Goal: Task Accomplishment & Management: Manage account settings

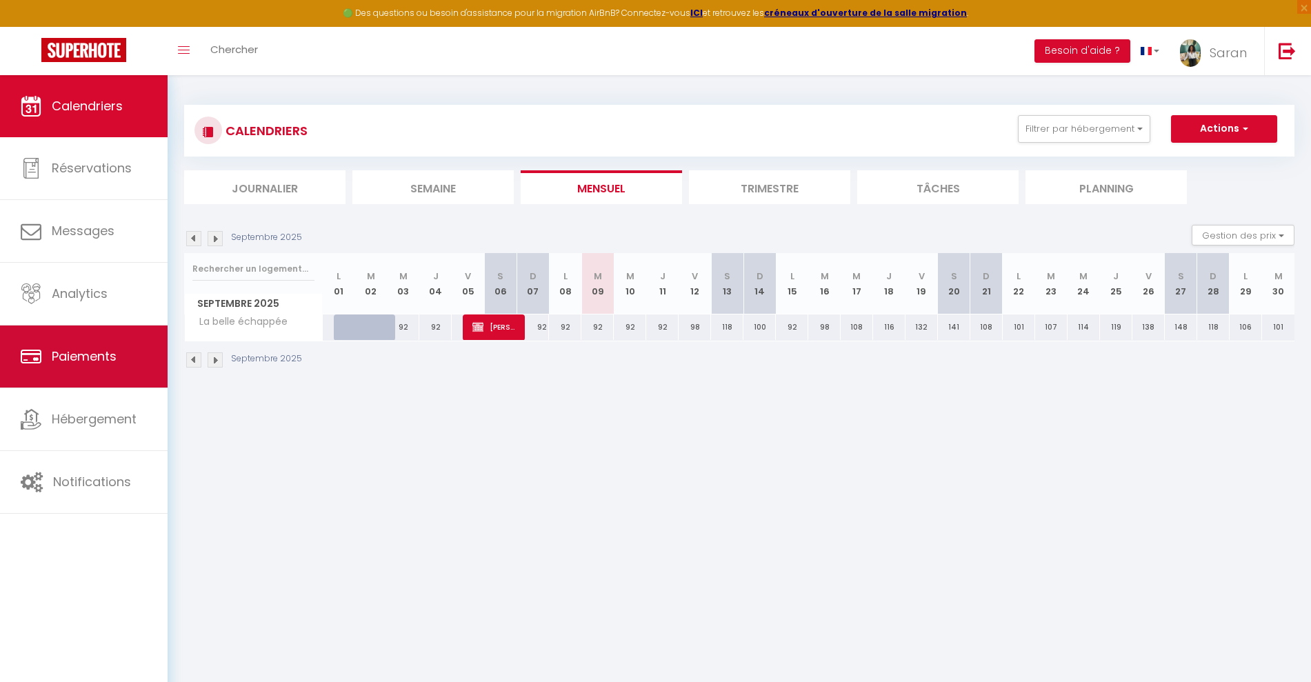
click at [99, 372] on link "Paiements" at bounding box center [84, 356] width 168 height 62
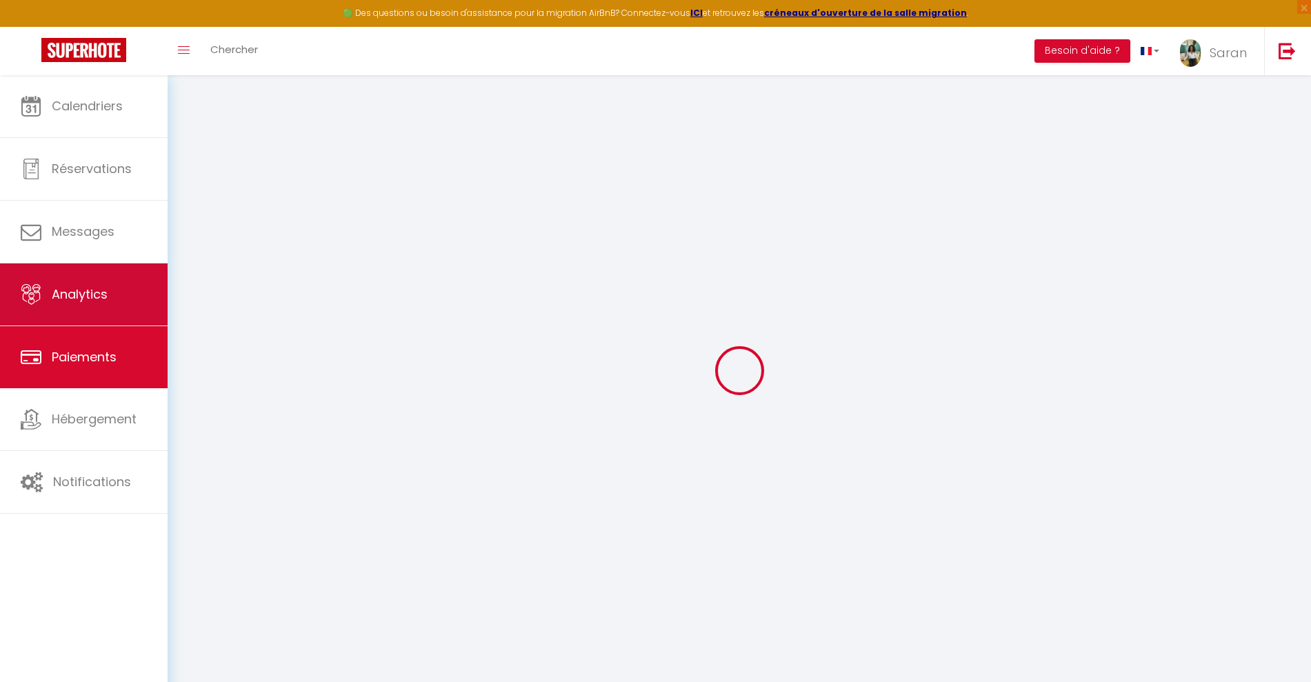
select select "2"
select select "0"
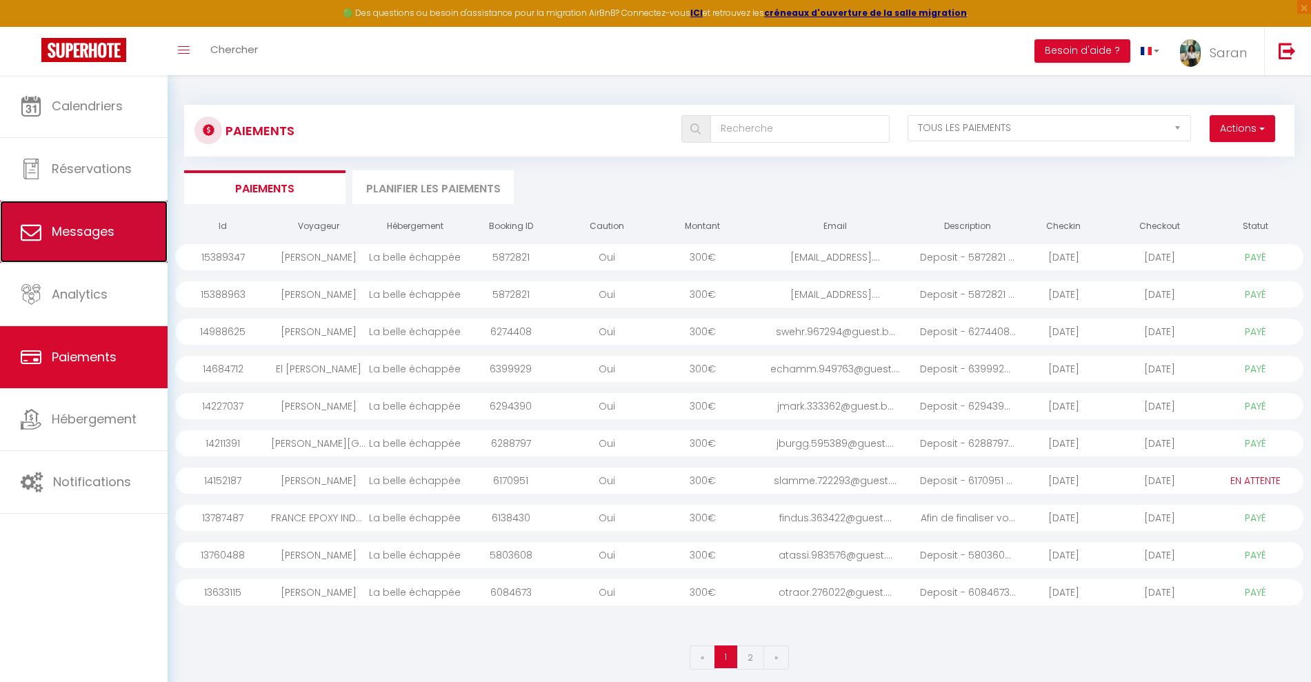
click at [76, 251] on link "Messages" at bounding box center [84, 232] width 168 height 62
select select "message"
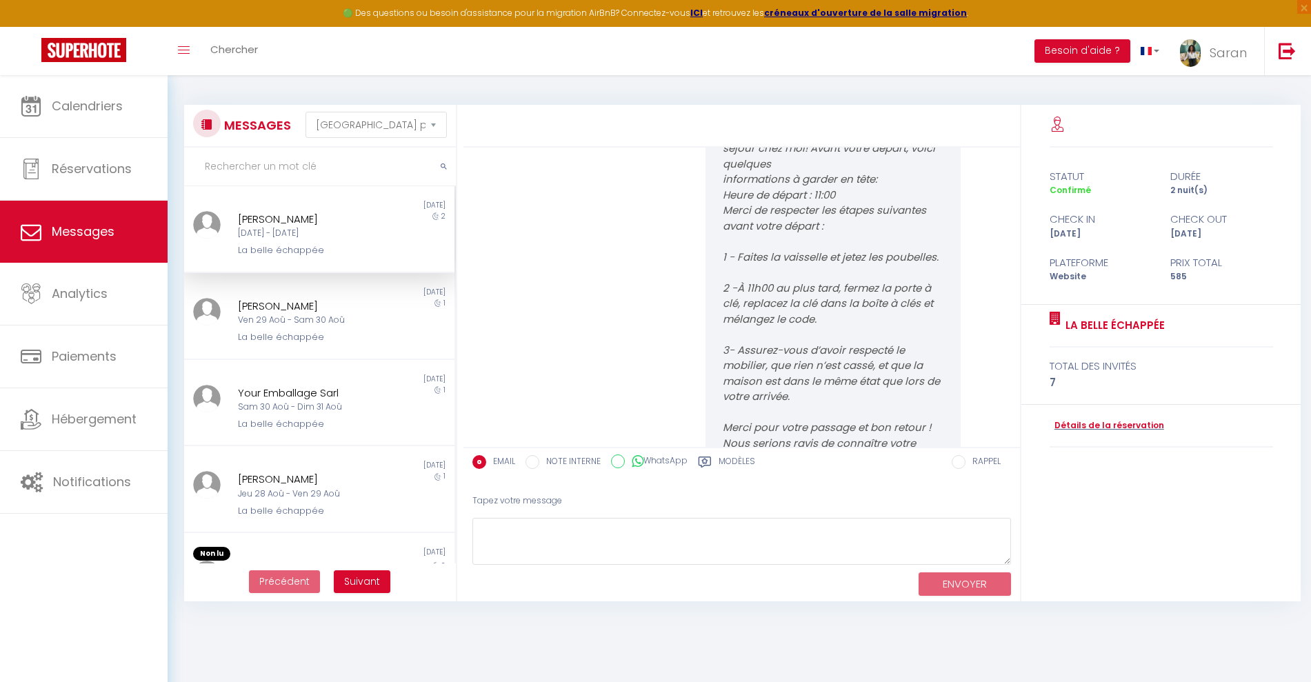
scroll to position [2610, 0]
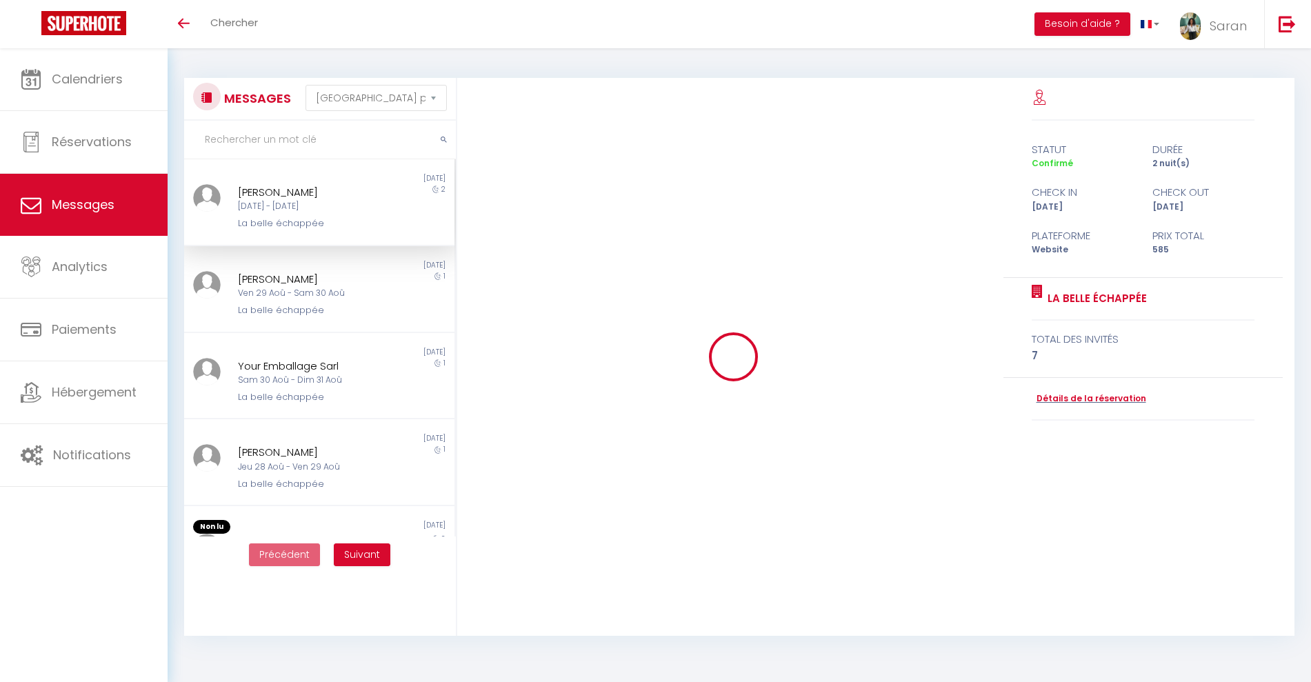
select select "message"
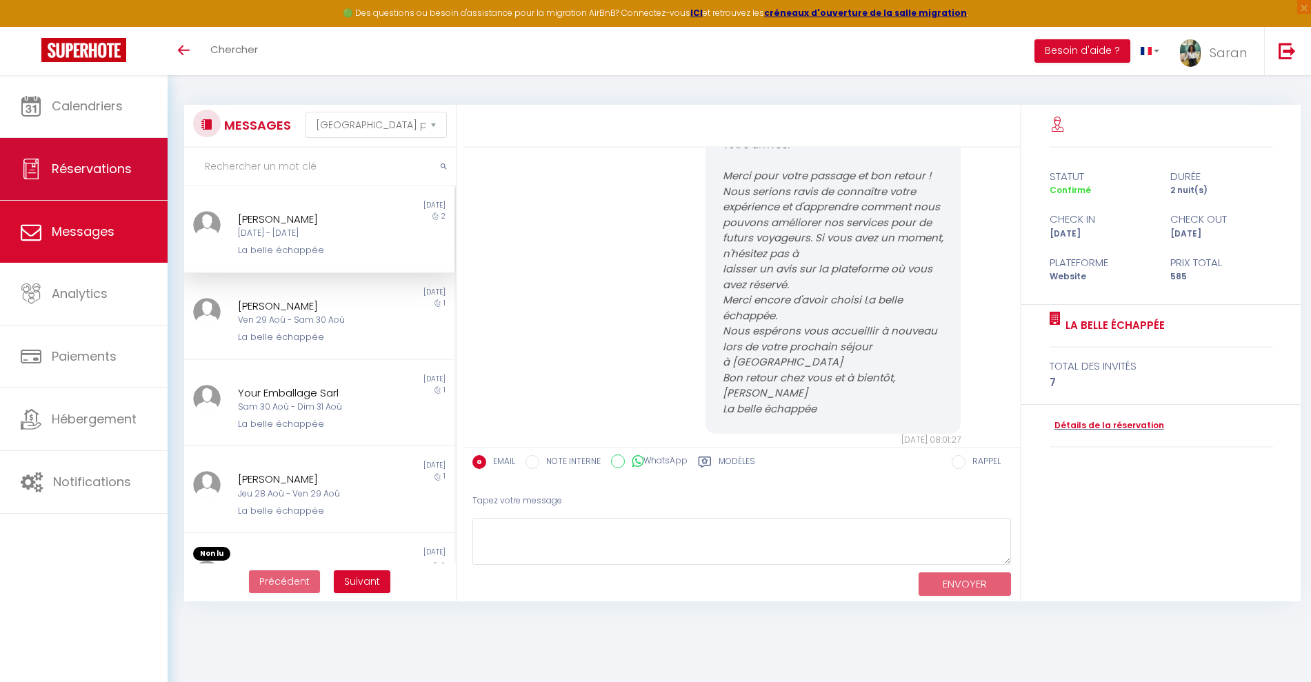
click at [83, 183] on link "Réservations" at bounding box center [84, 169] width 168 height 62
select select "not_cancelled"
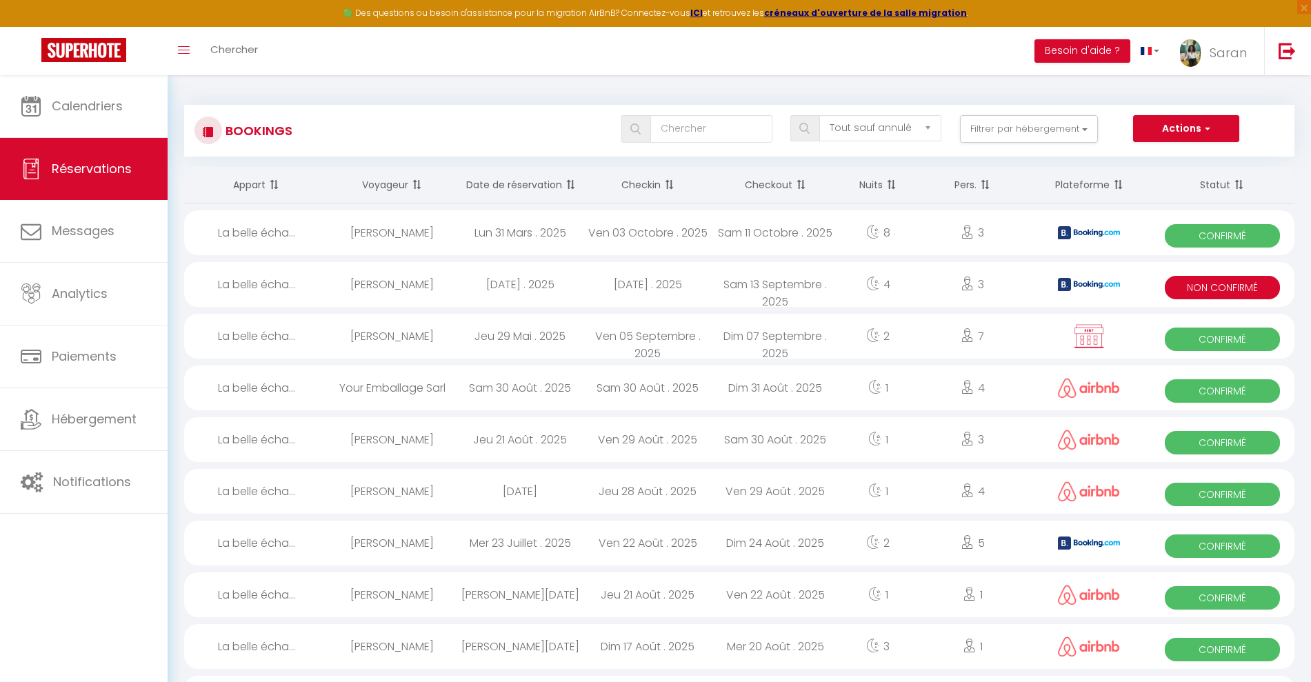
click at [934, 292] on div "3" at bounding box center [972, 284] width 111 height 45
select select "KO"
select select "0"
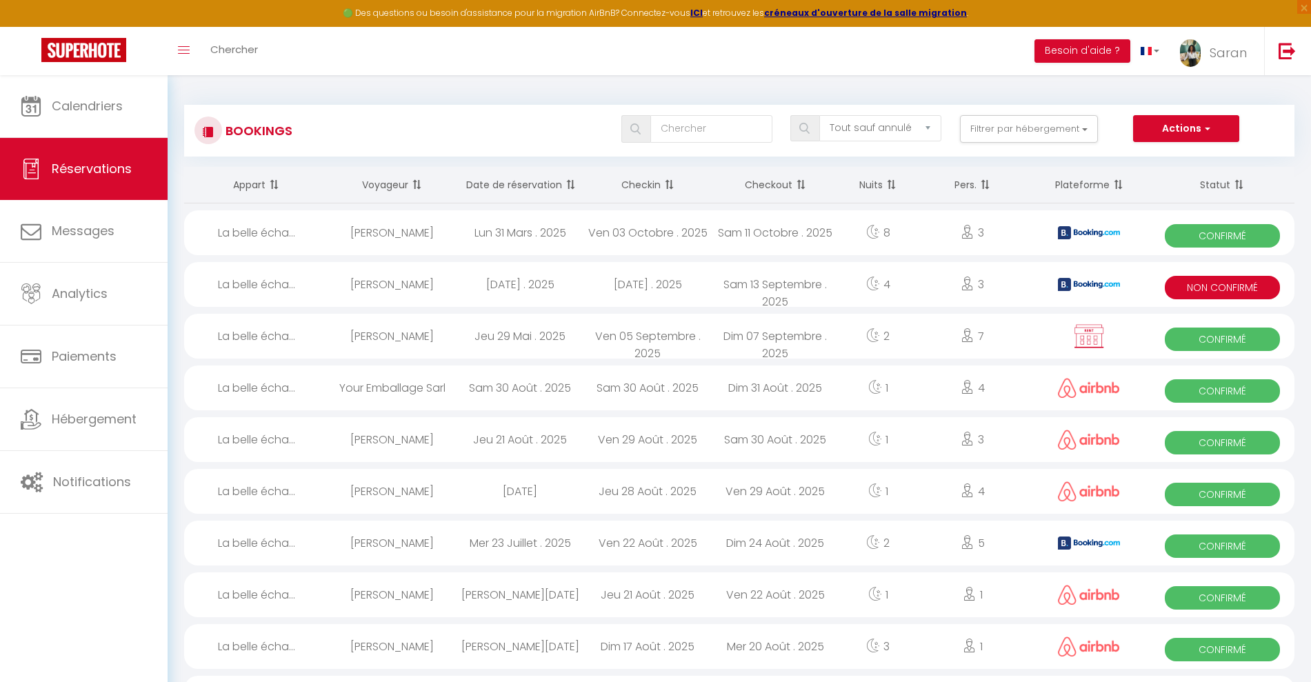
select select "1"
select select
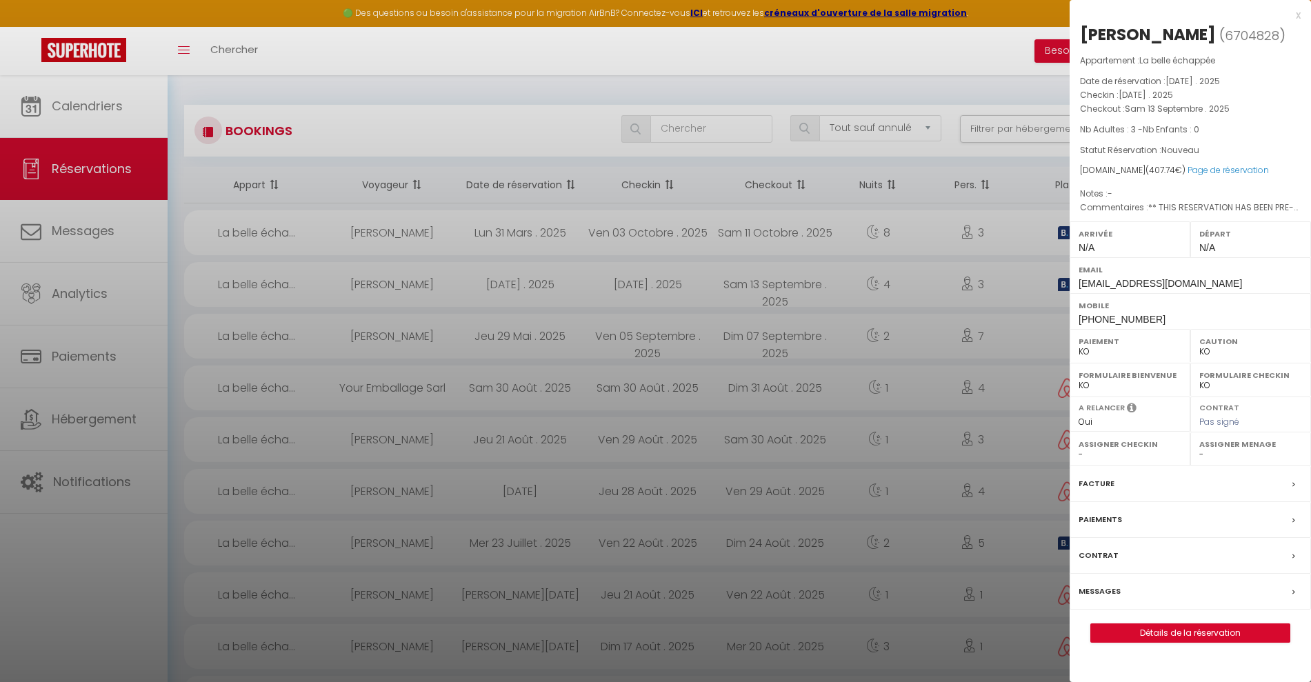
click at [59, 238] on div at bounding box center [655, 341] width 1311 height 682
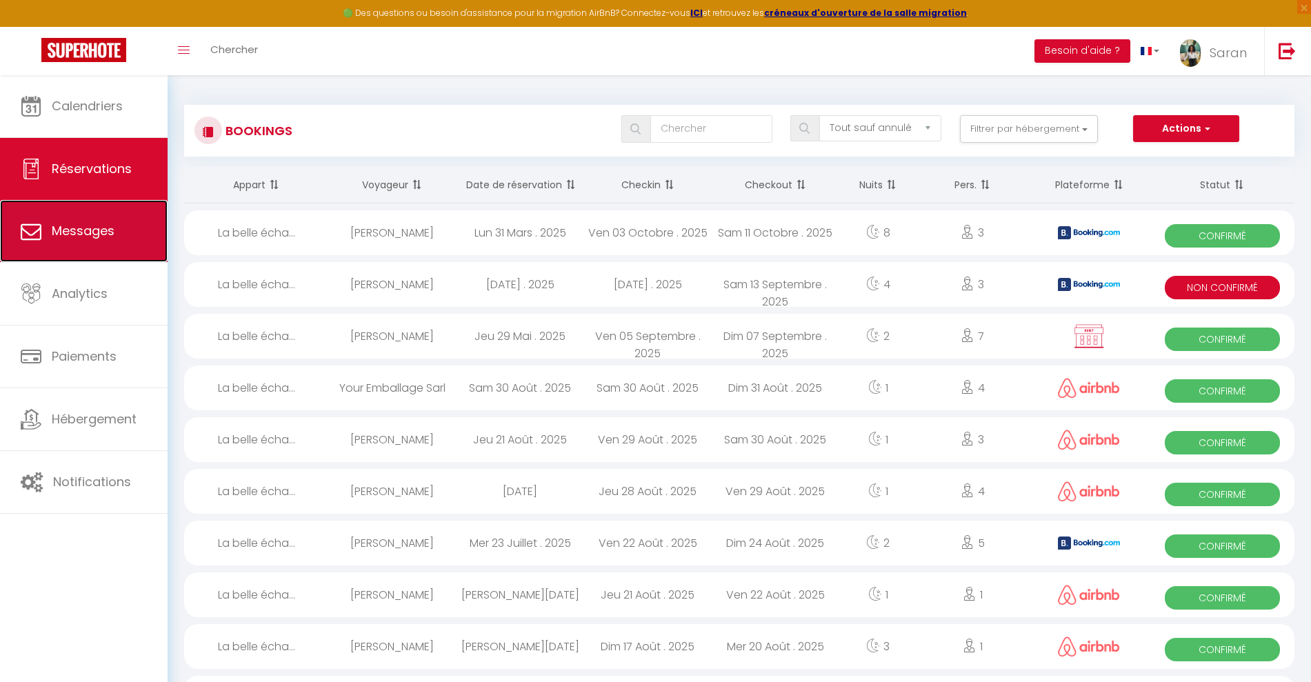
click at [90, 226] on span "Messages" at bounding box center [83, 230] width 63 height 17
select select "message"
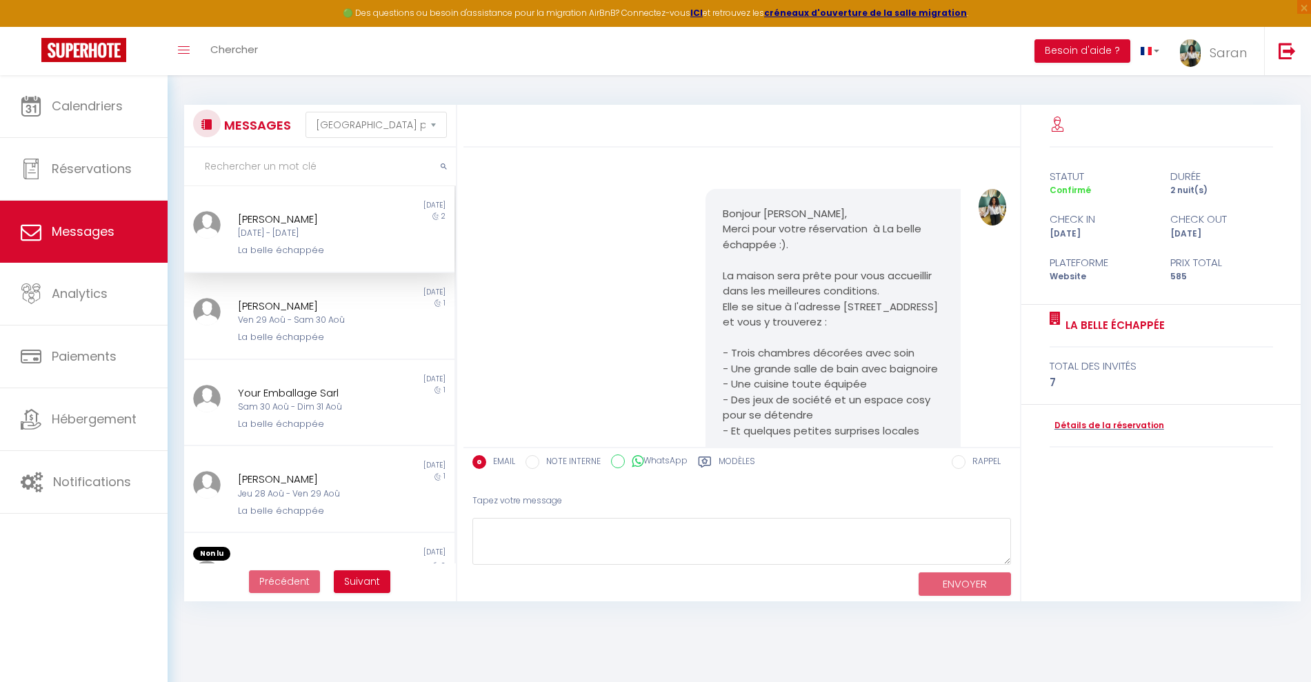
scroll to position [3127, 0]
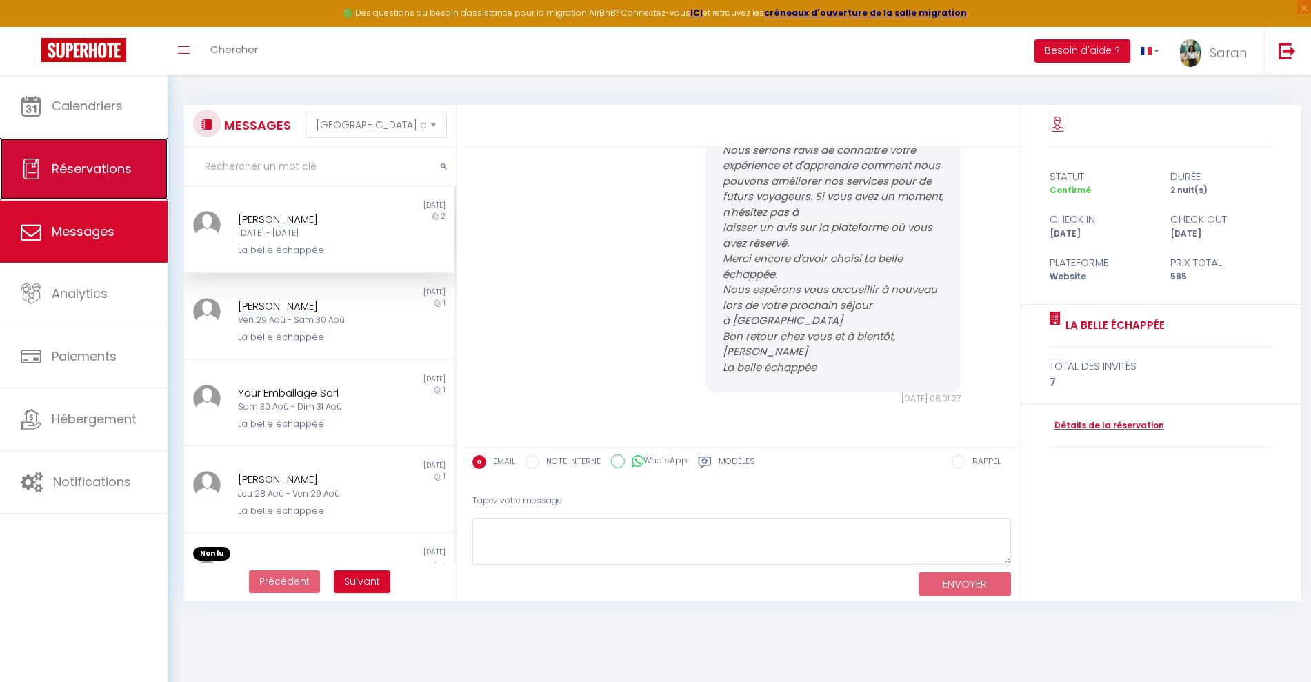
click at [63, 183] on link "Réservations" at bounding box center [84, 169] width 168 height 62
select select "not_cancelled"
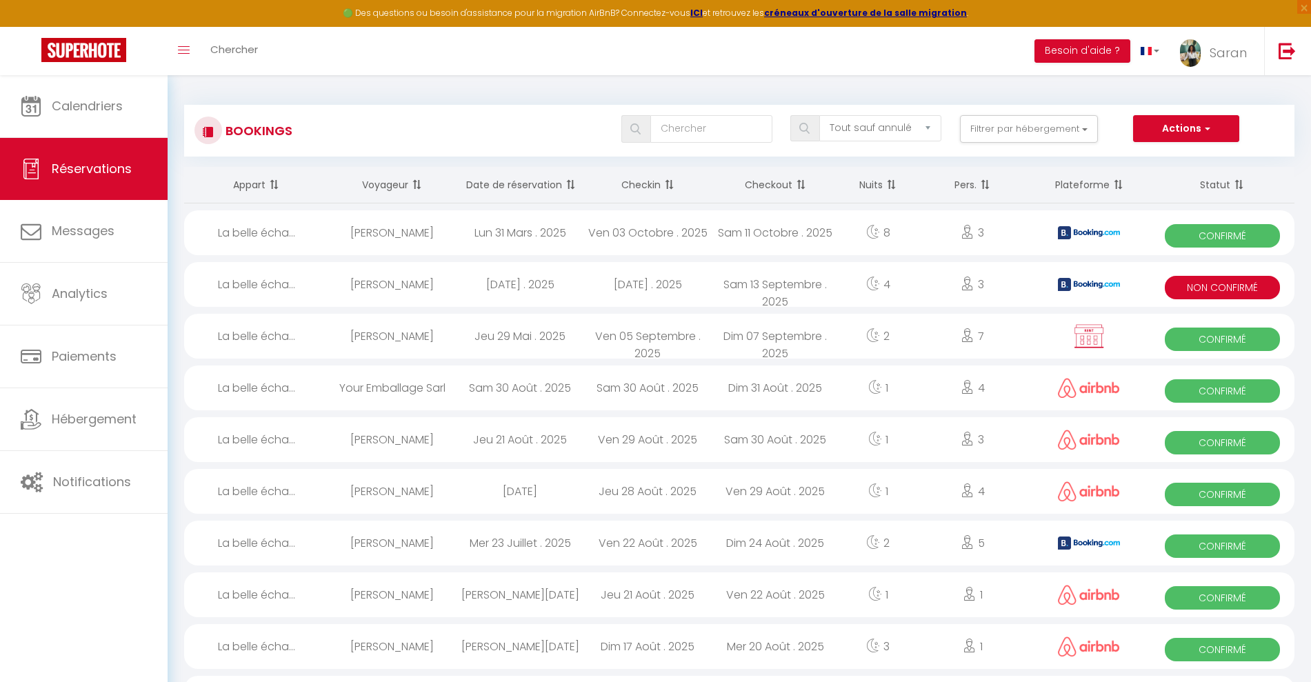
click at [1174, 279] on span "Non Confirmé" at bounding box center [1222, 287] width 115 height 23
select select "KO"
select select "0"
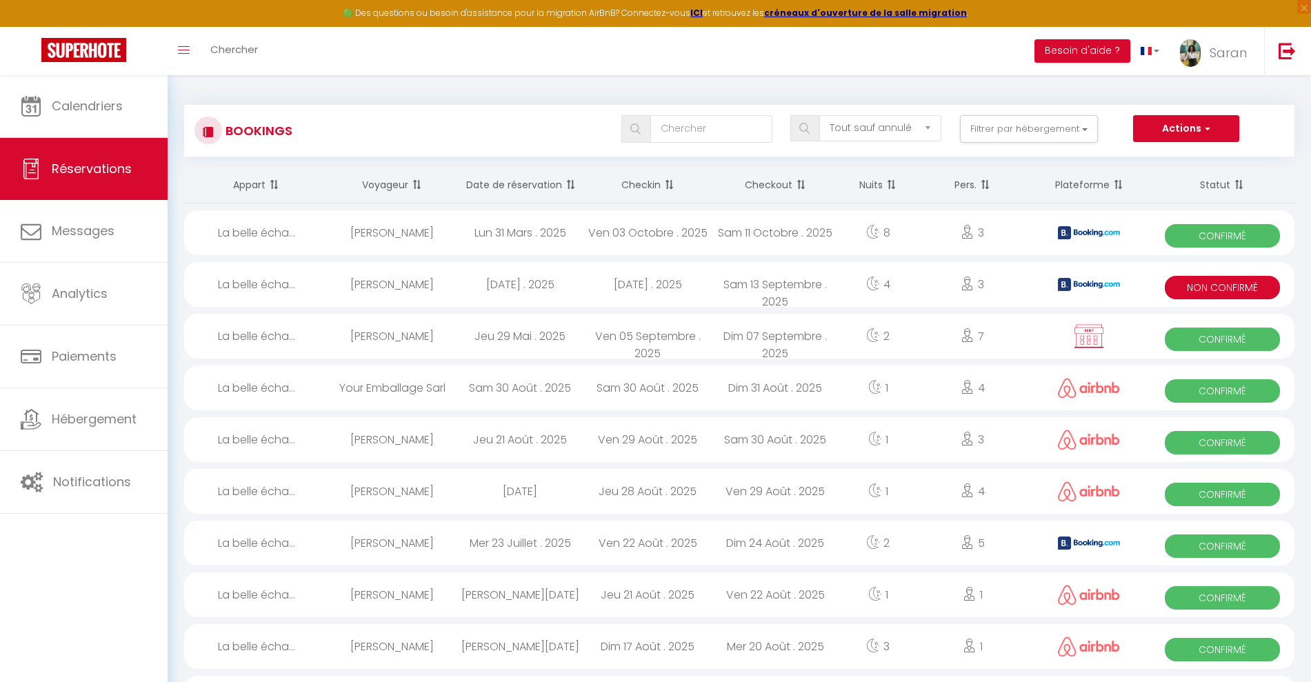
select select "1"
select select
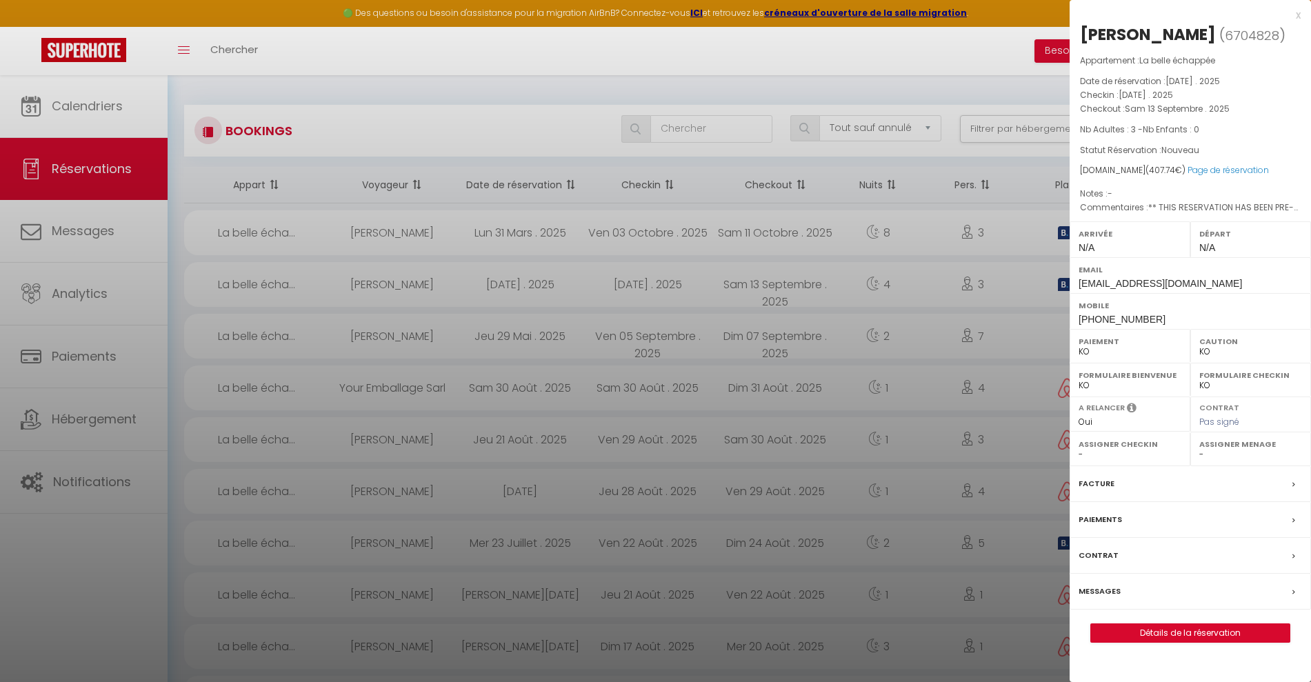
click at [1111, 358] on select "OK KO" at bounding box center [1129, 351] width 103 height 12
select select "OK"
click at [1078, 358] on select "OK KO" at bounding box center [1129, 351] width 103 height 12
click at [376, 92] on div at bounding box center [655, 341] width 1311 height 682
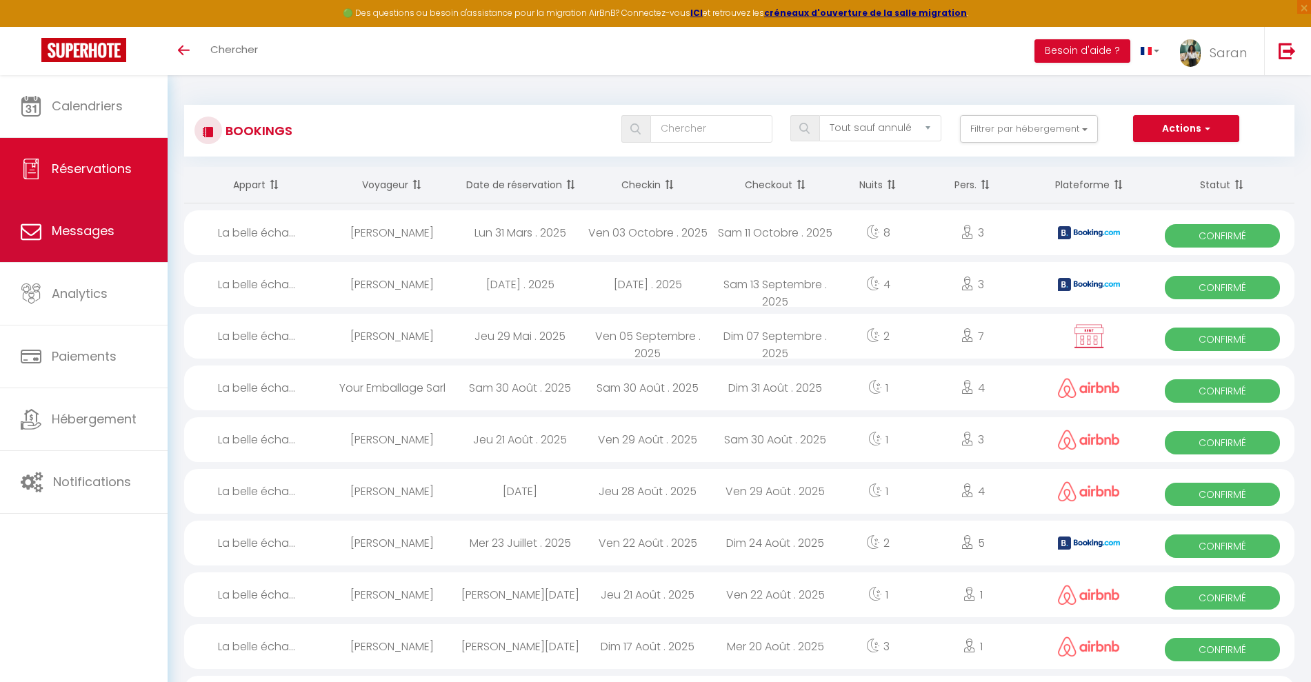
click at [104, 227] on span "Messages" at bounding box center [83, 230] width 63 height 17
select select "message"
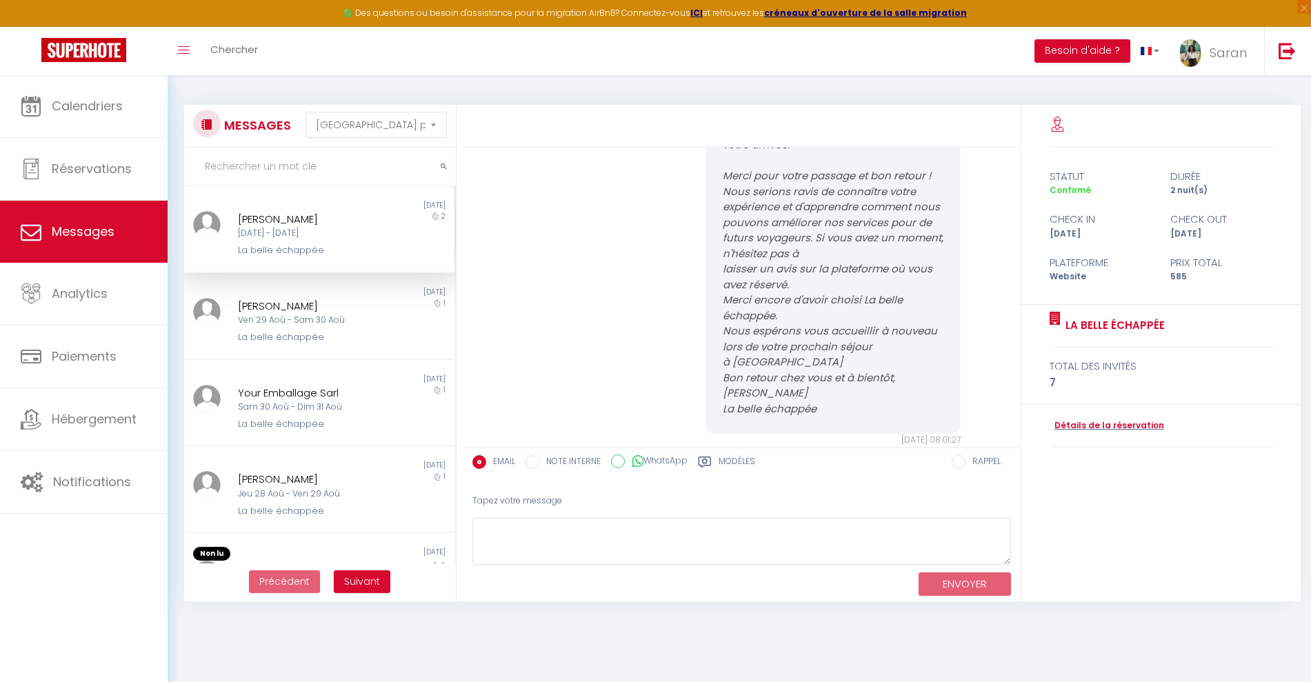
click at [330, 248] on div "La belle échappée" at bounding box center [307, 250] width 139 height 14
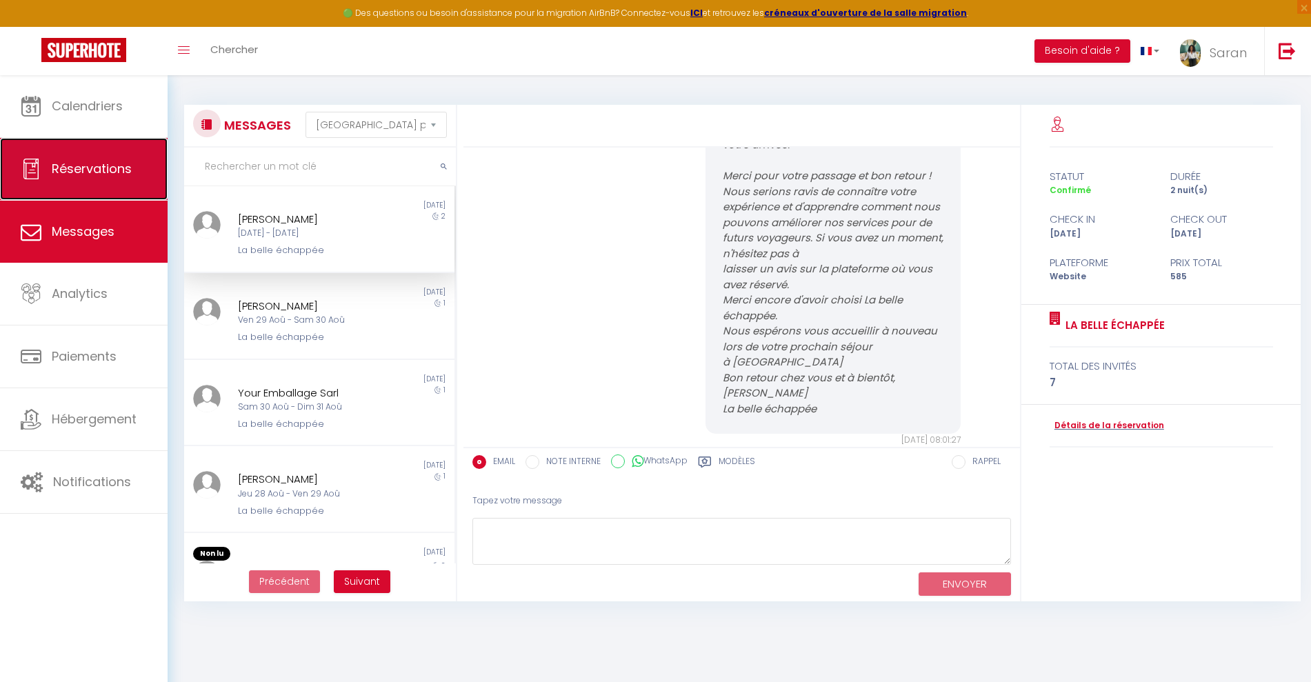
click at [78, 150] on link "Réservations" at bounding box center [84, 169] width 168 height 62
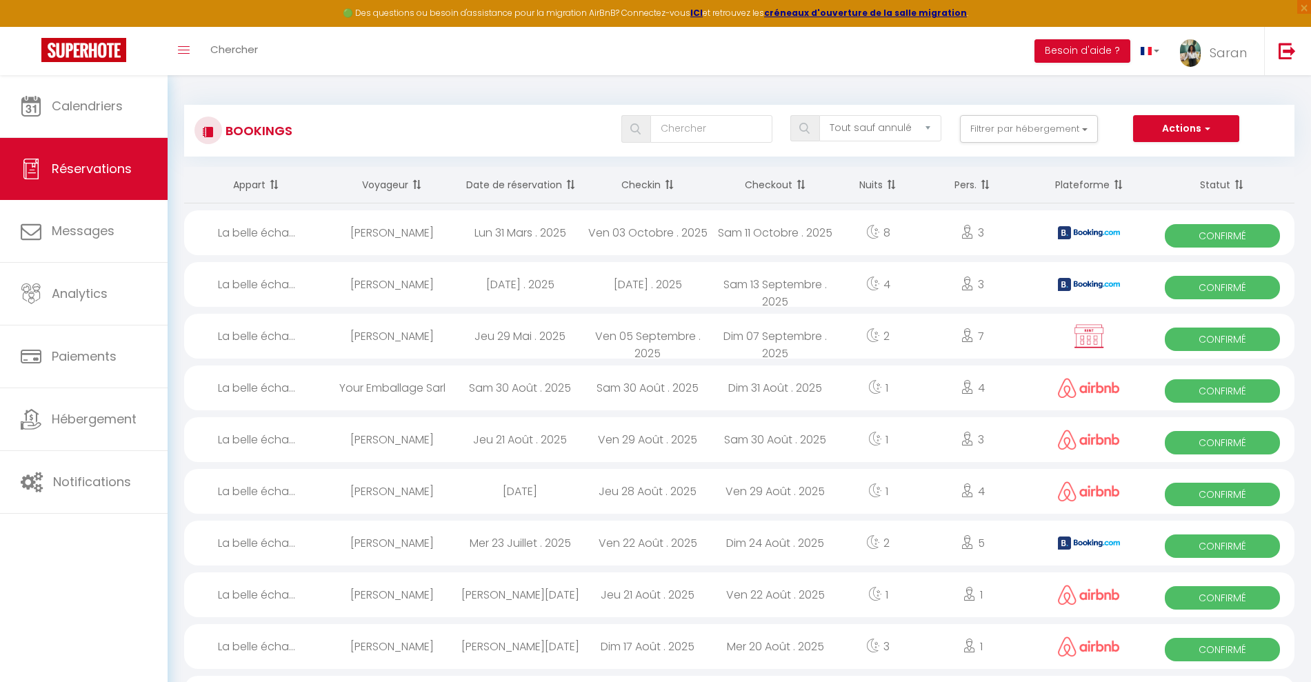
click at [1222, 283] on span "Confirmé" at bounding box center [1222, 287] width 115 height 23
select select "OK"
select select "KO"
select select "0"
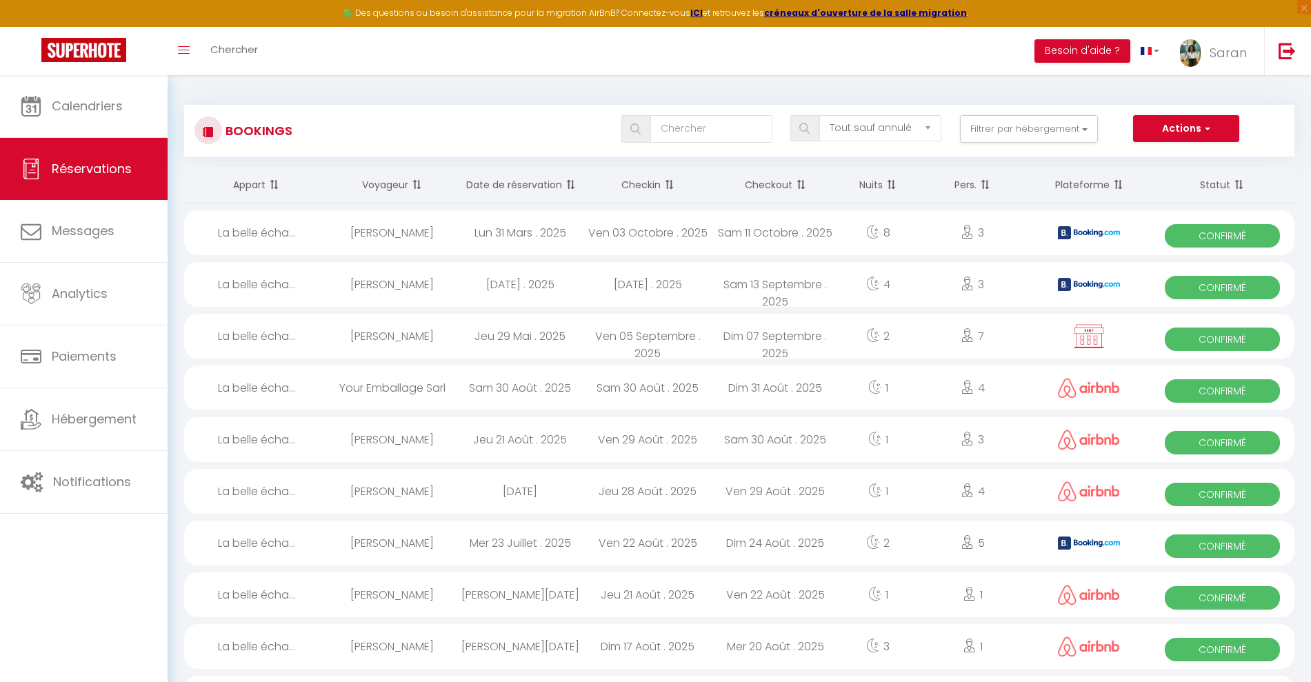
select select "1"
select select
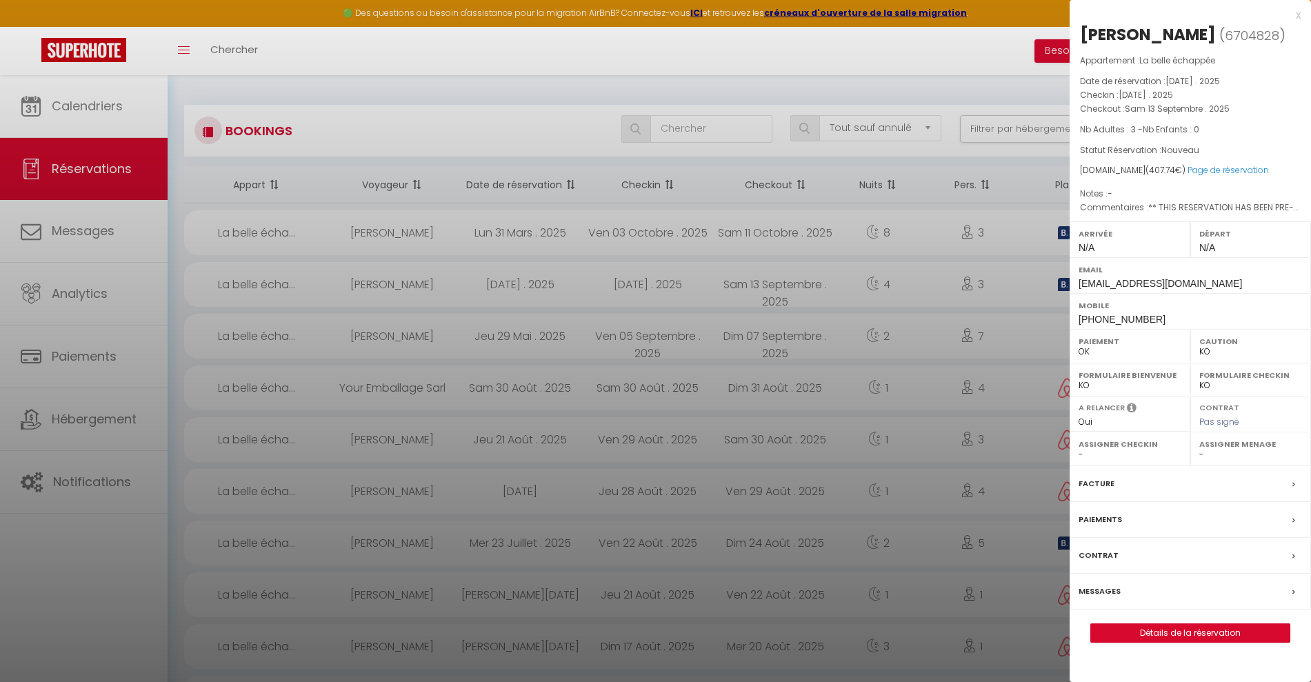
click at [246, 276] on div at bounding box center [655, 341] width 1311 height 682
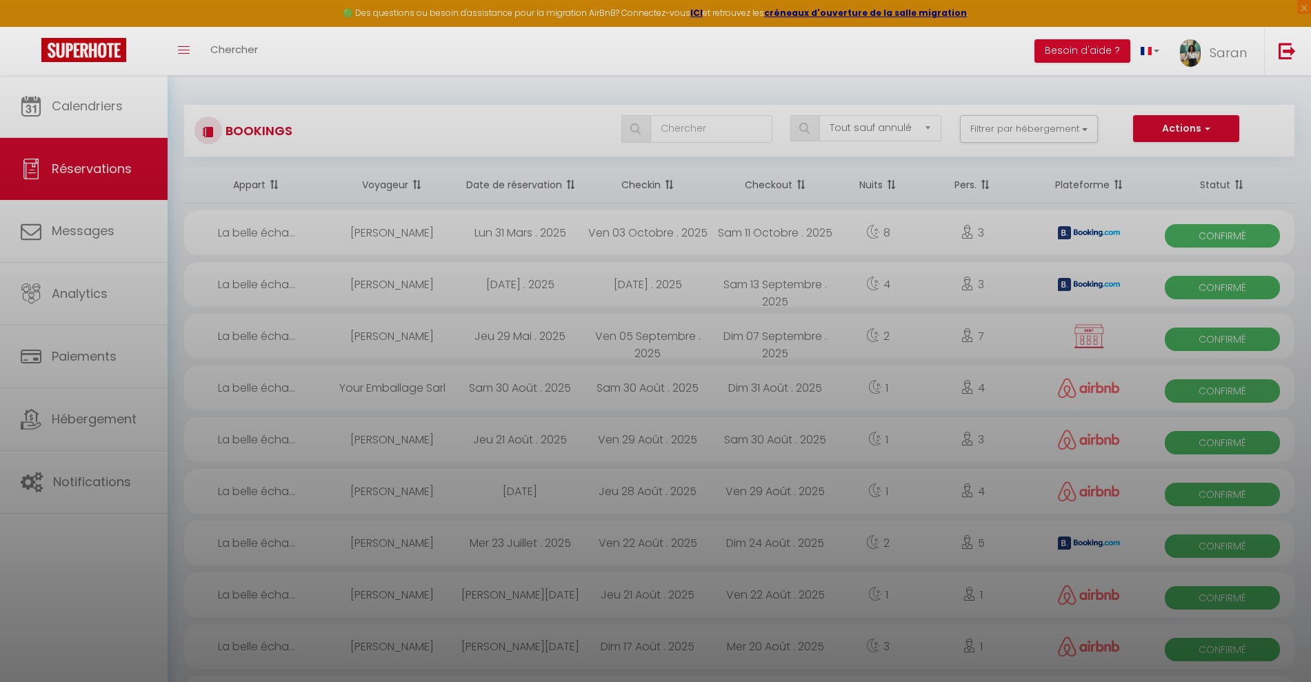
click at [246, 276] on div at bounding box center [655, 341] width 1311 height 682
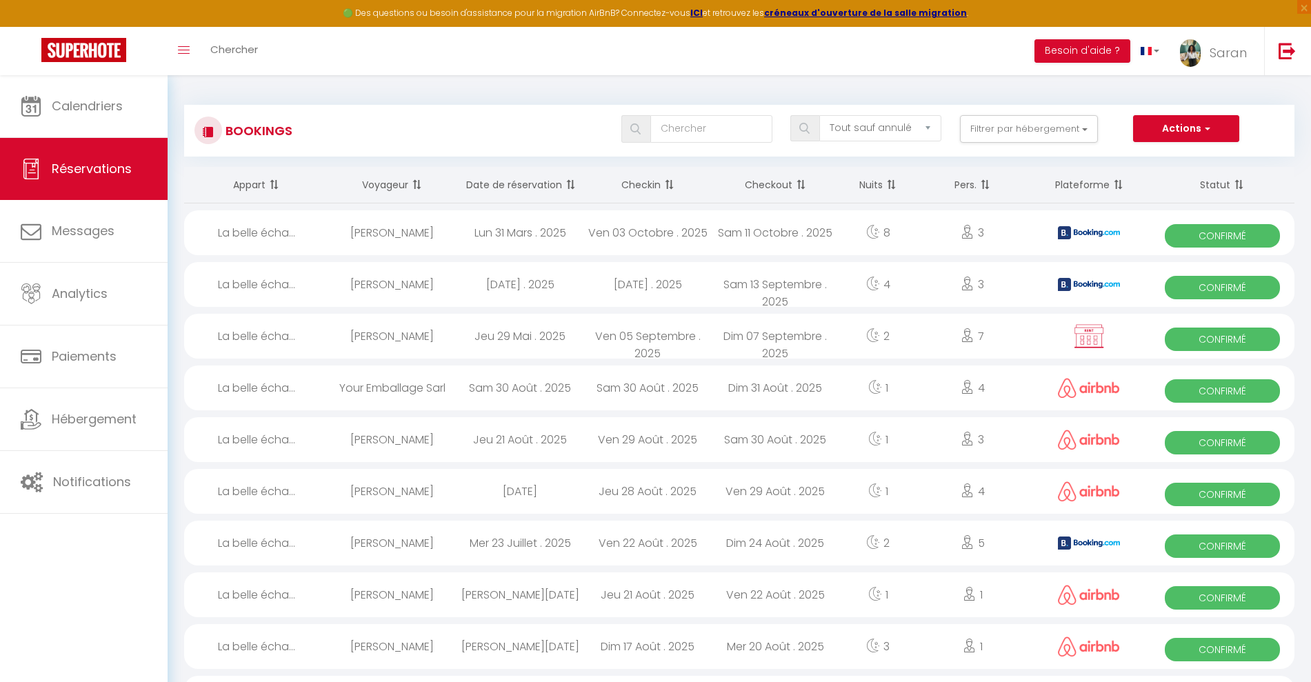
click at [363, 287] on div "Batouche Mohamed" at bounding box center [392, 284] width 128 height 45
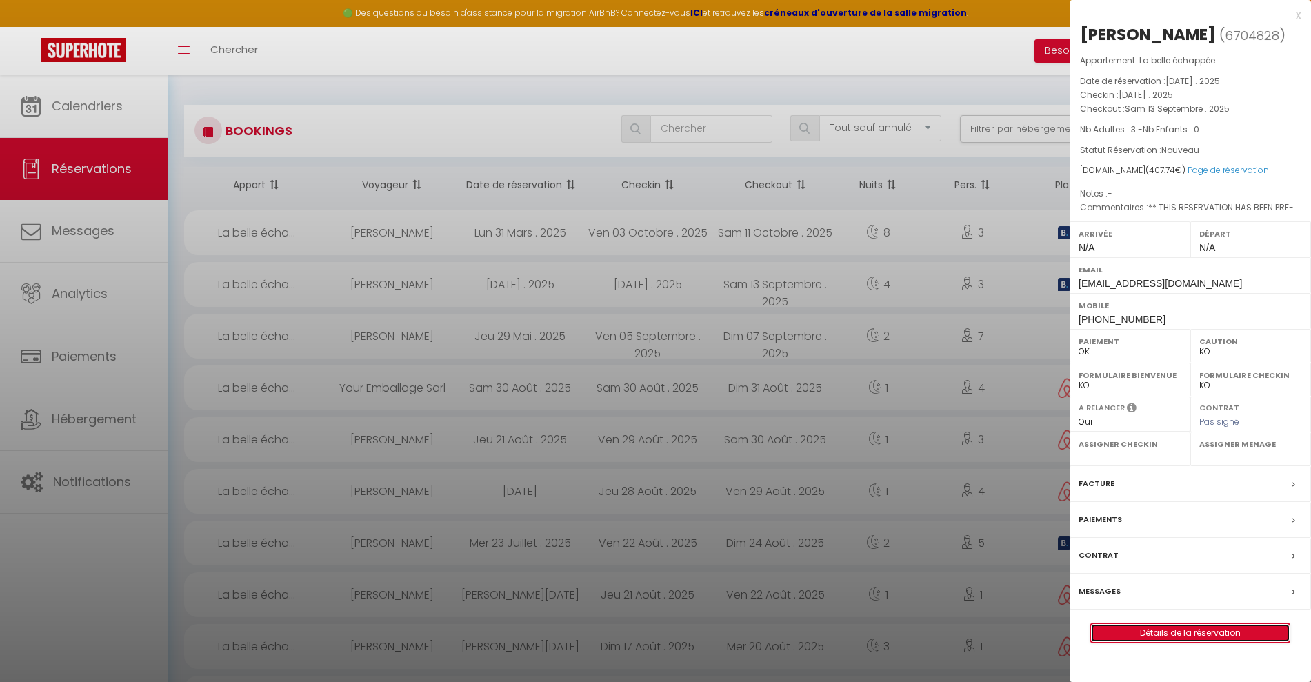
click at [1155, 642] on link "Détails de la réservation" at bounding box center [1190, 633] width 199 height 18
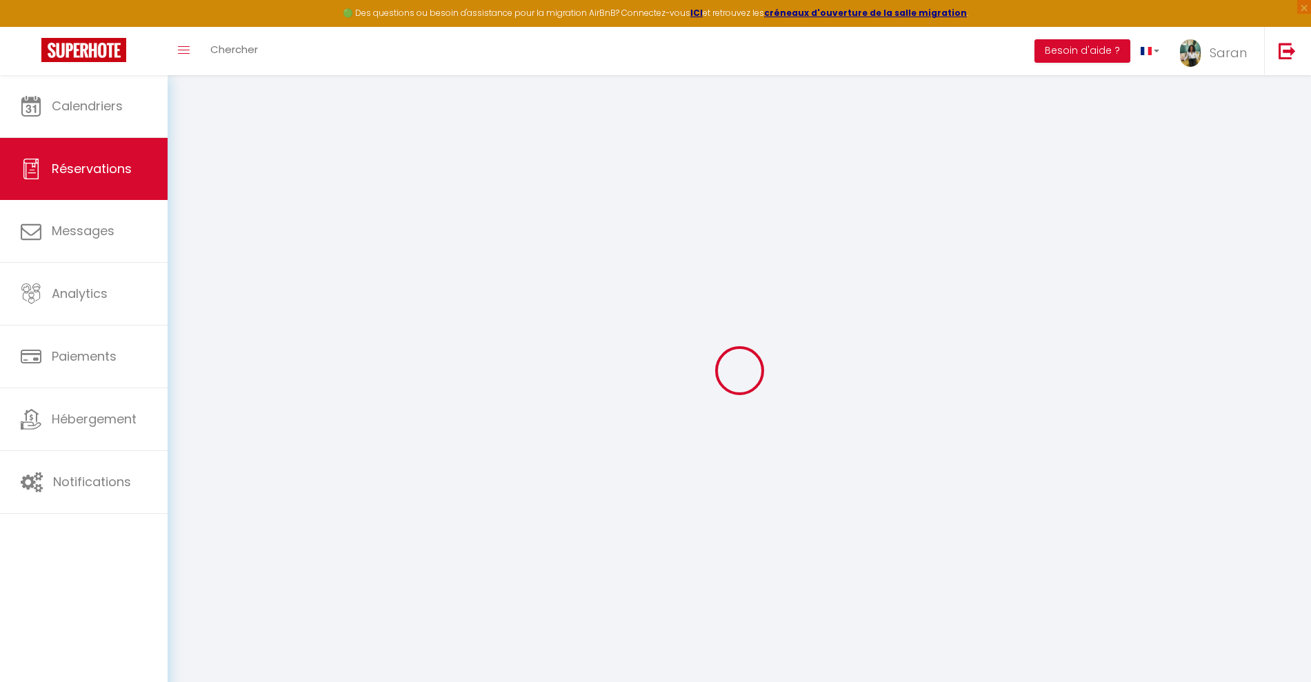
select select
checkbox input "false"
select select
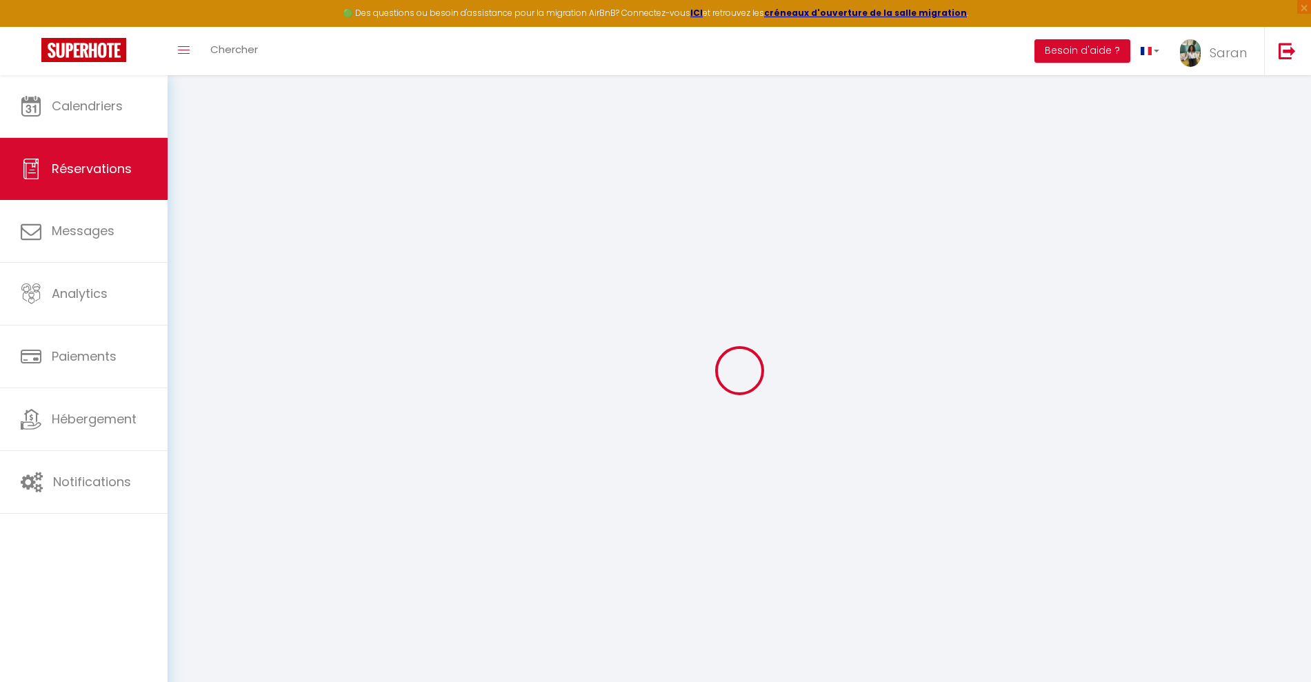
checkbox input "false"
select select
checkbox input "false"
type textarea "** THIS RESERVATION HAS BEEN PRE-PAID ** BOOKING NOTE : Payment charge is EUR 5…"
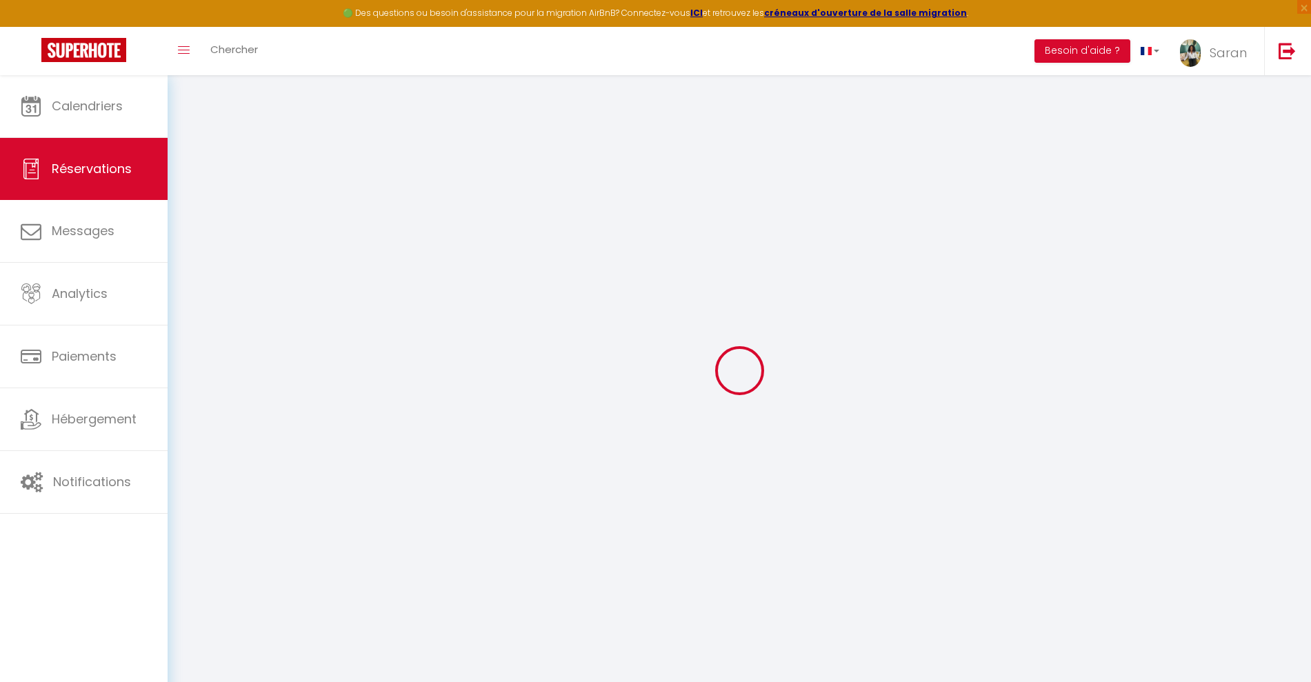
type input "70"
type input "16.08"
select select
checkbox input "false"
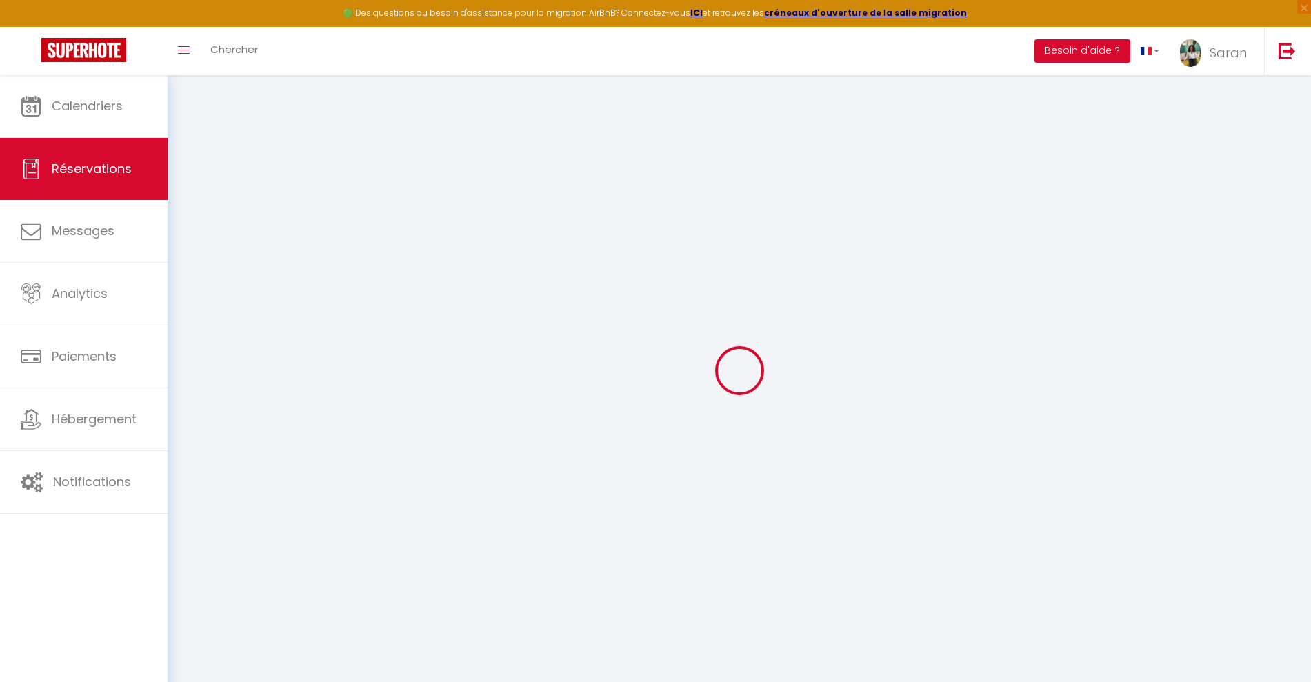
select select
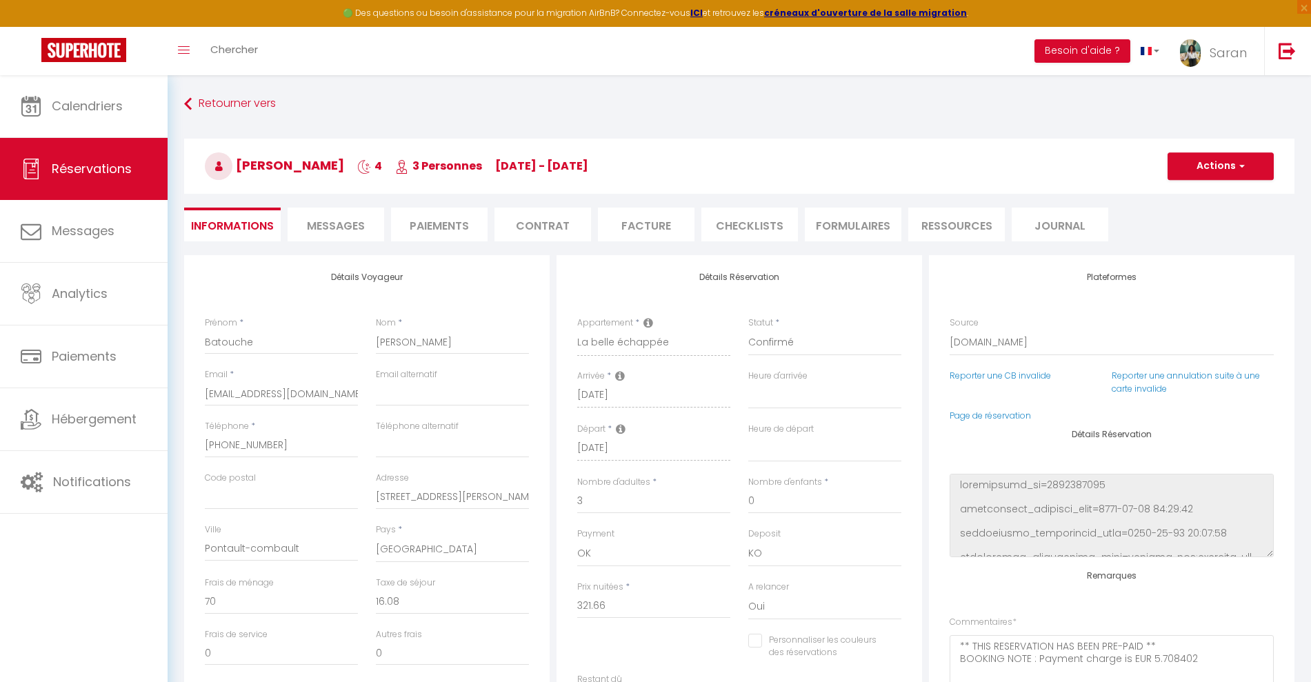
click at [330, 233] on span "Messages" at bounding box center [336, 226] width 58 height 16
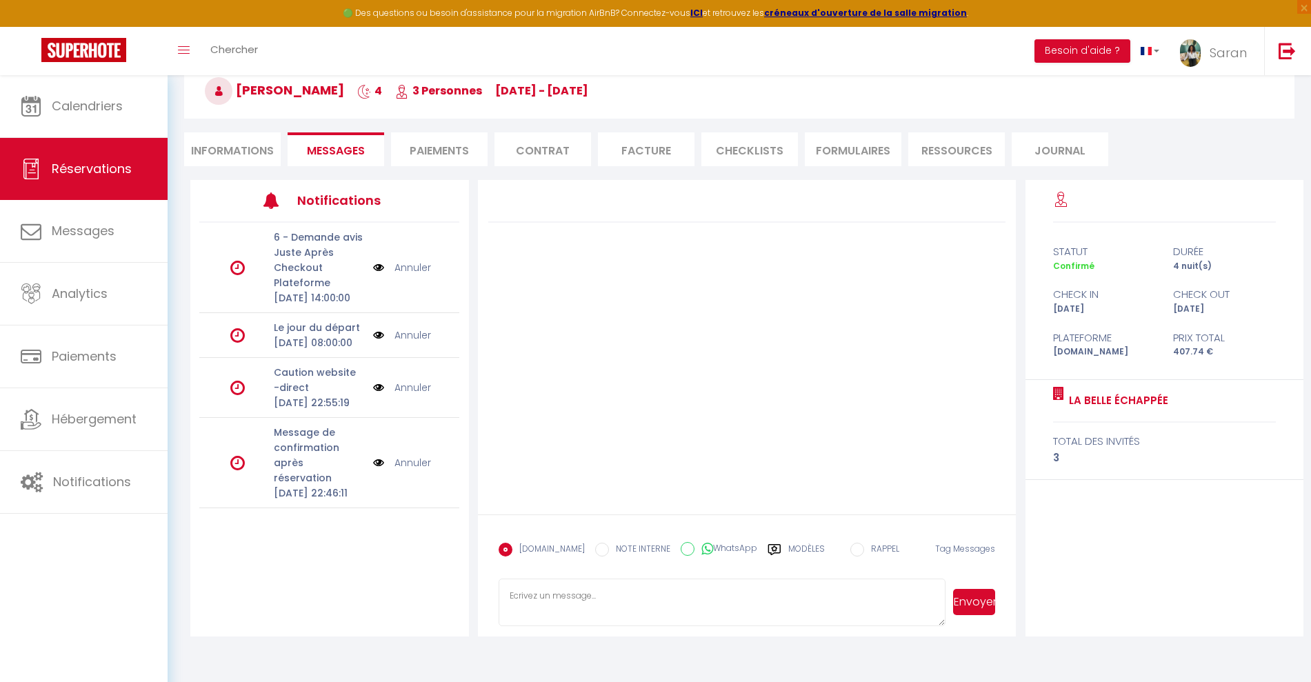
click at [374, 395] on img at bounding box center [378, 387] width 11 height 15
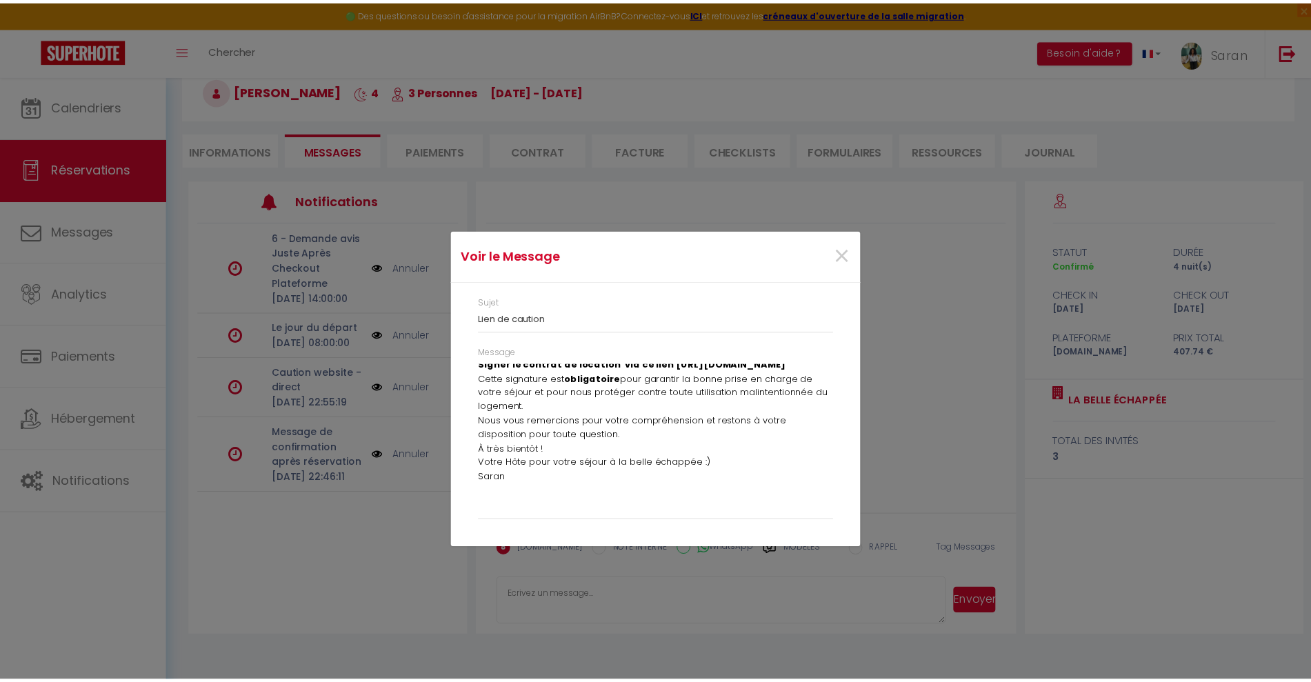
scroll to position [104, 0]
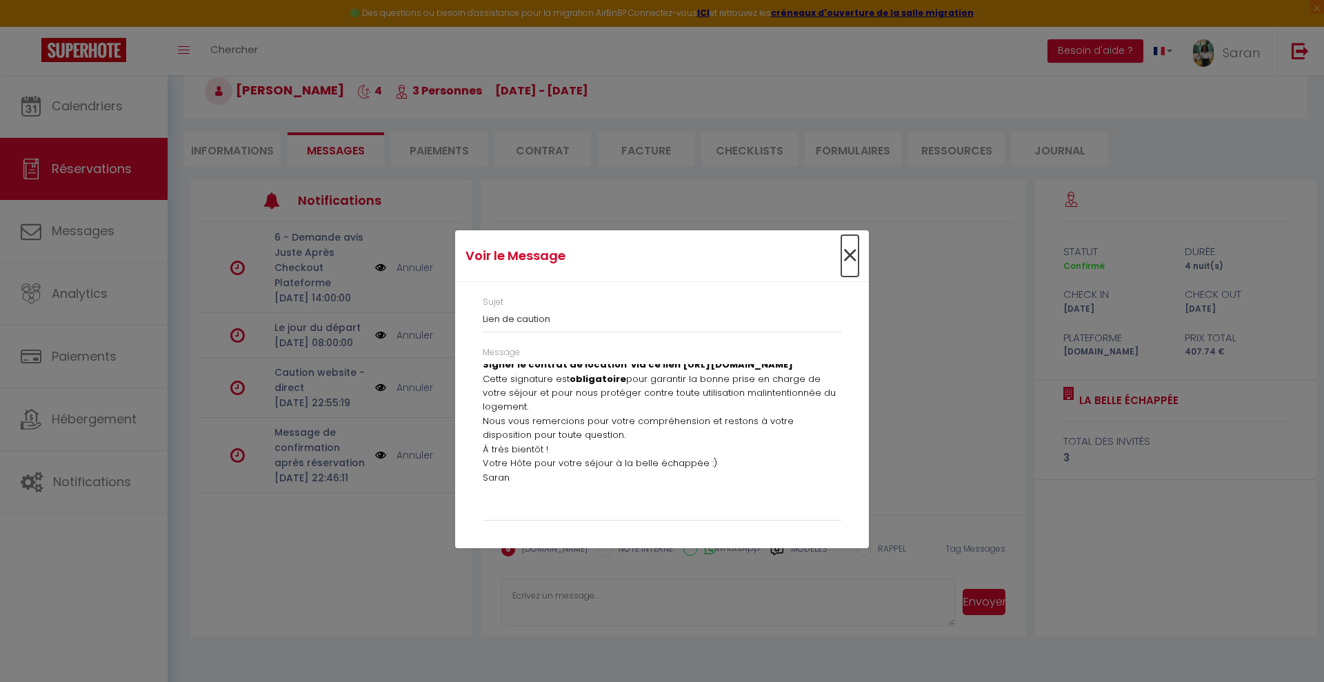
click at [844, 251] on span "×" at bounding box center [849, 255] width 17 height 41
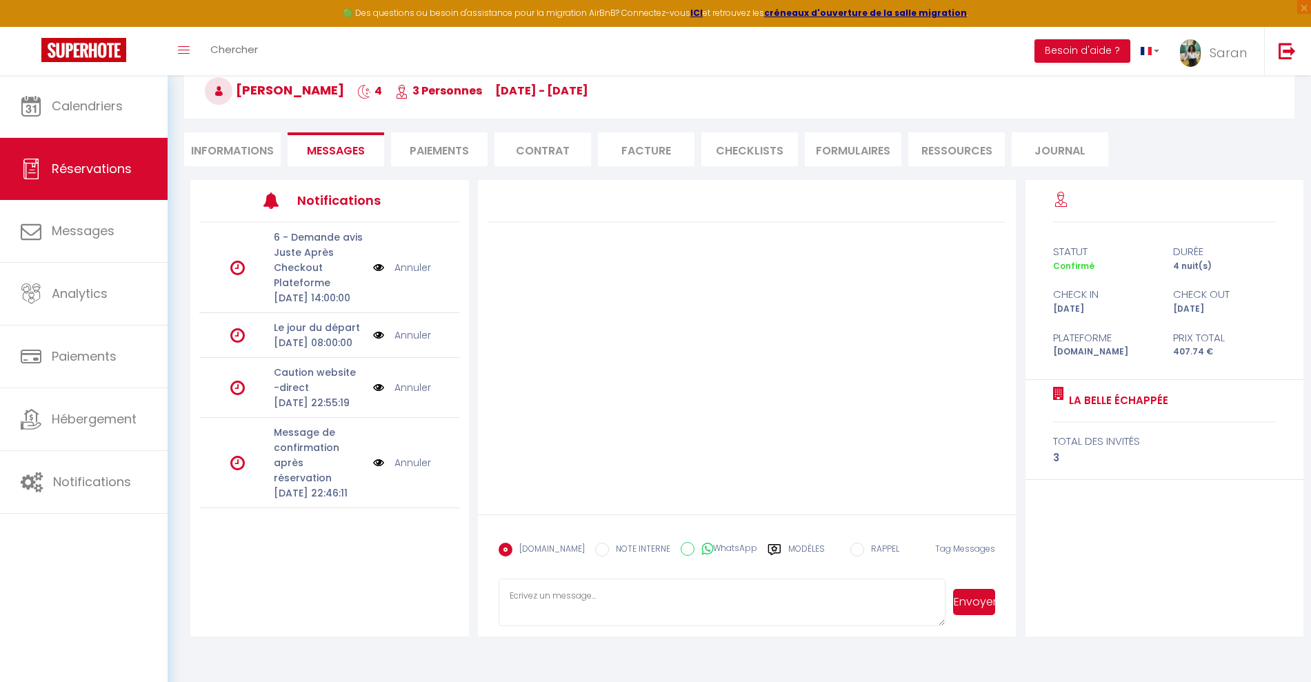
scroll to position [72, 0]
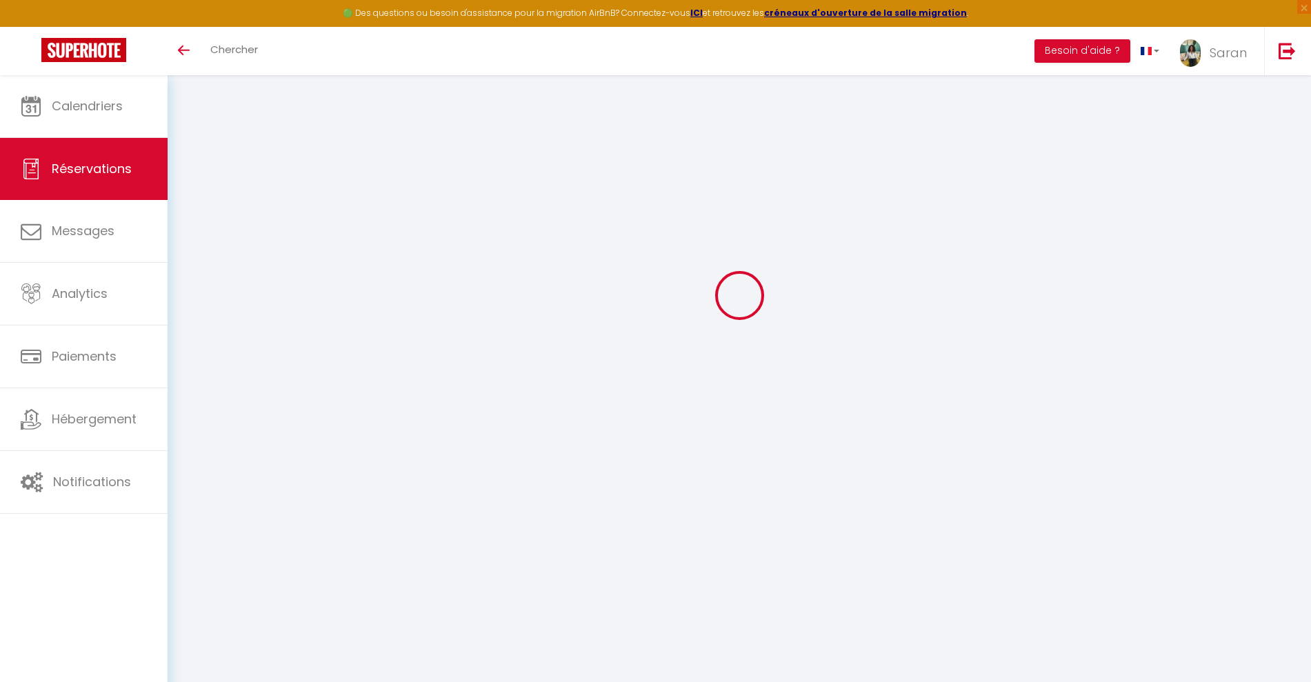
select select
checkbox input "false"
select select
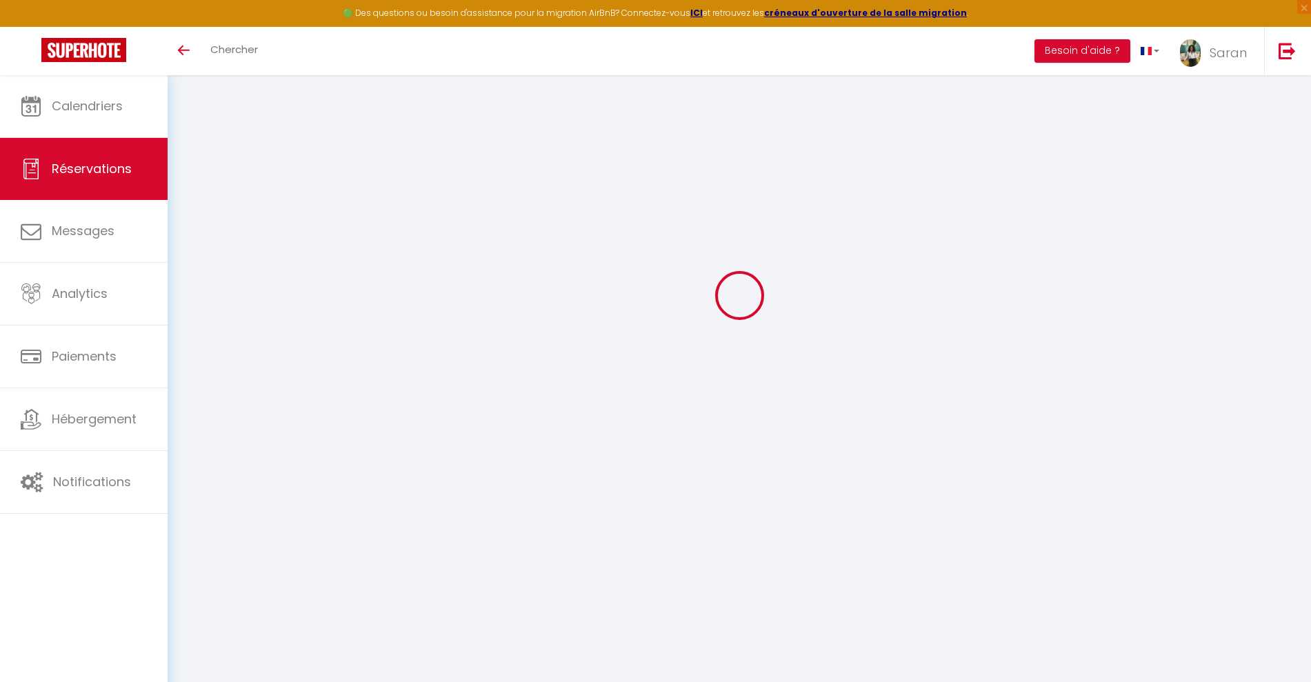
checkbox input "false"
type textarea "** THIS RESERVATION HAS BEEN PRE-PAID ** BOOKING NOTE : Payment charge is EUR 5…"
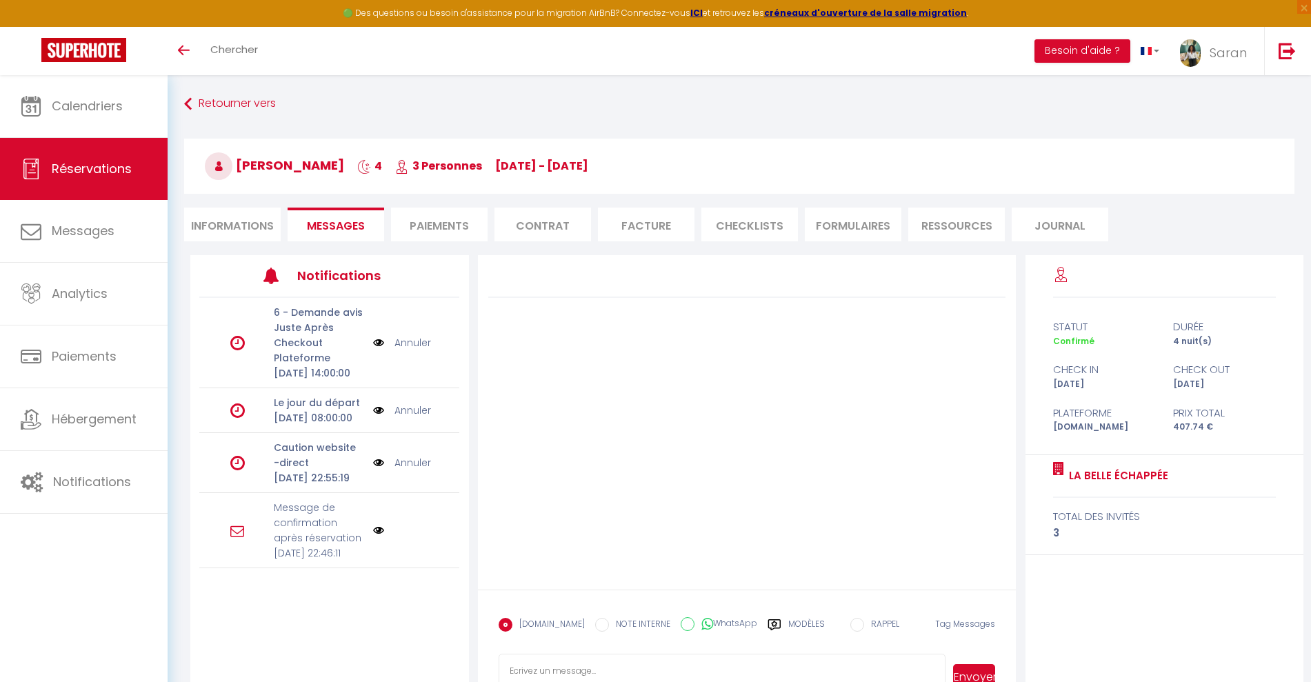
click at [301, 172] on span "Batouche Mohamed" at bounding box center [274, 165] width 139 height 17
click at [441, 165] on span "3 Personnes" at bounding box center [438, 166] width 87 height 16
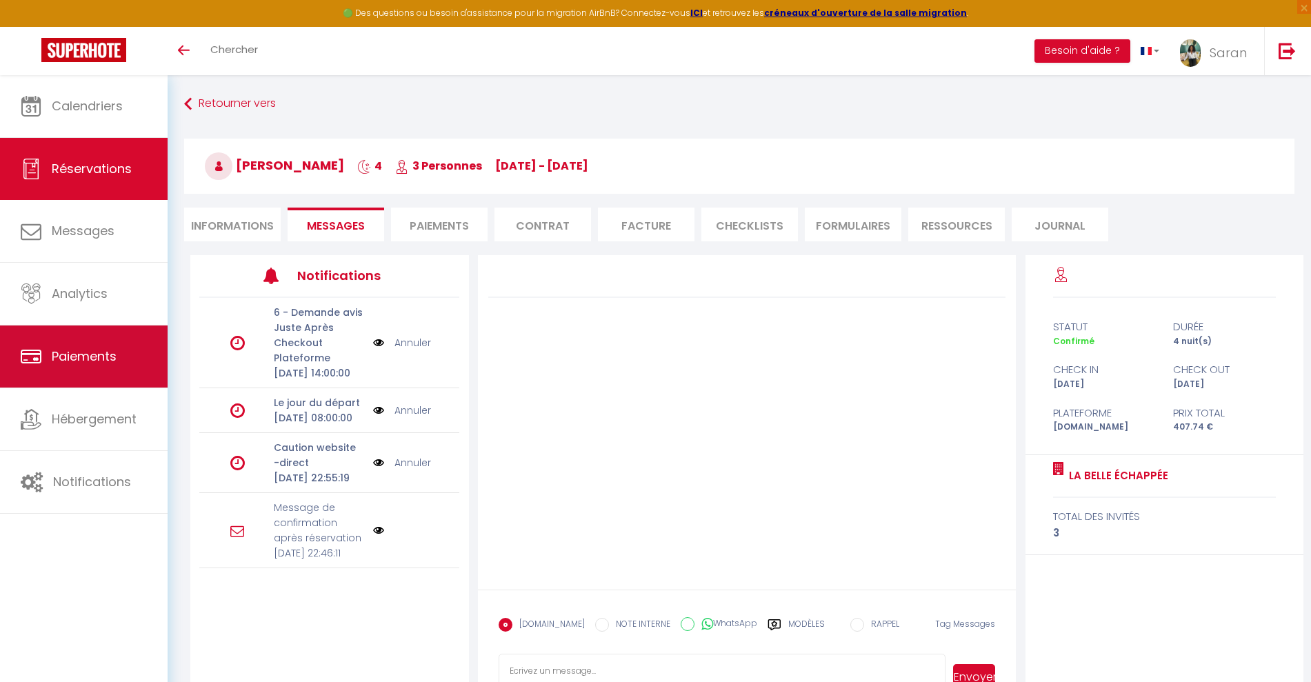
click at [74, 360] on span "Paiements" at bounding box center [84, 356] width 65 height 17
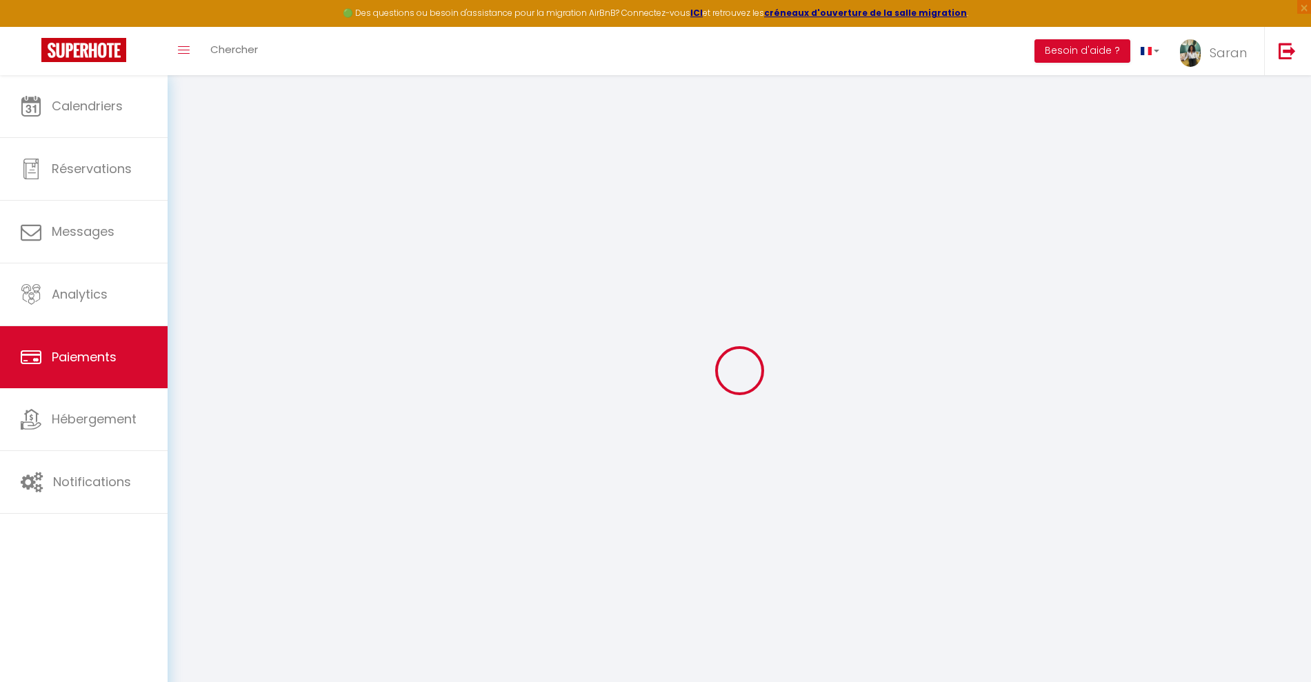
select select "2"
select select "0"
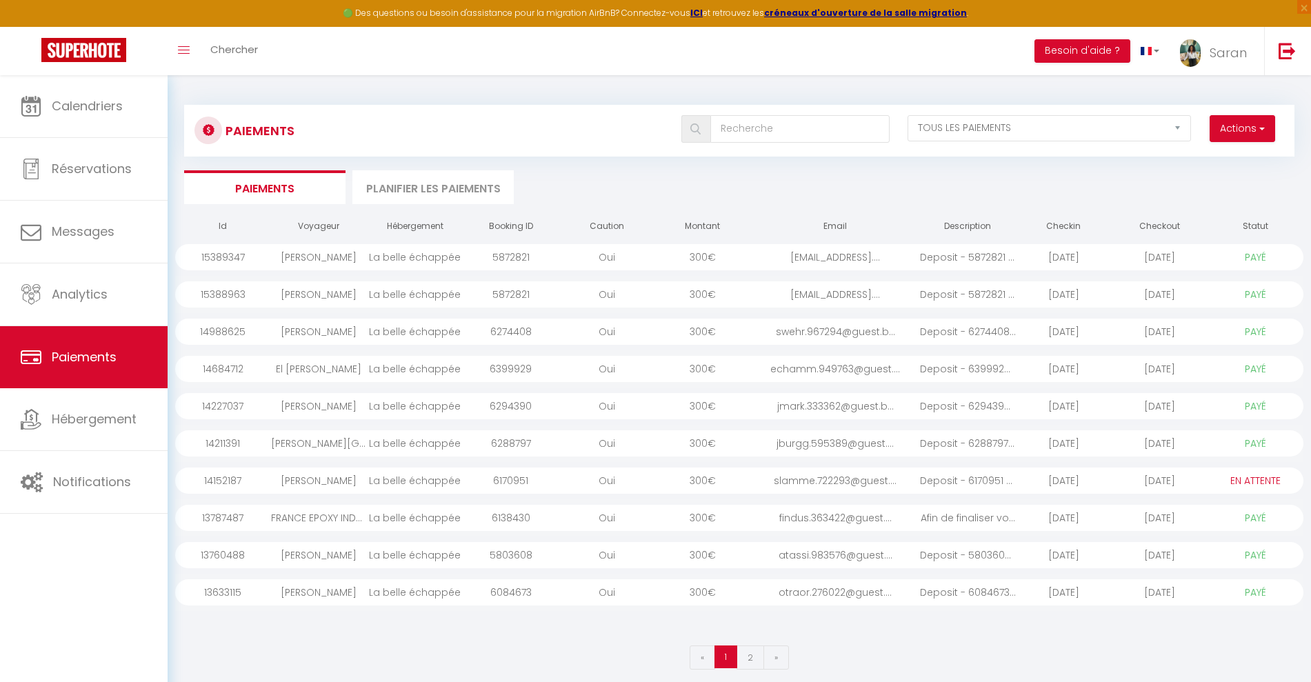
click at [409, 188] on li "Planifier les paiements" at bounding box center [432, 187] width 161 height 34
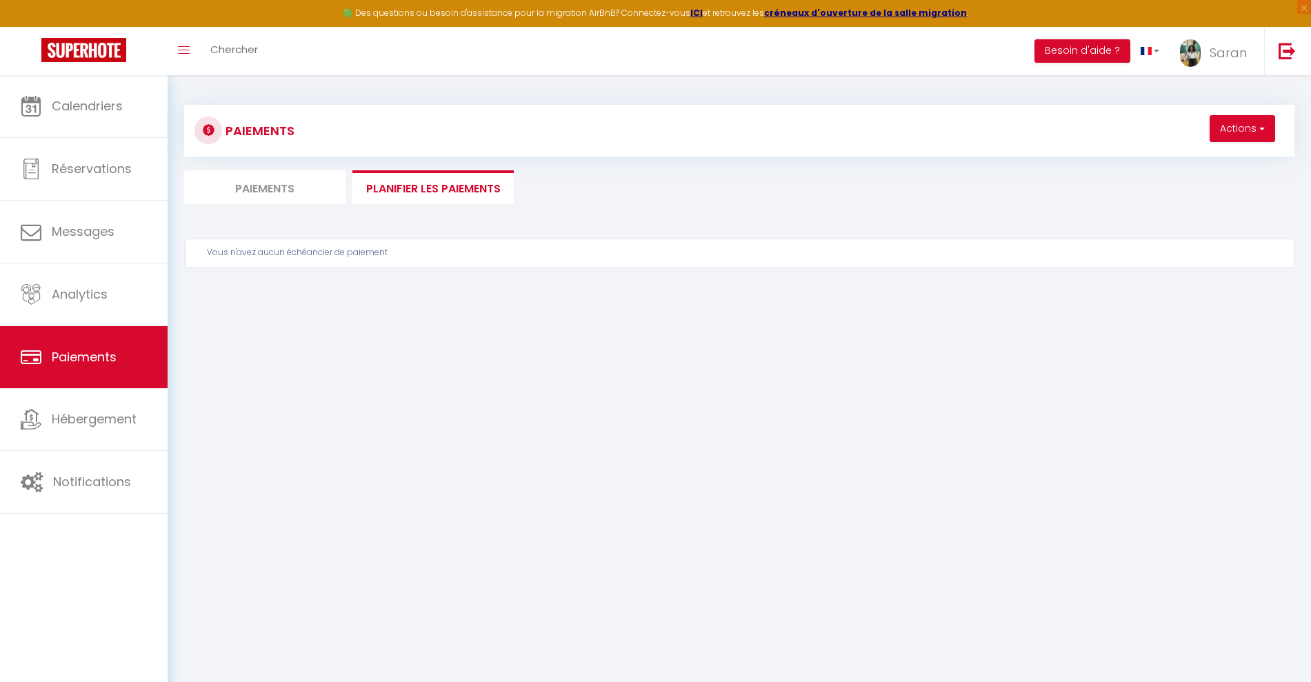
drag, startPoint x: 251, startPoint y: 202, endPoint x: 211, endPoint y: 219, distance: 43.3
click at [249, 204] on div "Paiements Actions Créer un nouveau calendrier de paiement Paiements Planifier l…" at bounding box center [739, 209] width 1110 height 234
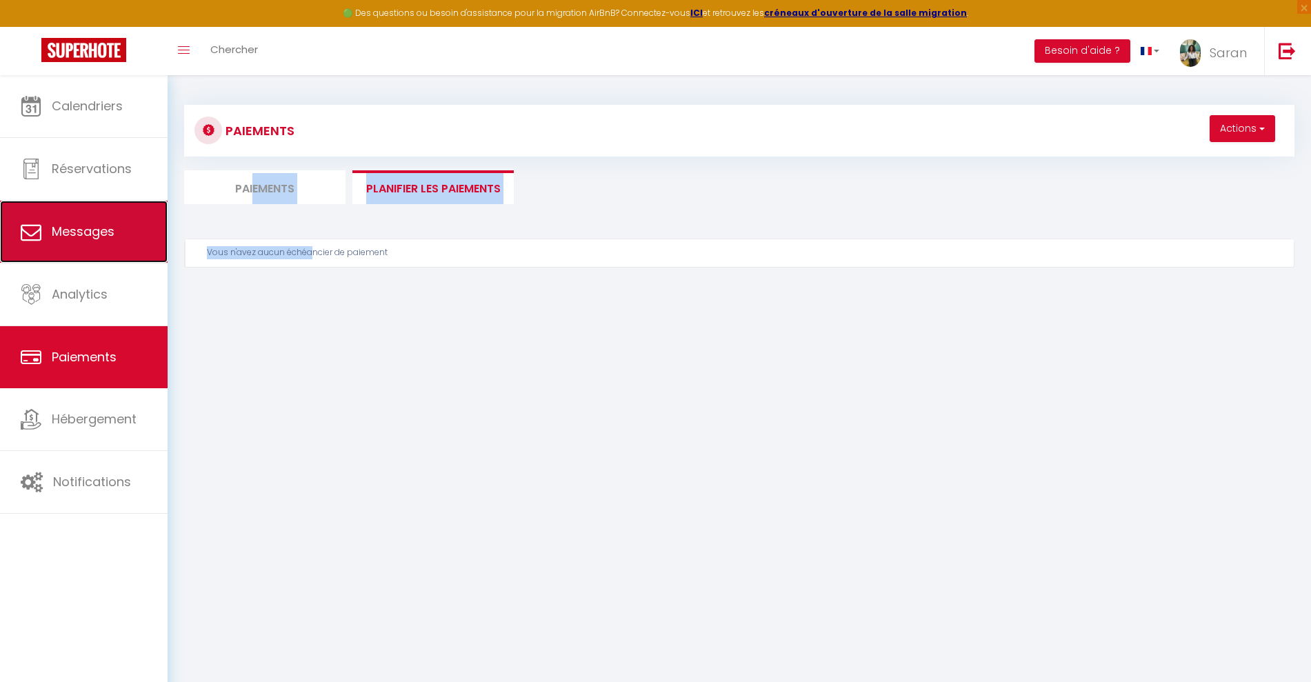
click at [88, 216] on link "Messages" at bounding box center [84, 232] width 168 height 62
select select "message"
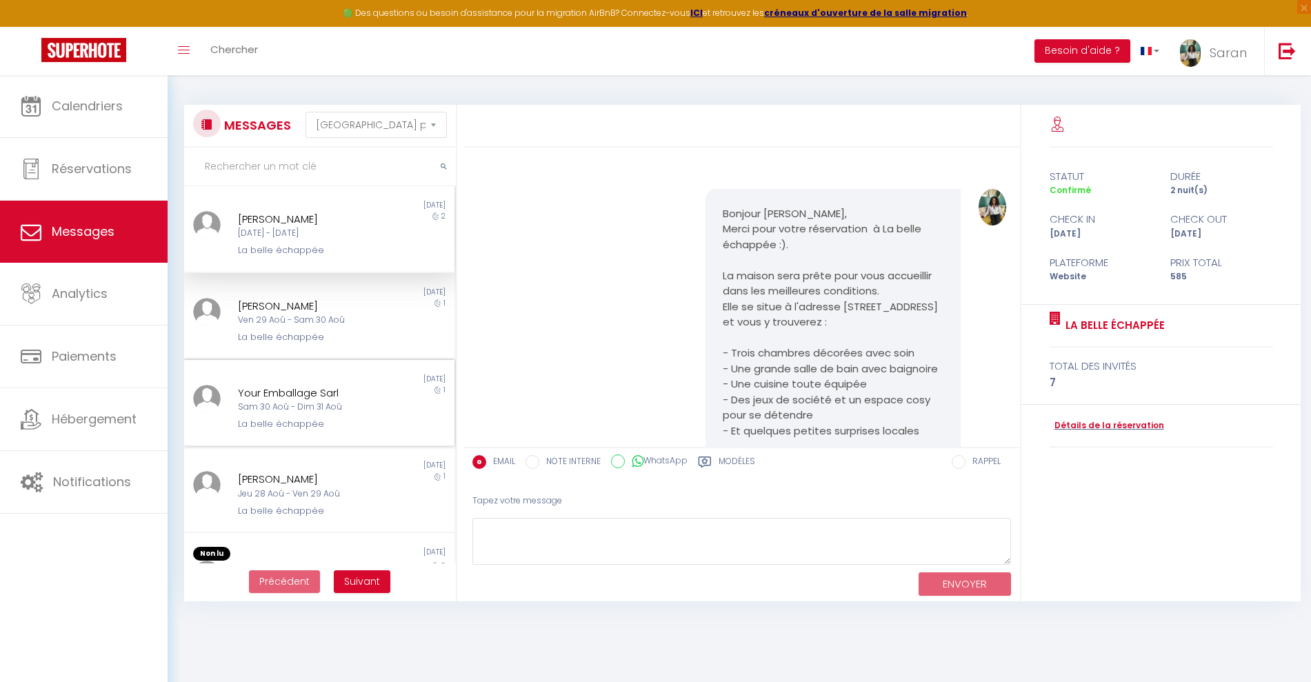
scroll to position [3127, 0]
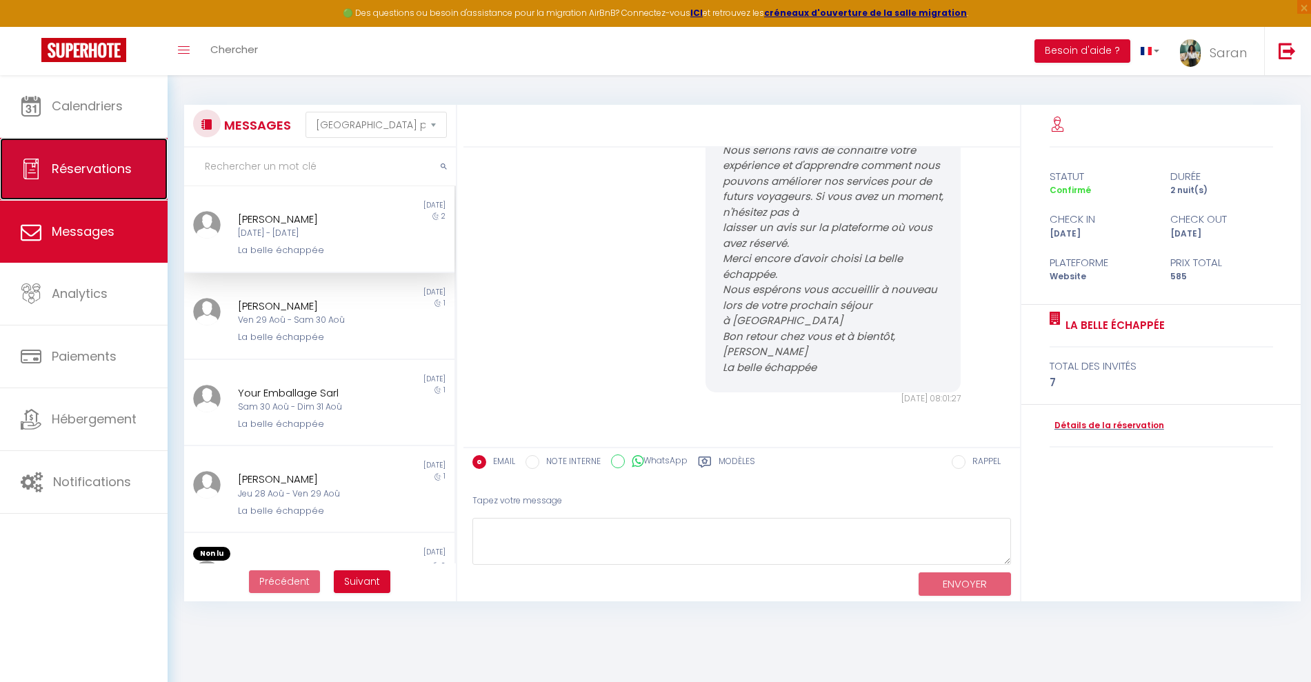
click at [105, 178] on link "Réservations" at bounding box center [84, 169] width 168 height 62
select select "not_cancelled"
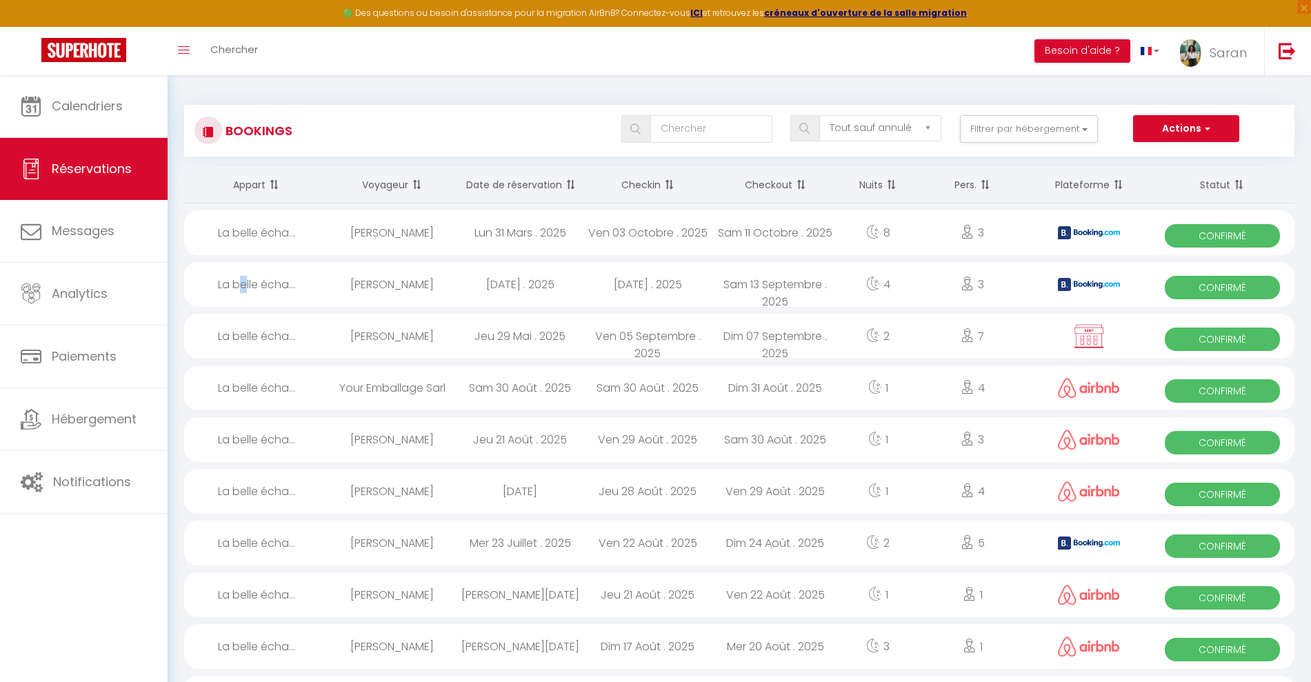
click at [245, 279] on div "La belle écha..." at bounding box center [256, 284] width 144 height 45
select select "OK"
select select "KO"
select select "0"
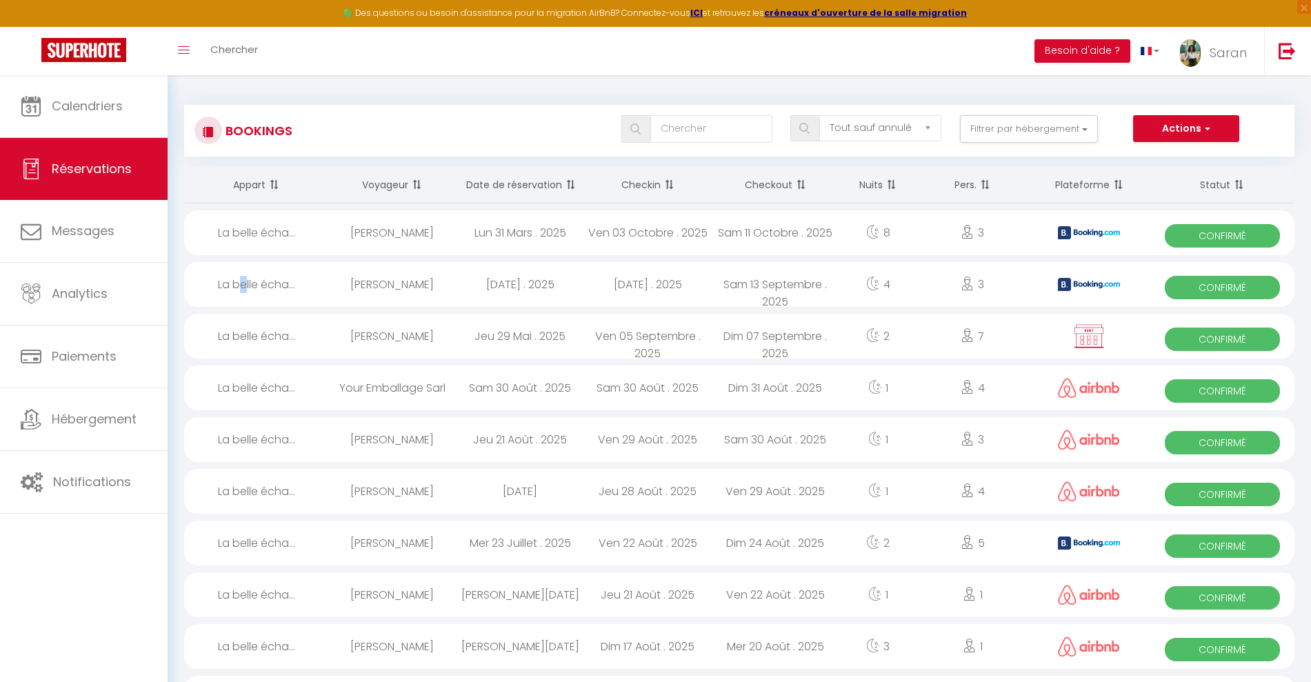
select select "1"
select select
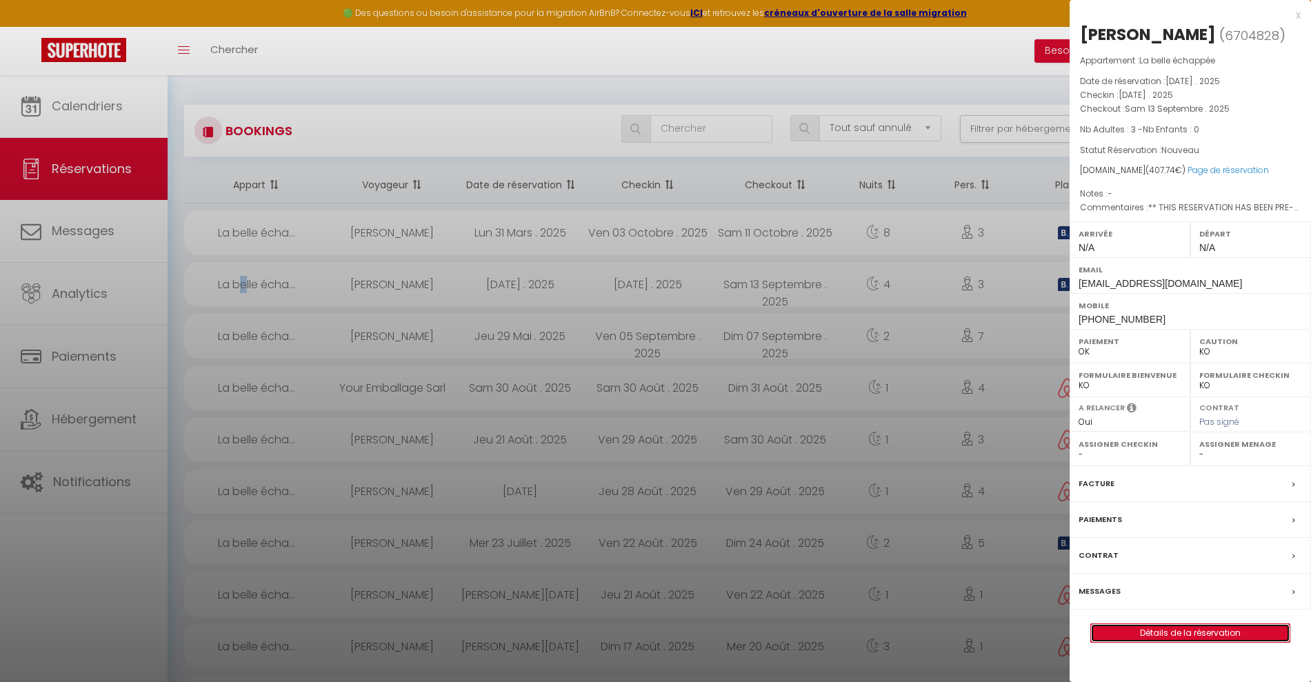
click at [1165, 642] on link "Détails de la réservation" at bounding box center [1190, 633] width 199 height 18
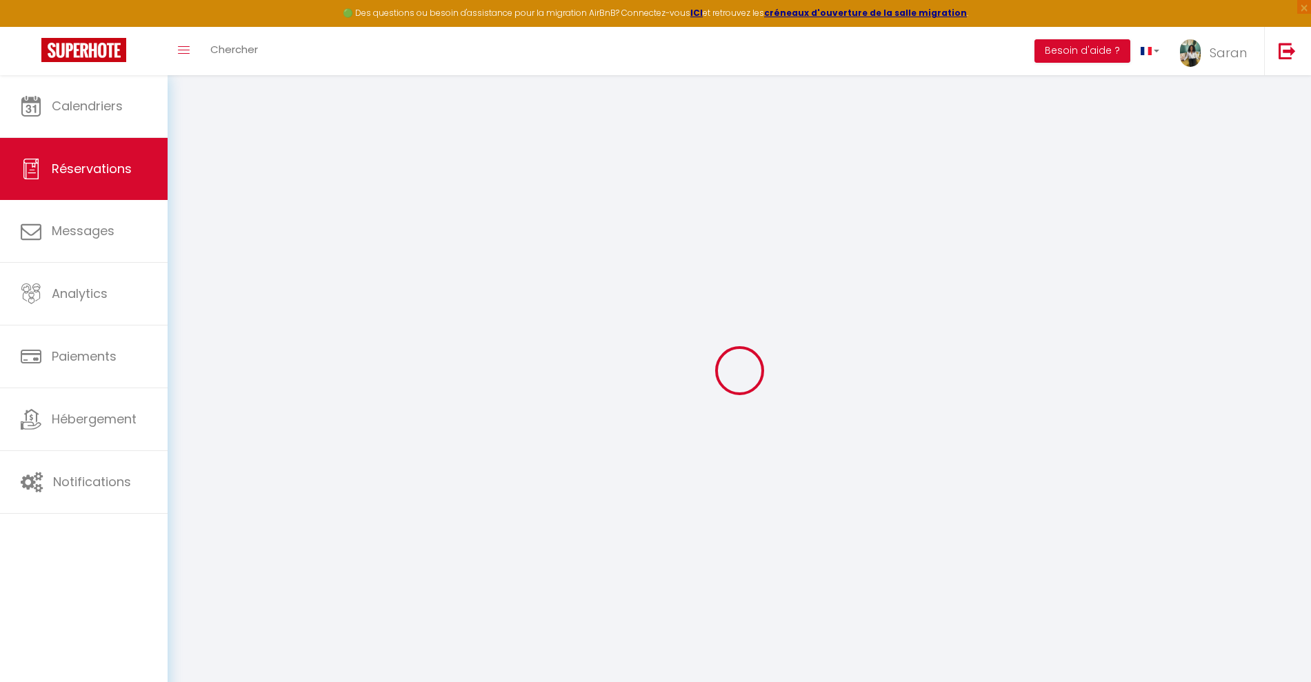
type input "Batouche"
type input "Mohamed"
type input "bmoham.826177@guest.booking.com"
type input "+33748616244"
type input "3 rue olivier messiaen"
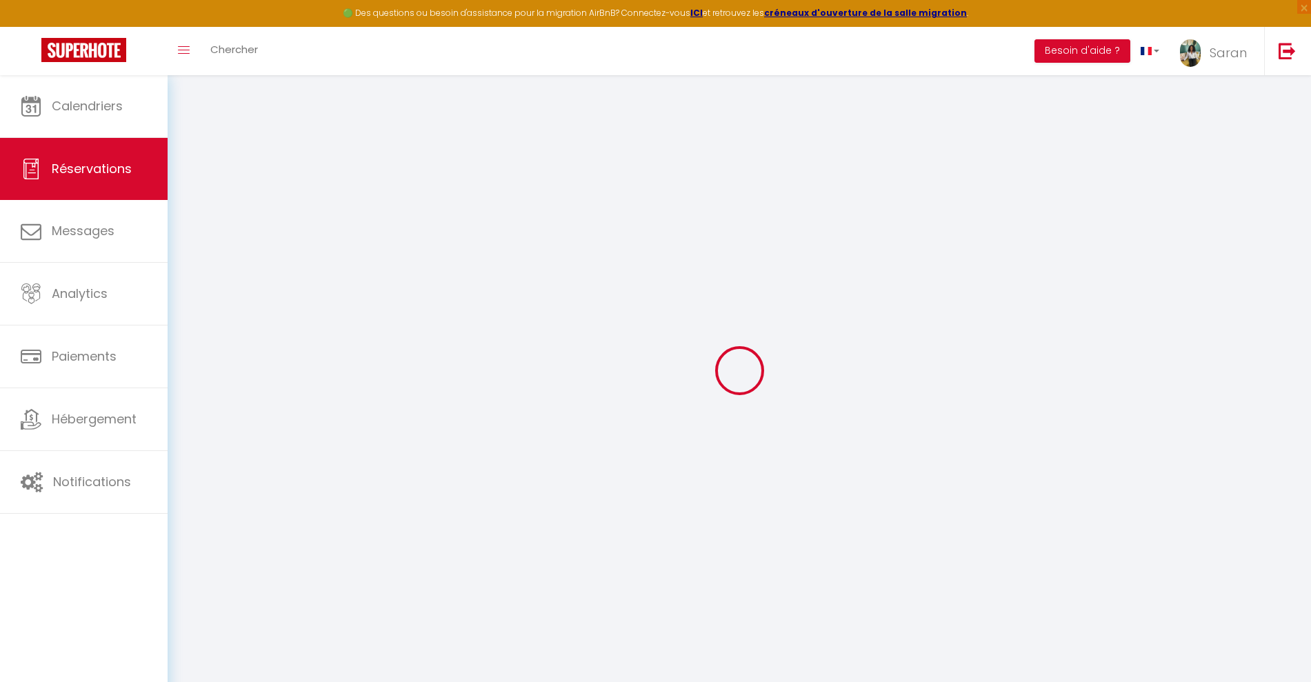
type input "Pontault-combault"
select select "FR"
type input "66.58"
type input "5.71"
select select "62987"
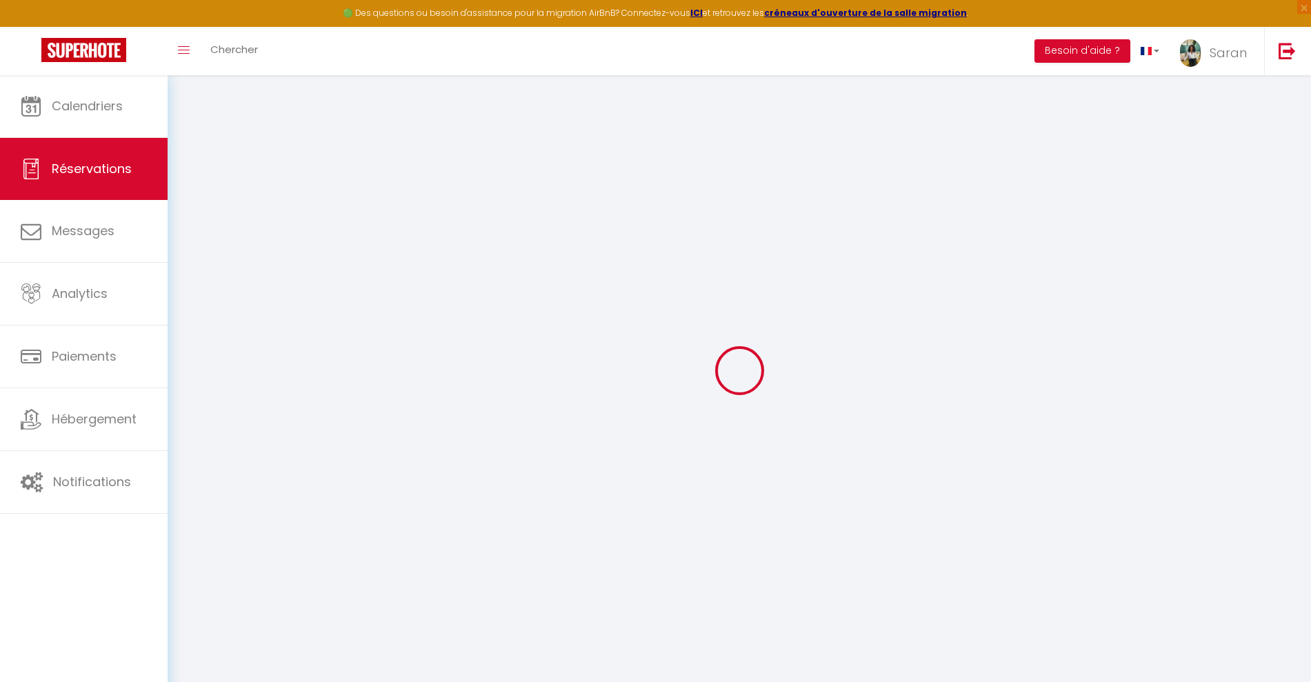
select select "1"
select select
type input "3"
select select "12"
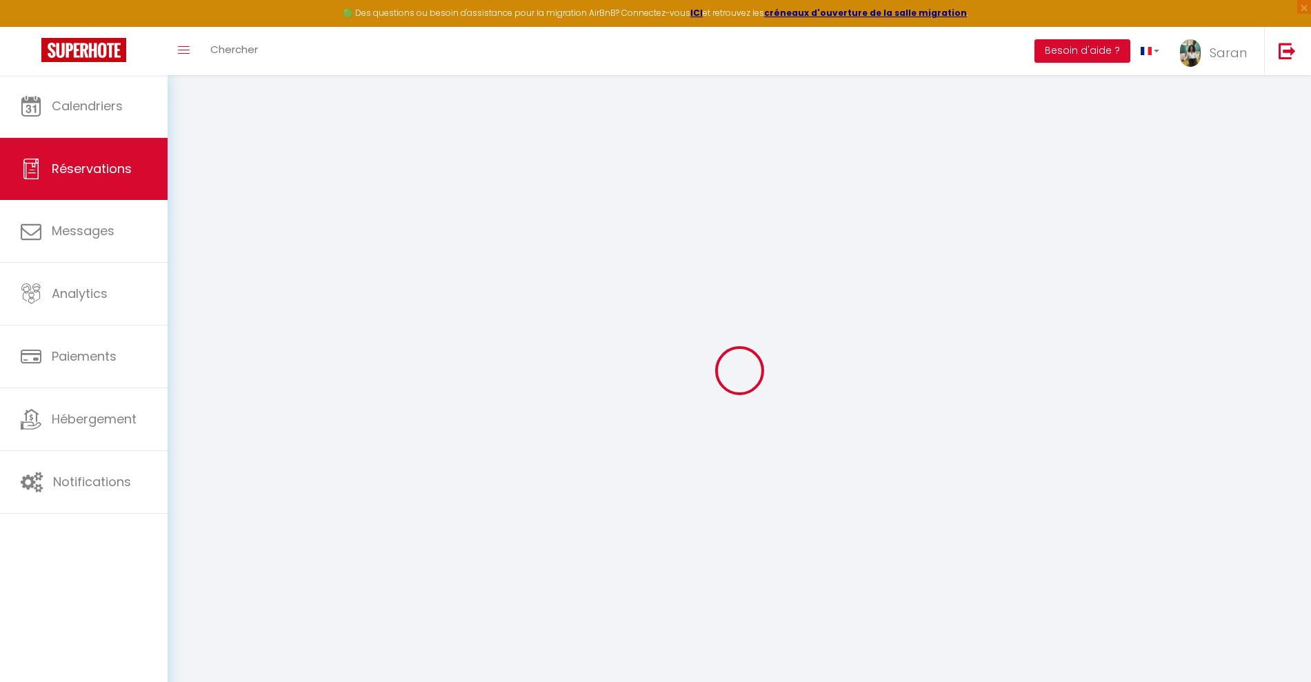
select select
type input "321.66"
checkbox input "false"
type input "0"
select select "2"
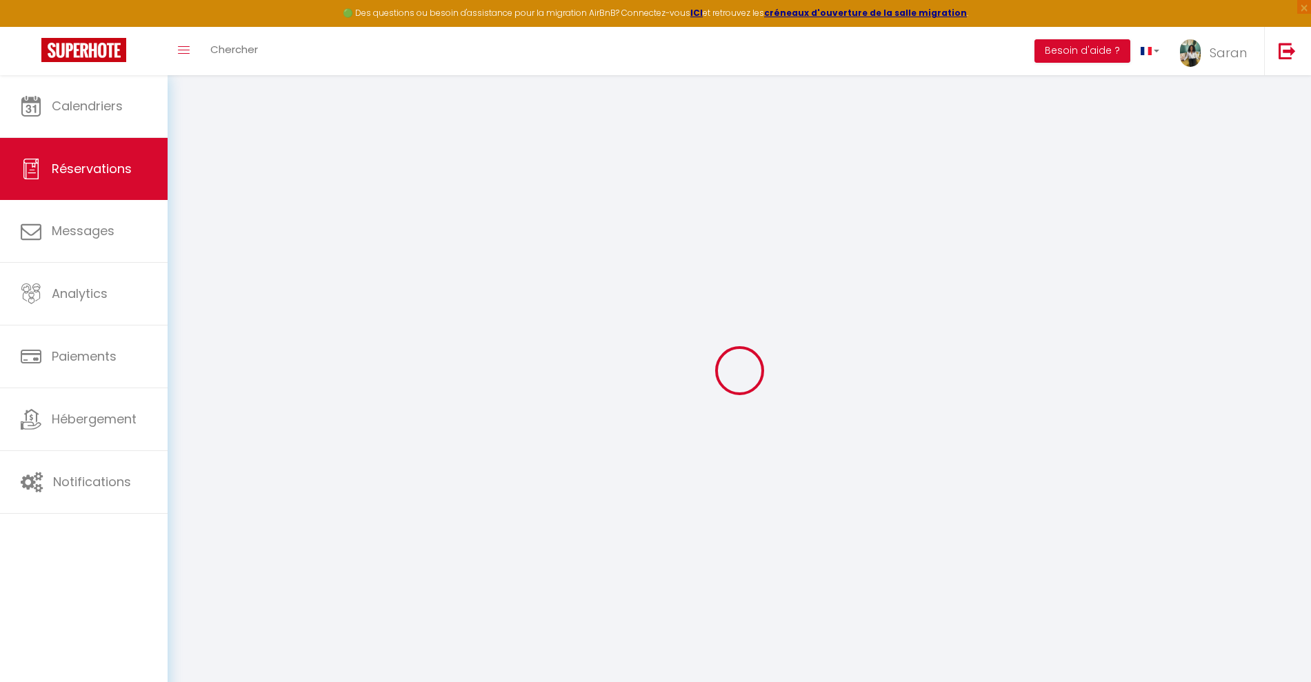
type input "0"
select select
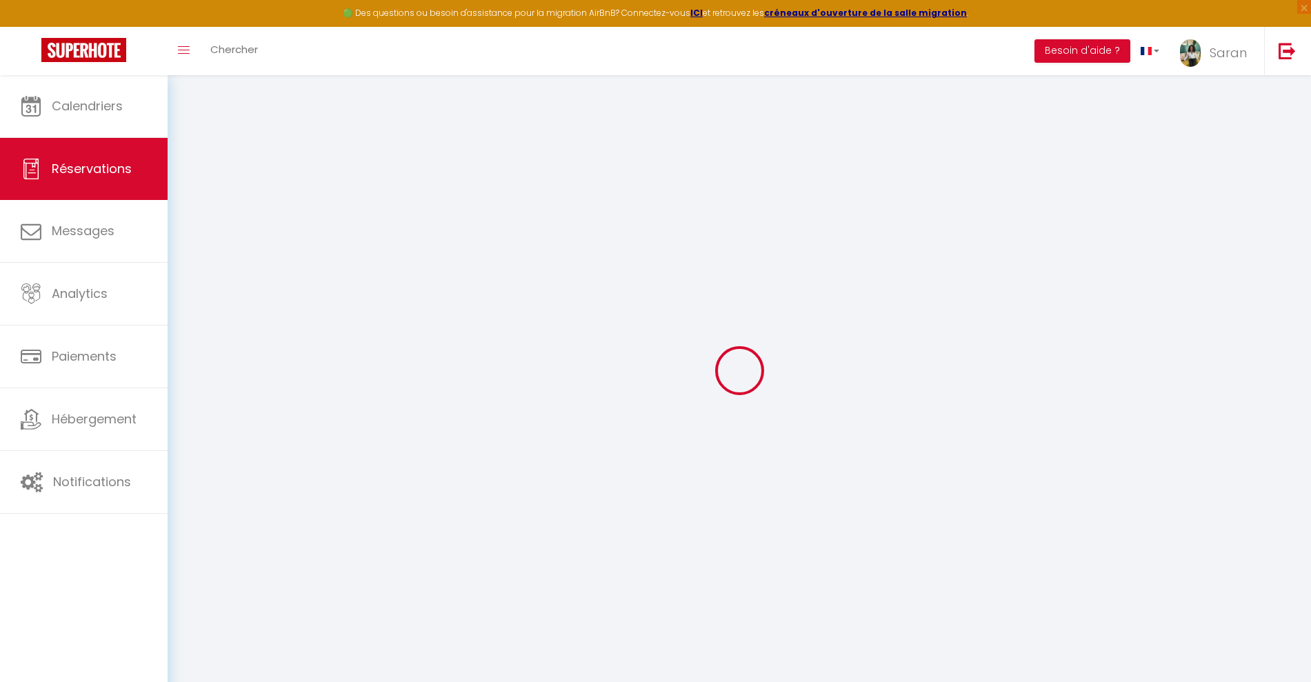
select select "14"
checkbox input "false"
select select
checkbox input "false"
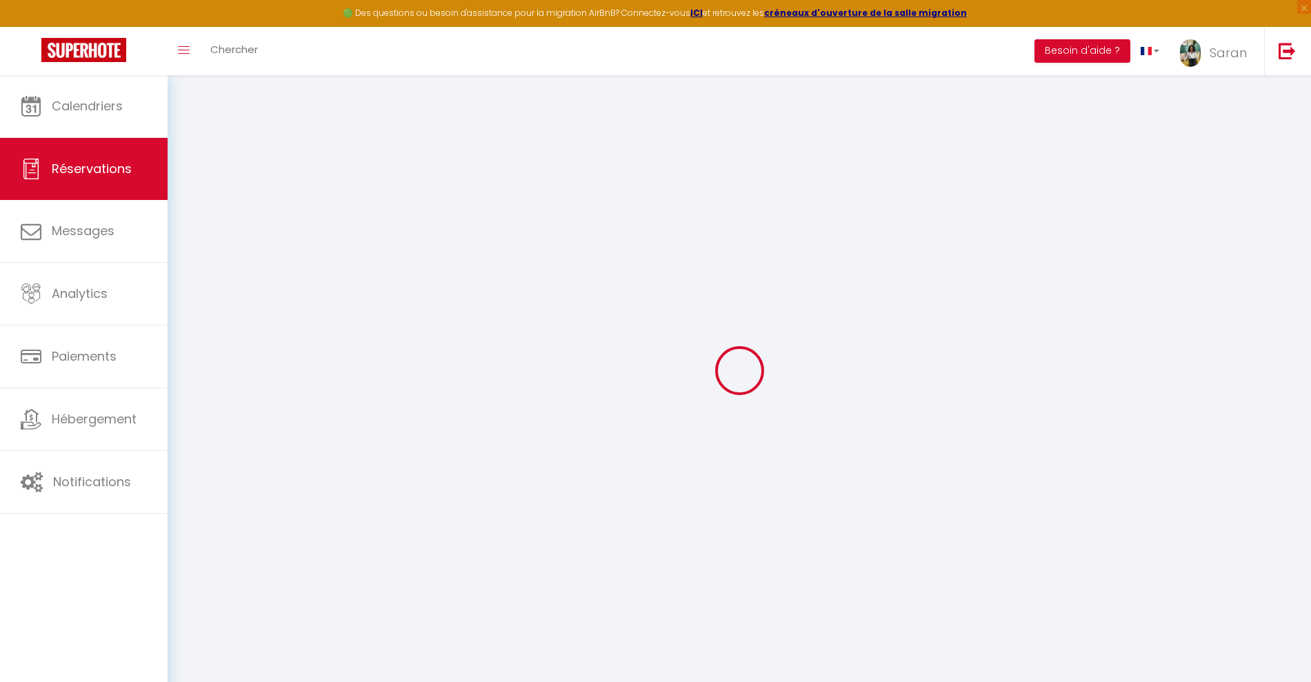
select select
checkbox input "false"
type textarea "** THIS RESERVATION HAS BEEN PRE-PAID ** BOOKING NOTE : Payment charge is EUR 5…"
type input "70"
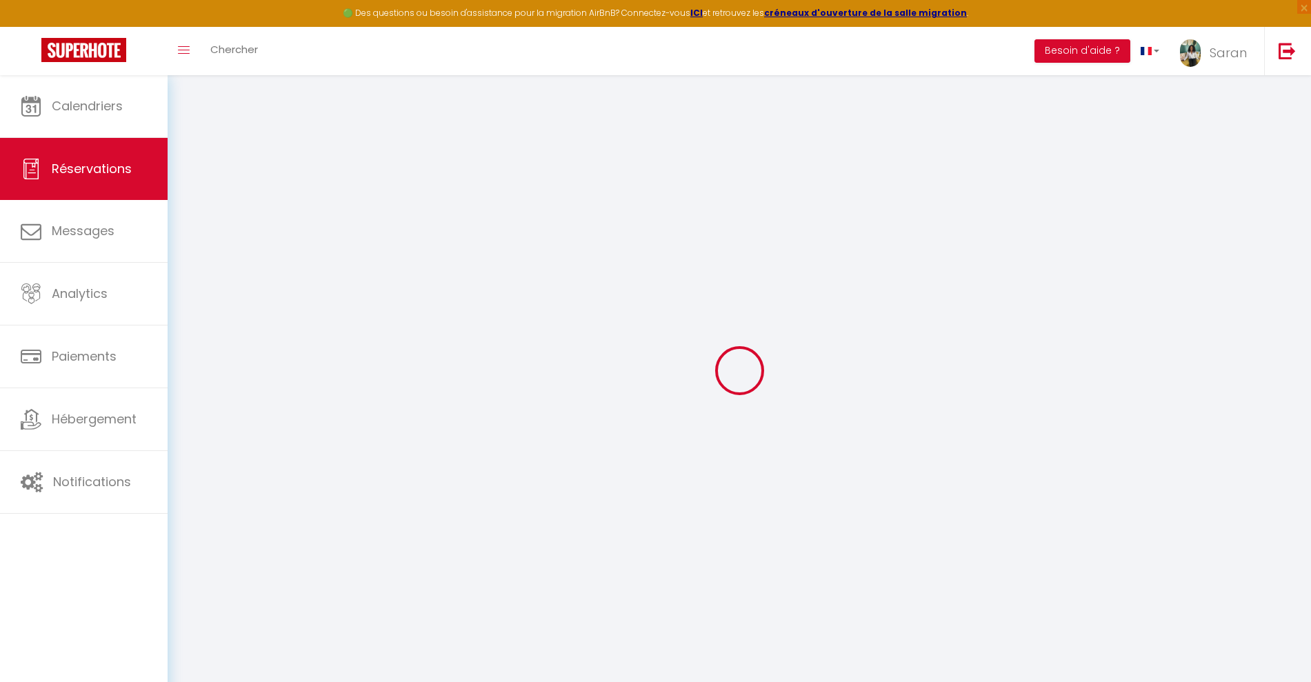
type input "16.08"
select select
checkbox input "false"
select select
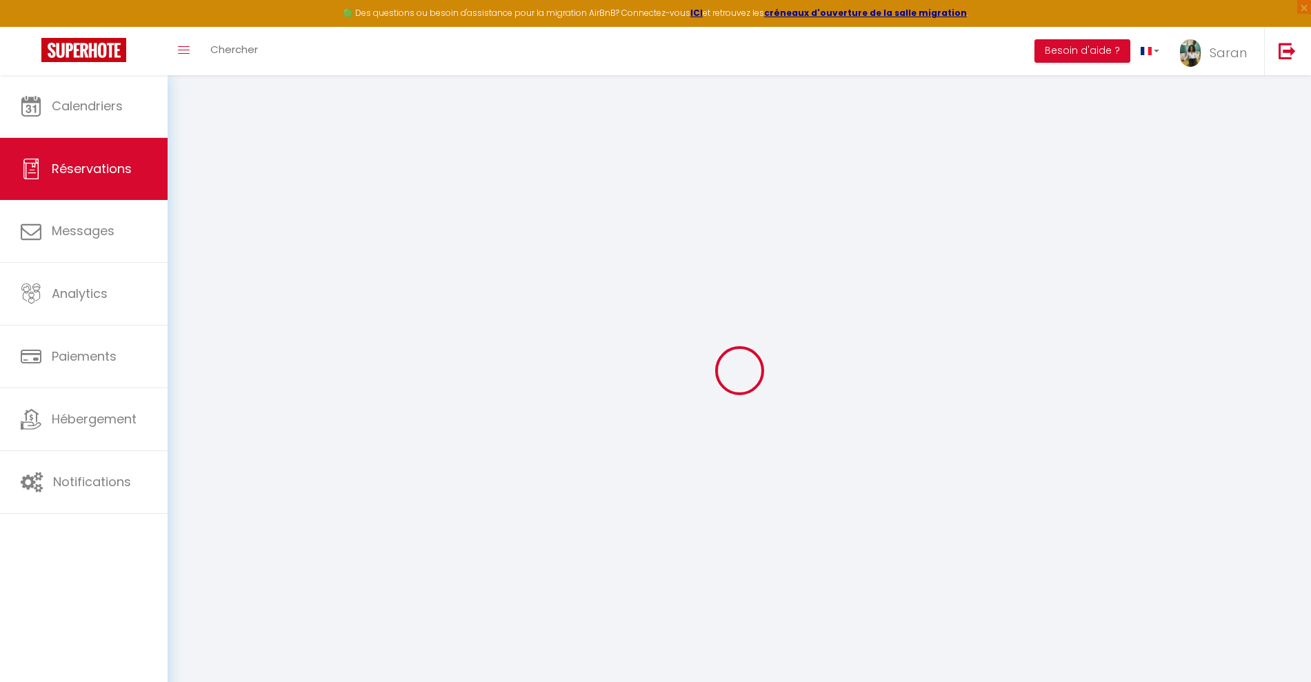
select select
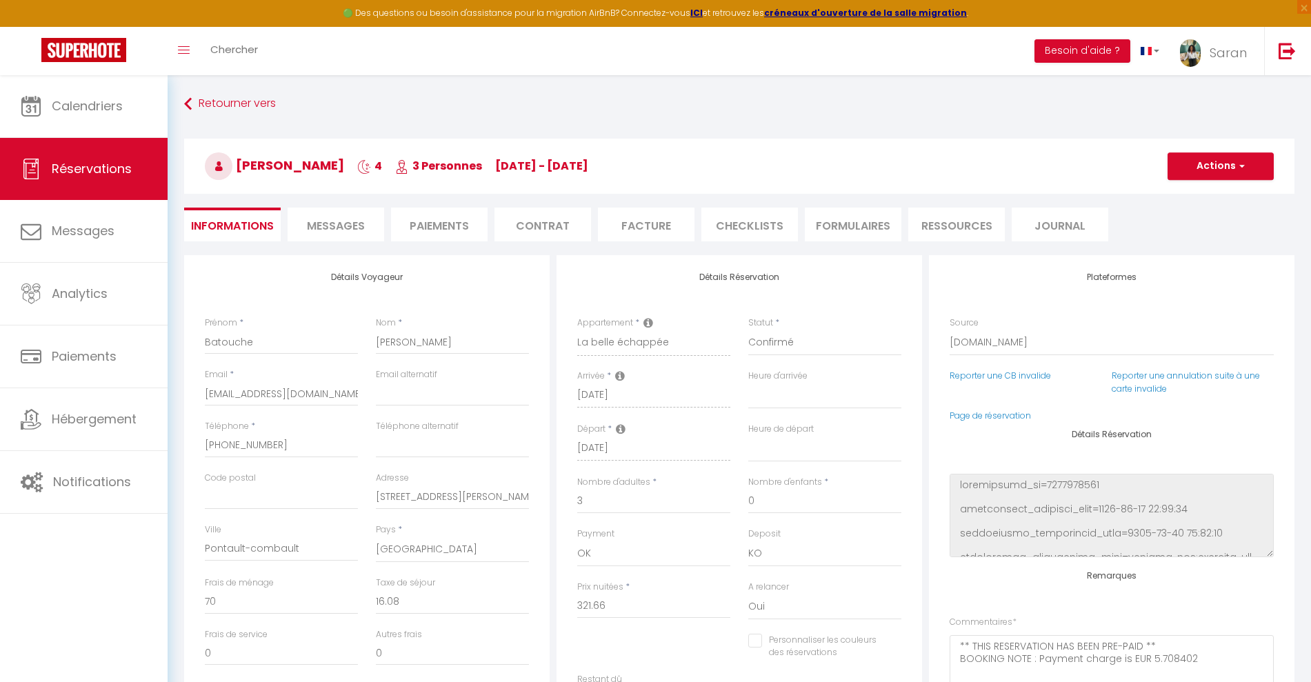
click at [336, 231] on span "Messages" at bounding box center [336, 226] width 58 height 16
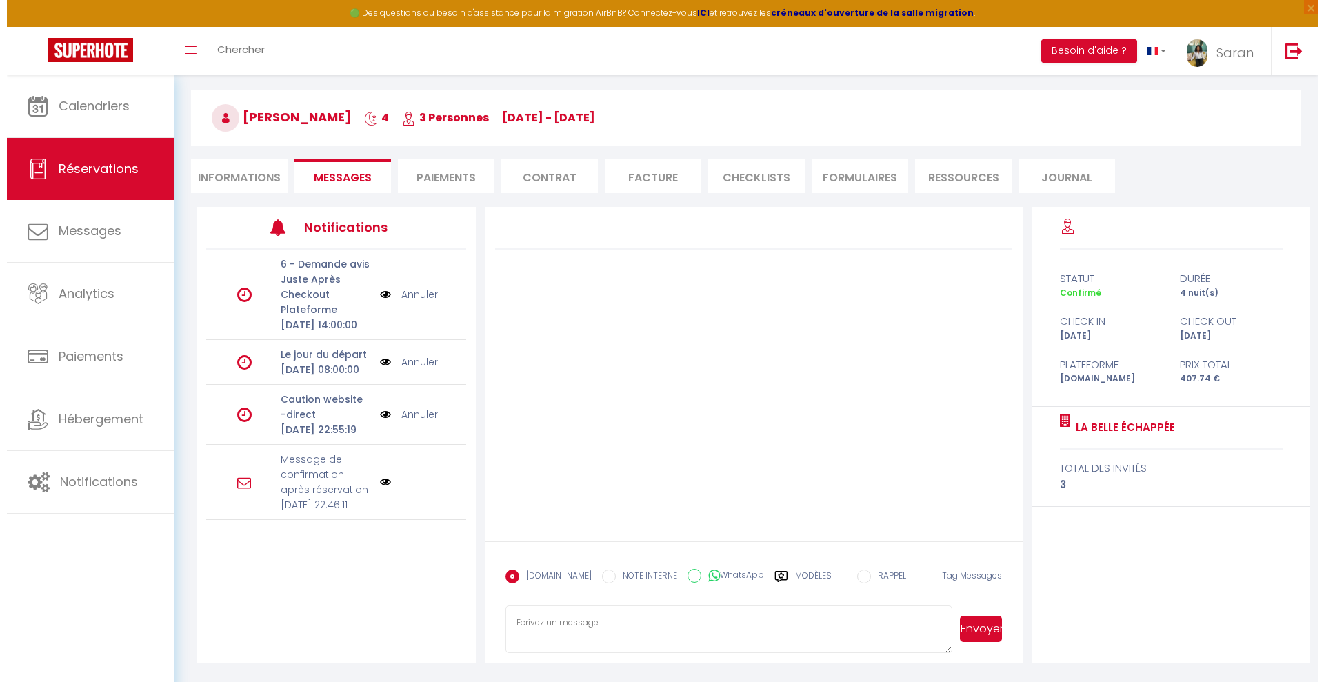
scroll to position [75, 0]
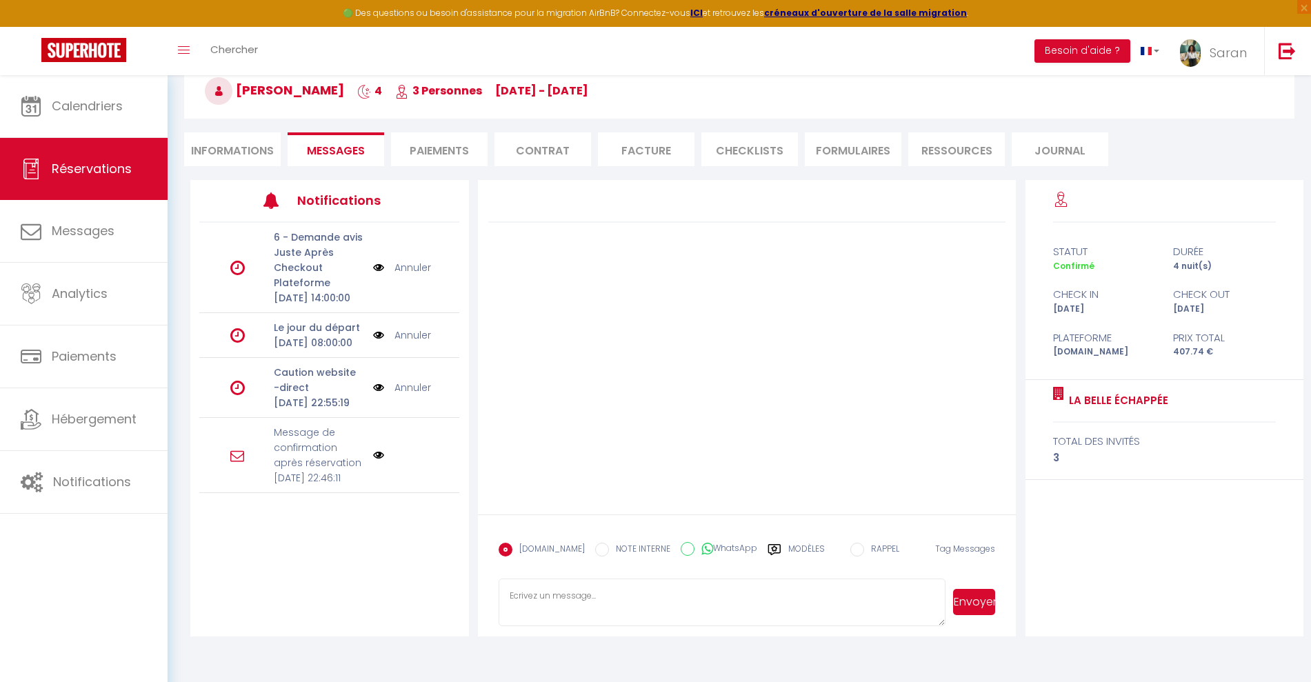
click at [373, 461] on img at bounding box center [378, 455] width 11 height 11
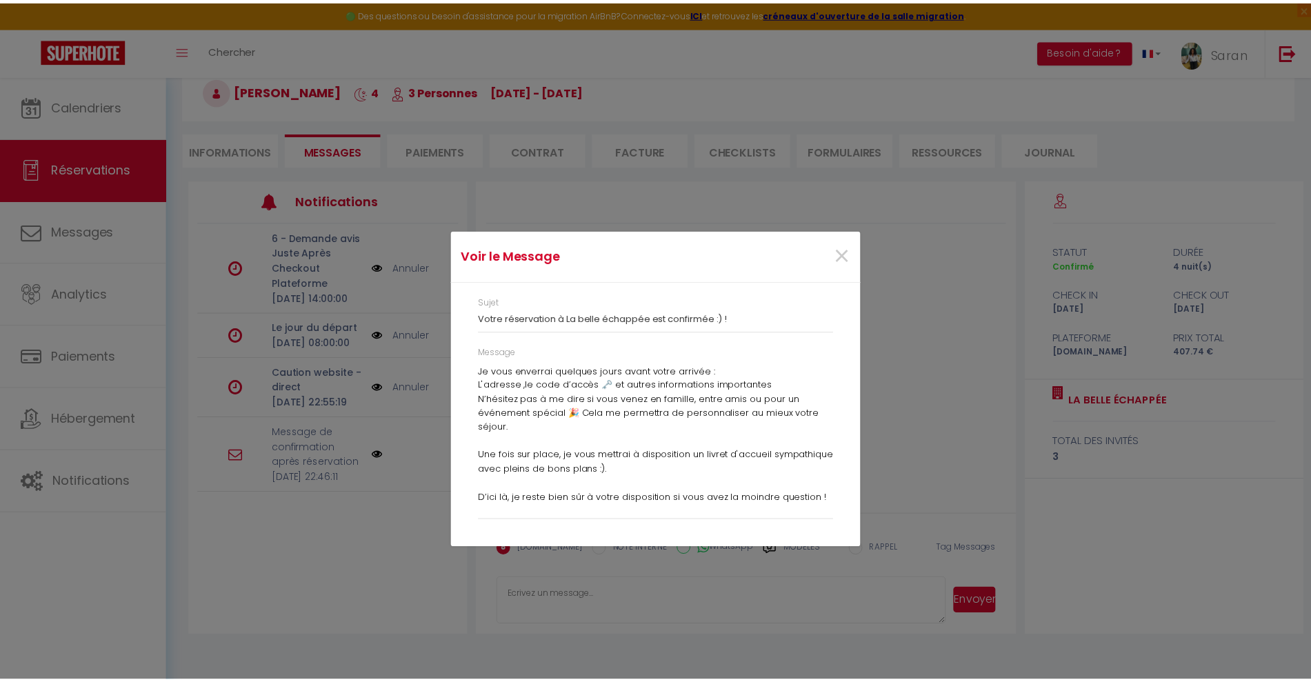
scroll to position [231, 0]
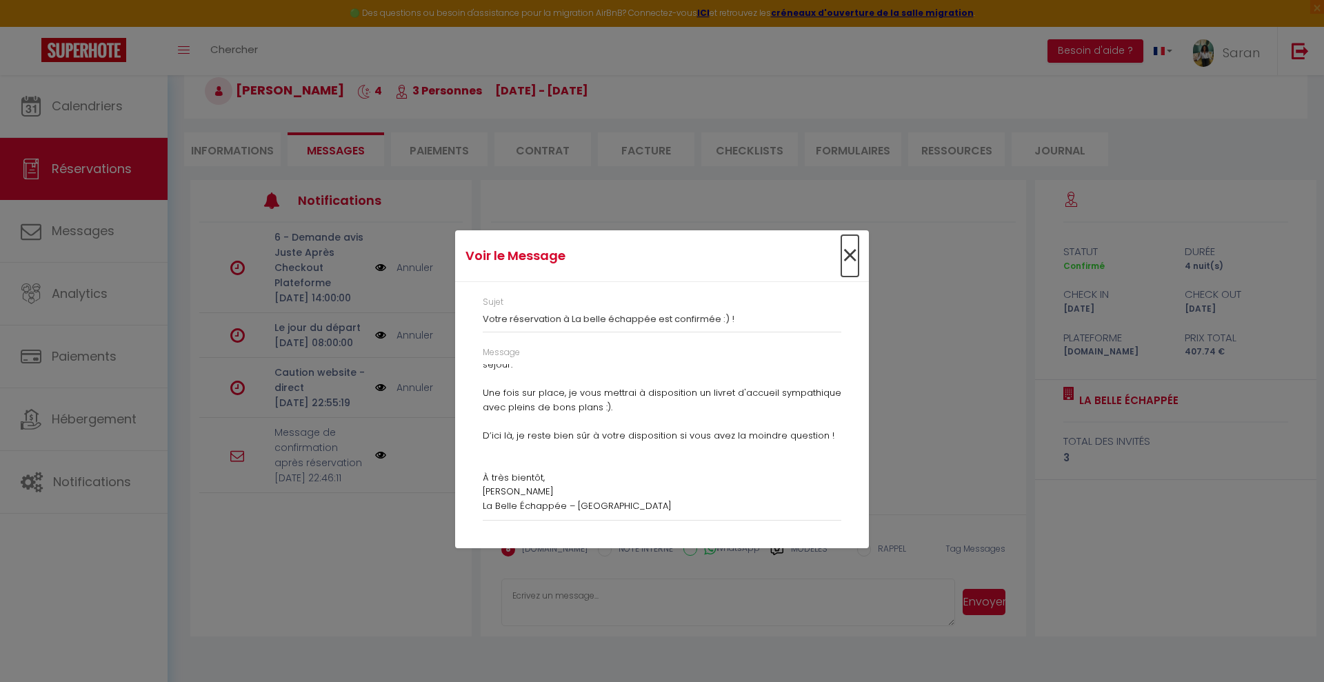
click at [846, 252] on span "×" at bounding box center [849, 255] width 17 height 41
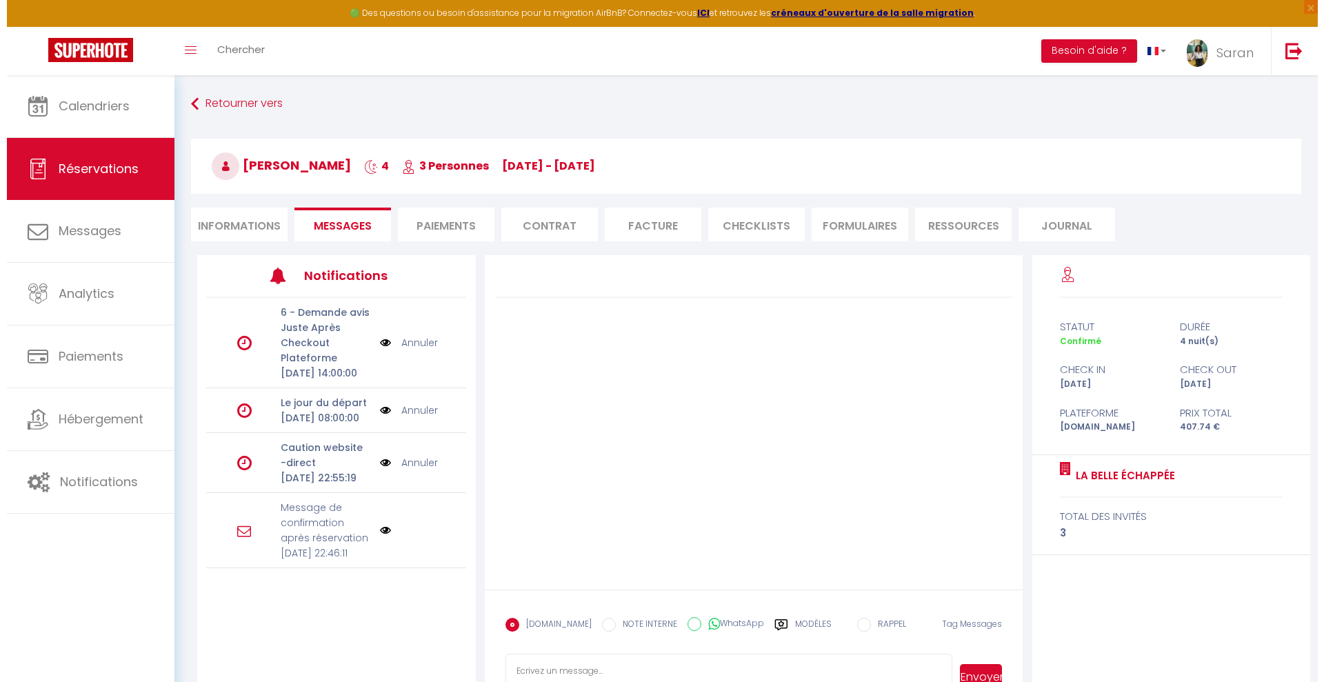
scroll to position [75, 0]
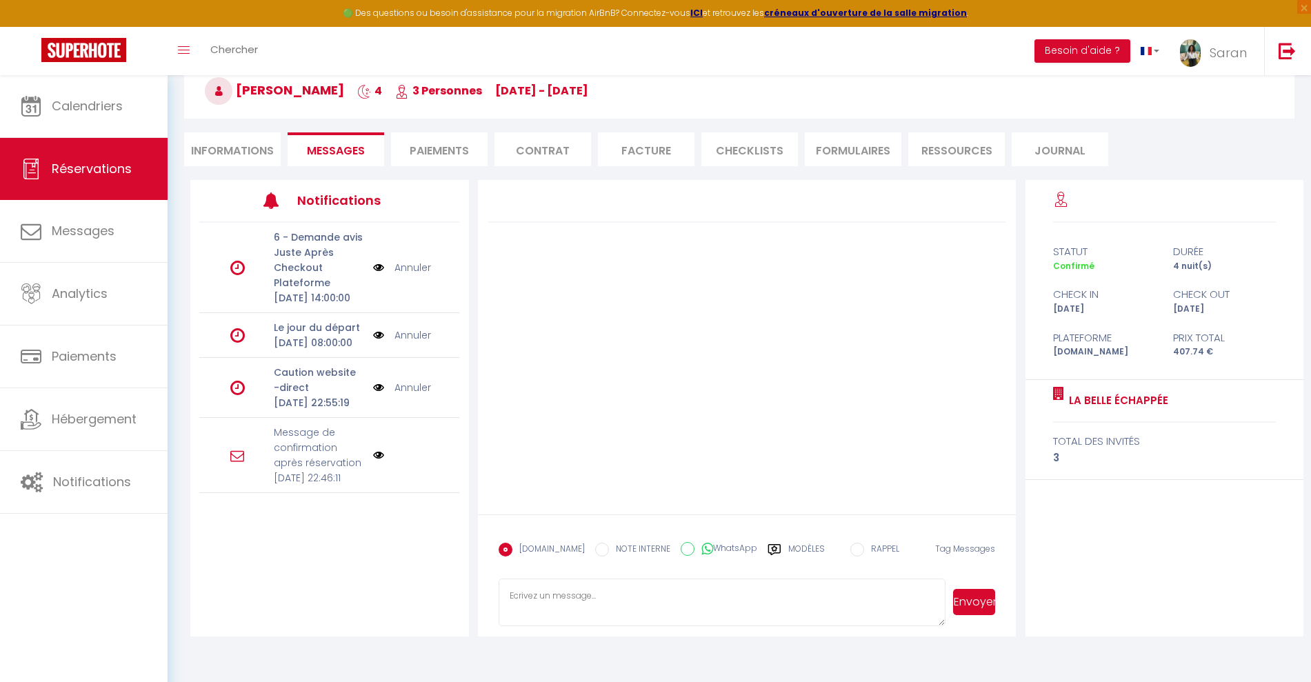
click at [373, 461] on img at bounding box center [378, 455] width 11 height 11
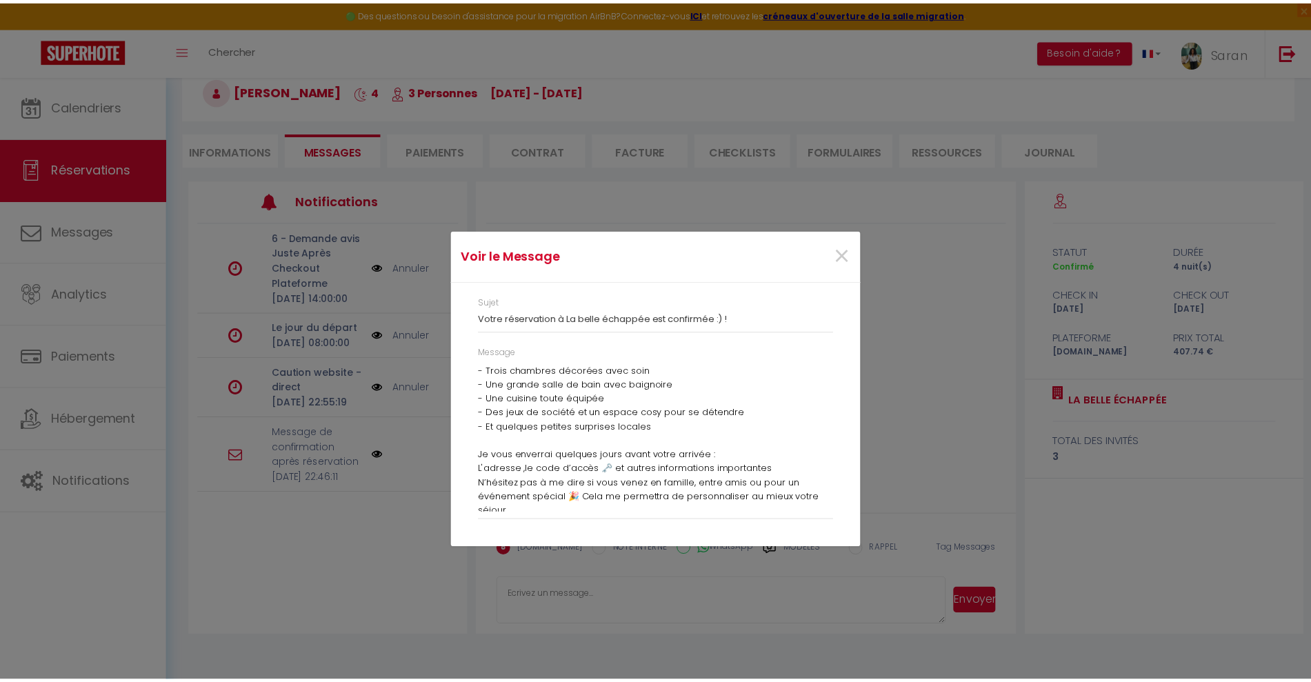
scroll to position [231, 0]
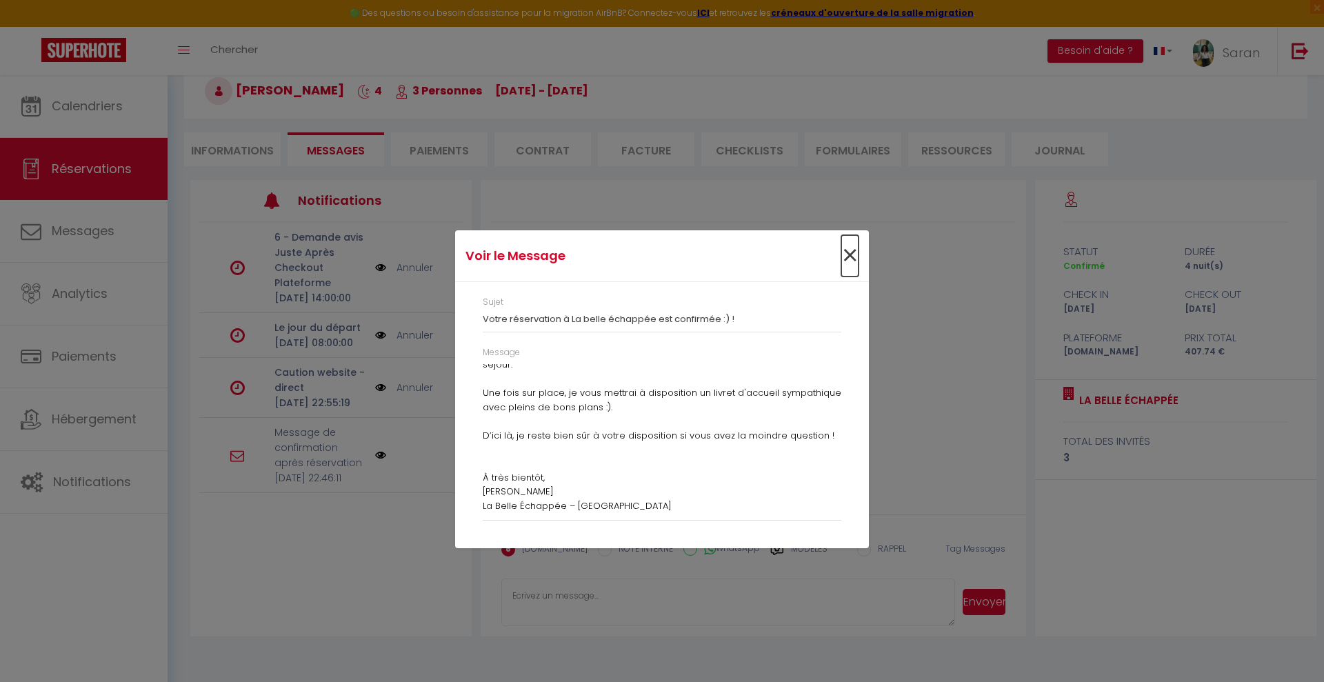
click at [854, 256] on span "×" at bounding box center [849, 255] width 17 height 41
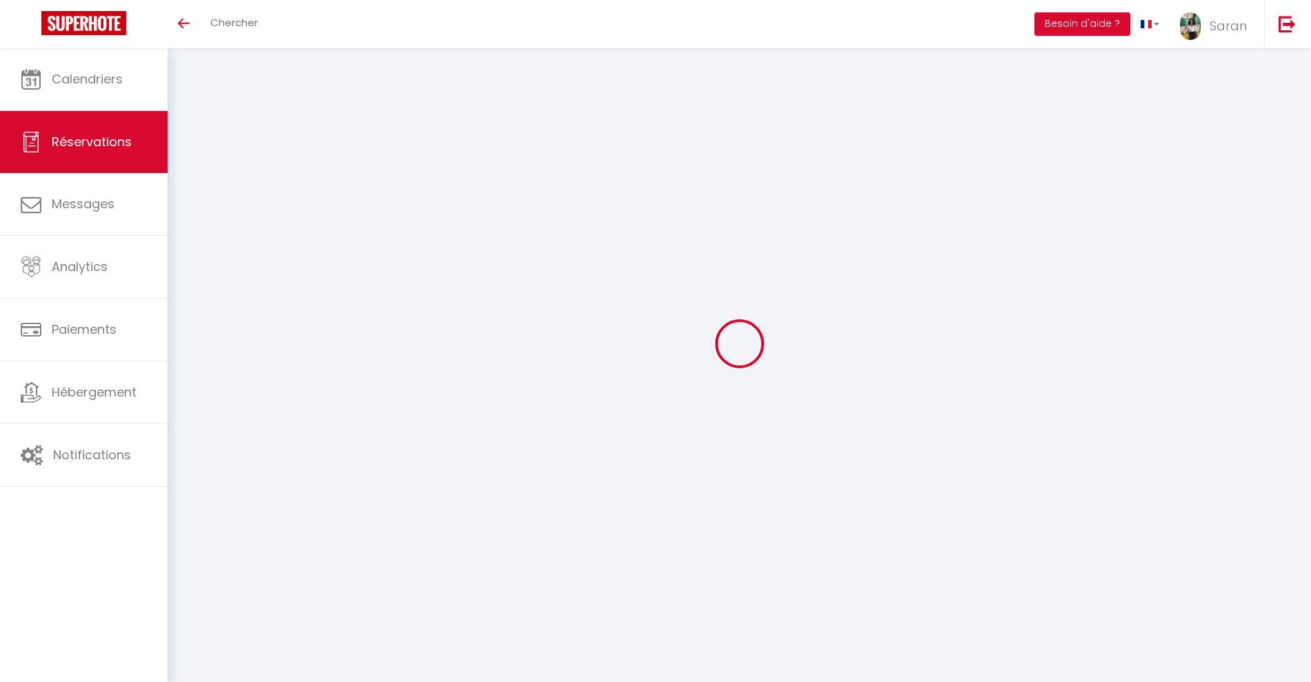
select select "not_cancelled"
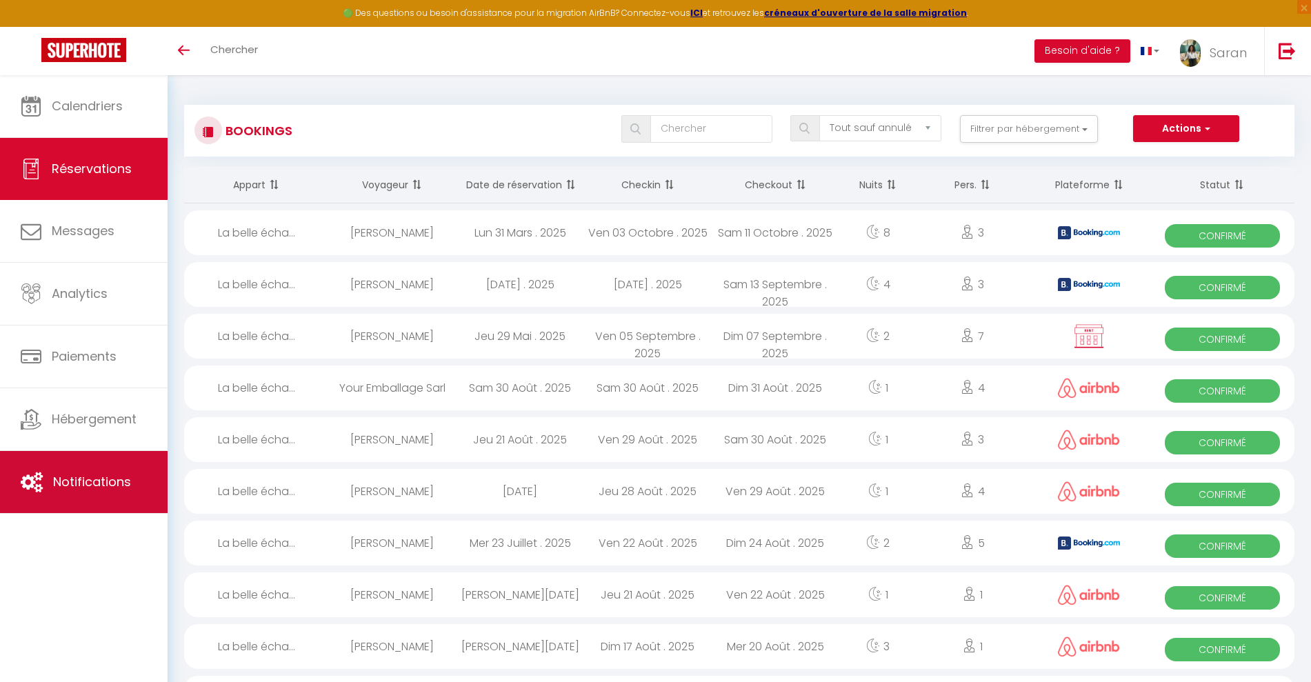
click at [84, 484] on span "Notifications" at bounding box center [92, 481] width 78 height 17
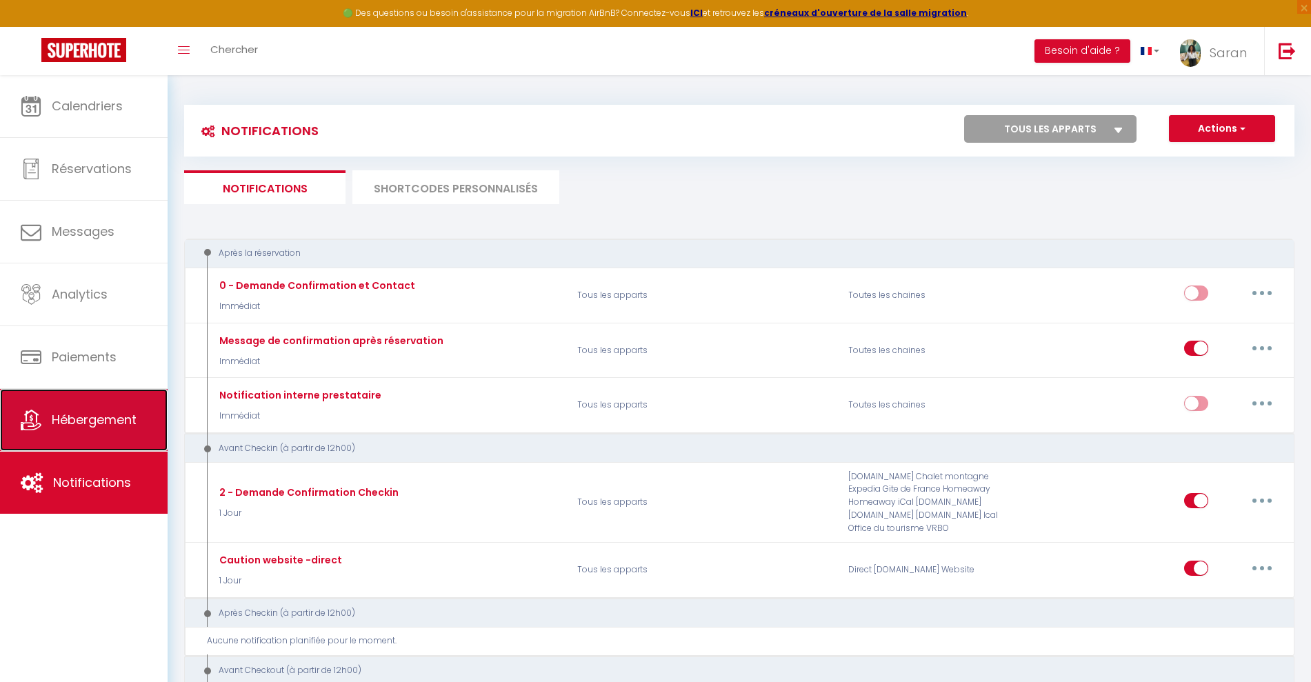
click at [114, 392] on link "Hébergement" at bounding box center [84, 420] width 168 height 62
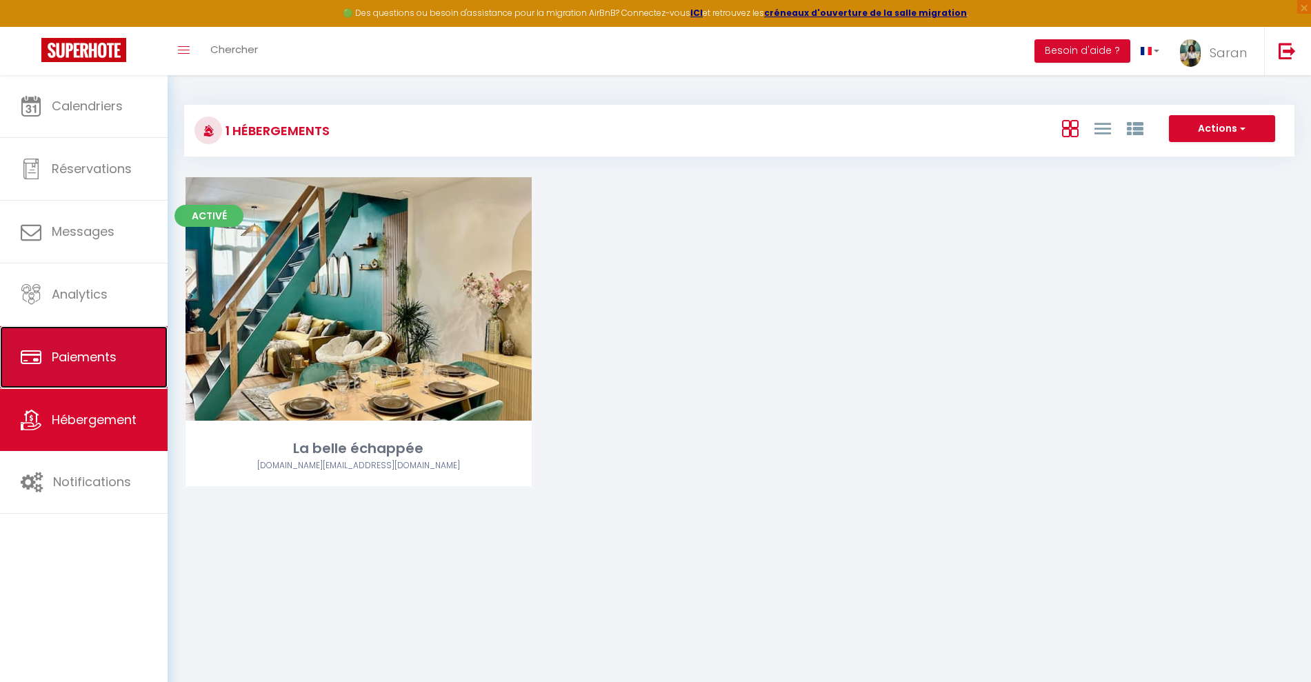
click at [112, 368] on link "Paiements" at bounding box center [84, 357] width 168 height 62
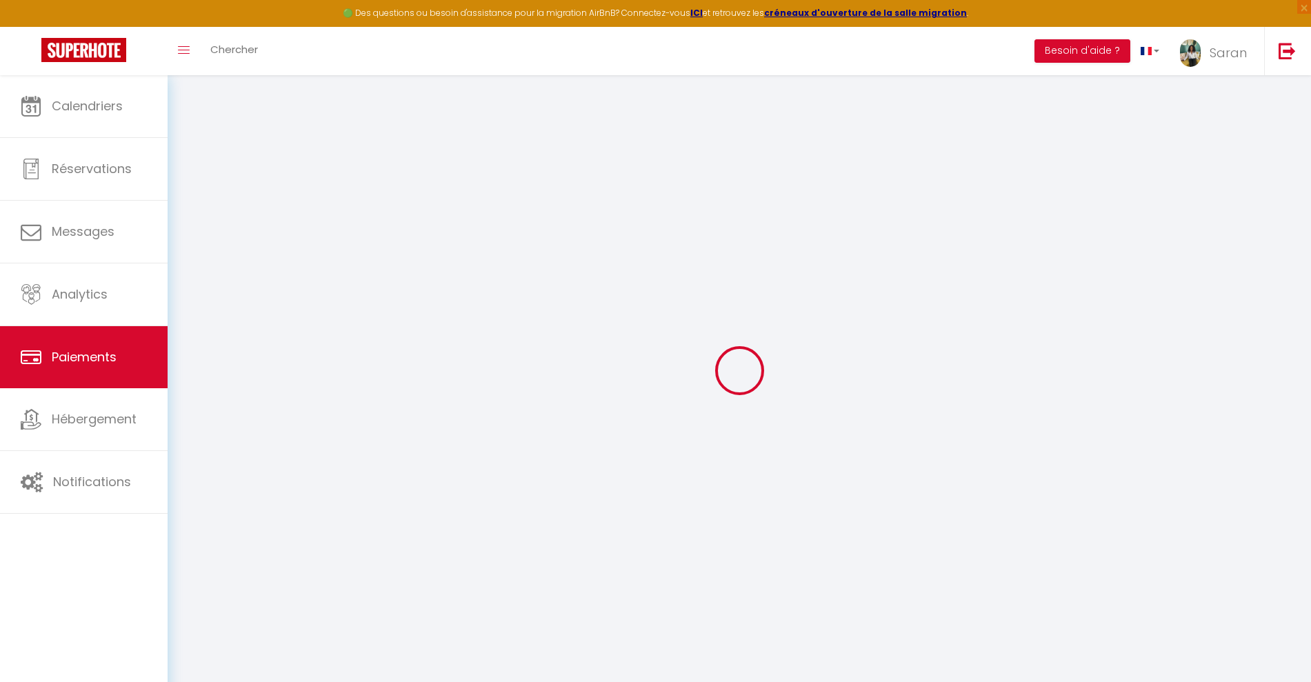
select select "2"
select select "0"
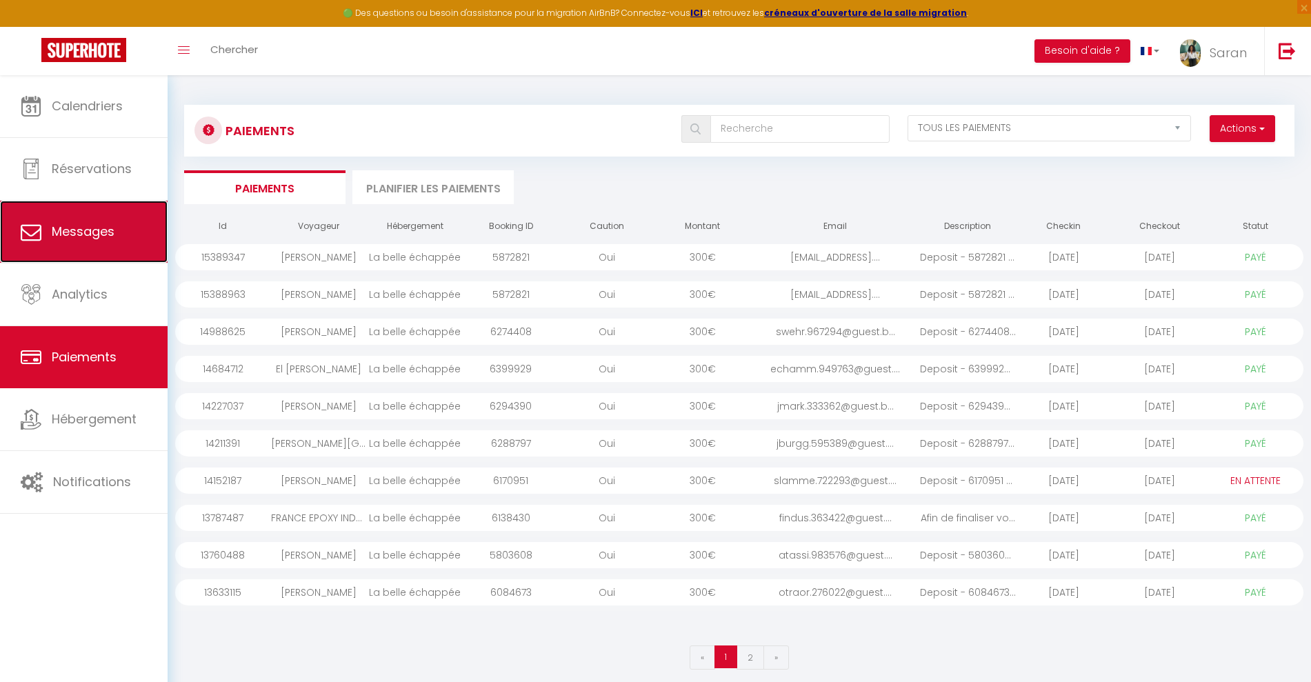
click at [67, 223] on span "Messages" at bounding box center [83, 231] width 63 height 17
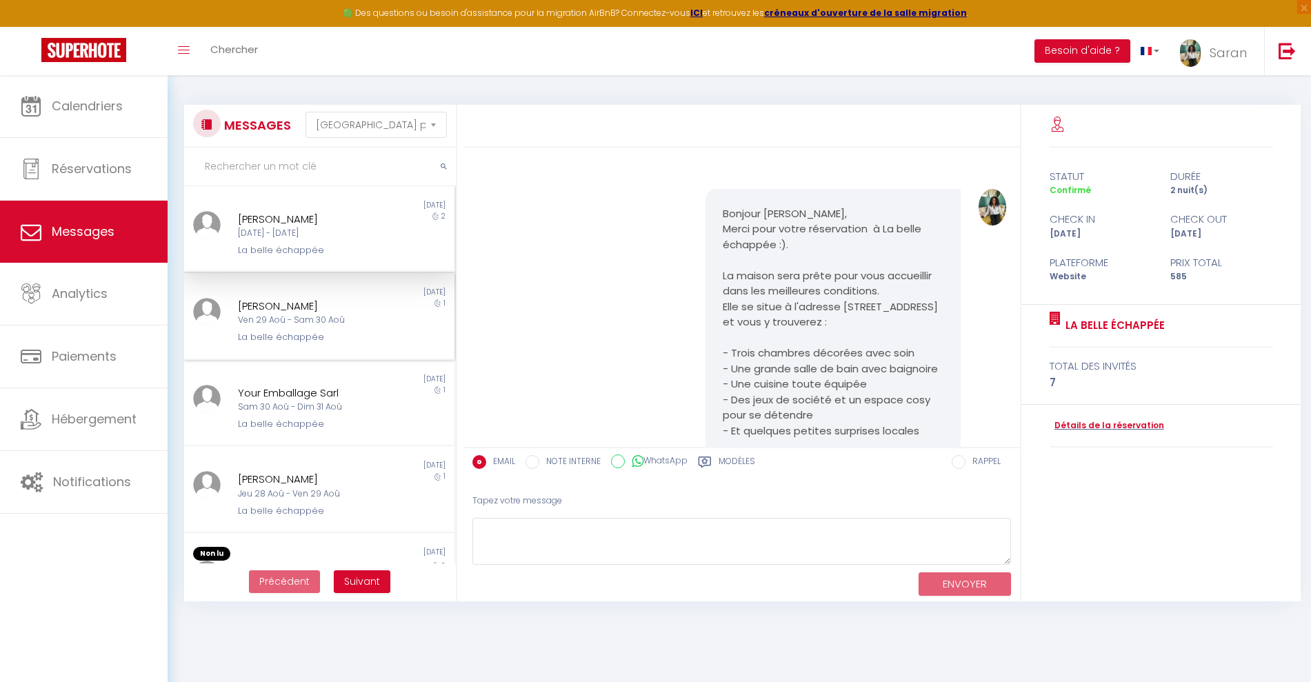
scroll to position [3127, 0]
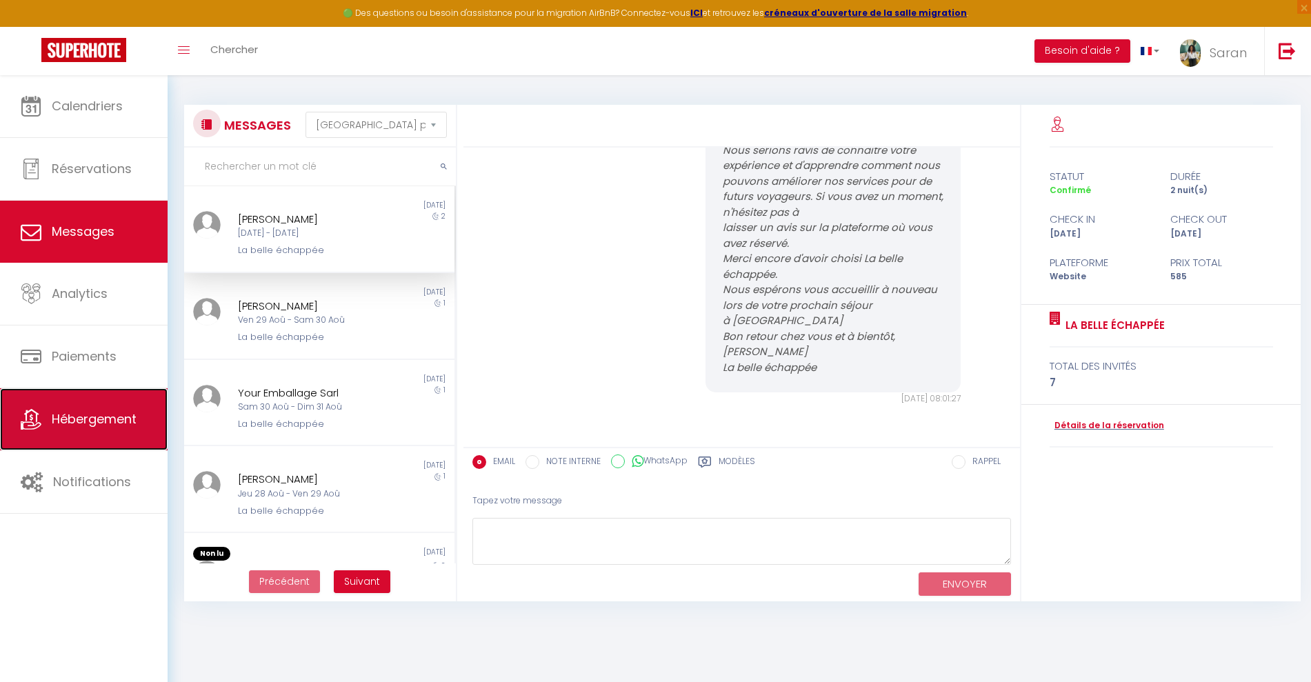
click at [79, 411] on span "Hébergement" at bounding box center [94, 418] width 85 height 17
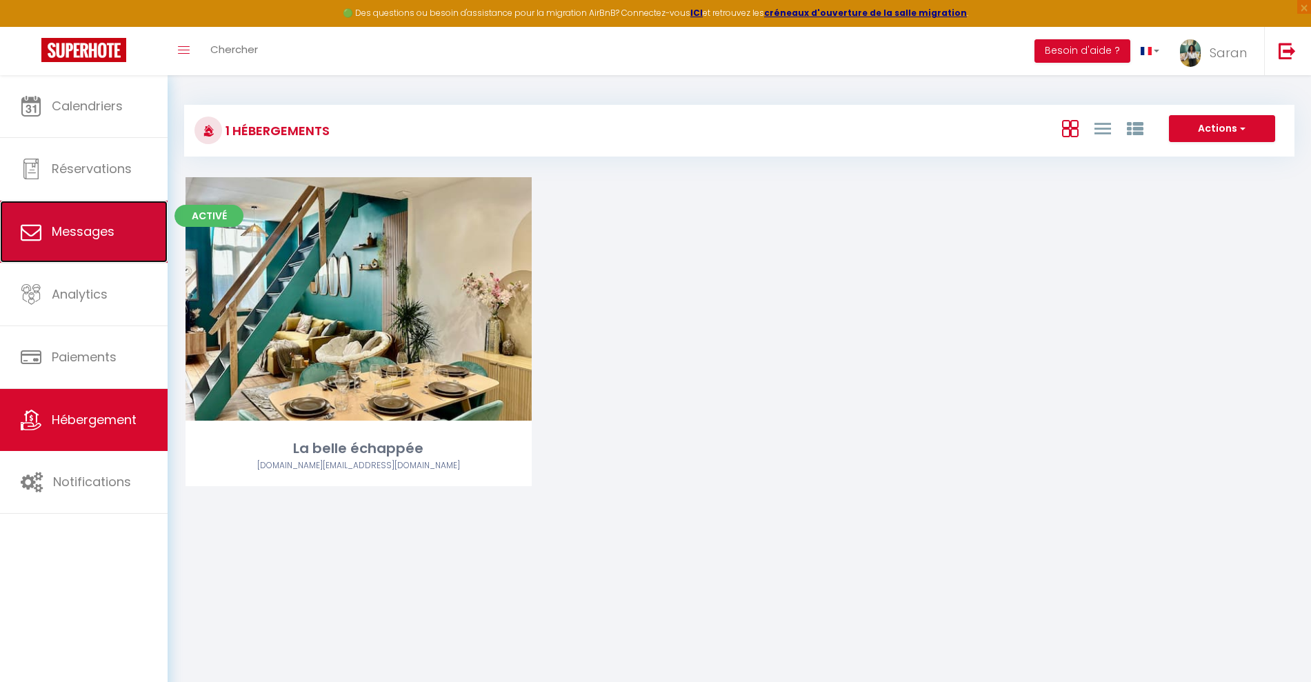
click at [75, 232] on span "Messages" at bounding box center [83, 231] width 63 height 17
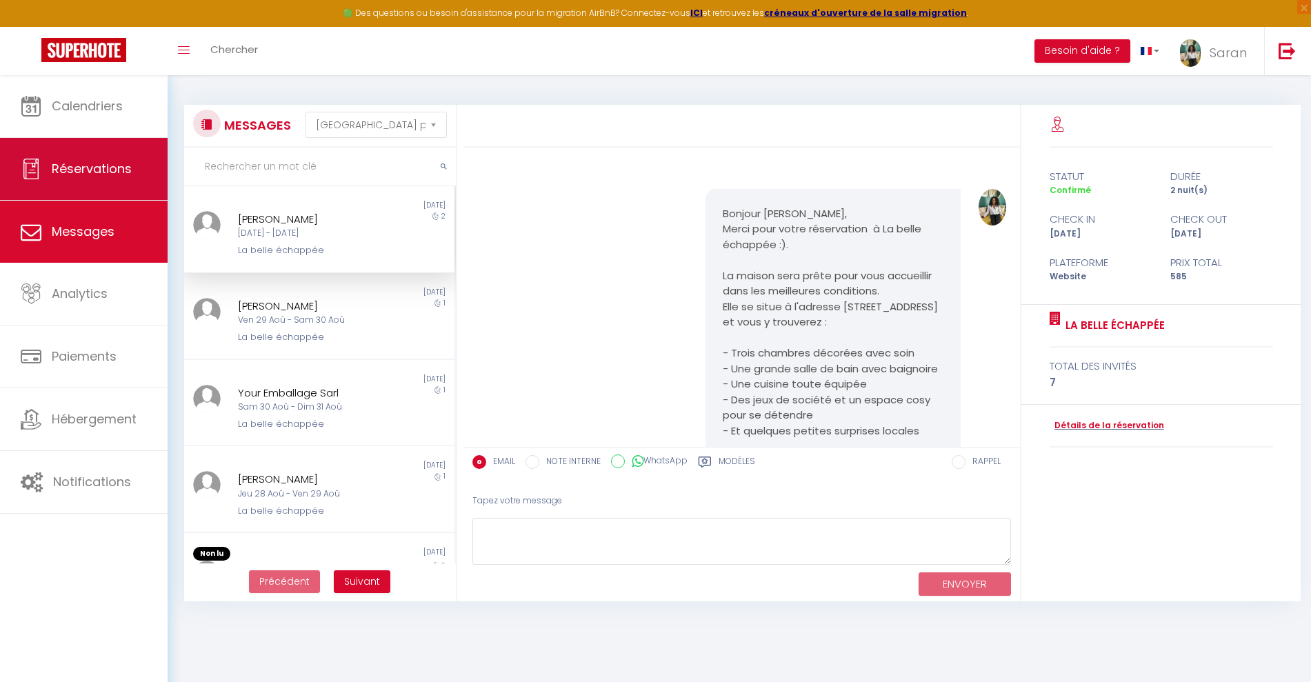
scroll to position [3127, 0]
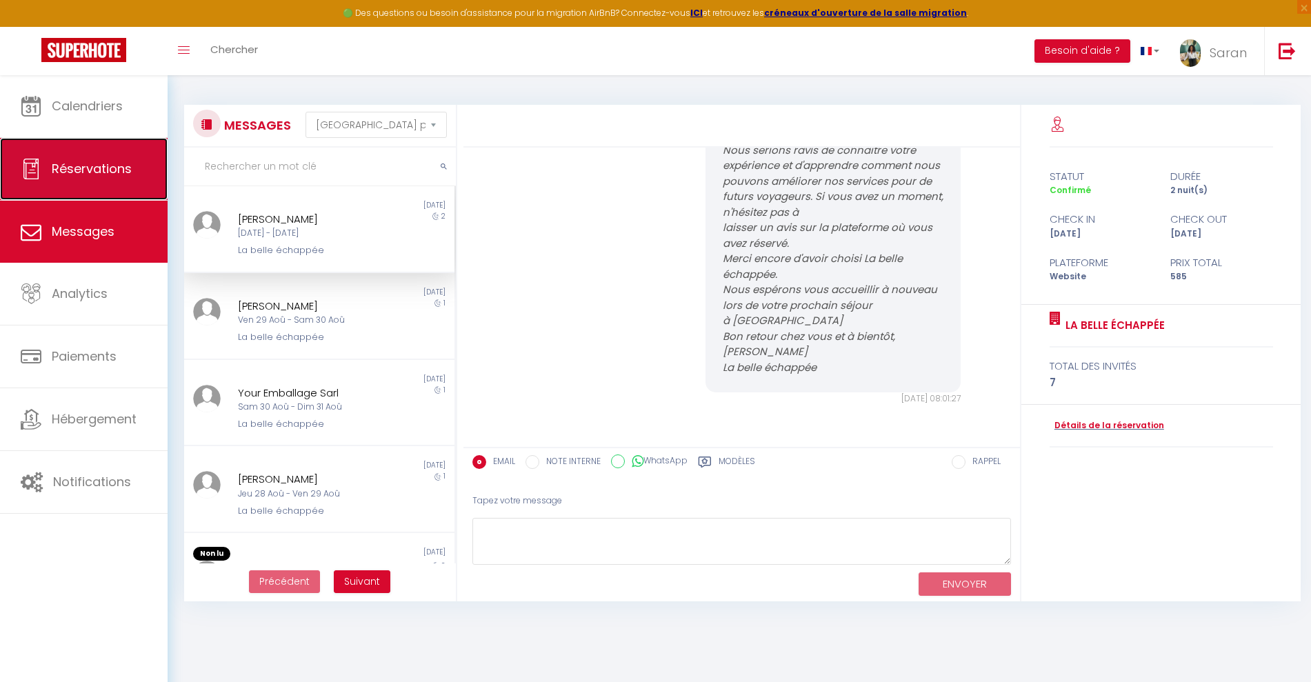
click at [69, 168] on span "Réservations" at bounding box center [92, 168] width 80 height 17
select select "not_cancelled"
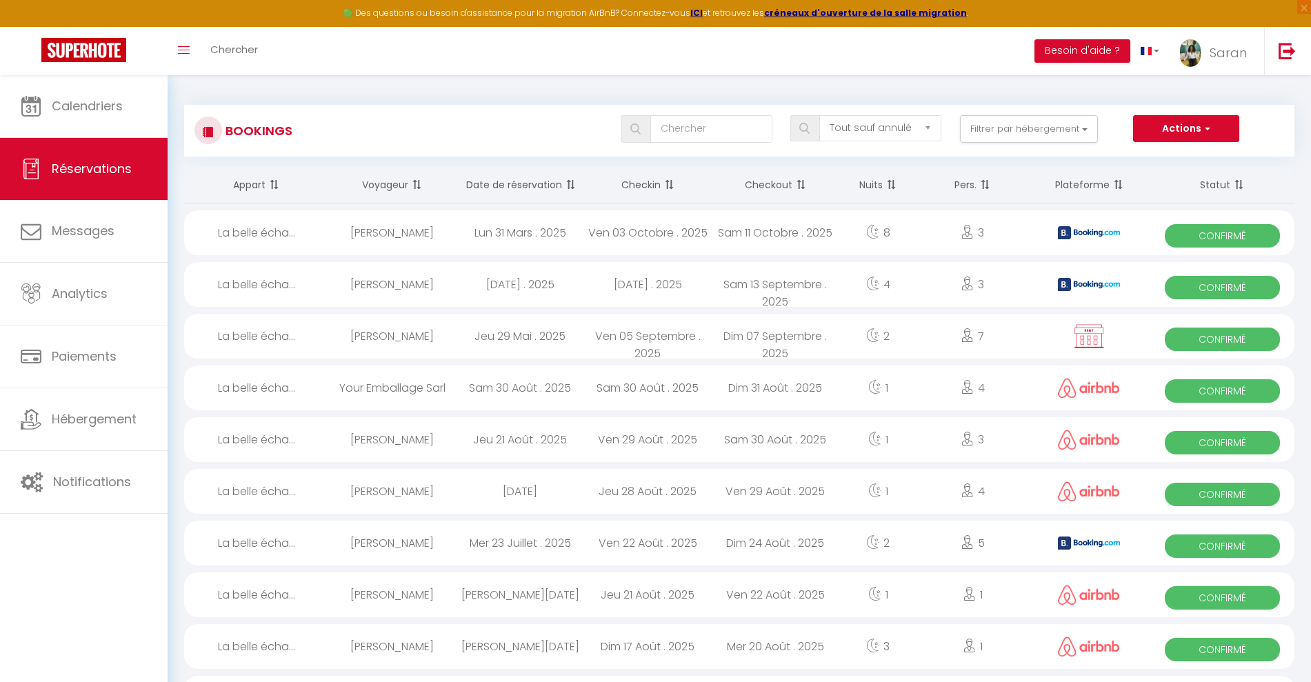
click at [1194, 279] on span "Confirmé" at bounding box center [1222, 287] width 115 height 23
select select "OK"
select select "KO"
select select "0"
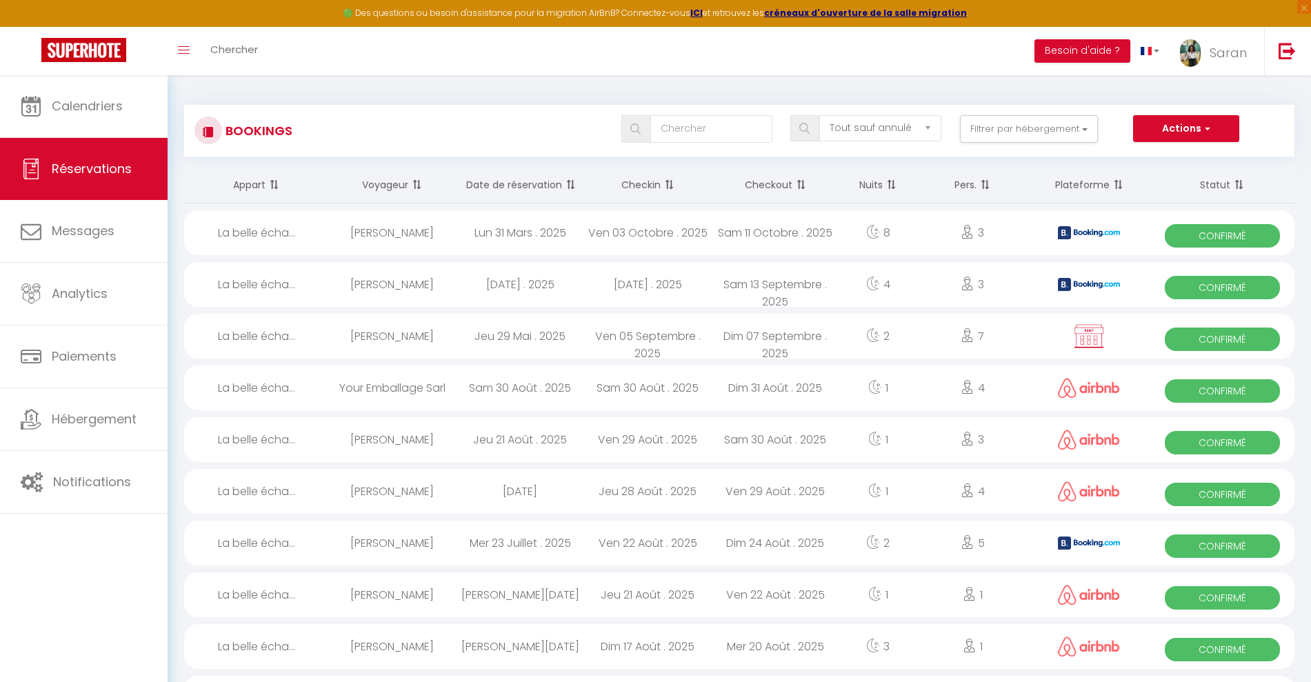
select select "1"
select select
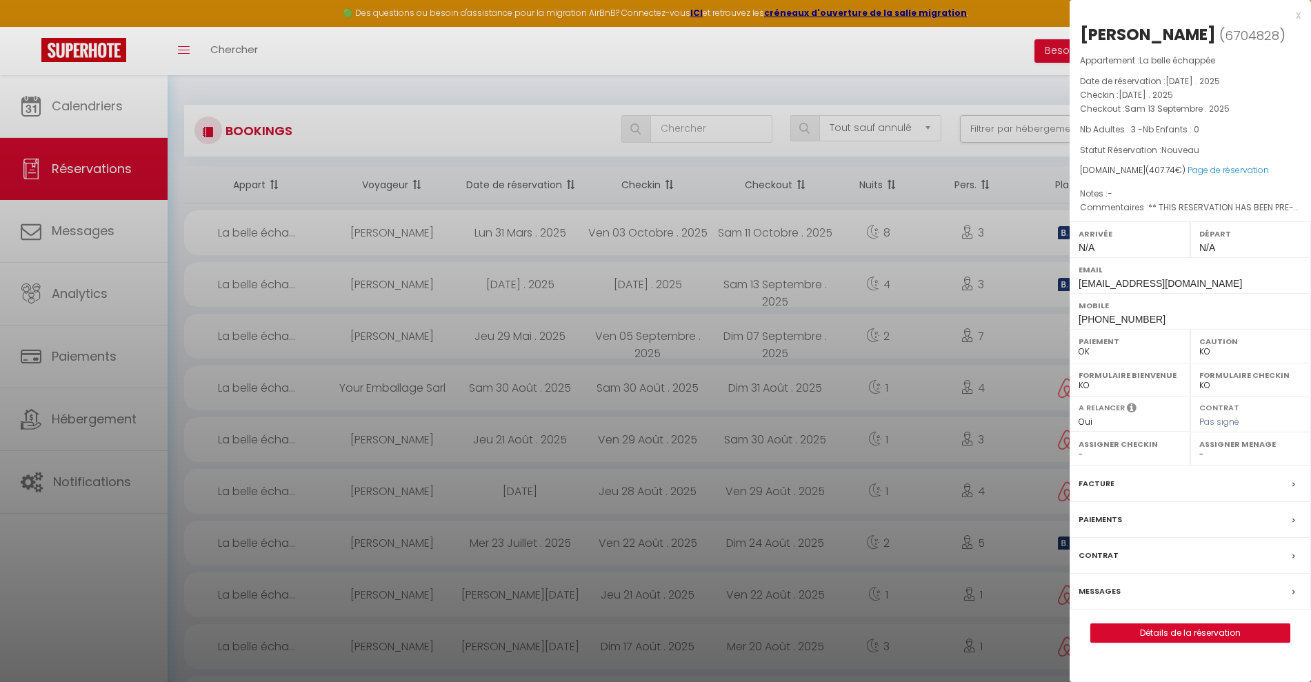
click at [1033, 279] on div at bounding box center [655, 341] width 1311 height 682
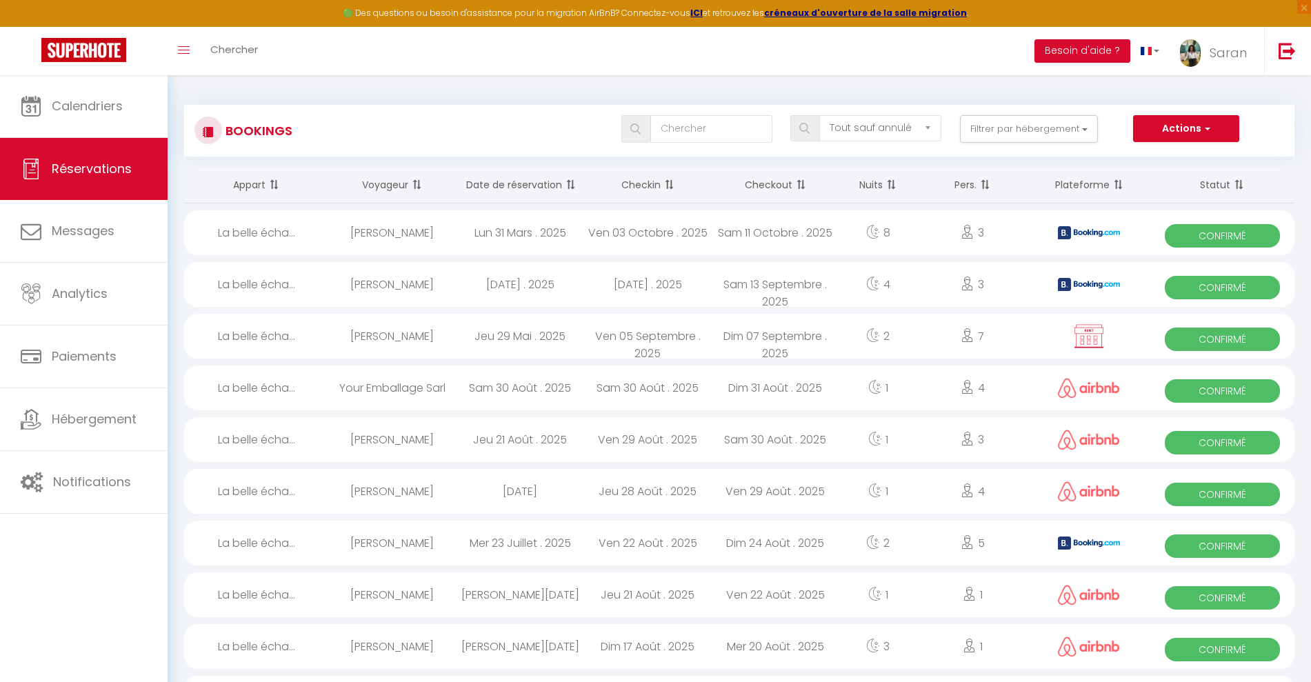
click at [361, 283] on div "[PERSON_NAME]" at bounding box center [392, 284] width 128 height 45
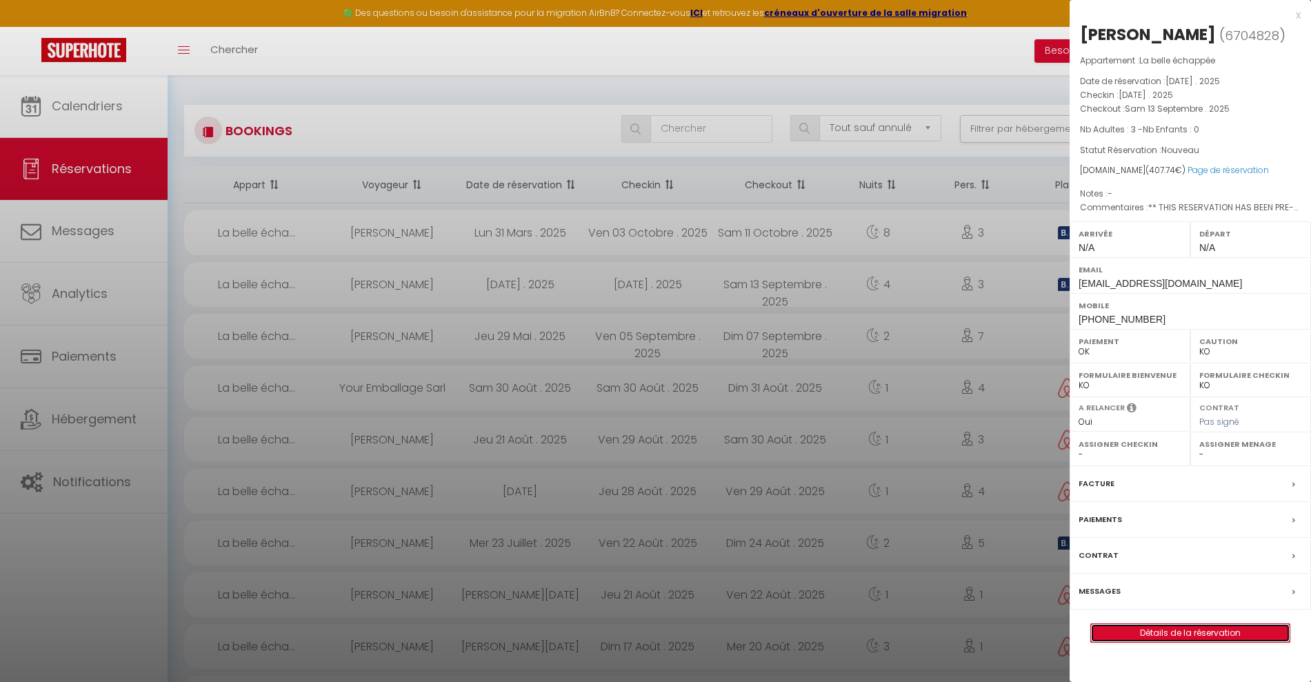
click at [1149, 642] on link "Détails de la réservation" at bounding box center [1190, 633] width 199 height 18
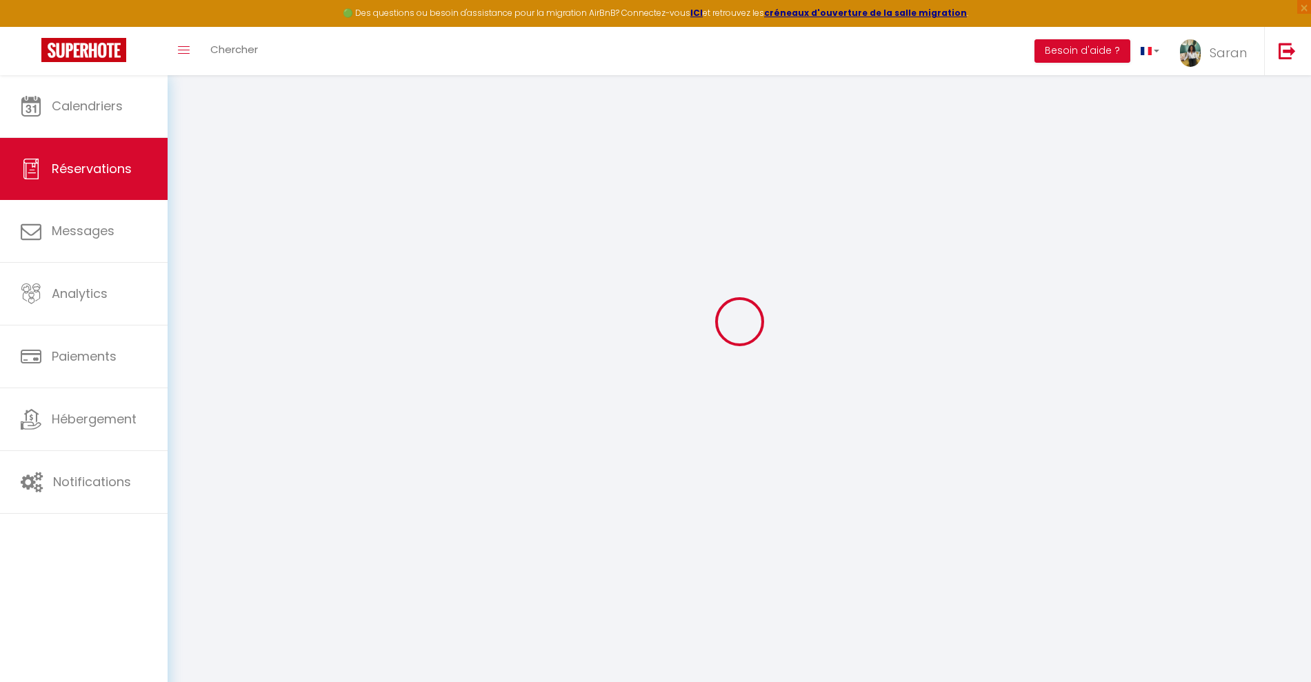
scroll to position [75, 0]
type input "Batouche"
type input "[PERSON_NAME]"
type input "[EMAIL_ADDRESS][DOMAIN_NAME]"
type input "[PHONE_NUMBER]"
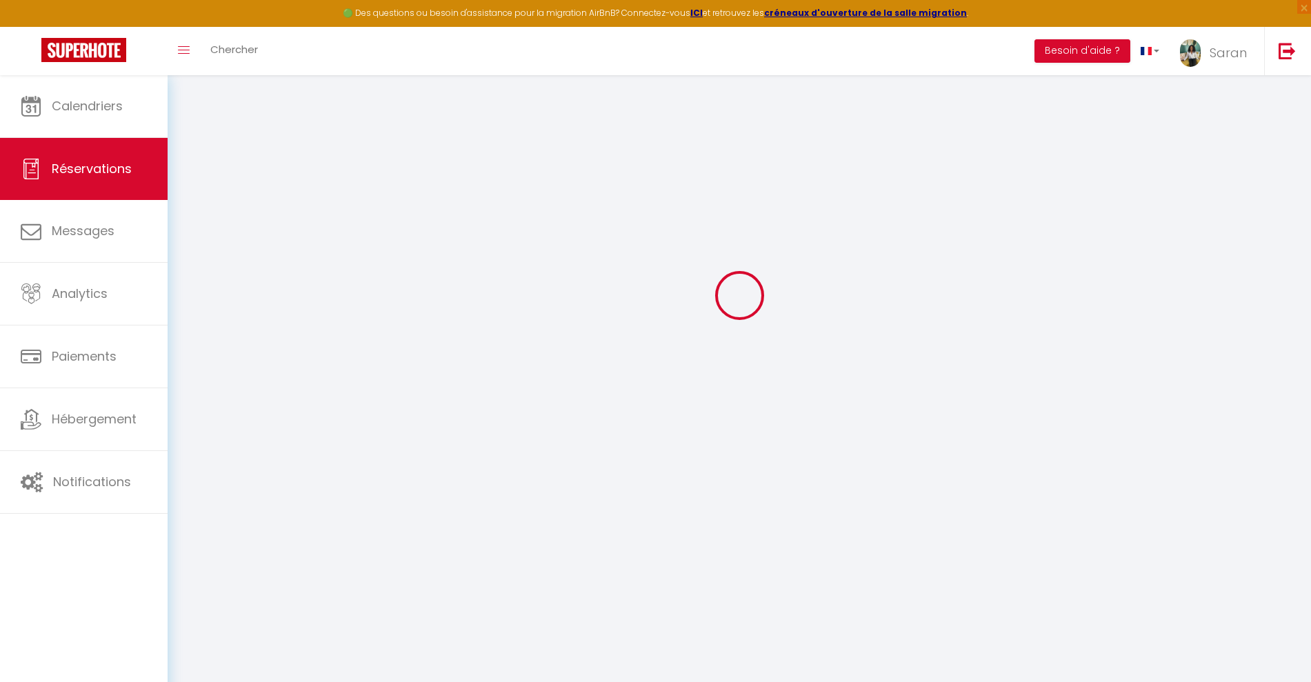
type input "[STREET_ADDRESS][PERSON_NAME]"
type input "Pontault-combault"
select select "FR"
type input "66.58"
type input "5.71"
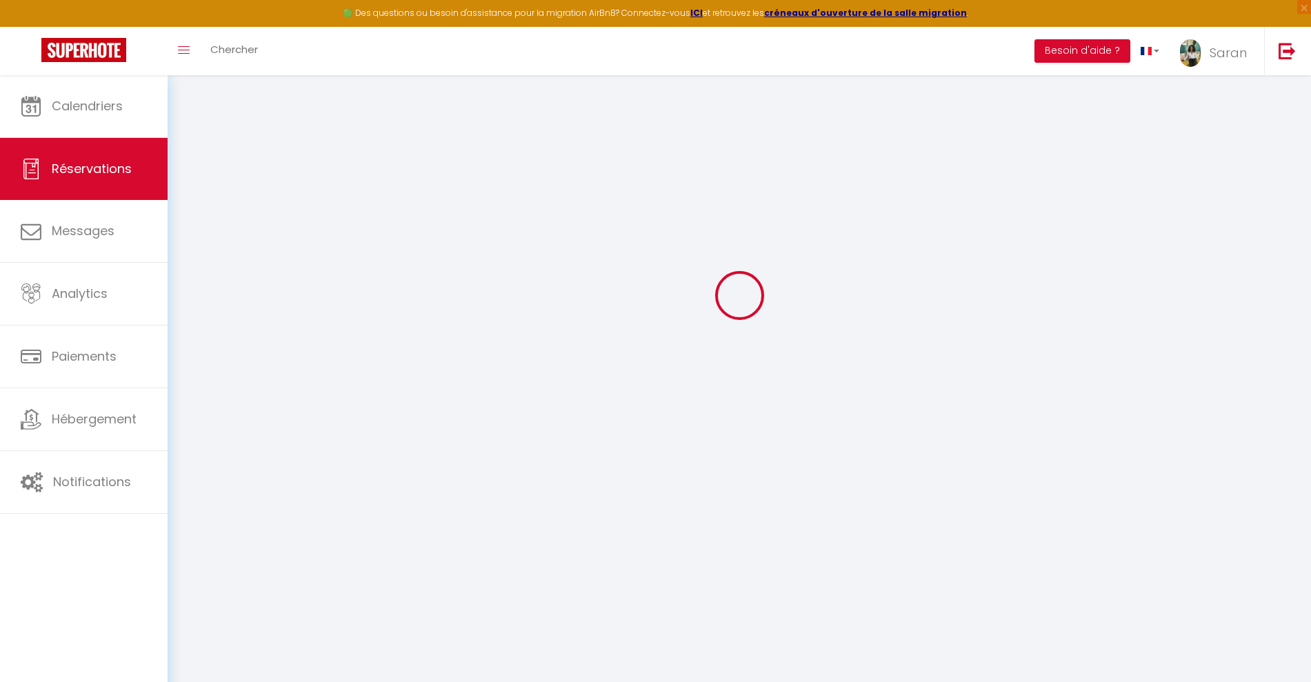
select select "62987"
select select "1"
select select
type input "3"
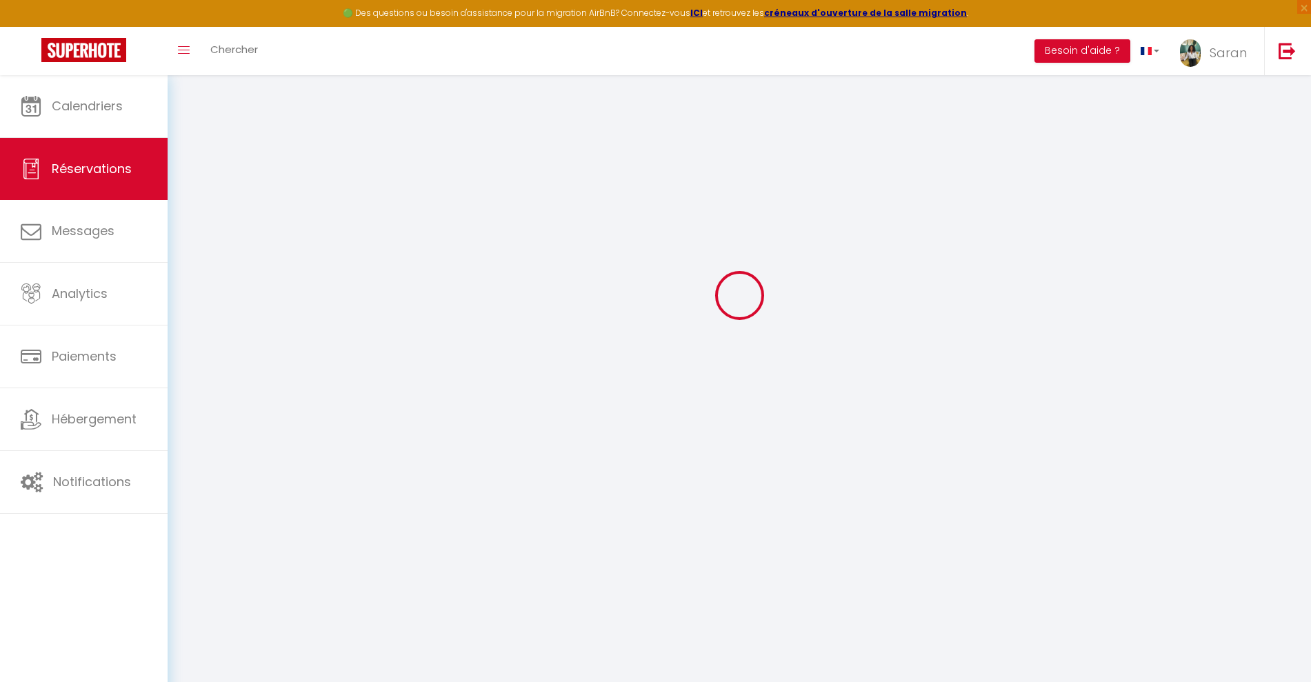
select select "12"
select select "14"
type input "321.66"
checkbox input "false"
type input "0"
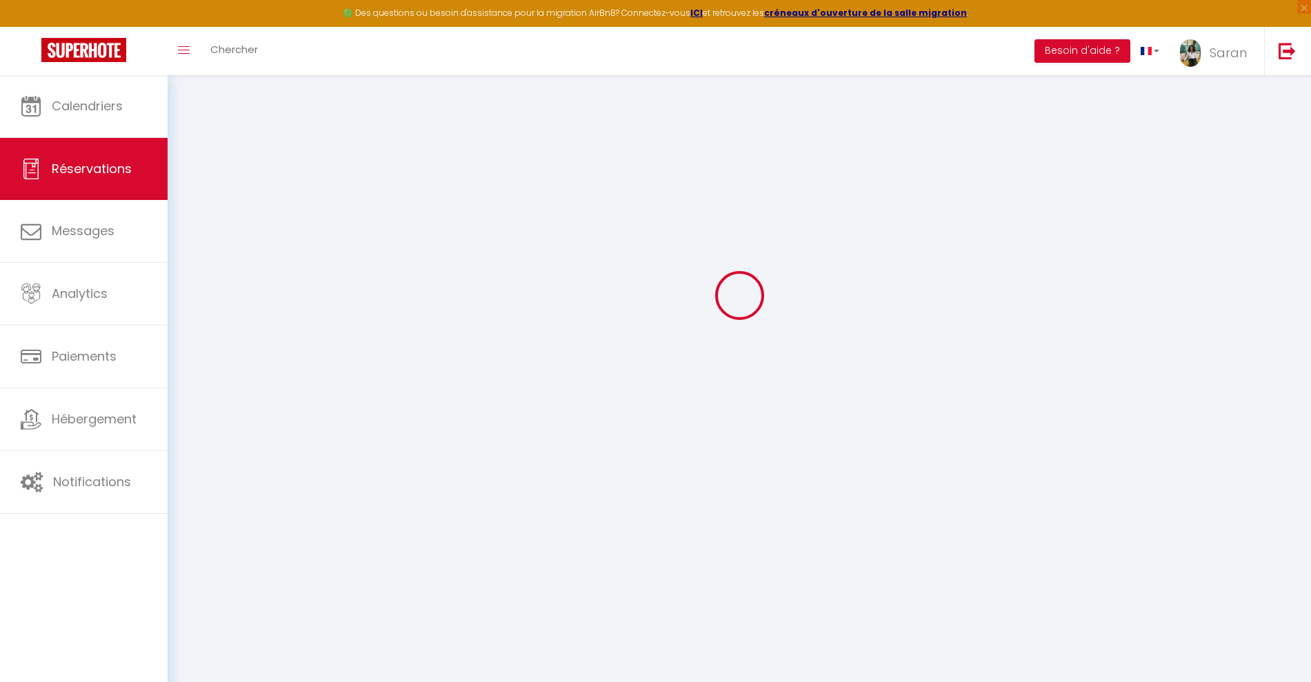
select select "2"
type input "0"
select select
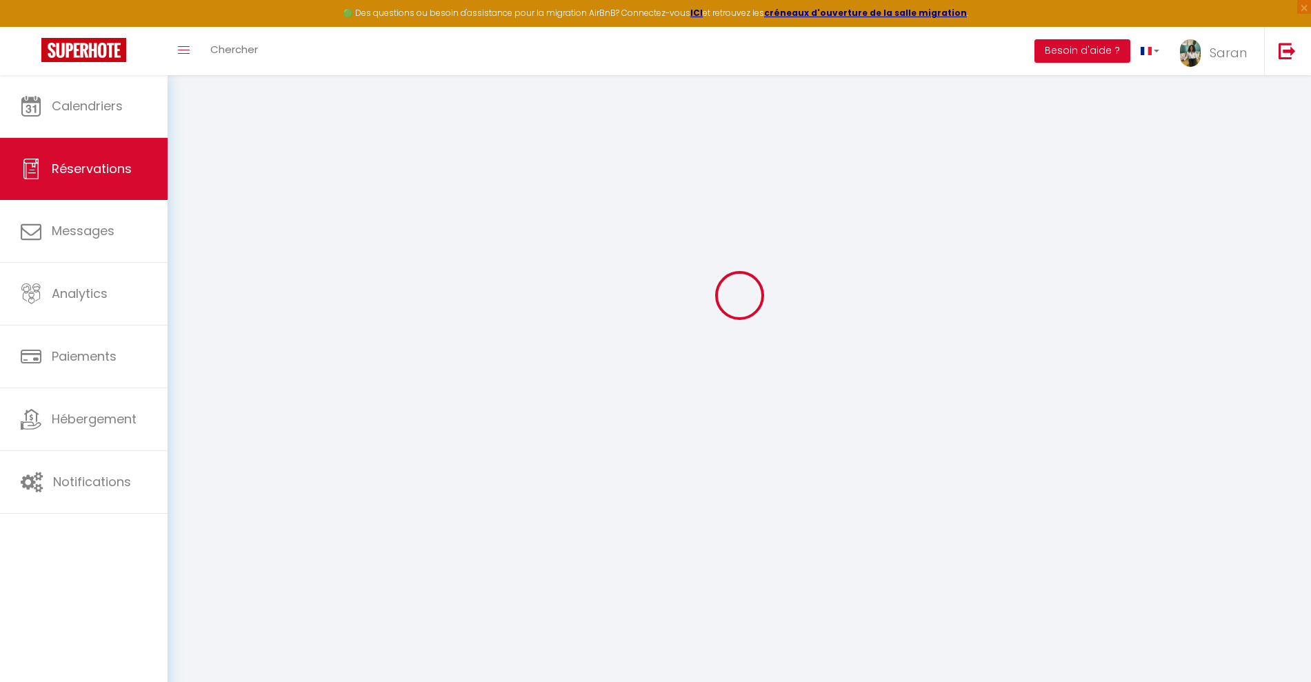
select select
checkbox input "false"
select select
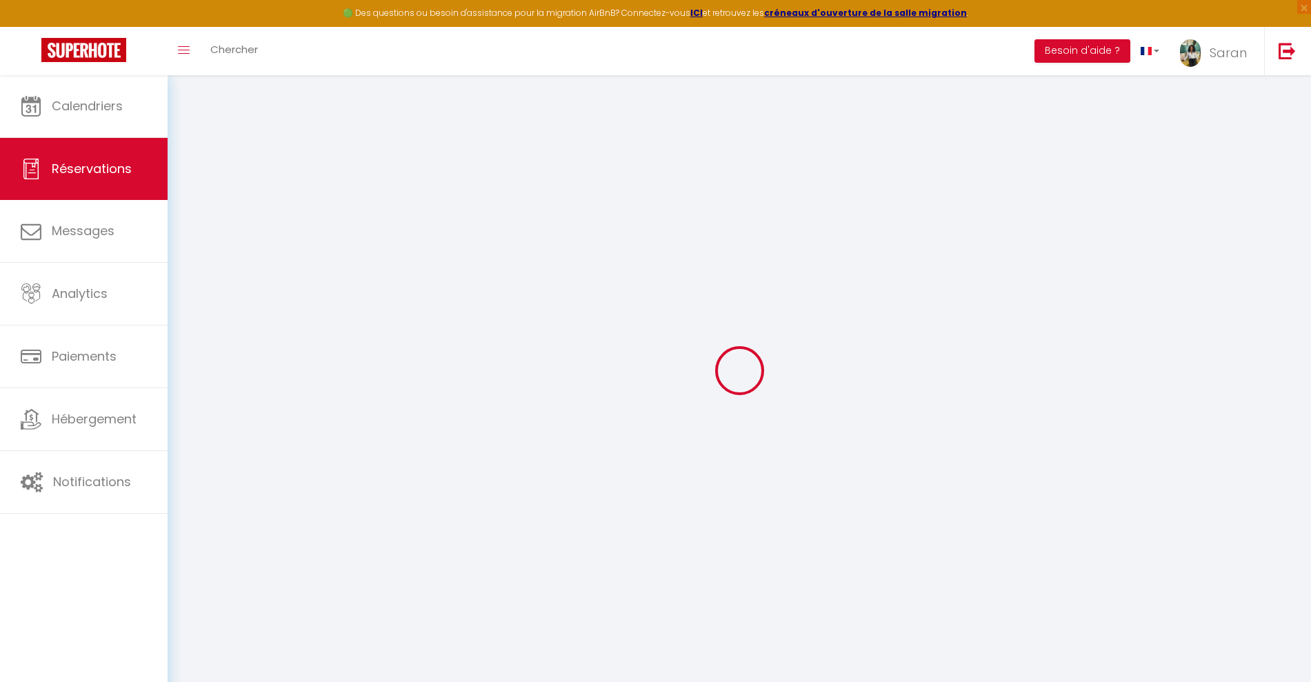
checkbox input "false"
select select
checkbox input "false"
type textarea "** THIS RESERVATION HAS BEEN PRE-PAID ** BOOKING NOTE : Payment charge is EUR 5…"
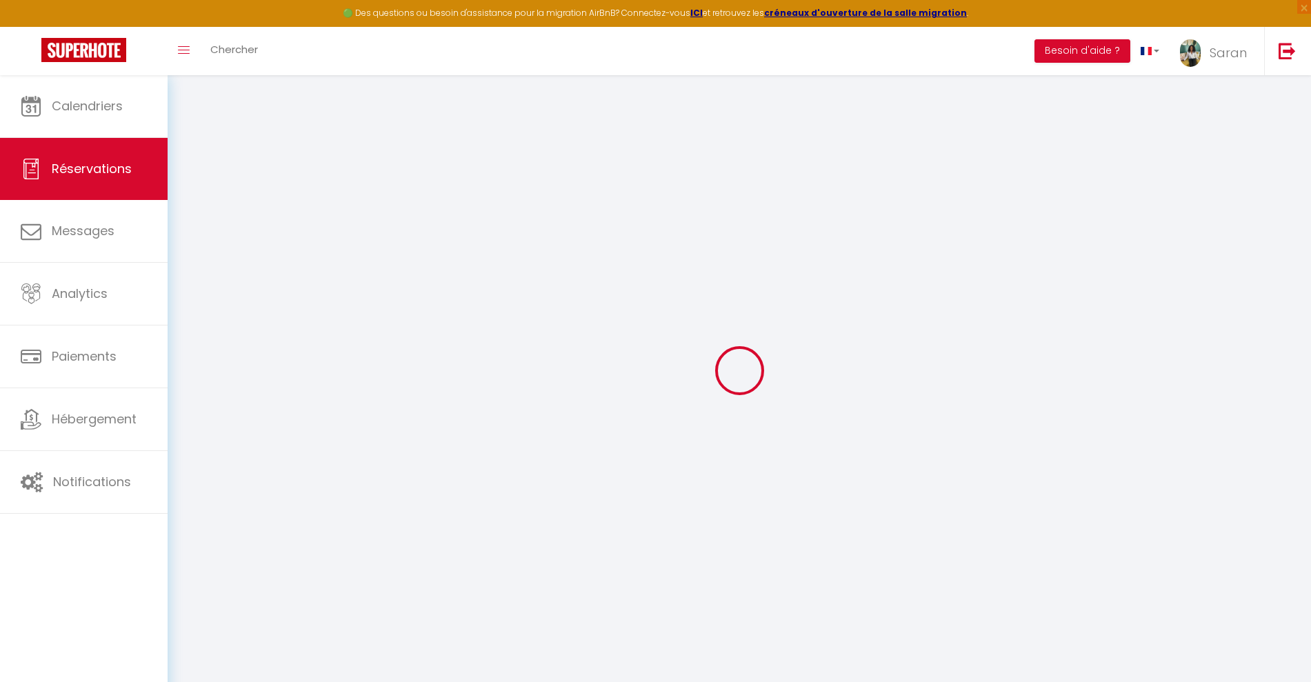
type input "70"
type input "16.08"
select select
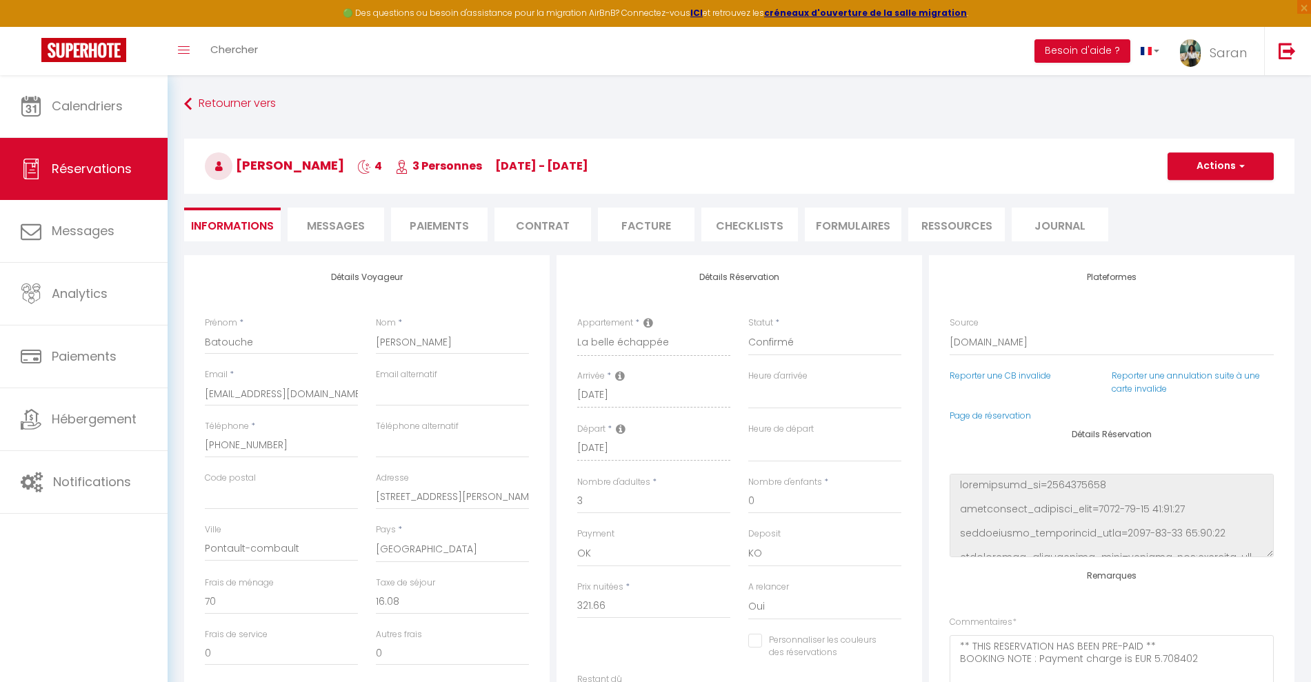
checkbox input "false"
select select
click at [345, 221] on span "Messages" at bounding box center [336, 226] width 58 height 16
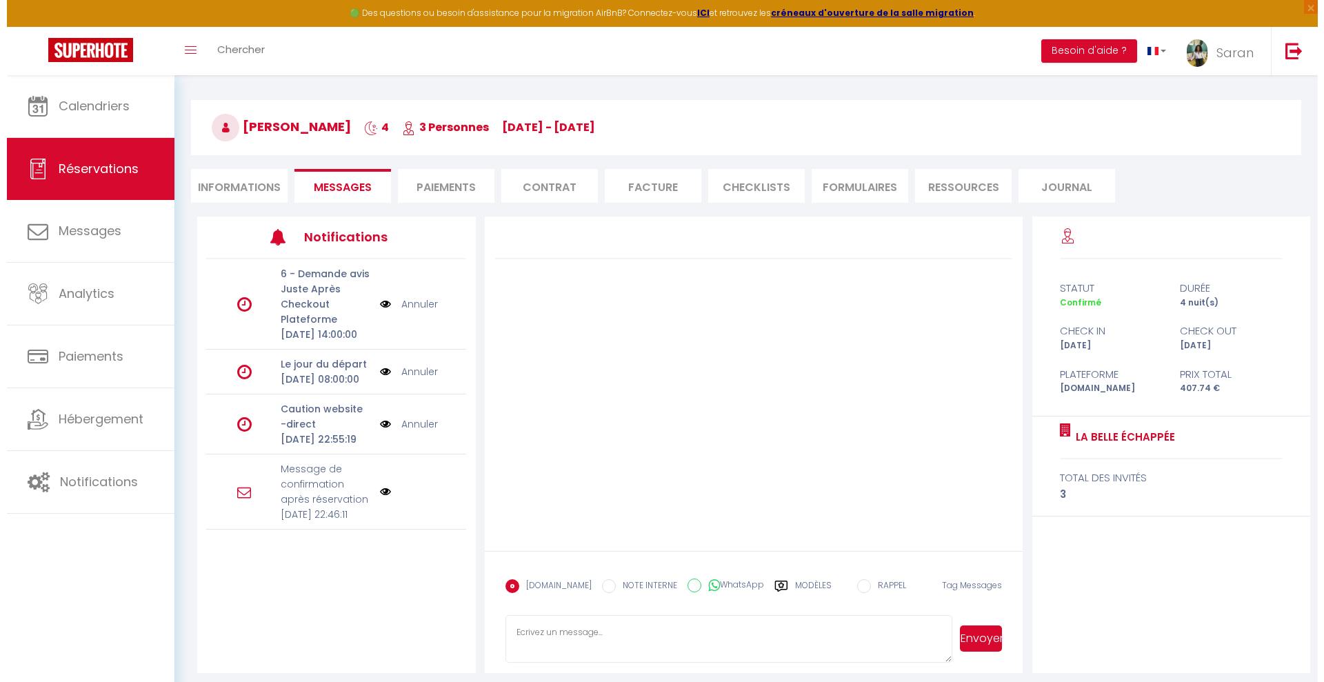
scroll to position [75, 0]
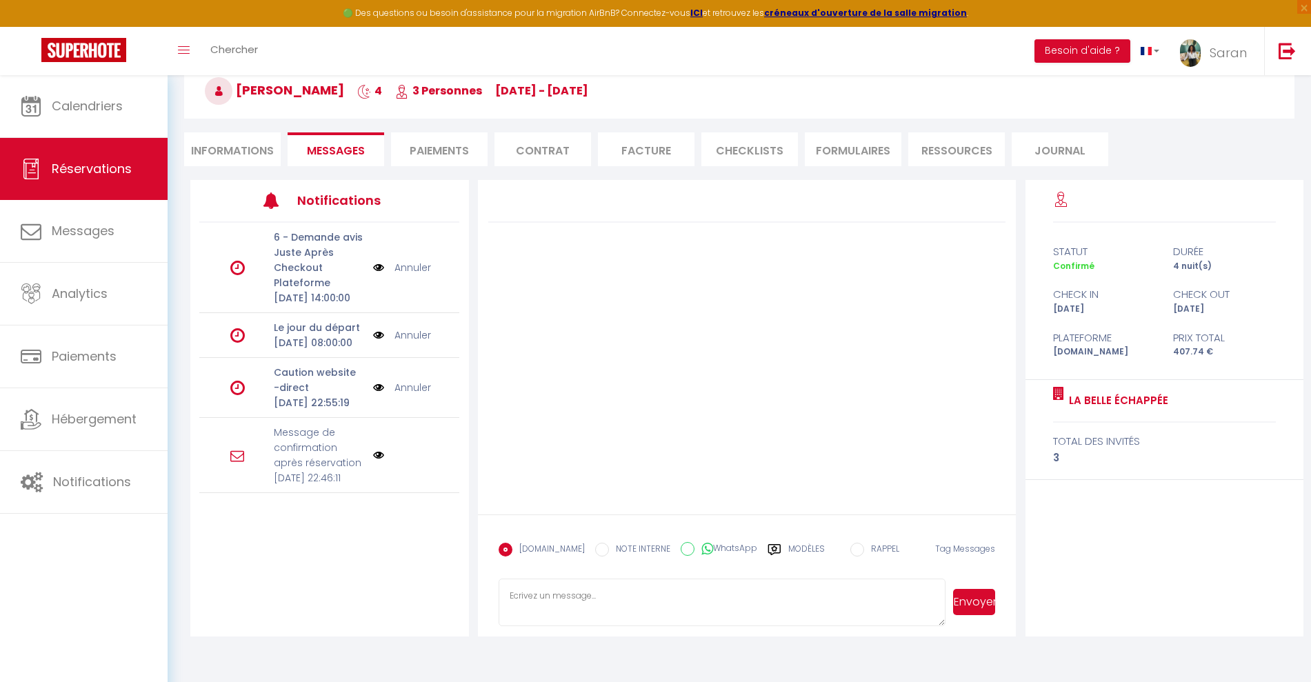
click at [294, 470] on p "Message de confirmation après réservation" at bounding box center [319, 448] width 90 height 46
click at [293, 485] on p "[DATE] Septembre 2025 22:46:11" at bounding box center [319, 477] width 90 height 15
click at [373, 461] on img at bounding box center [378, 455] width 11 height 11
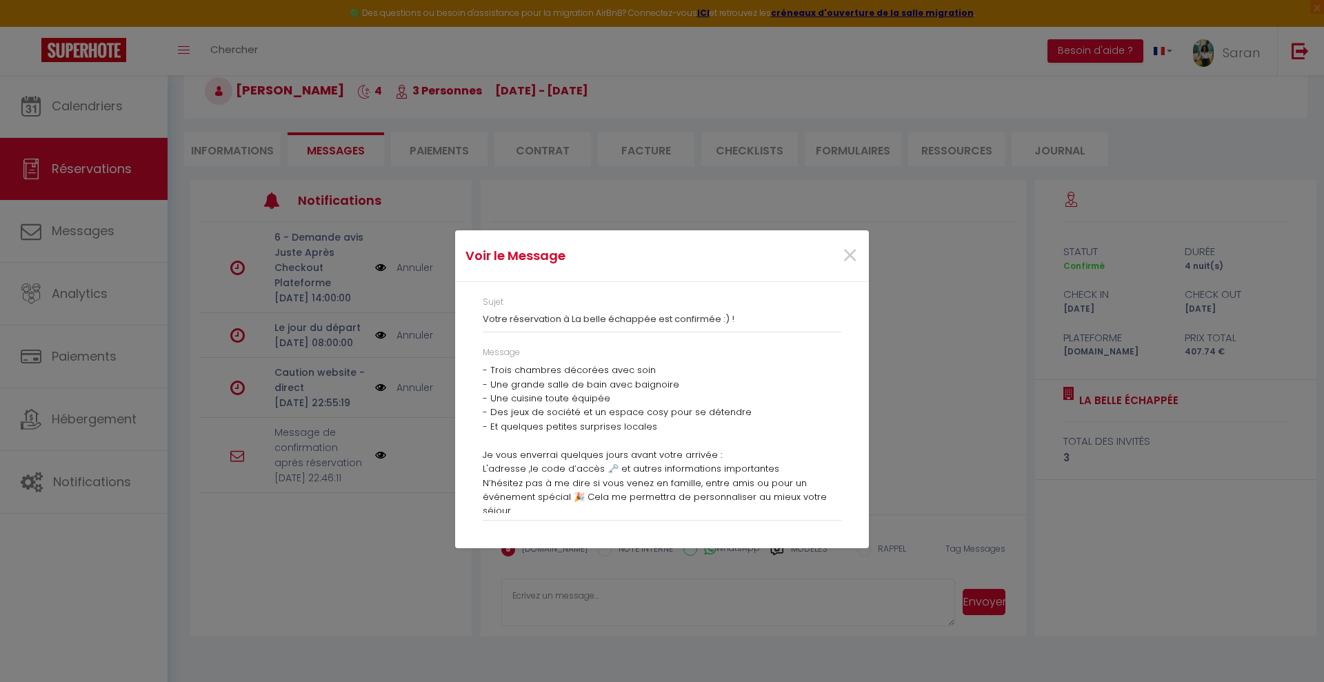
scroll to position [231, 0]
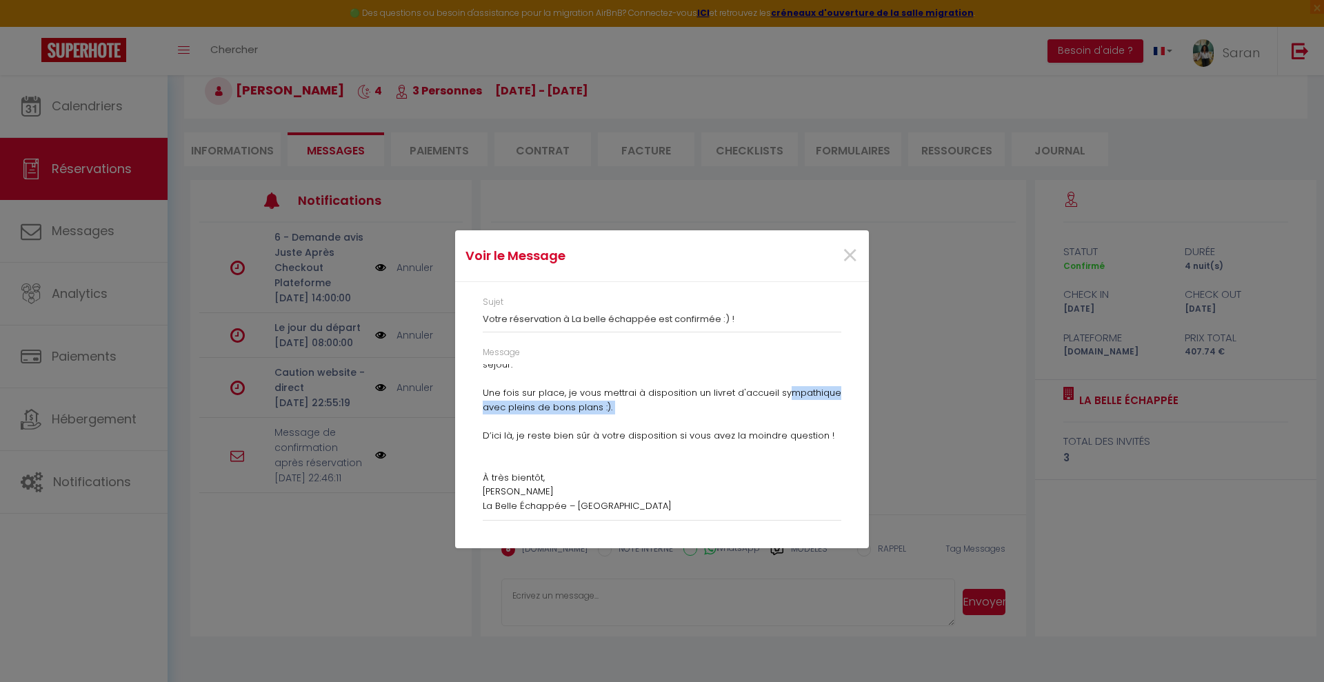
drag, startPoint x: 496, startPoint y: 407, endPoint x: 782, endPoint y: 425, distance: 286.8
click at [782, 425] on p "Je vous enverrai quelques jours avant votre arrivée : L'adresse ,le code d’accè…" at bounding box center [662, 400] width 359 height 225
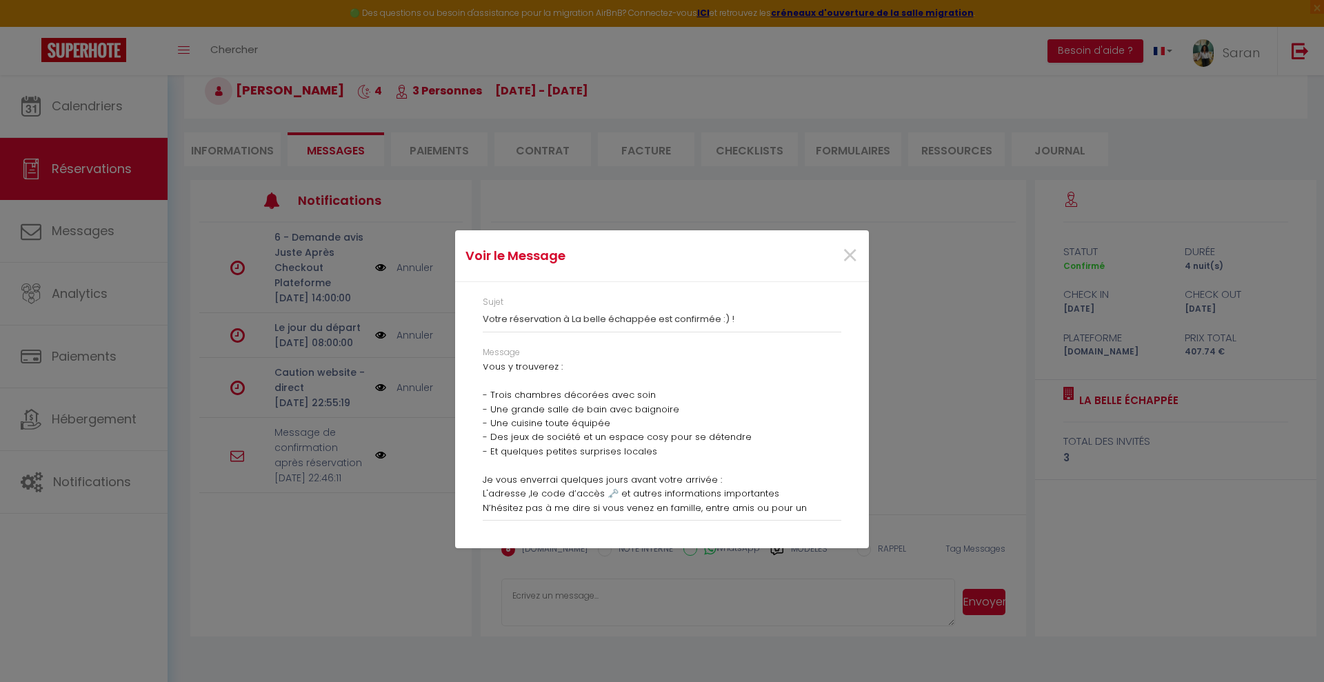
scroll to position [59, 0]
click at [853, 252] on span "×" at bounding box center [849, 255] width 17 height 41
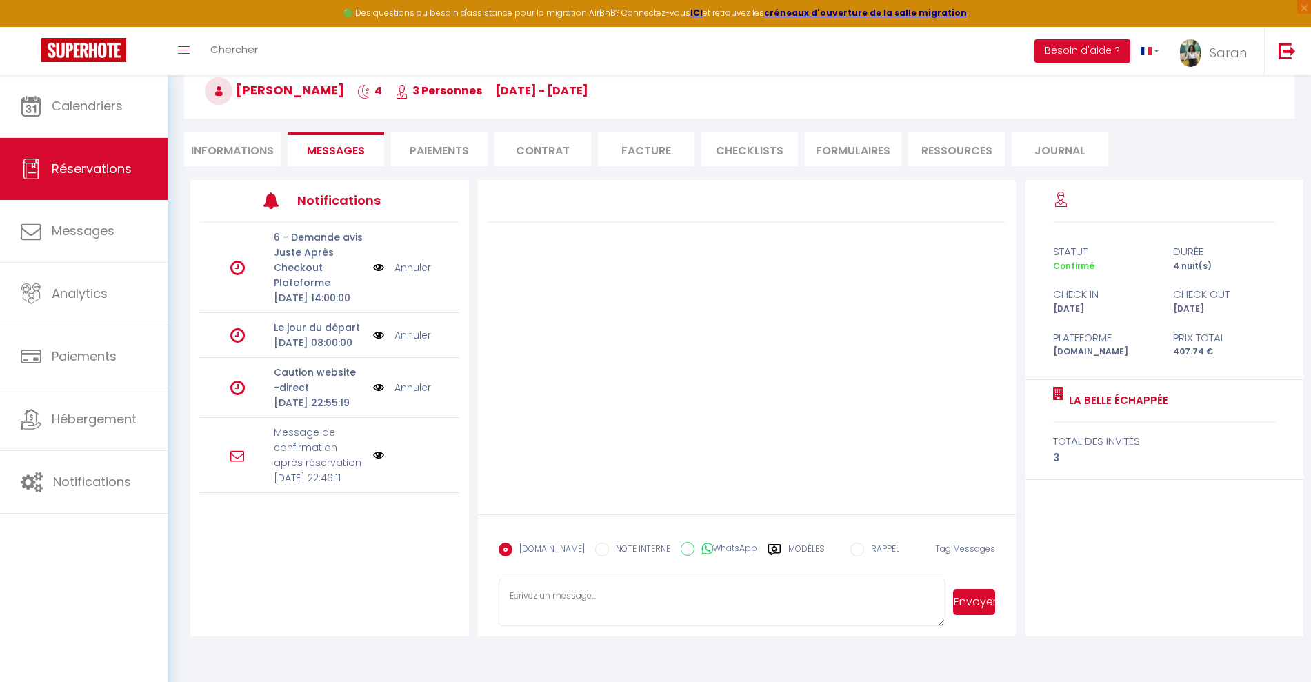
click at [362, 401] on div "Caution website -direct Mar 09 Septembre 2025 22:55:19" at bounding box center [318, 388] width 108 height 46
click at [373, 395] on img at bounding box center [378, 387] width 11 height 15
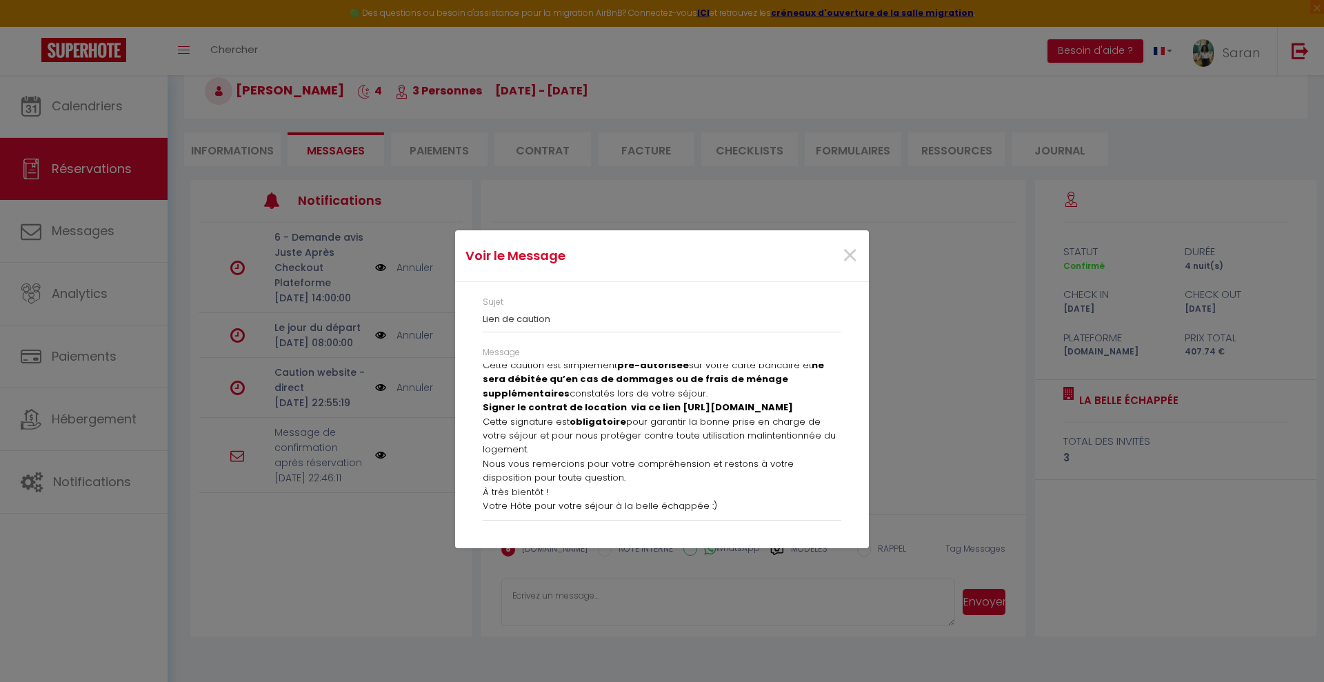
scroll to position [18, 0]
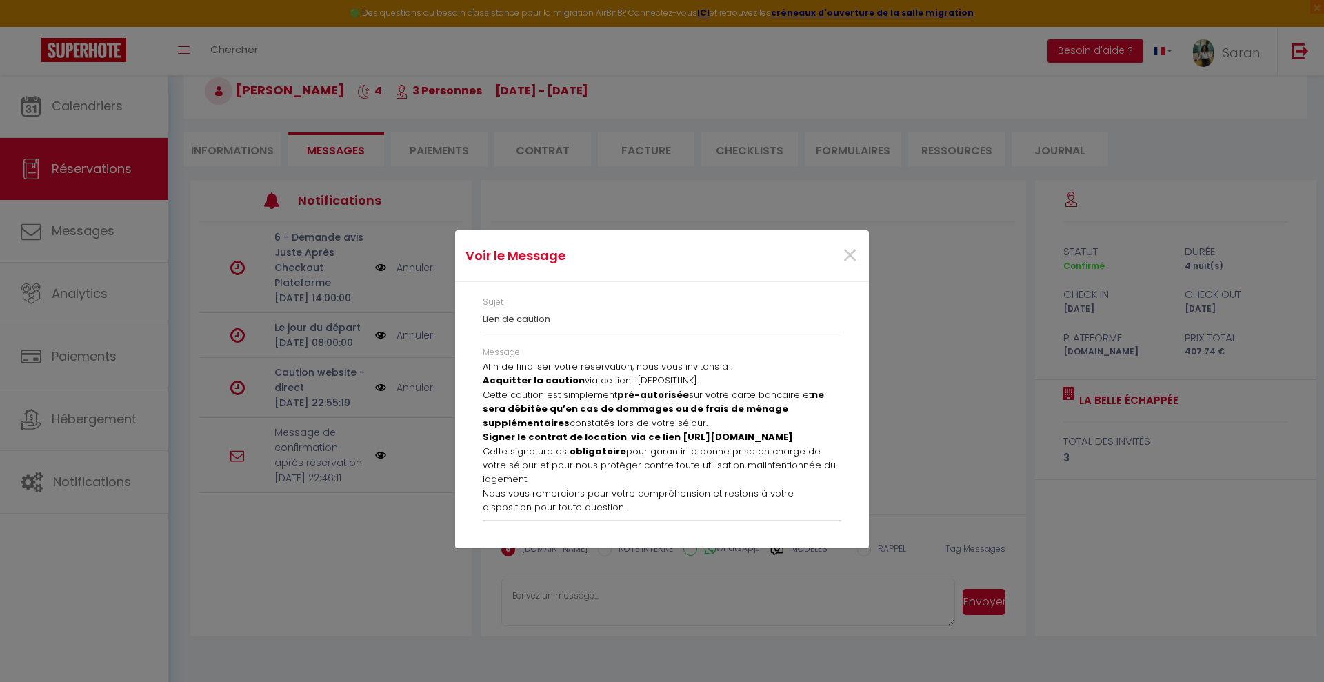
click at [631, 383] on p "Acquitter la caution via ce lien : [DEPOSITLINK] Cette caution est simplement p…" at bounding box center [662, 402] width 359 height 57
click at [710, 379] on p "Acquitter la caution via ce lien : [DEPOSITLINK] Cette caution est simplement p…" at bounding box center [662, 402] width 359 height 57
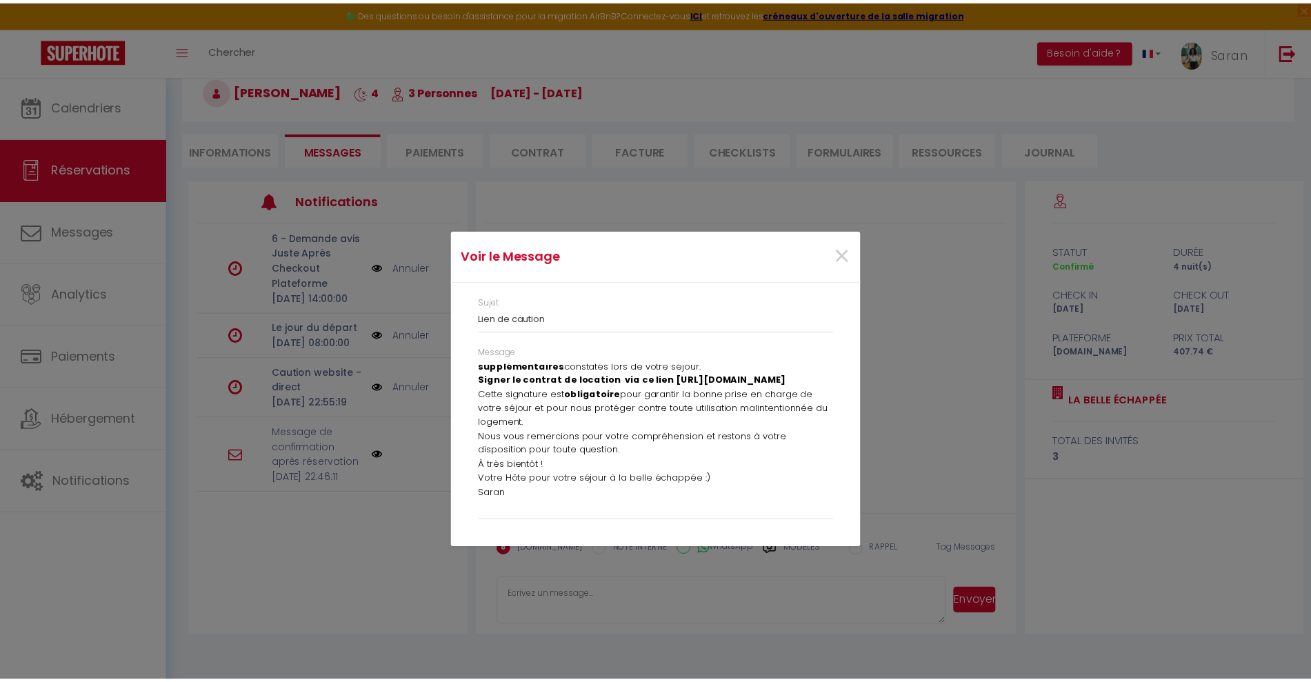
scroll to position [104, 0]
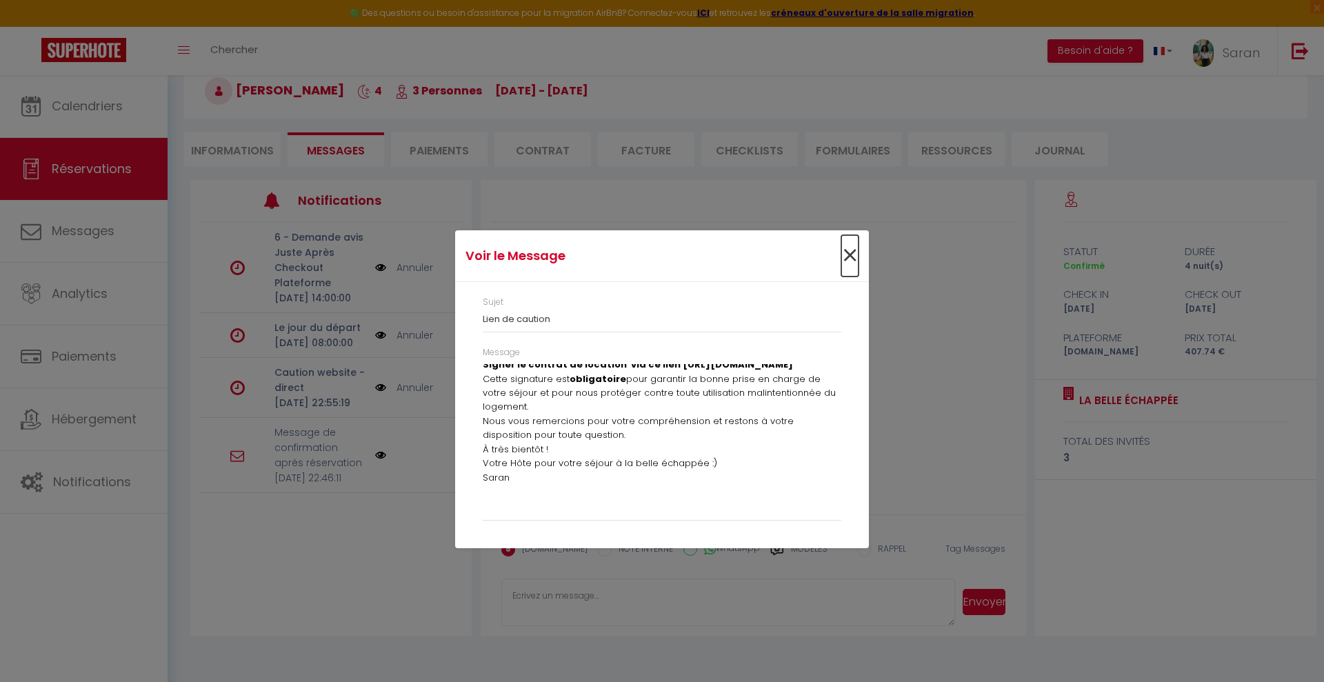
click at [847, 264] on span "×" at bounding box center [849, 255] width 17 height 41
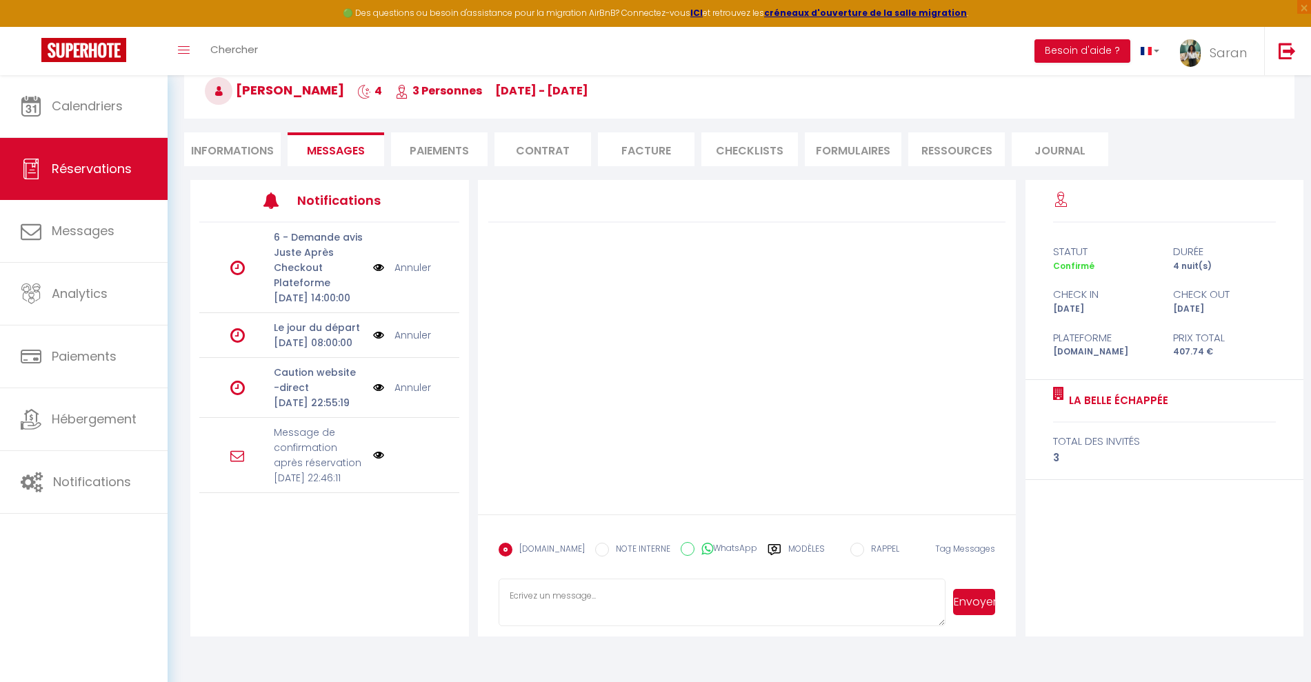
click at [236, 396] on icon at bounding box center [237, 387] width 14 height 17
click at [264, 485] on div "Message de confirmation après réservation Mar 09 Septembre 2025 22:46:11" at bounding box center [318, 455] width 108 height 61
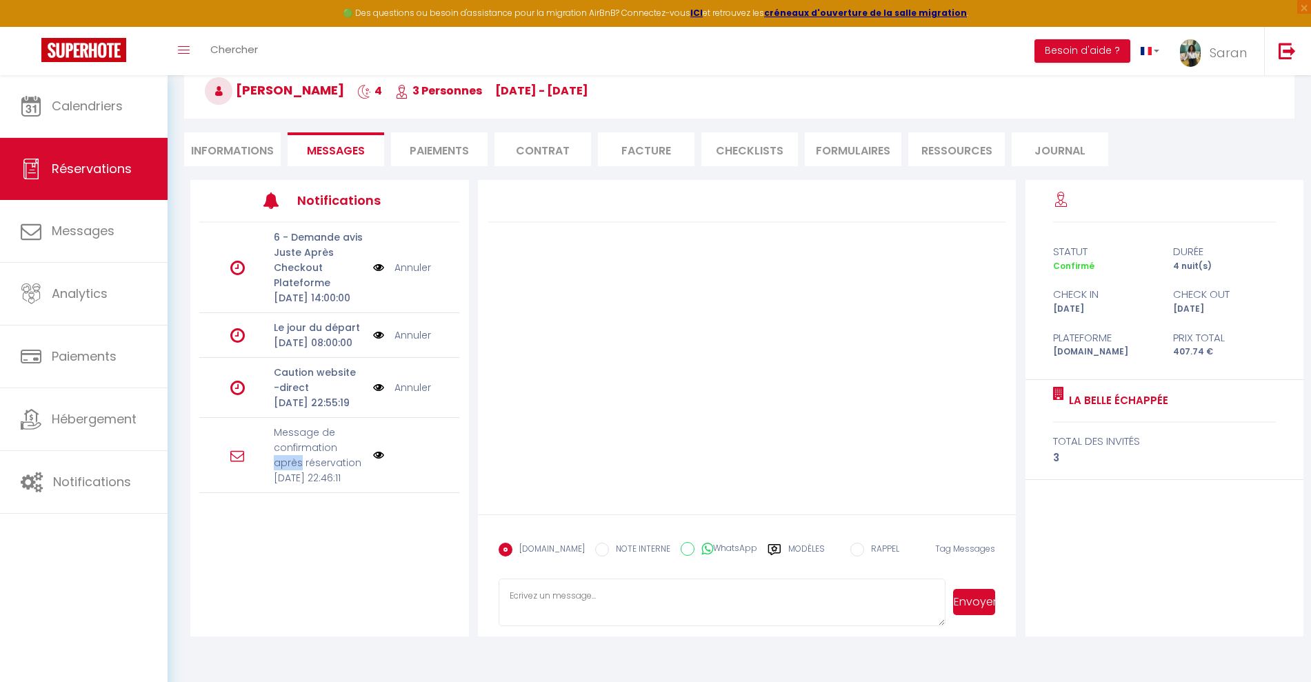
drag, startPoint x: 261, startPoint y: 499, endPoint x: 249, endPoint y: 512, distance: 18.1
click at [260, 493] on div "Message de confirmation après réservation Mar 09 Septembre 2025 22:46:11" at bounding box center [329, 455] width 260 height 75
drag, startPoint x: 189, startPoint y: 530, endPoint x: 201, endPoint y: 518, distance: 17.6
click at [190, 529] on div "Détails Voyageur Prénom * Batouche Nom * Mohamed Email * bmoham.826177@guest.bo…" at bounding box center [739, 408] width 1110 height 456
click at [245, 463] on div at bounding box center [242, 454] width 43 height 15
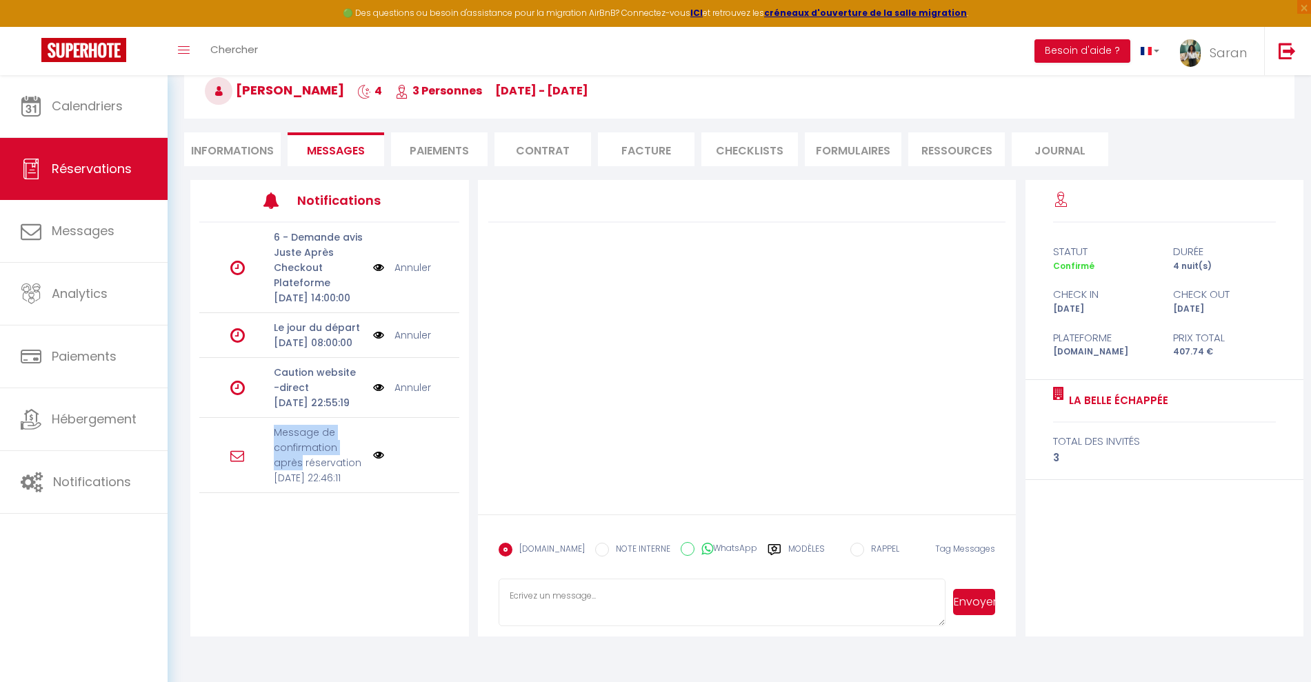
click at [245, 463] on div at bounding box center [242, 454] width 43 height 15
click at [279, 485] on p "[DATE] Septembre 2025 22:46:11" at bounding box center [319, 477] width 90 height 15
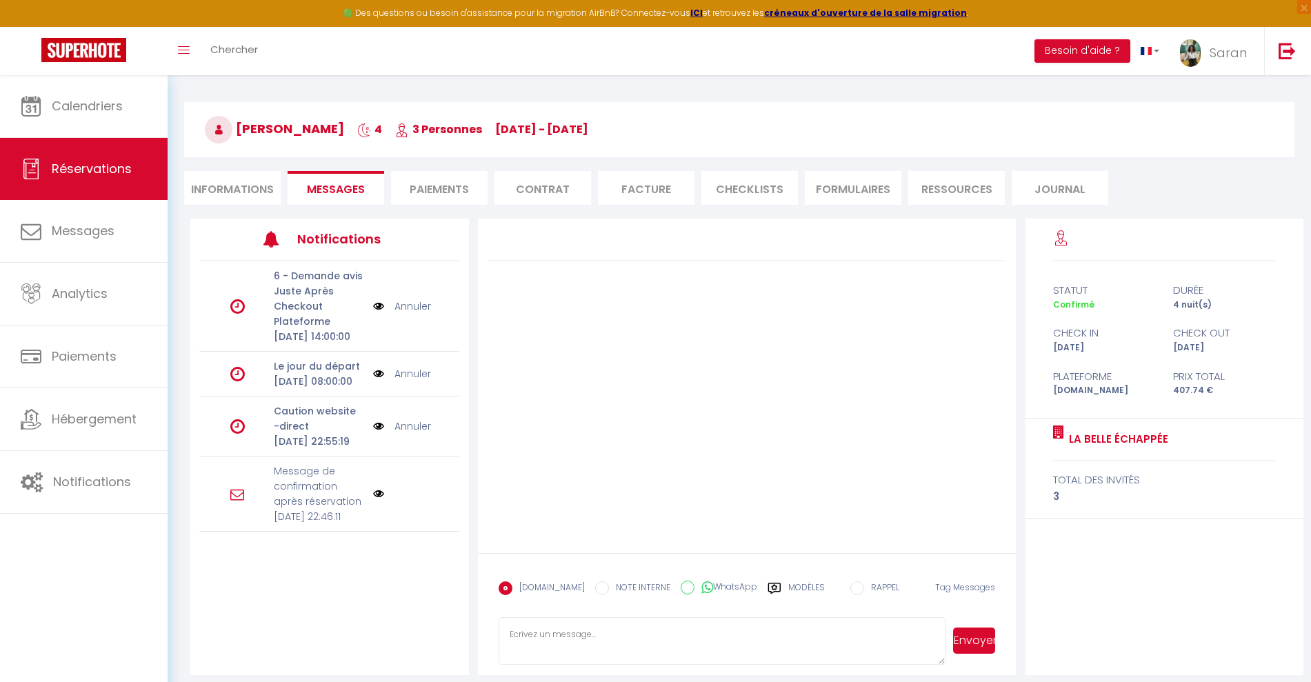
scroll to position [0, 0]
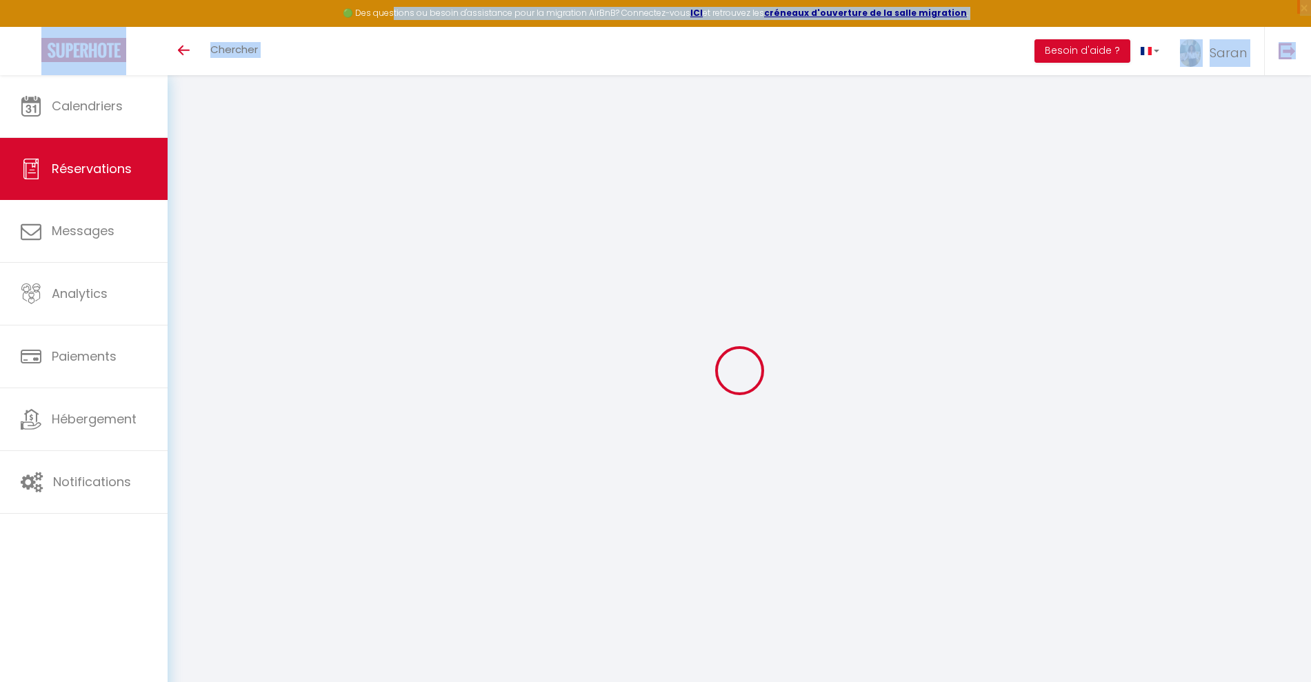
drag, startPoint x: 405, startPoint y: 6, endPoint x: 862, endPoint y: 34, distance: 458.0
click at [862, 33] on nav "🟢 Des questions ou besoin d'assistance pour la migration AirBnB? Connectez-vous…" at bounding box center [655, 37] width 1311 height 75
select select
checkbox input "false"
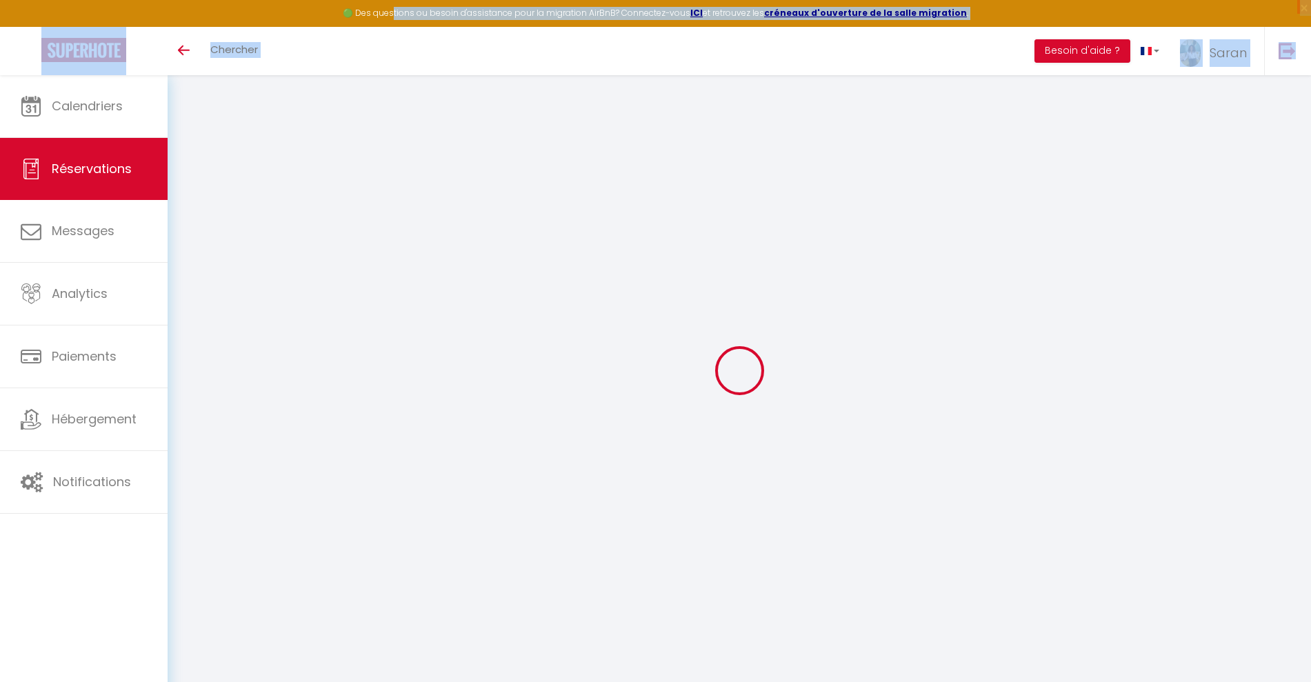
select select
checkbox input "false"
type textarea "** THIS RESERVATION HAS BEEN PRE-PAID ** BOOKING NOTE : Payment charge is EUR 5…"
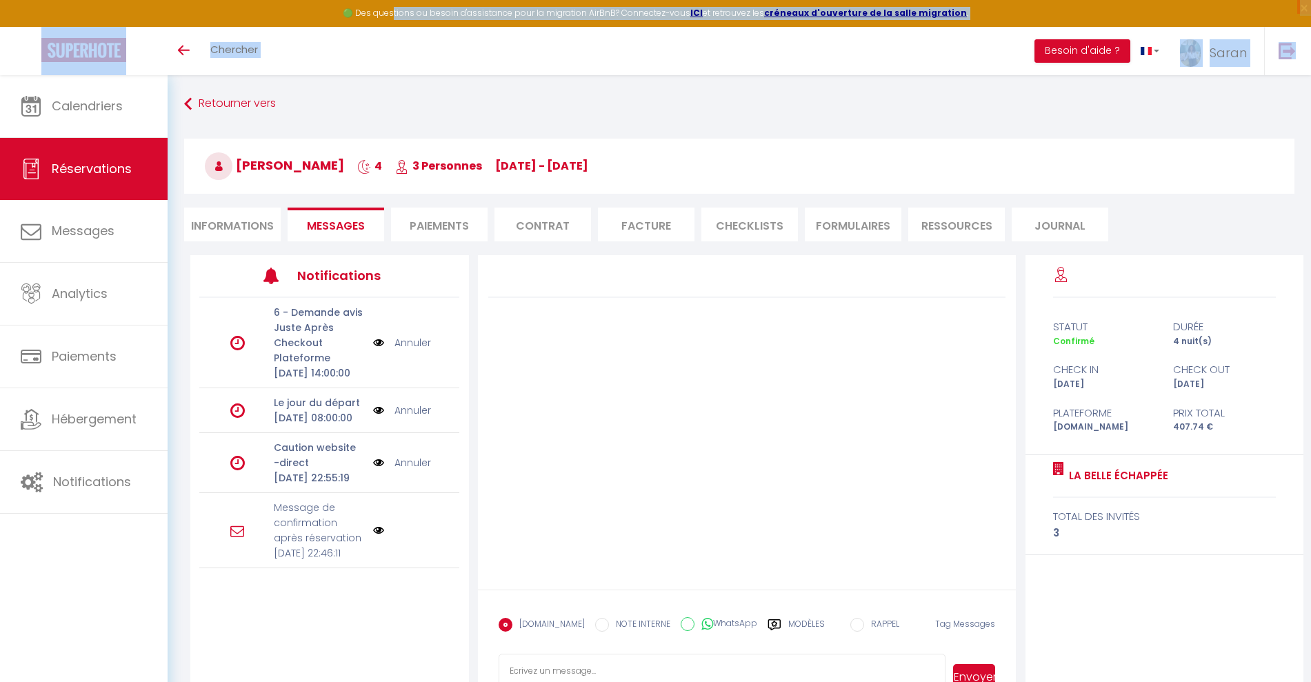
scroll to position [75, 0]
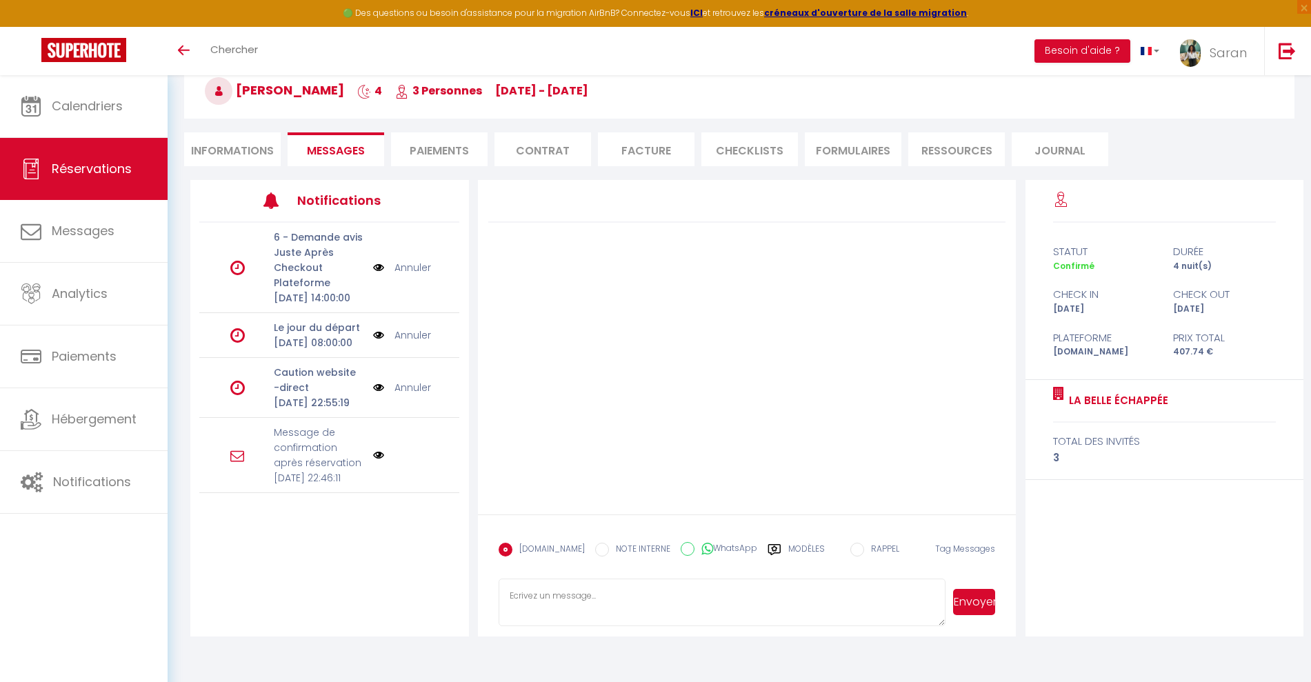
click at [234, 463] on icon at bounding box center [237, 456] width 14 height 14
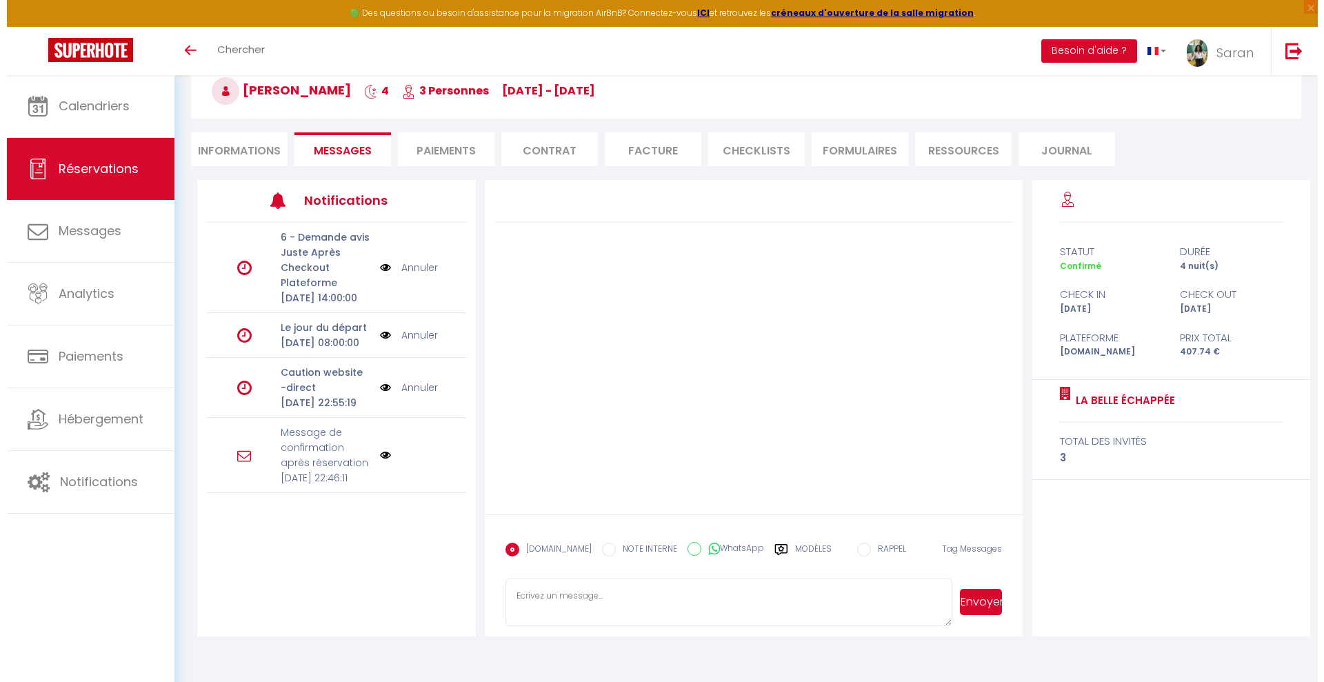
scroll to position [57, 0]
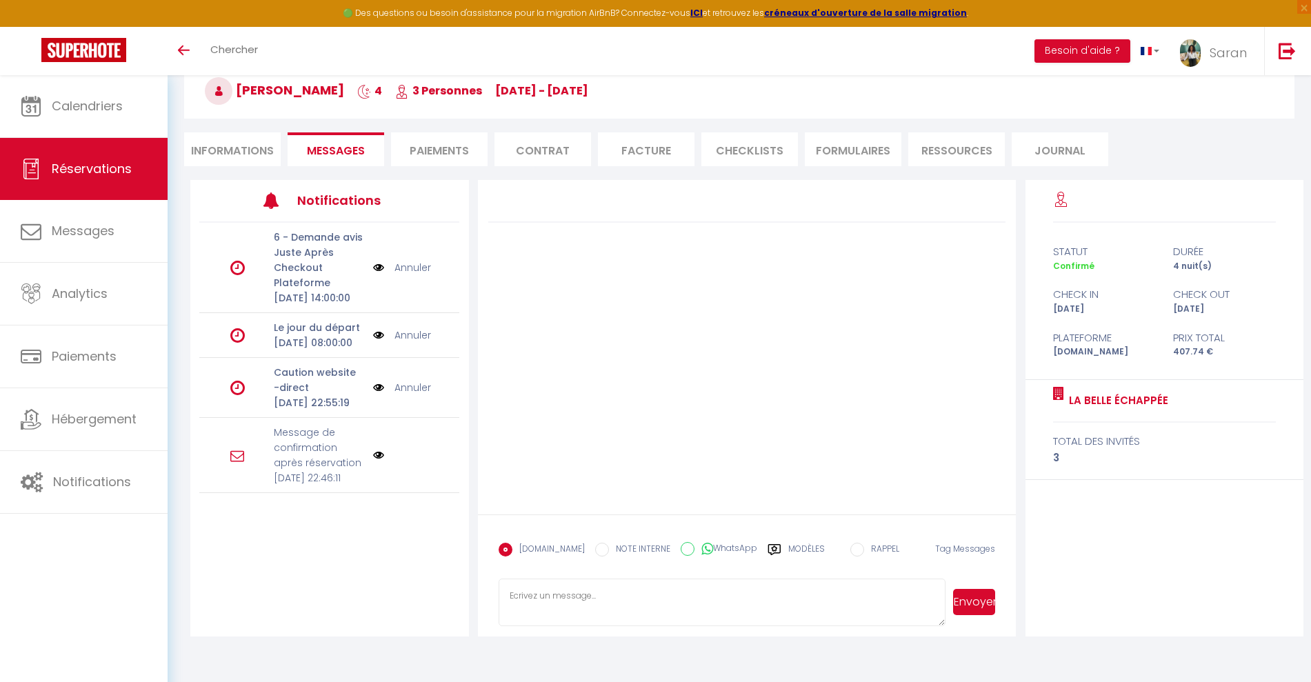
click at [373, 461] on img at bounding box center [378, 455] width 11 height 11
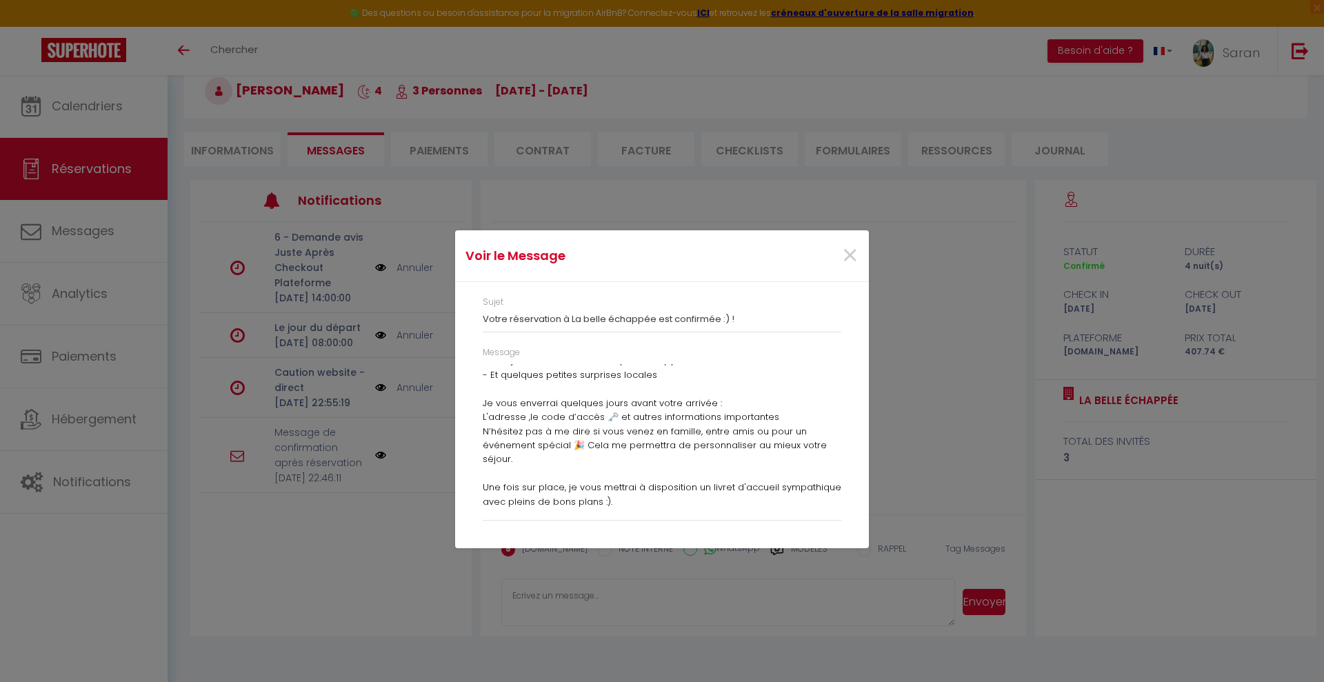
scroll to position [231, 0]
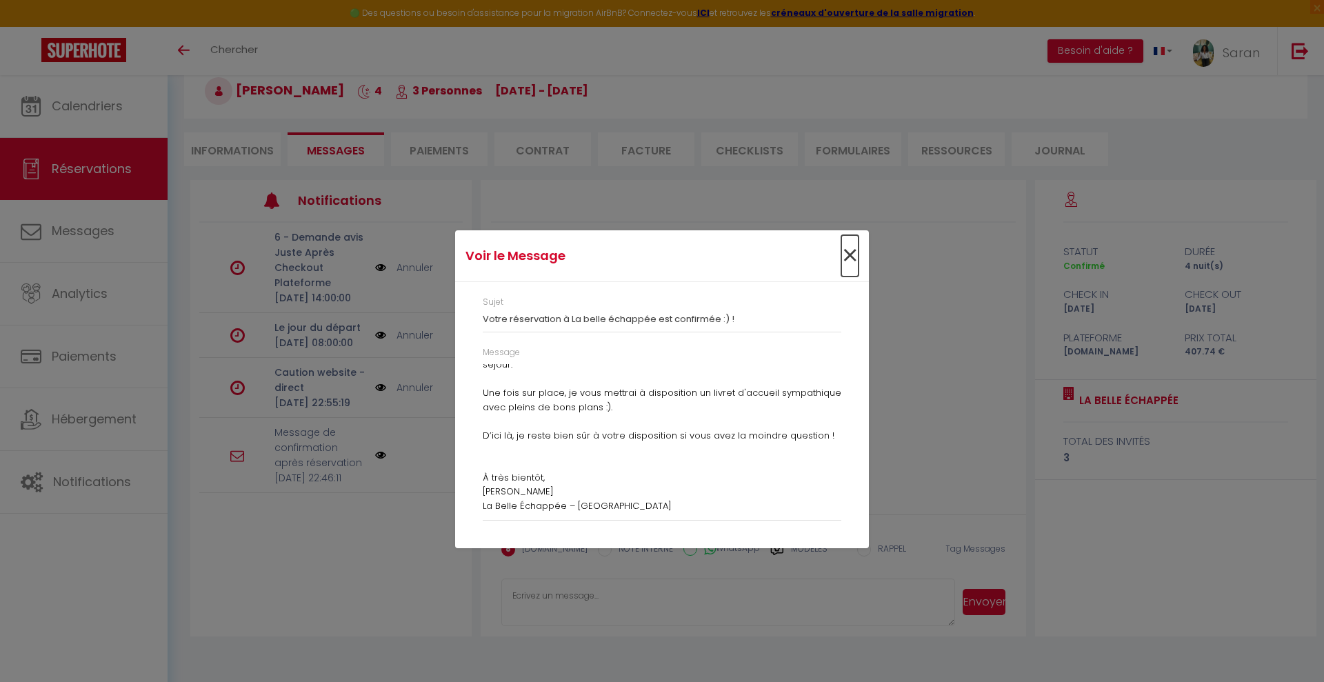
click at [850, 255] on span "×" at bounding box center [849, 255] width 17 height 41
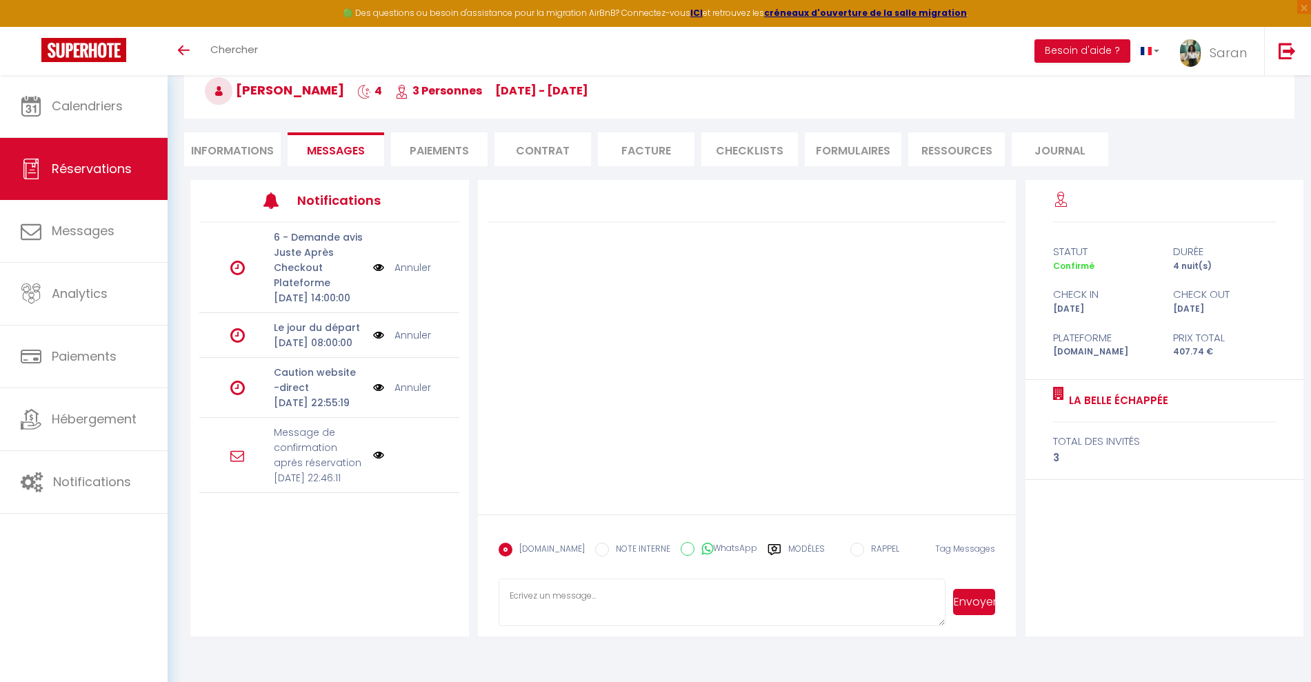
click at [292, 410] on p "[DATE] Septembre 2025 22:55:19" at bounding box center [319, 402] width 90 height 15
click at [374, 395] on img at bounding box center [378, 387] width 11 height 15
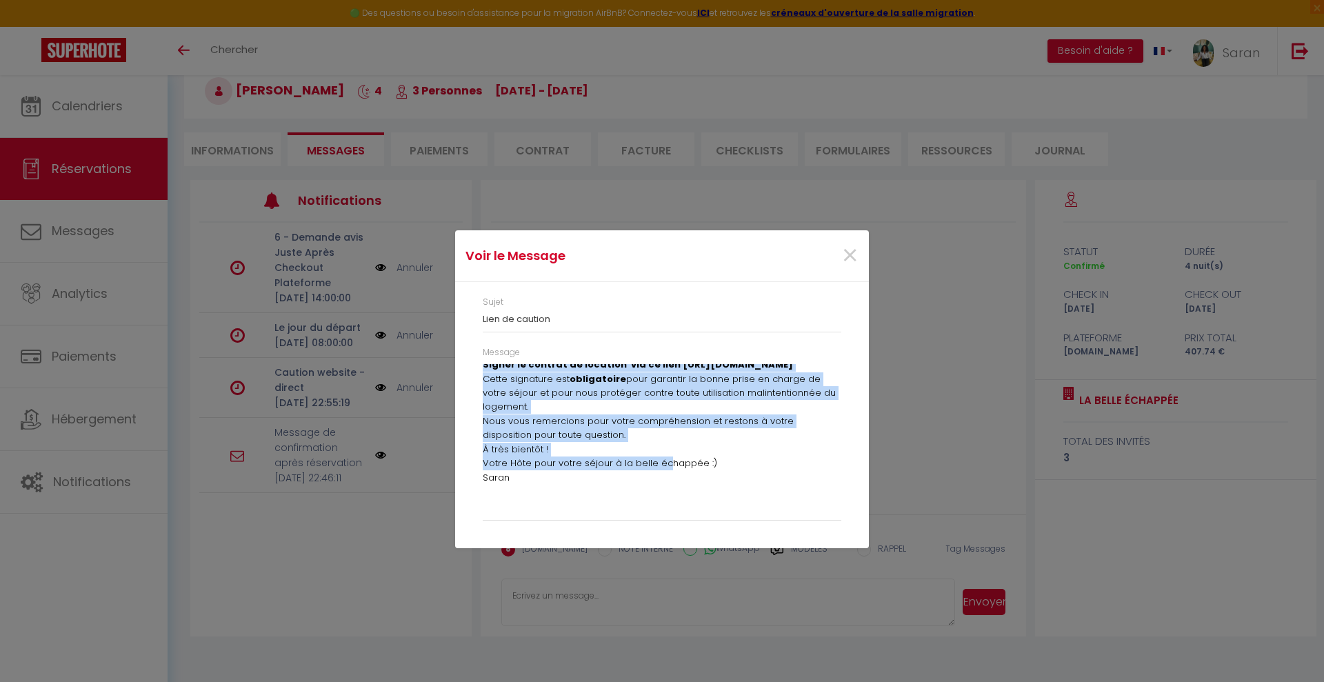
scroll to position [104, 0]
drag, startPoint x: 481, startPoint y: 370, endPoint x: 667, endPoint y: 467, distance: 209.1
click at [667, 467] on div "Message Bonjour, Afin de finaliser votre réservation, nous vous invitons à : Ac…" at bounding box center [662, 440] width 376 height 188
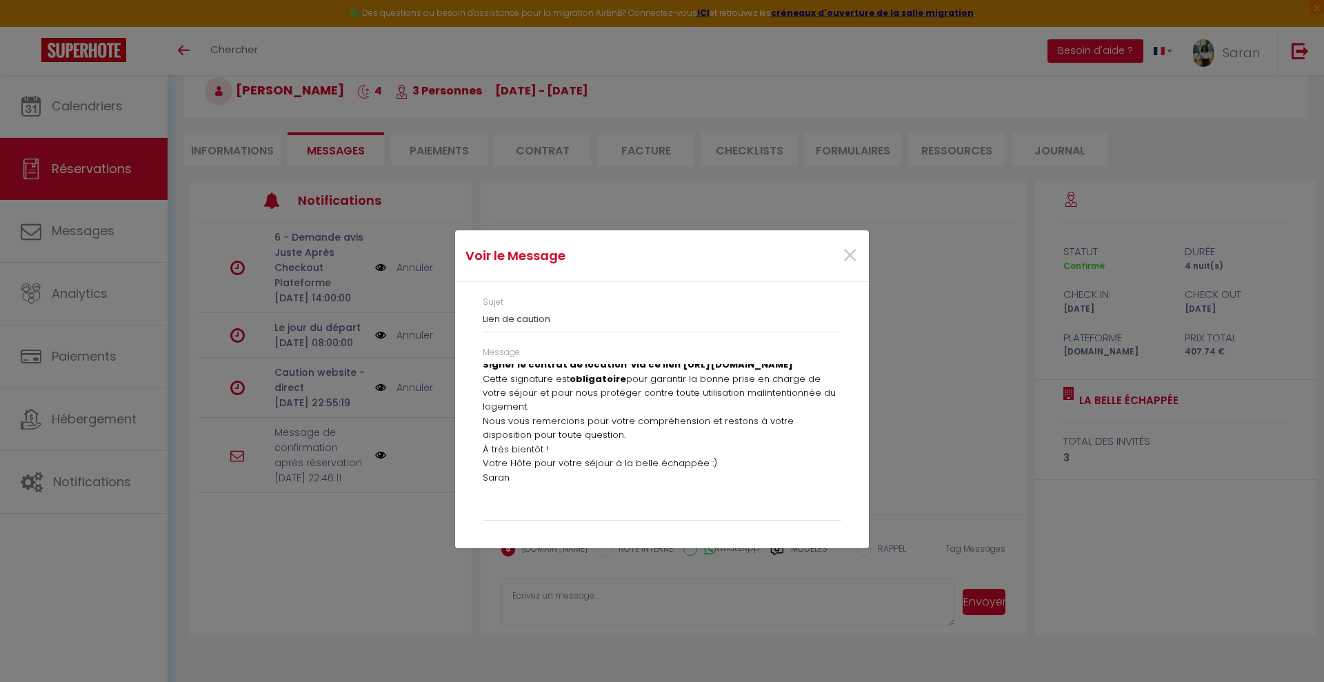
drag, startPoint x: 665, startPoint y: 483, endPoint x: 666, endPoint y: 455, distance: 27.6
click at [667, 482] on p "Saran" at bounding box center [662, 478] width 359 height 14
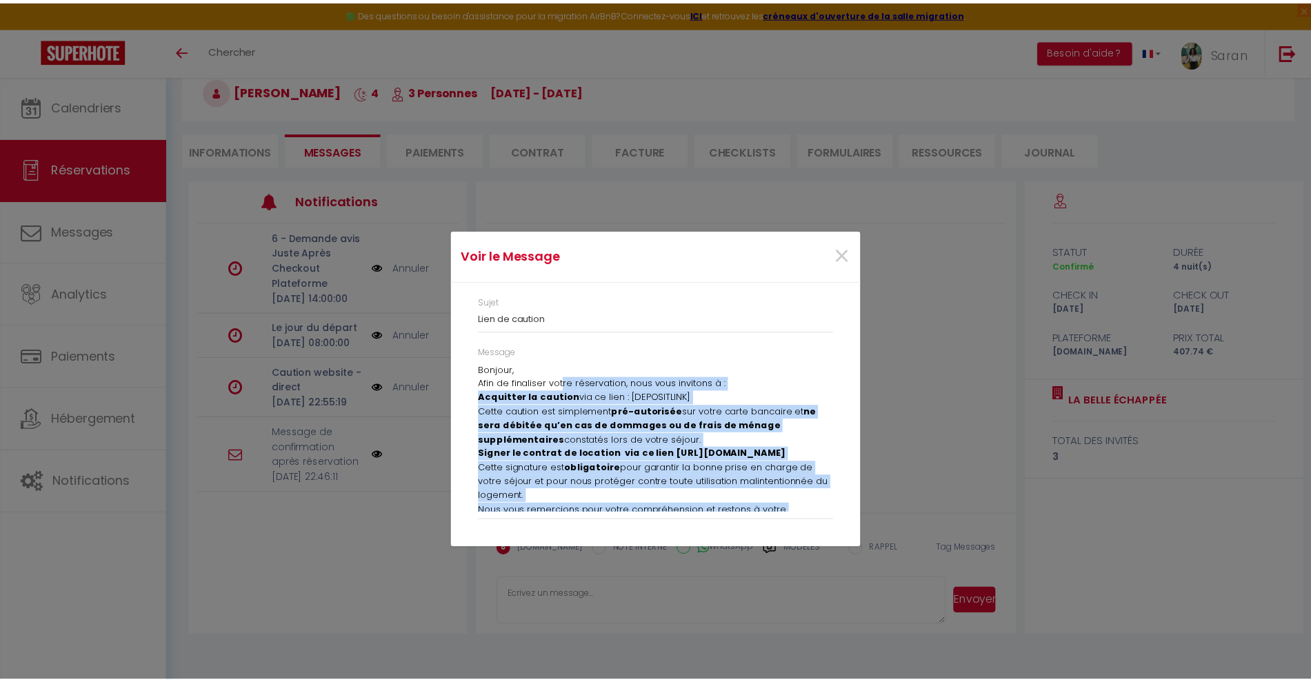
scroll to position [0, 0]
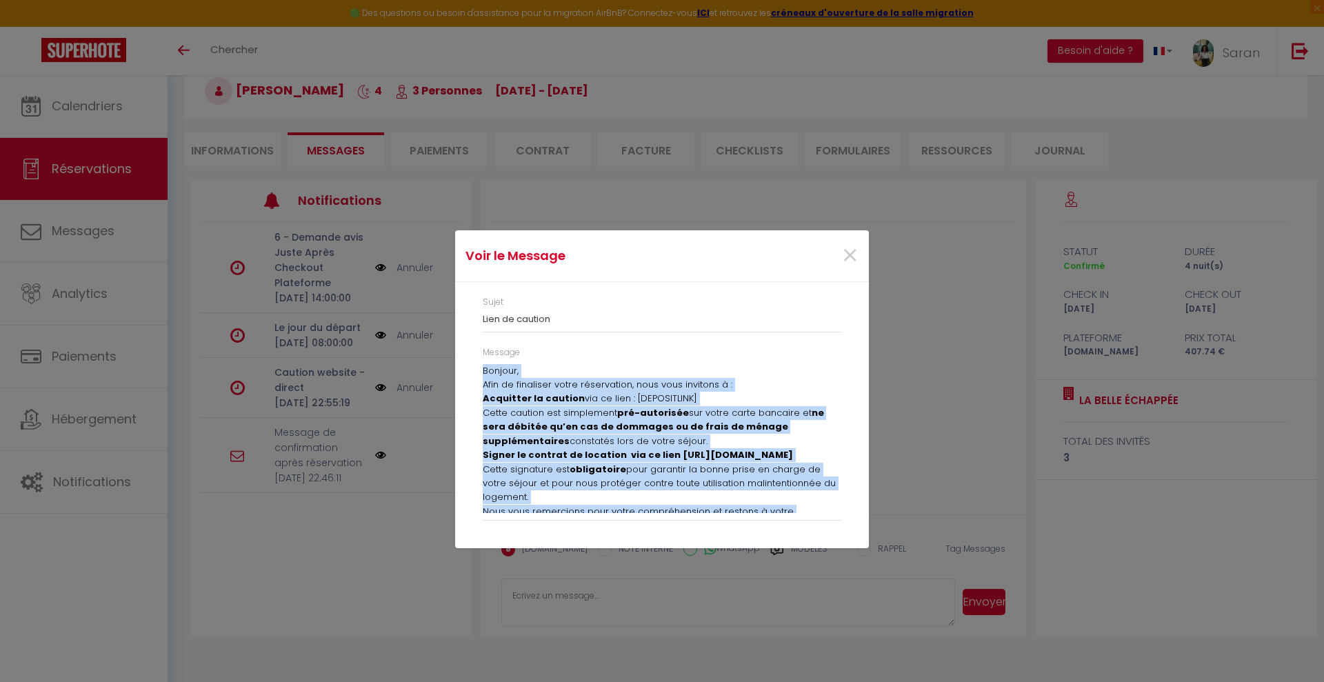
drag, startPoint x: 547, startPoint y: 478, endPoint x: 478, endPoint y: 371, distance: 127.6
click at [478, 371] on div "Message Bonjour, Afin de finaliser votre réservation, nous vous invitons à : Ac…" at bounding box center [662, 440] width 376 height 188
copy div "Bonjour, Afin de finaliser votre réservation, nous vous invitons à : Acquitter …"
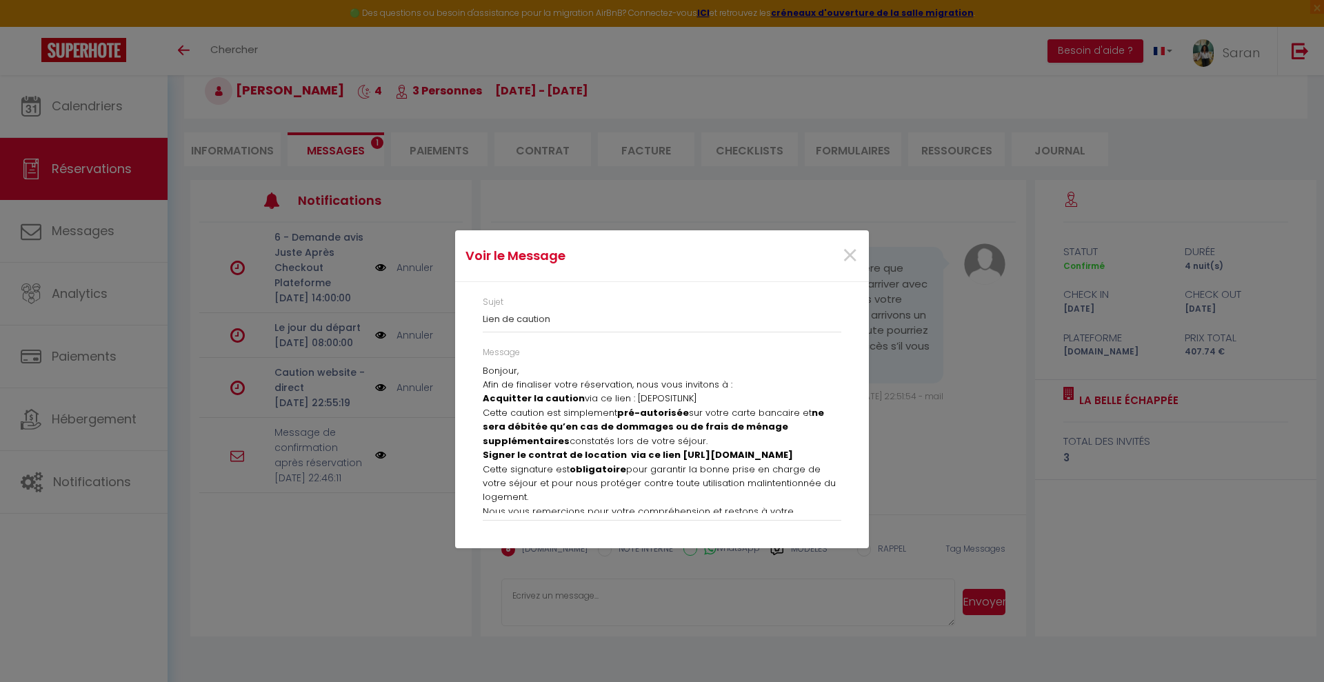
click at [545, 605] on div "Voir le Message × Sujet Lien de caution Message Bonjour, Afin de finaliser votr…" at bounding box center [662, 341] width 414 height 682
click at [842, 254] on span "×" at bounding box center [849, 255] width 17 height 41
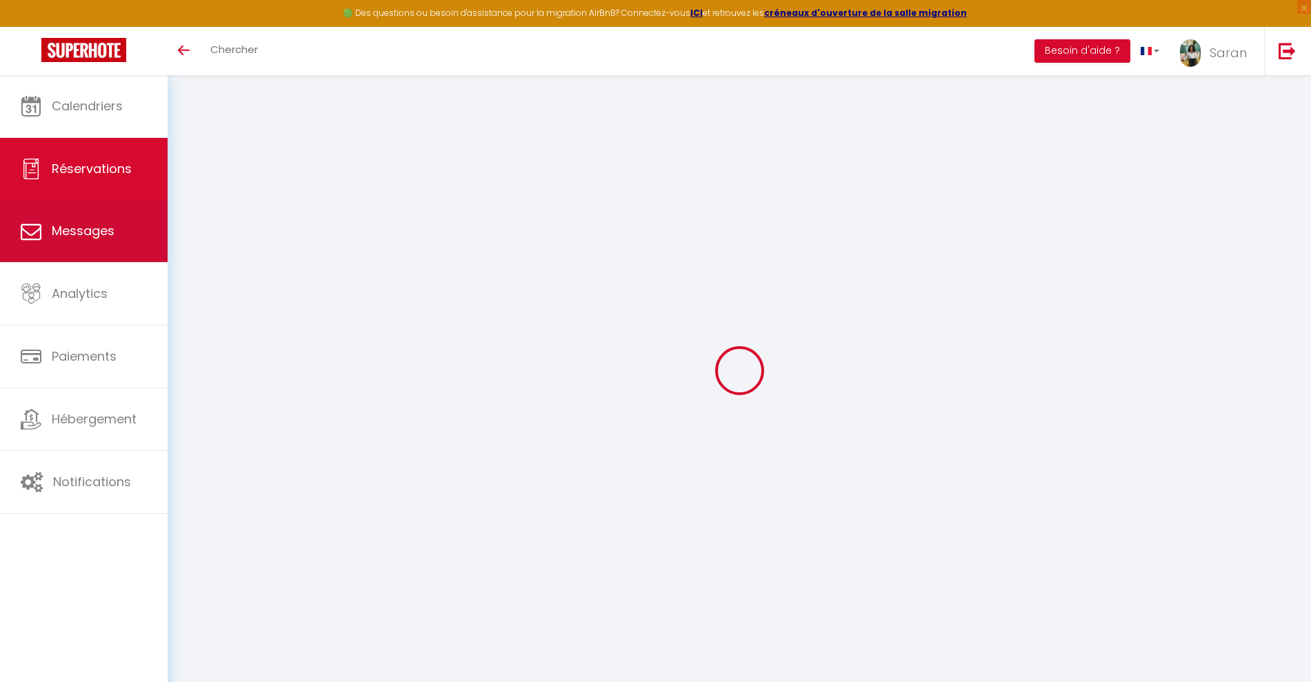
click at [97, 237] on span "Messages" at bounding box center [83, 230] width 63 height 17
select select "message"
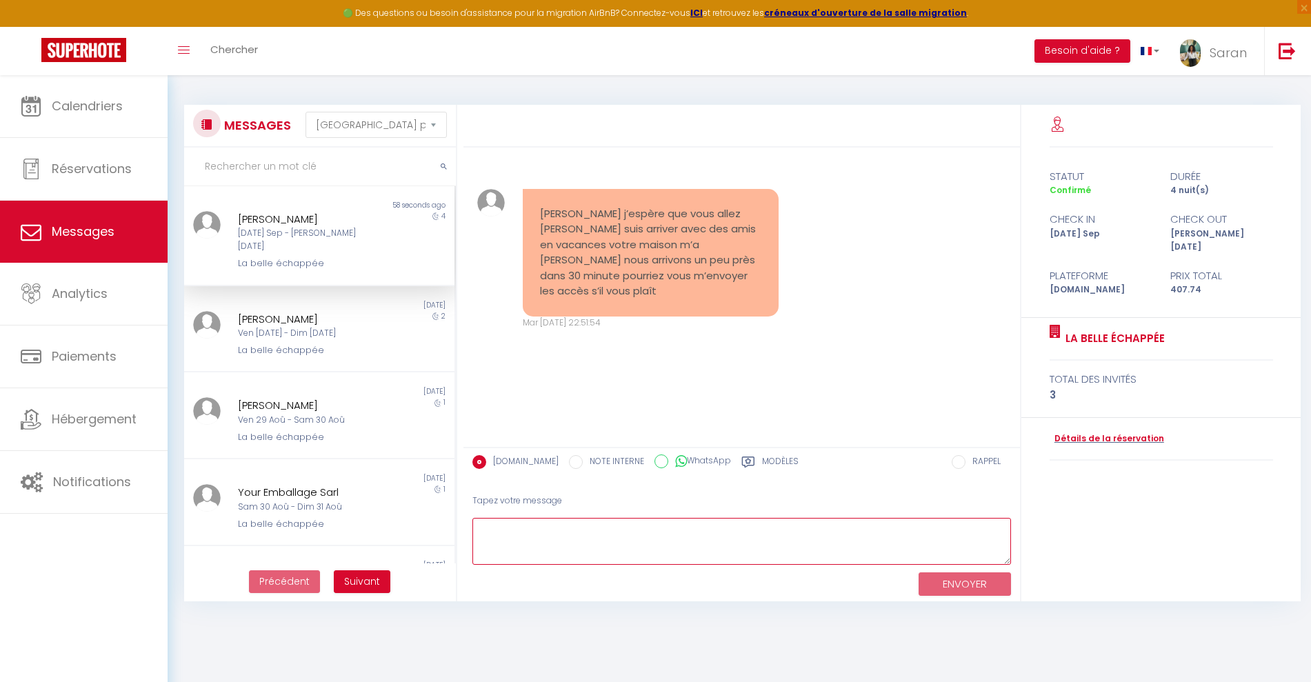
click at [563, 530] on textarea at bounding box center [741, 542] width 539 height 48
paste textarea "Bonjour, Afin de finaliser votre réservation, nous vous invitons à : Acquitter …"
type textarea "Bonjour, Afin de finaliser votre réservation, nous vous invitons à : Acquitter …"
click at [975, 574] on button "ENVOYER" at bounding box center [964, 584] width 92 height 24
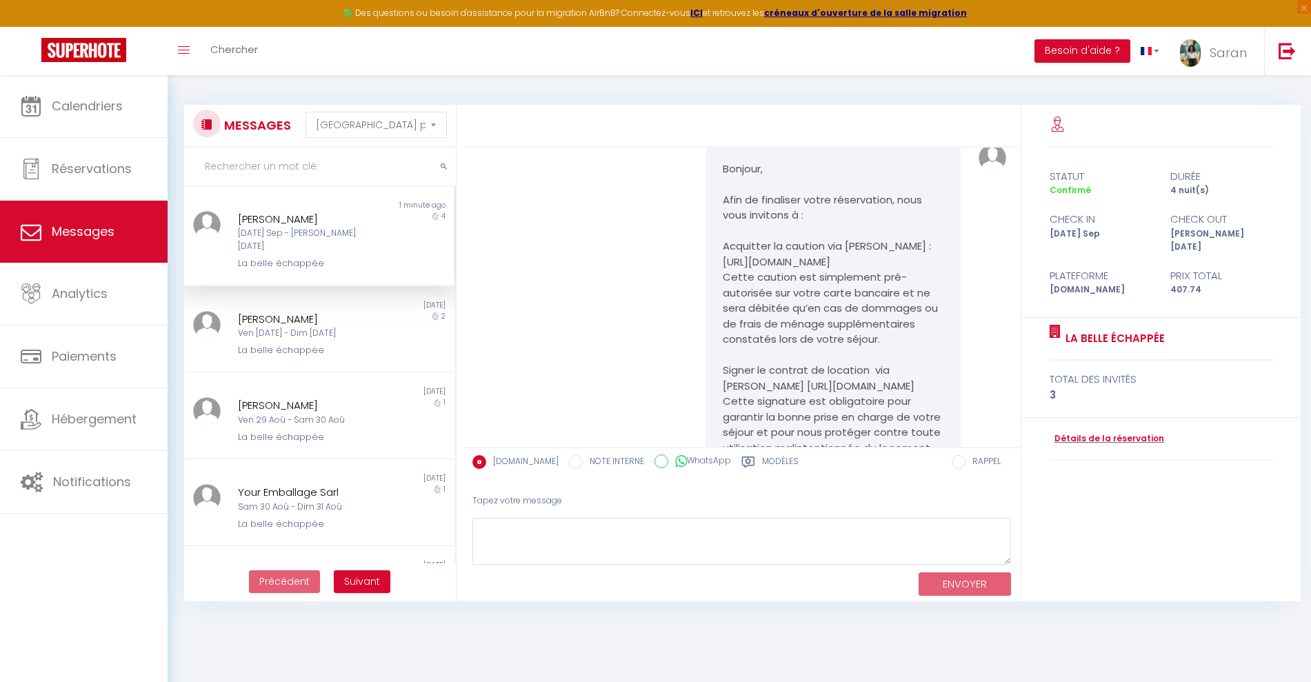
scroll to position [351, 0]
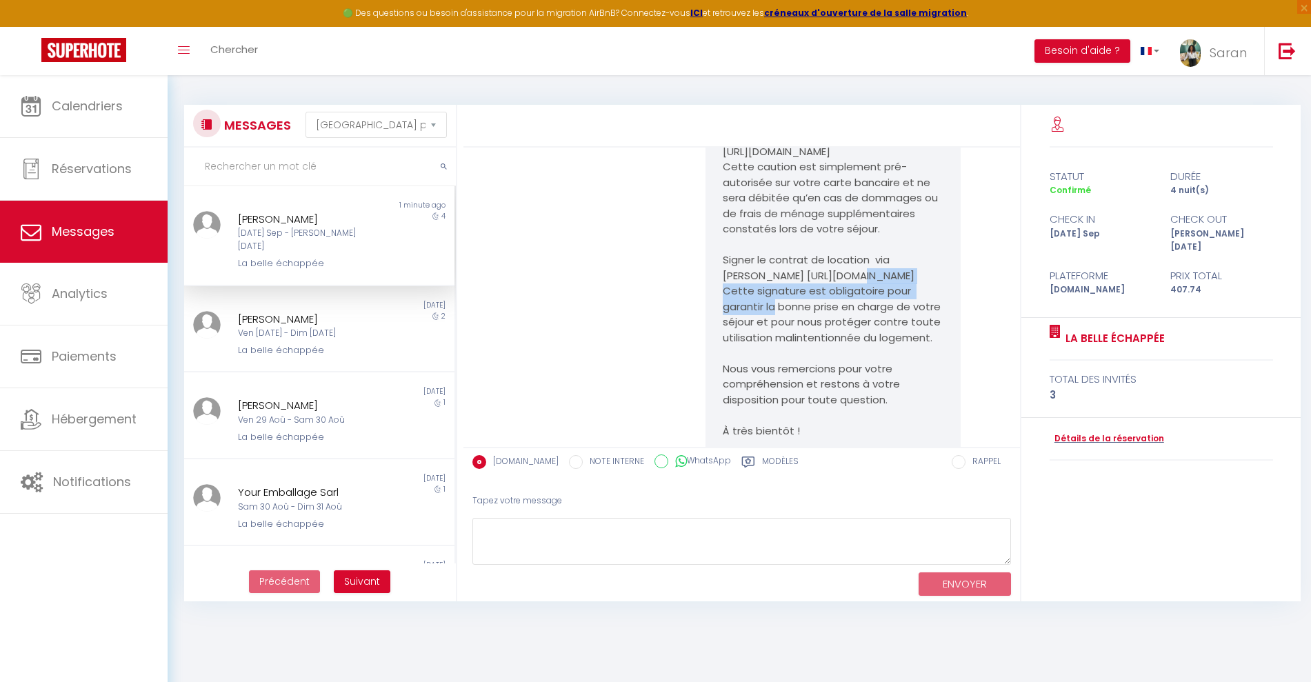
drag, startPoint x: 720, startPoint y: 273, endPoint x: 870, endPoint y: 289, distance: 151.1
click at [870, 289] on pre "Bonjour, Afin de finaliser votre réservation, nous vous invitons à : Acquitter …" at bounding box center [833, 283] width 221 height 465
click at [846, 296] on pre "Bonjour, Afin de finaliser votre réservation, nous vous invitons à : Acquitter …" at bounding box center [833, 283] width 221 height 465
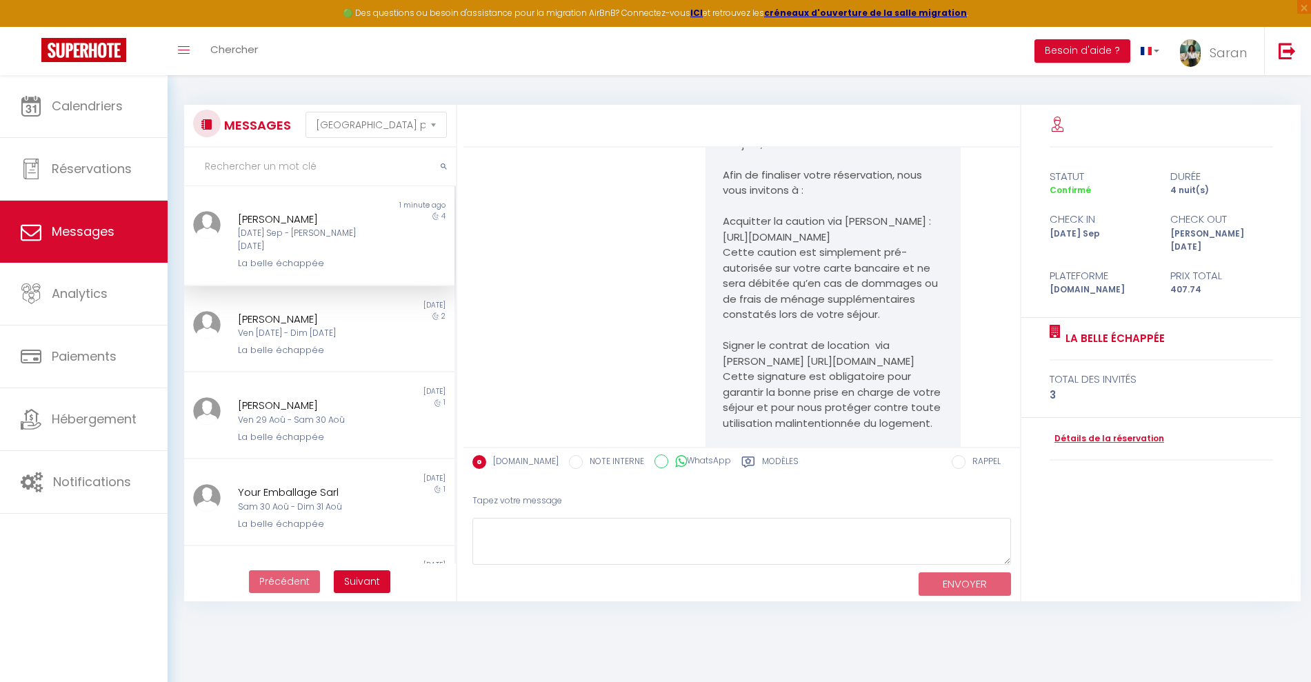
scroll to position [265, 0]
click at [723, 221] on pre "Bonjour, Afin de finaliser votre réservation, nous vous invitons à : Acquitter …" at bounding box center [833, 369] width 221 height 465
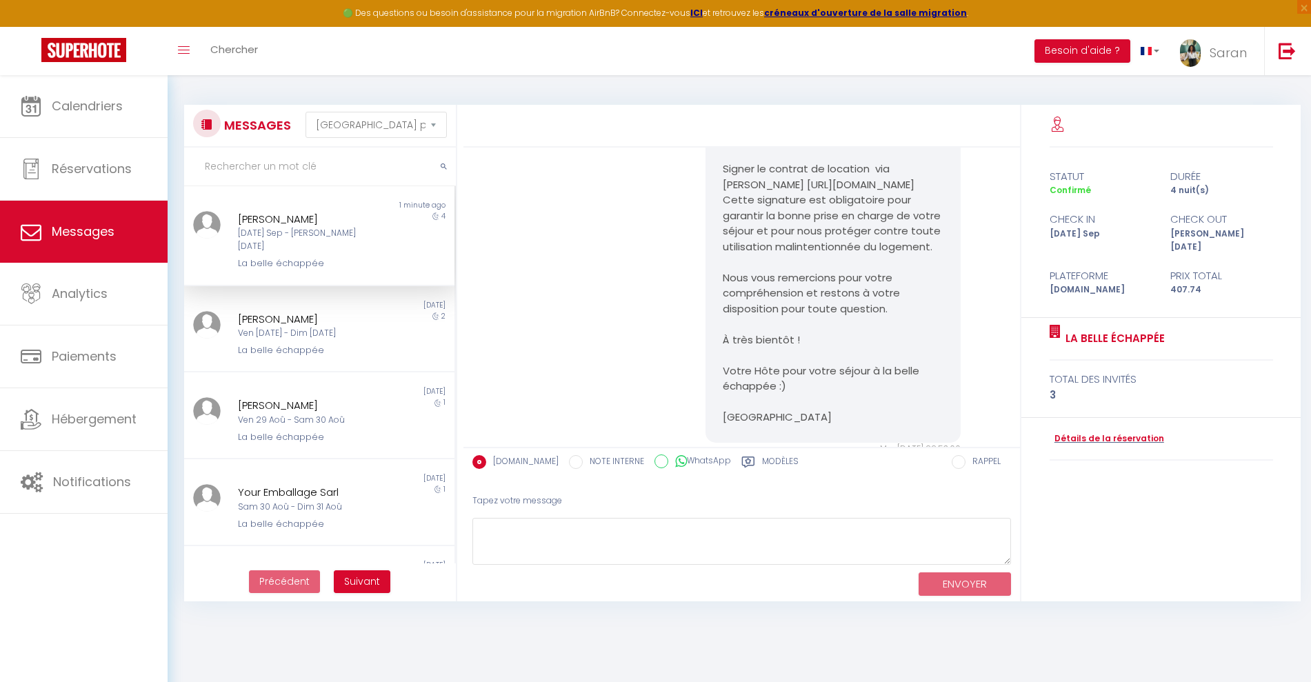
scroll to position [523, 0]
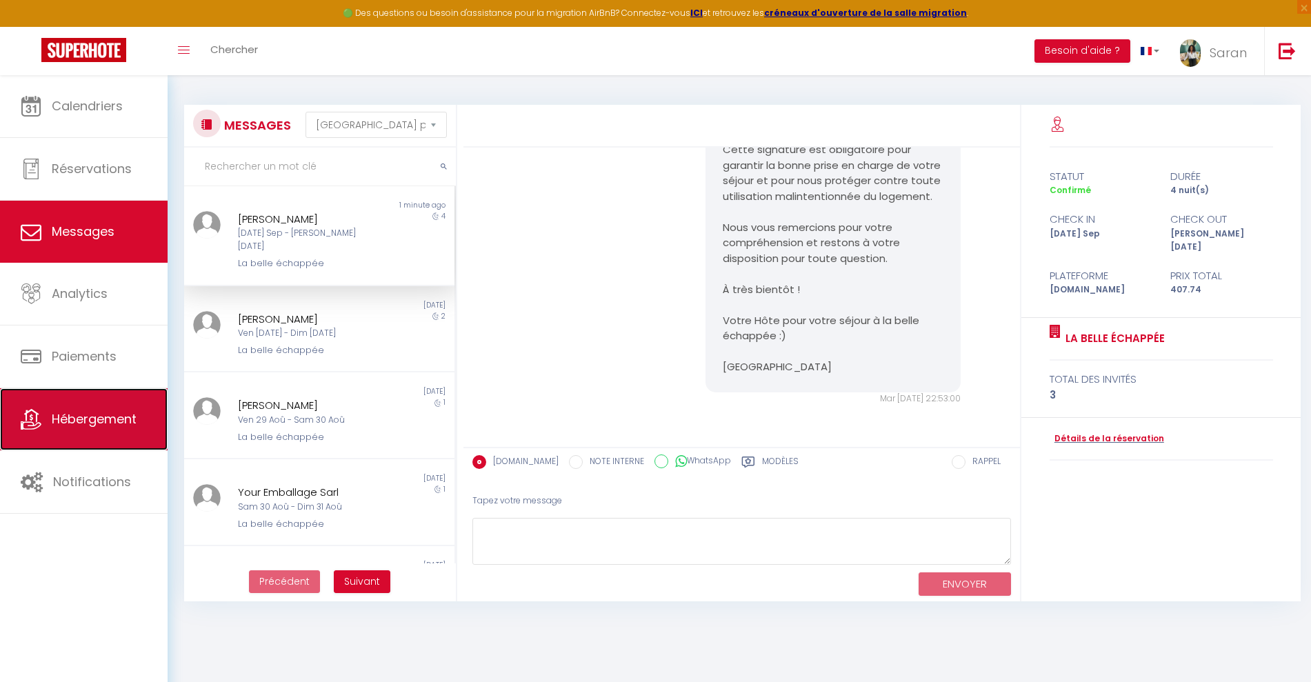
click at [88, 422] on span "Hébergement" at bounding box center [94, 418] width 85 height 17
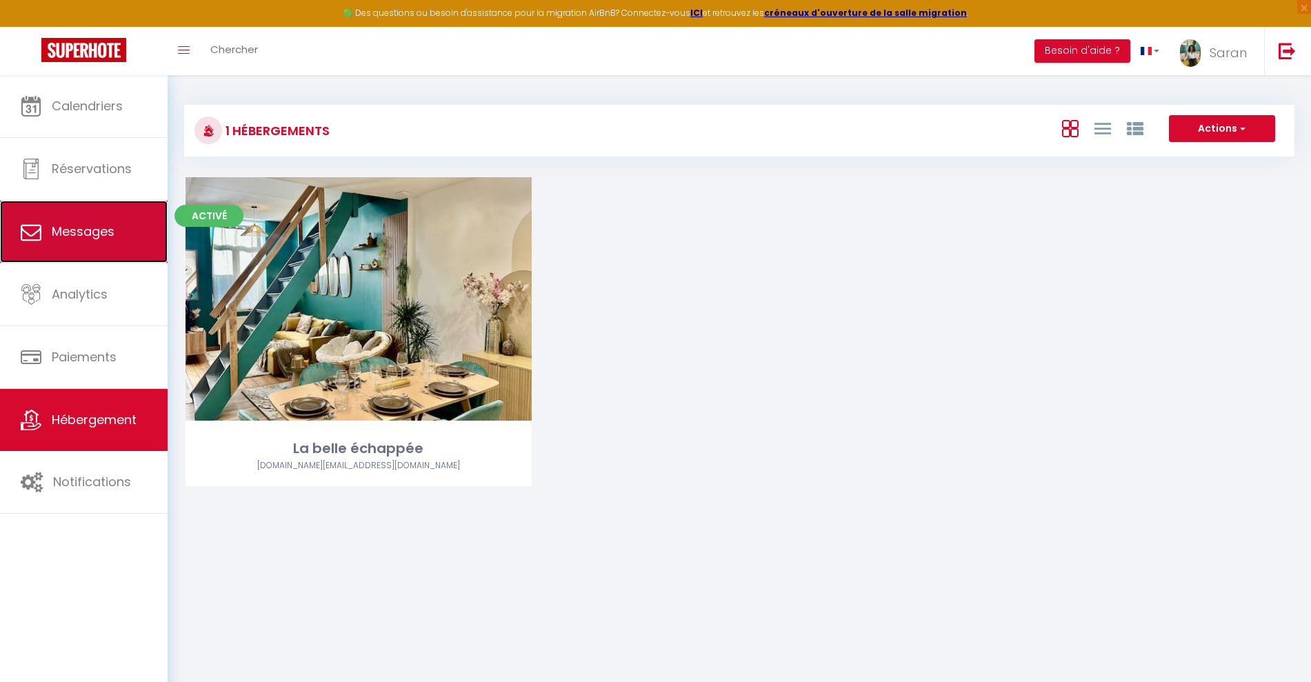
click at [59, 229] on span "Messages" at bounding box center [83, 231] width 63 height 17
select select "message"
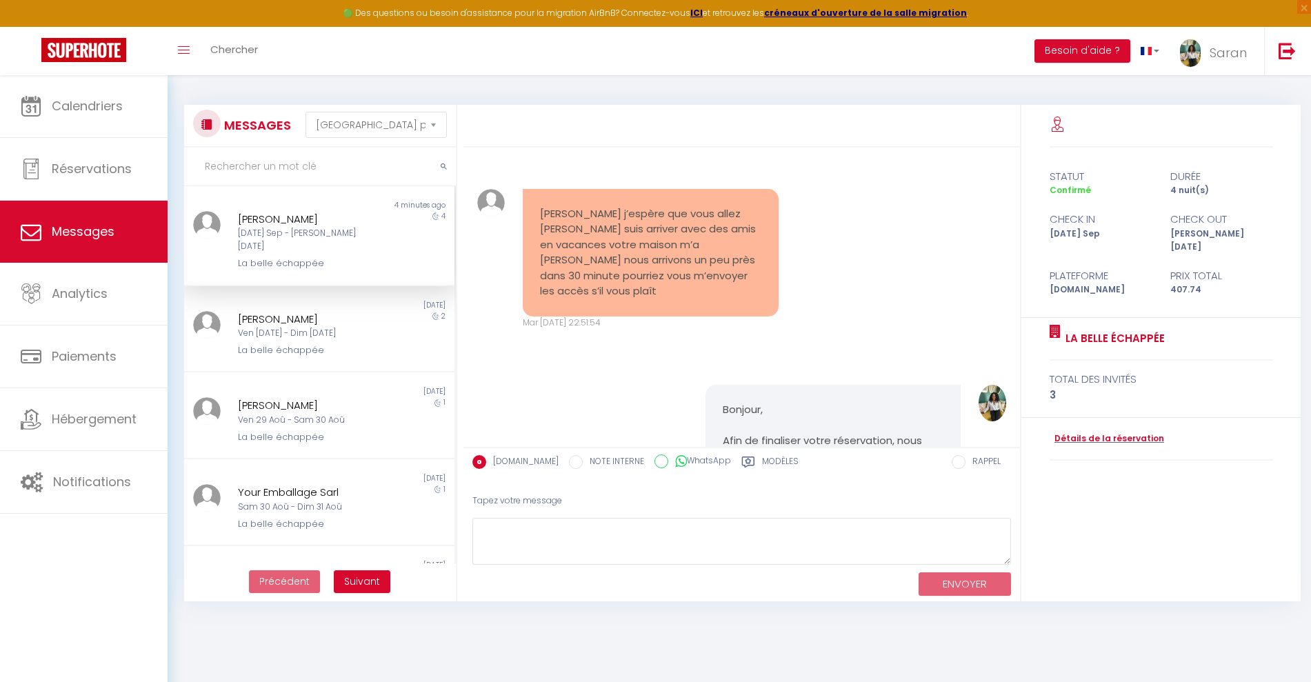
scroll to position [1417, 0]
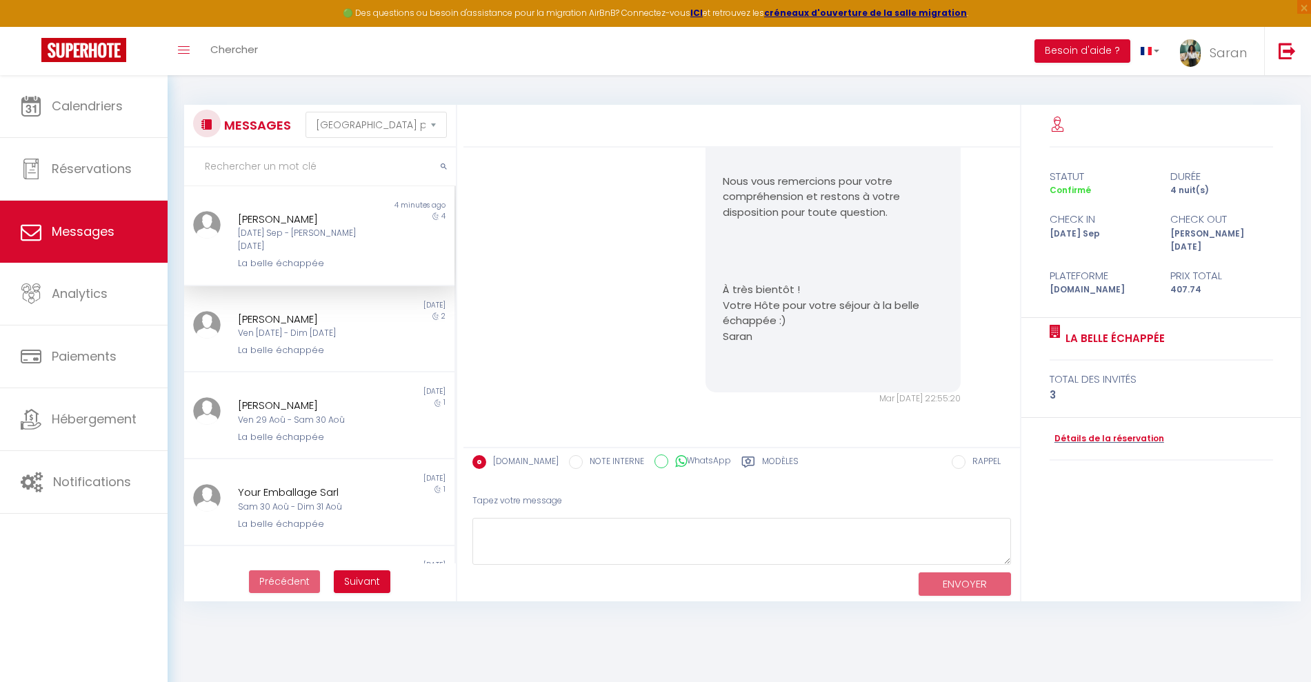
click at [352, 222] on div "[PERSON_NAME]" at bounding box center [307, 219] width 139 height 17
click at [319, 217] on div "[PERSON_NAME]" at bounding box center [307, 219] width 139 height 17
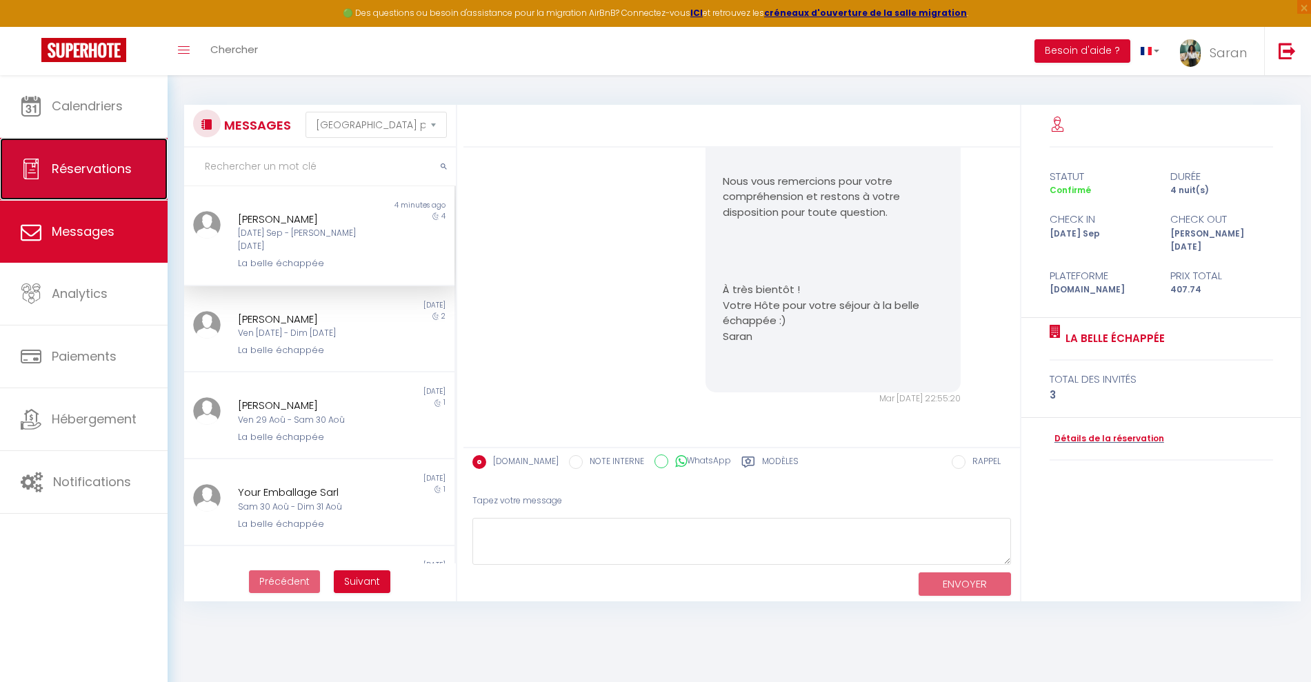
click at [116, 164] on span "Réservations" at bounding box center [92, 168] width 80 height 17
select select "not_cancelled"
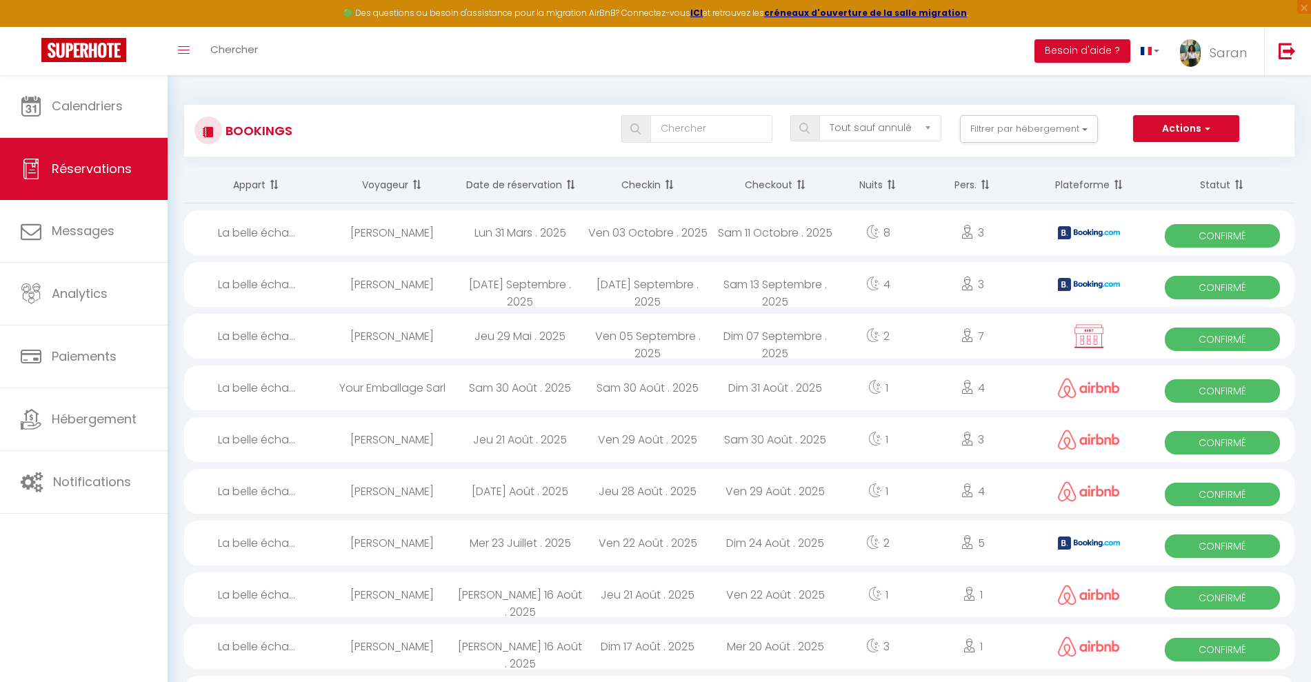
click at [1108, 283] on img at bounding box center [1089, 284] width 62 height 13
select select "OK"
select select "KO"
select select "0"
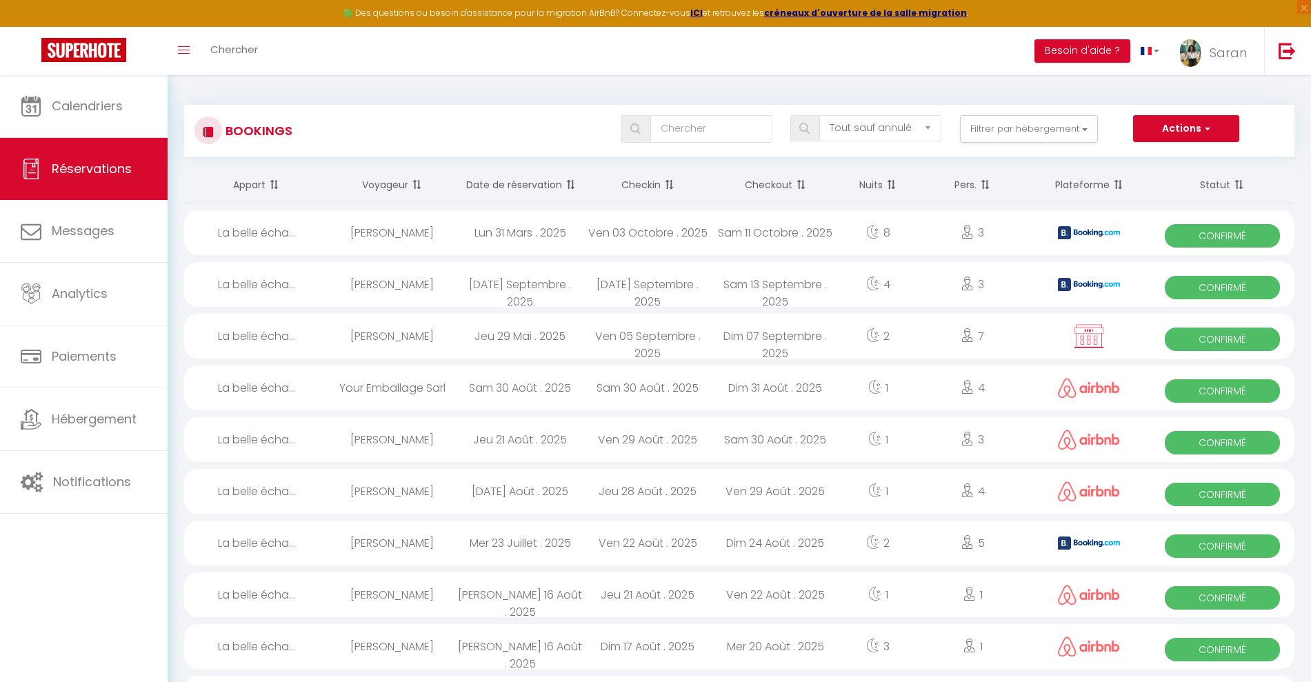
select select "1"
select select
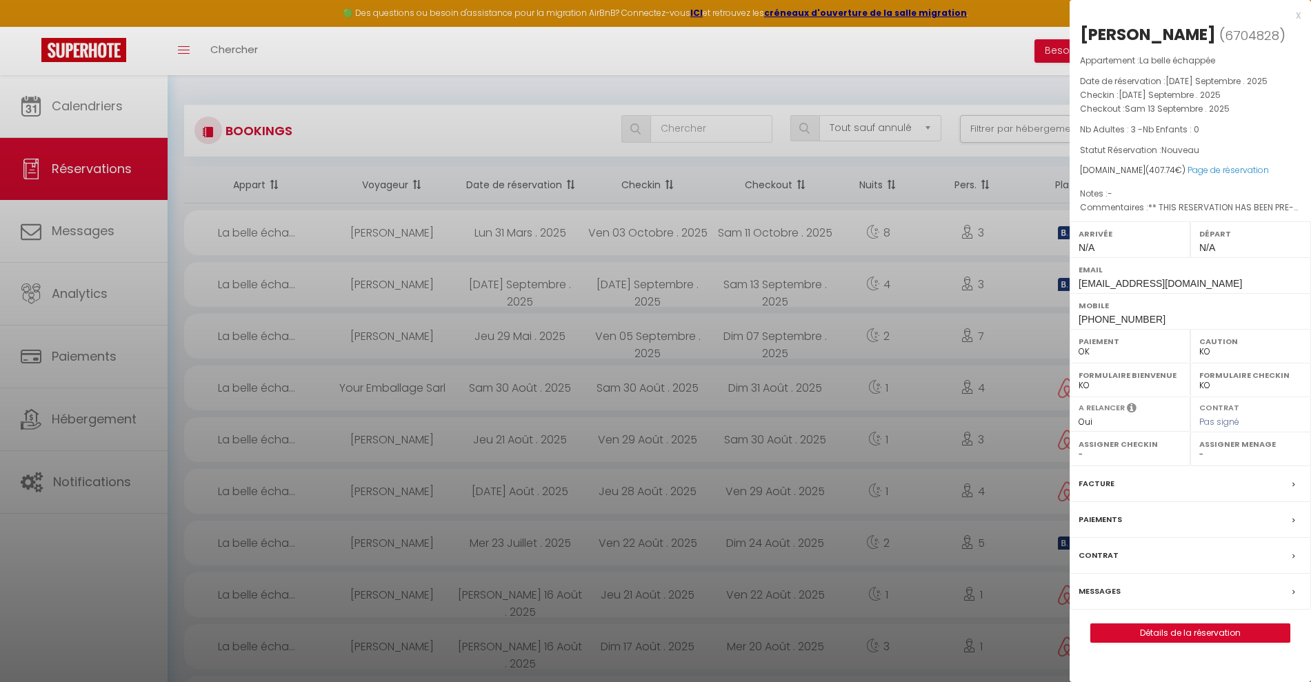
click at [288, 281] on div at bounding box center [655, 341] width 1311 height 682
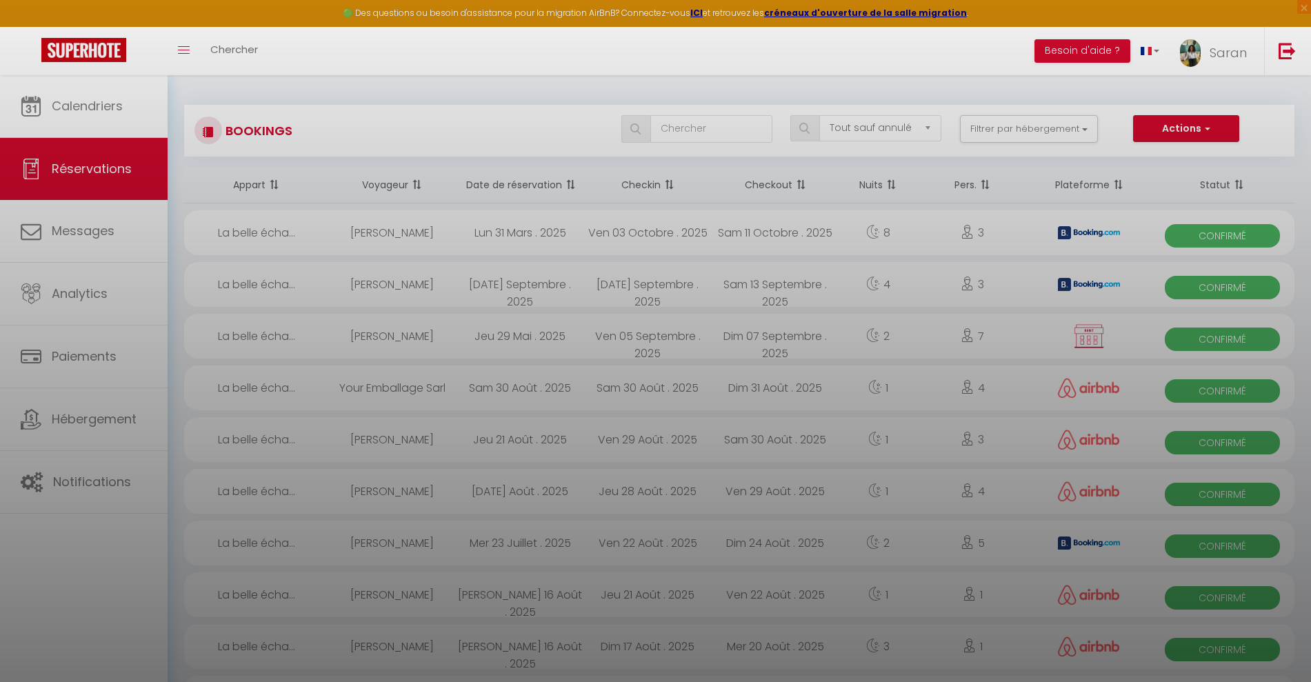
click at [275, 279] on div at bounding box center [655, 341] width 1311 height 682
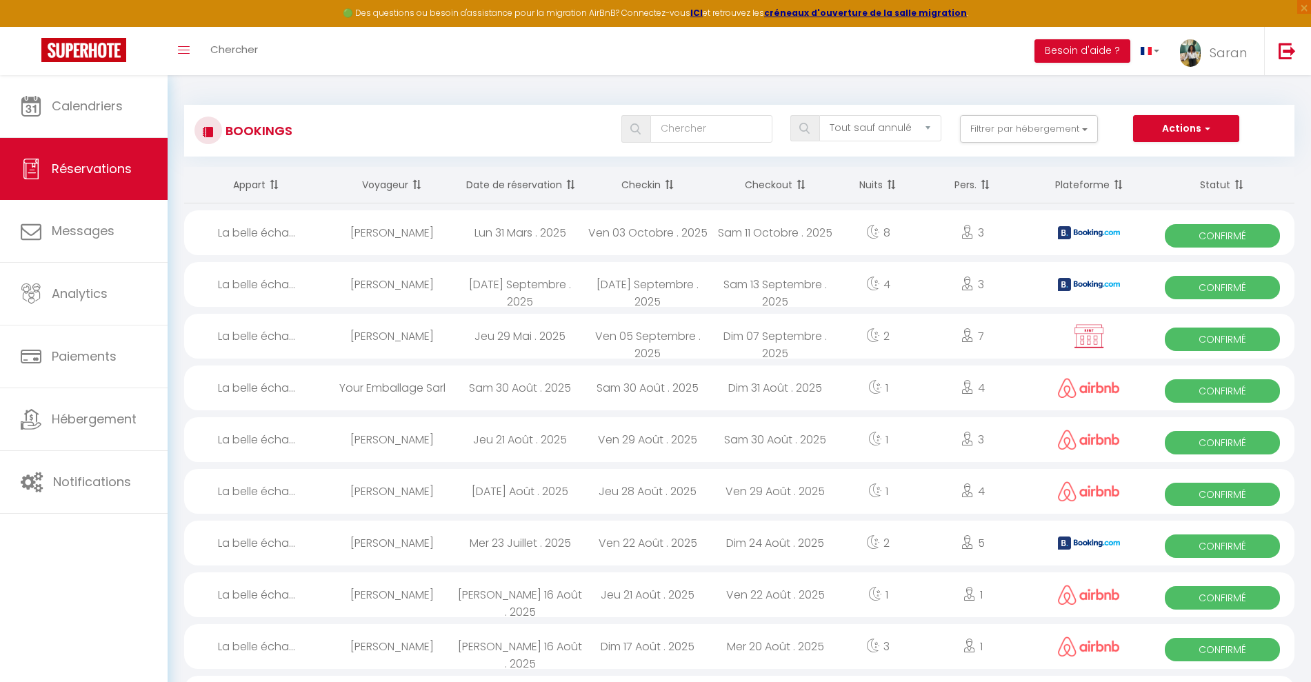
click at [457, 287] on div "Mar 09 Septembre . 2025" at bounding box center [520, 284] width 128 height 45
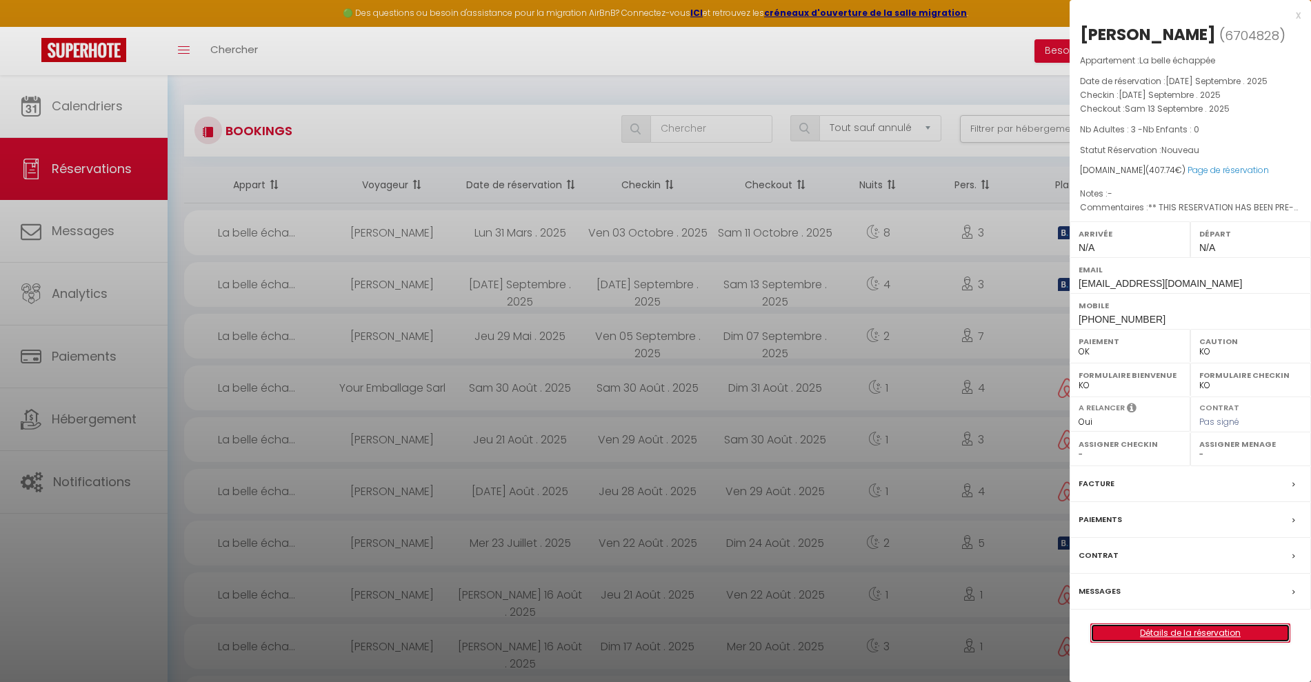
click at [1159, 642] on link "Détails de la réservation" at bounding box center [1190, 633] width 199 height 18
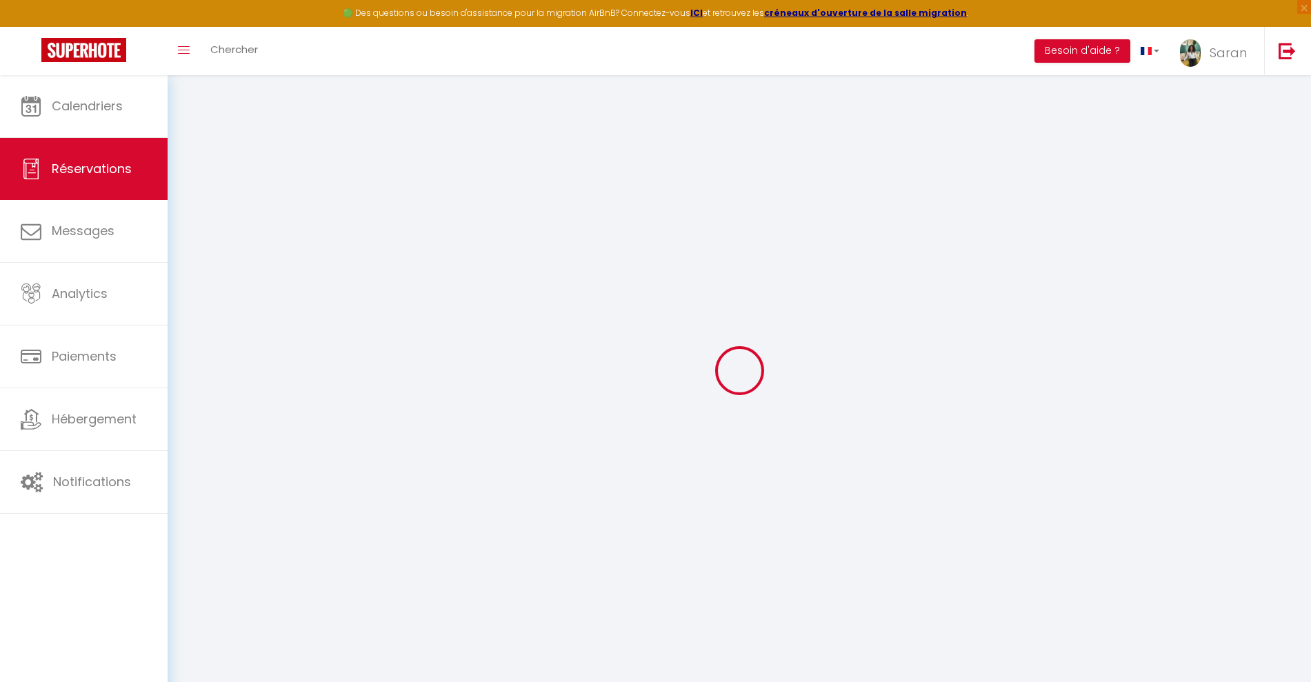
select select
checkbox input "false"
select select
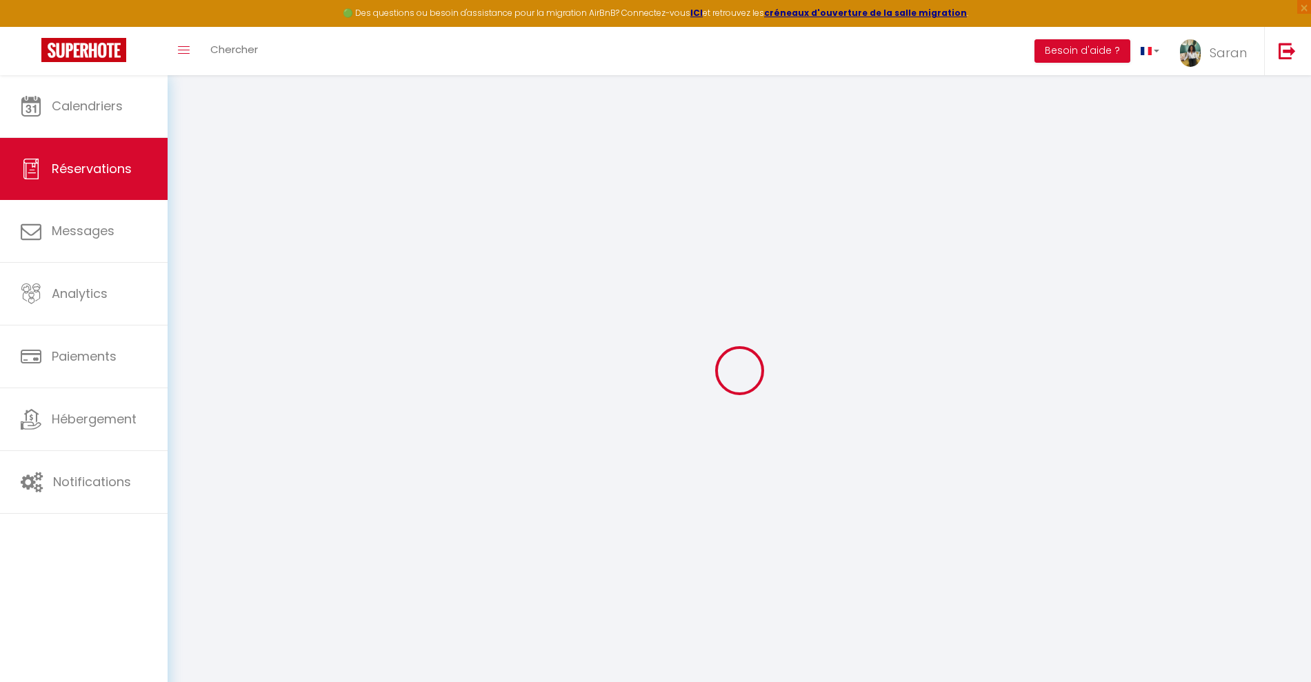
checkbox input "false"
type textarea "** THIS RESERVATION HAS BEEN PRE-PAID ** BOOKING NOTE : Payment charge is EUR 5…"
type input "70"
type input "16.08"
select select
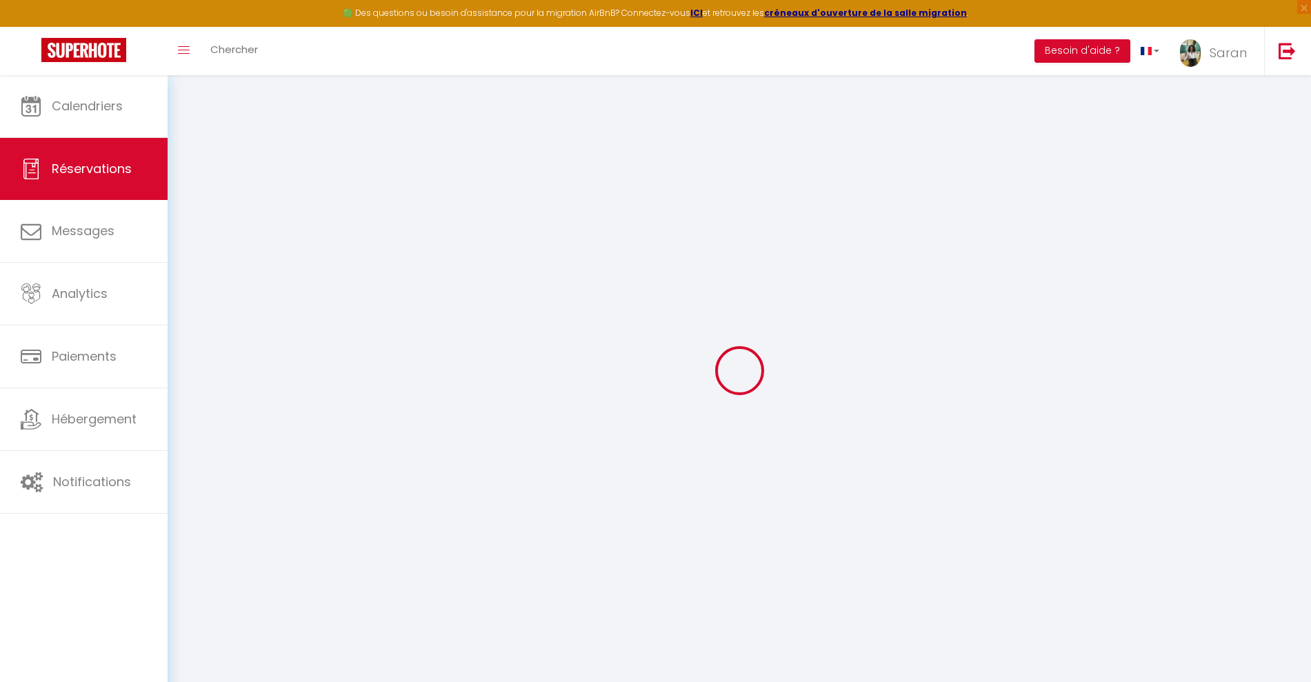
select select
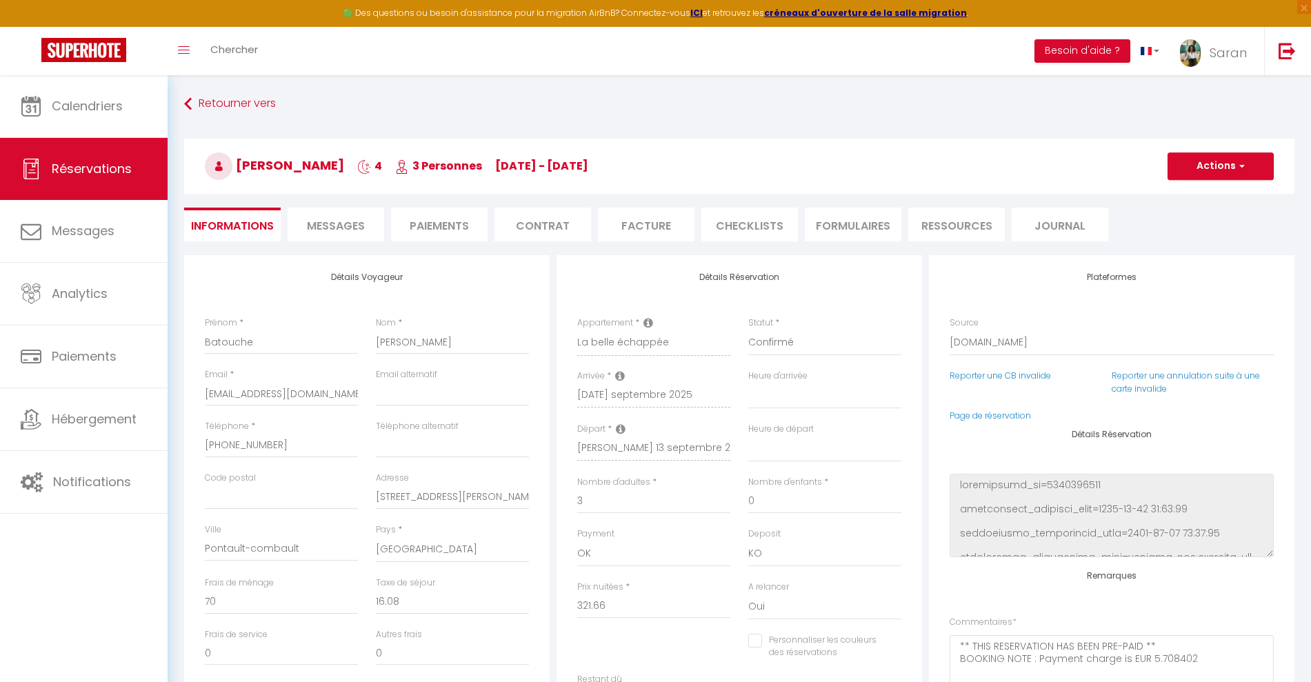
checkbox input "false"
select select
click at [376, 225] on li "Messages" at bounding box center [336, 225] width 97 height 34
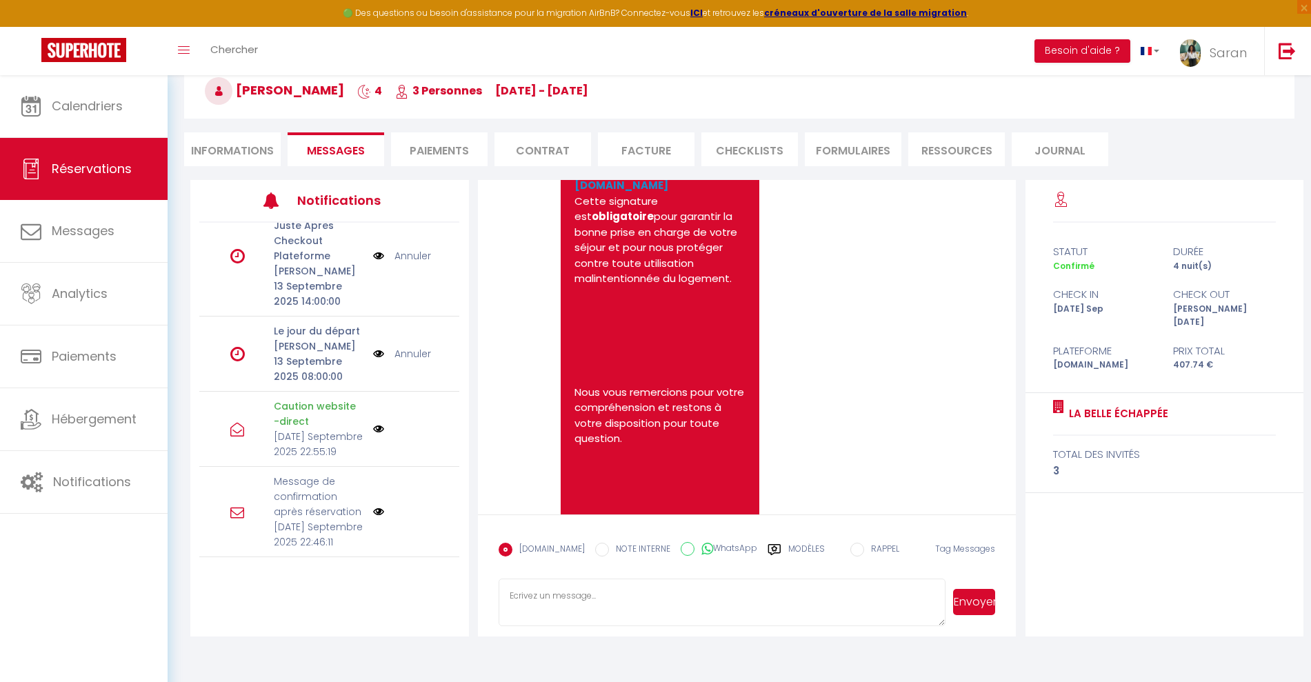
scroll to position [1337, 0]
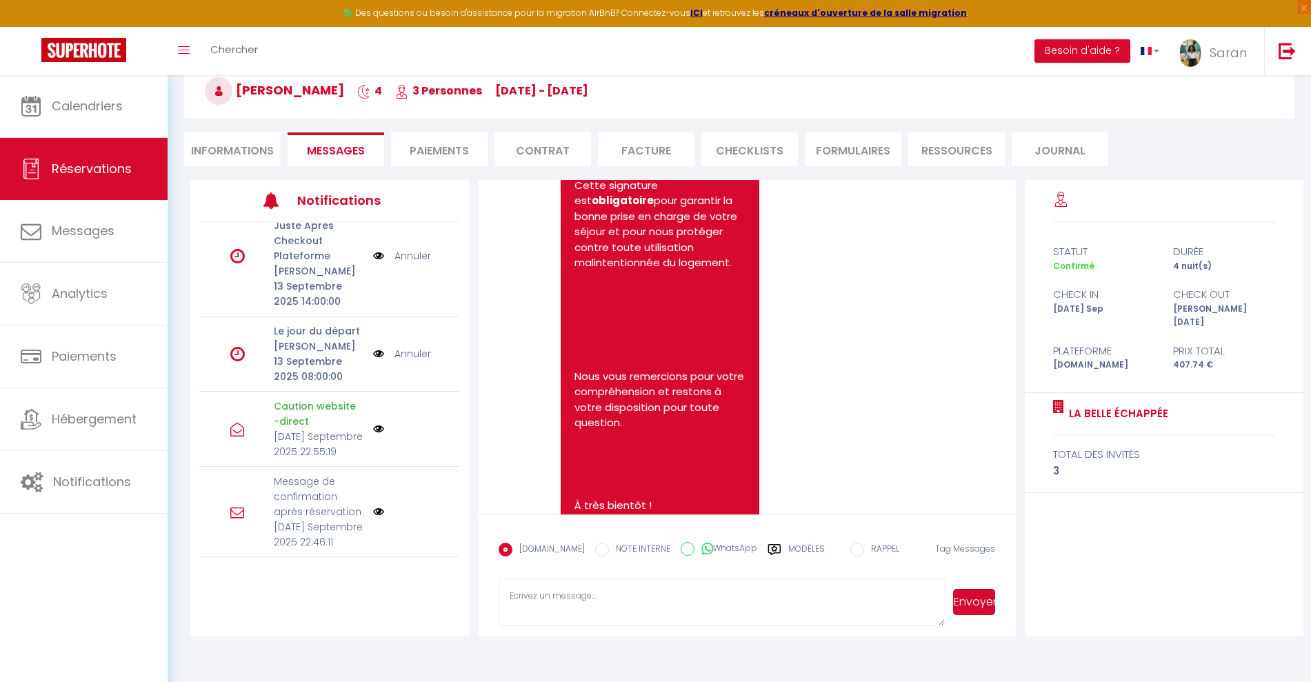
click at [241, 505] on icon at bounding box center [237, 512] width 14 height 14
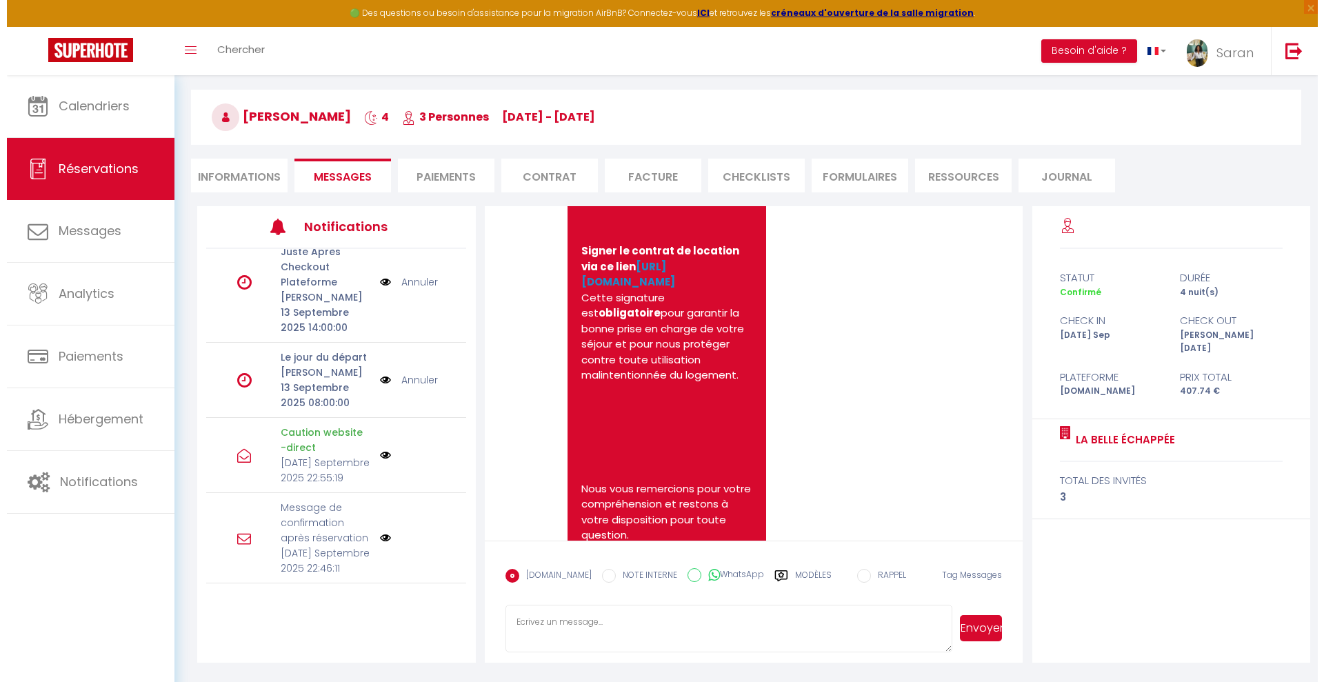
scroll to position [75, 0]
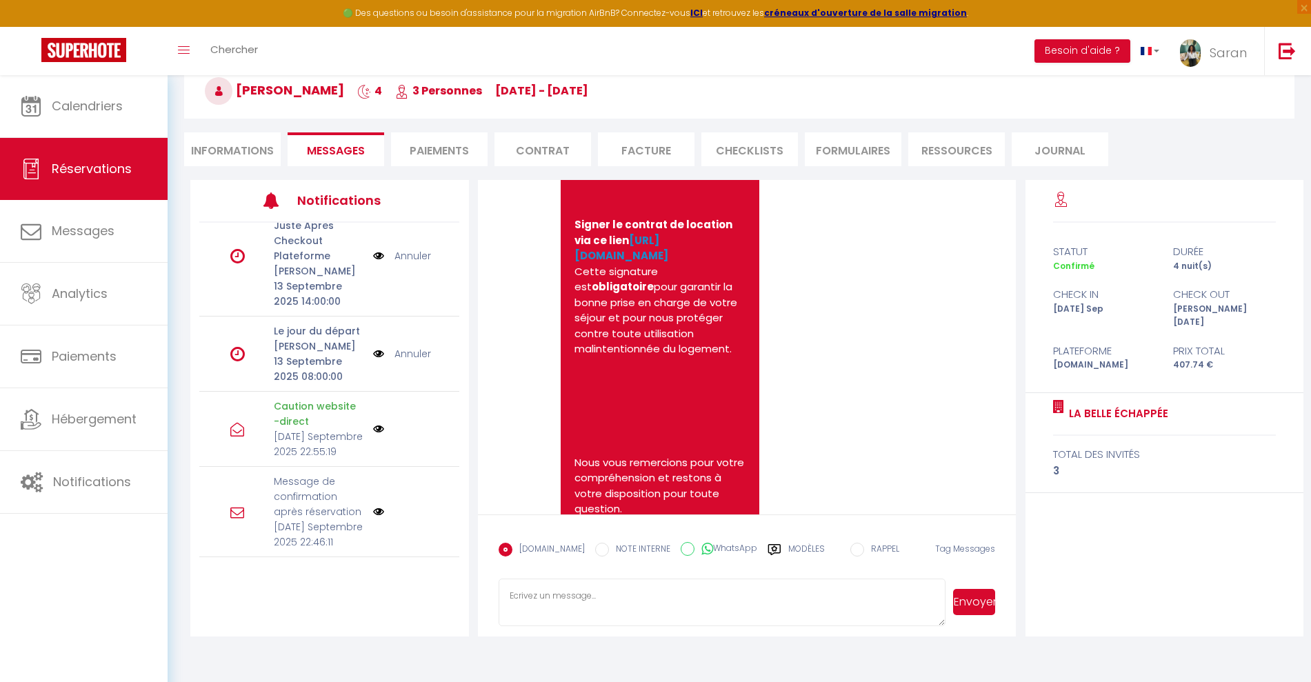
click at [373, 506] on img at bounding box center [378, 511] width 11 height 11
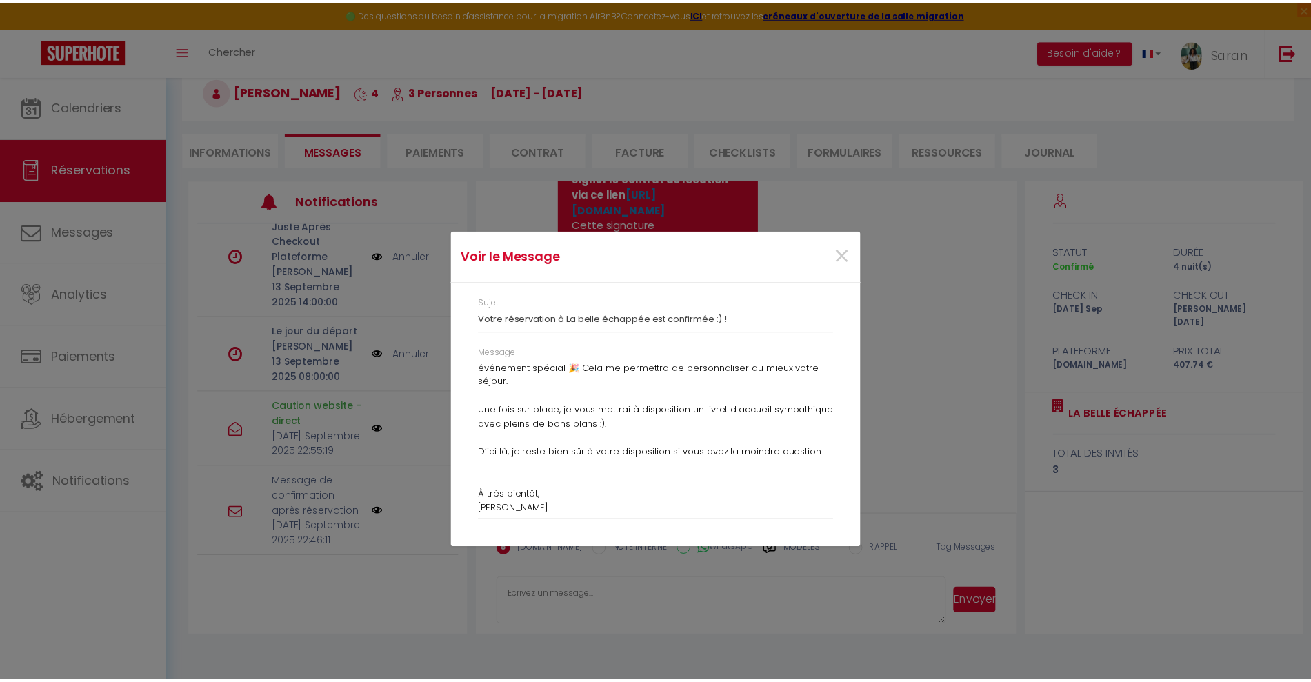
scroll to position [231, 0]
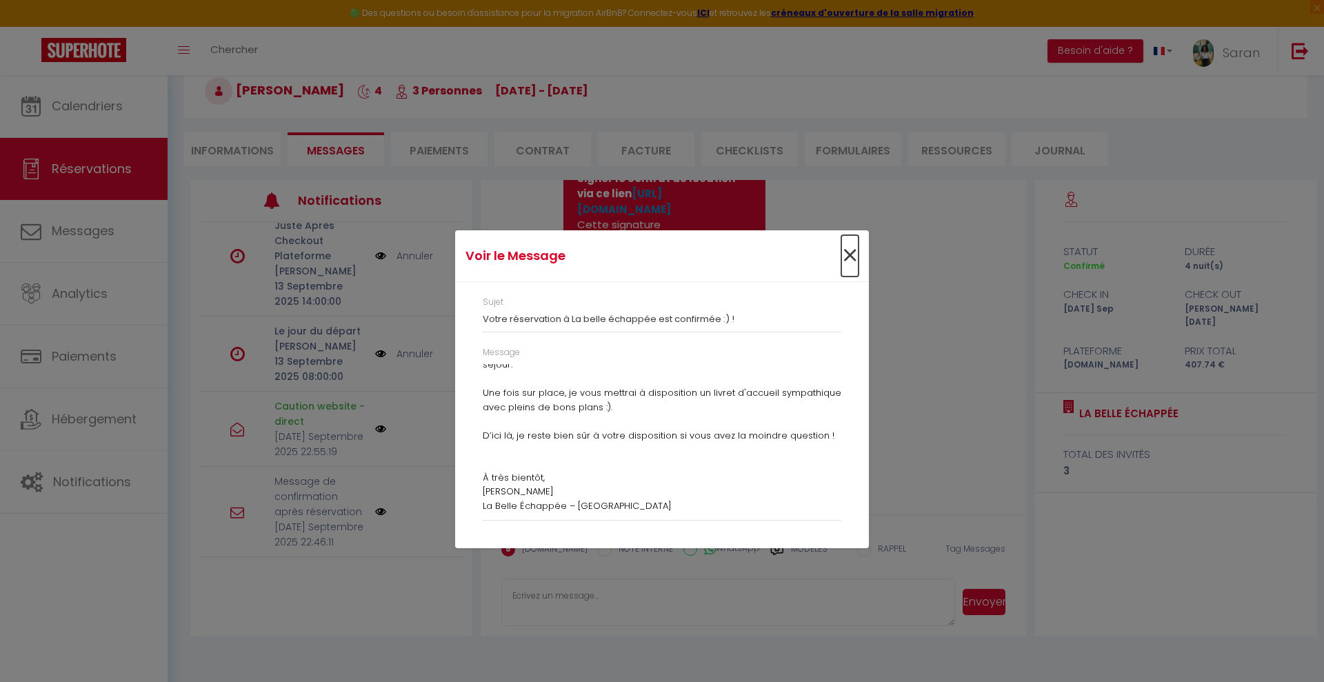
click at [854, 248] on span "×" at bounding box center [849, 255] width 17 height 41
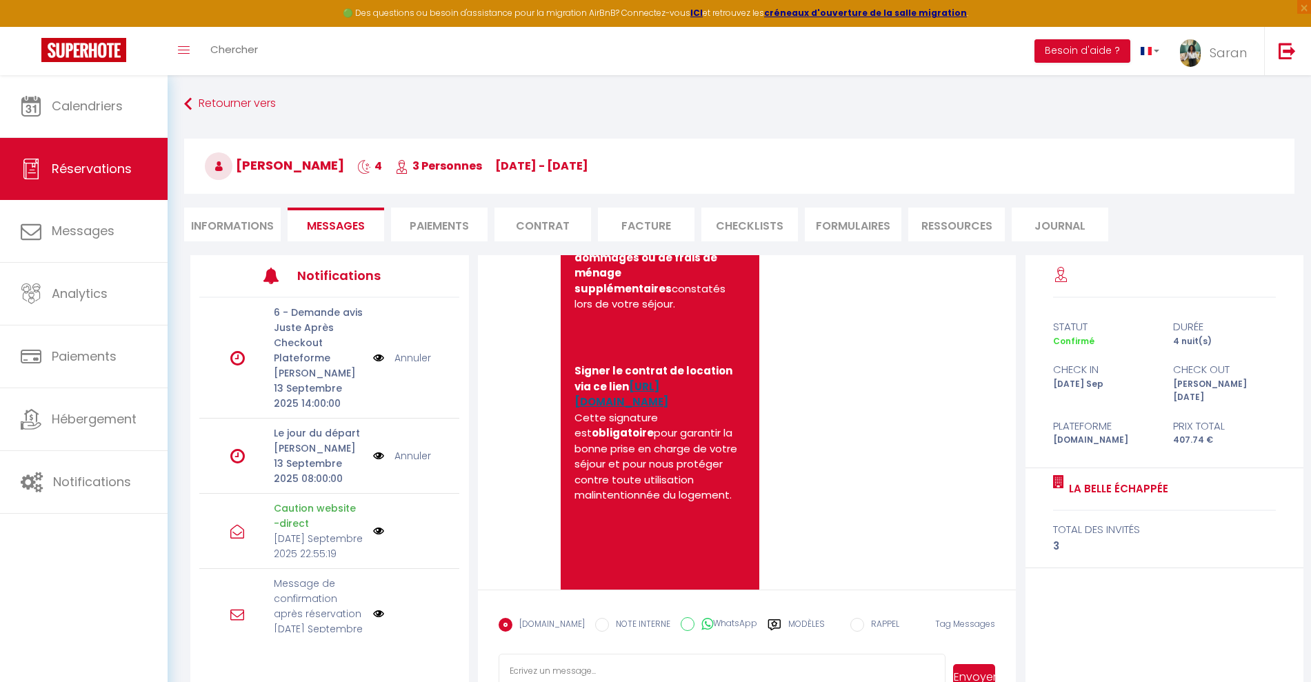
scroll to position [1165, 0]
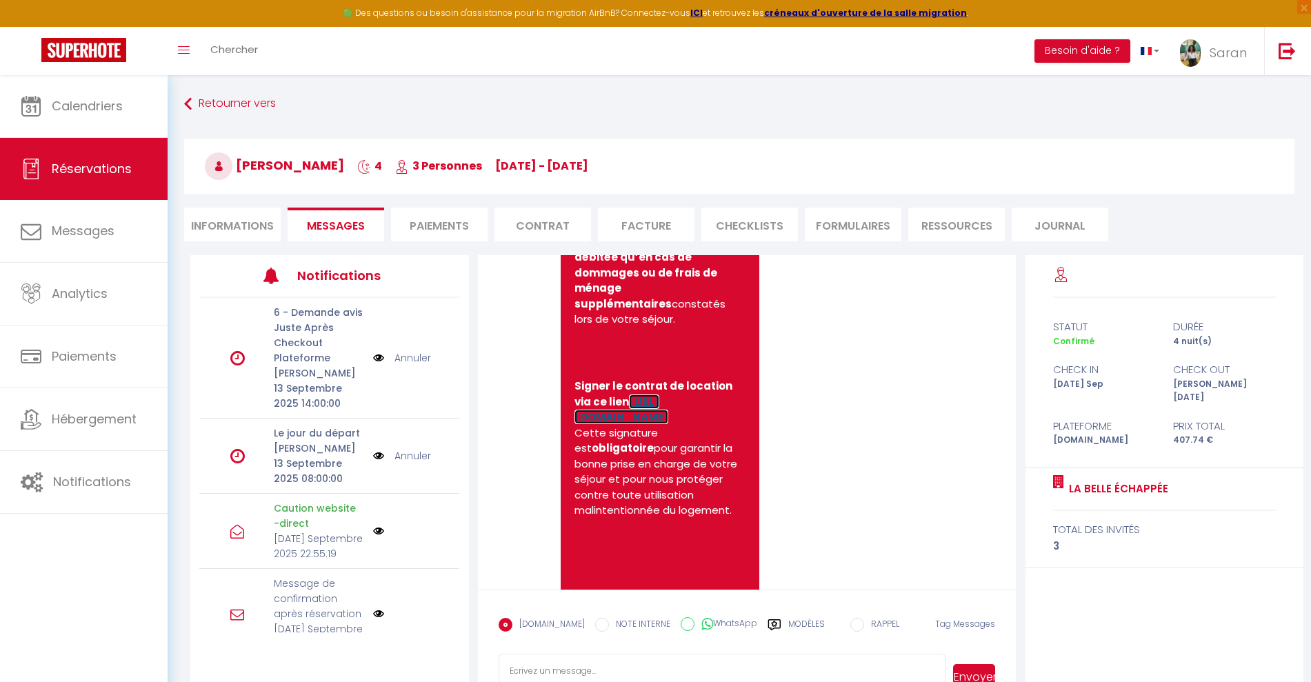
click at [640, 425] on link "https://superhote.com/applink/booking/0dEgoaX0KM/contract" at bounding box center [621, 409] width 94 height 30
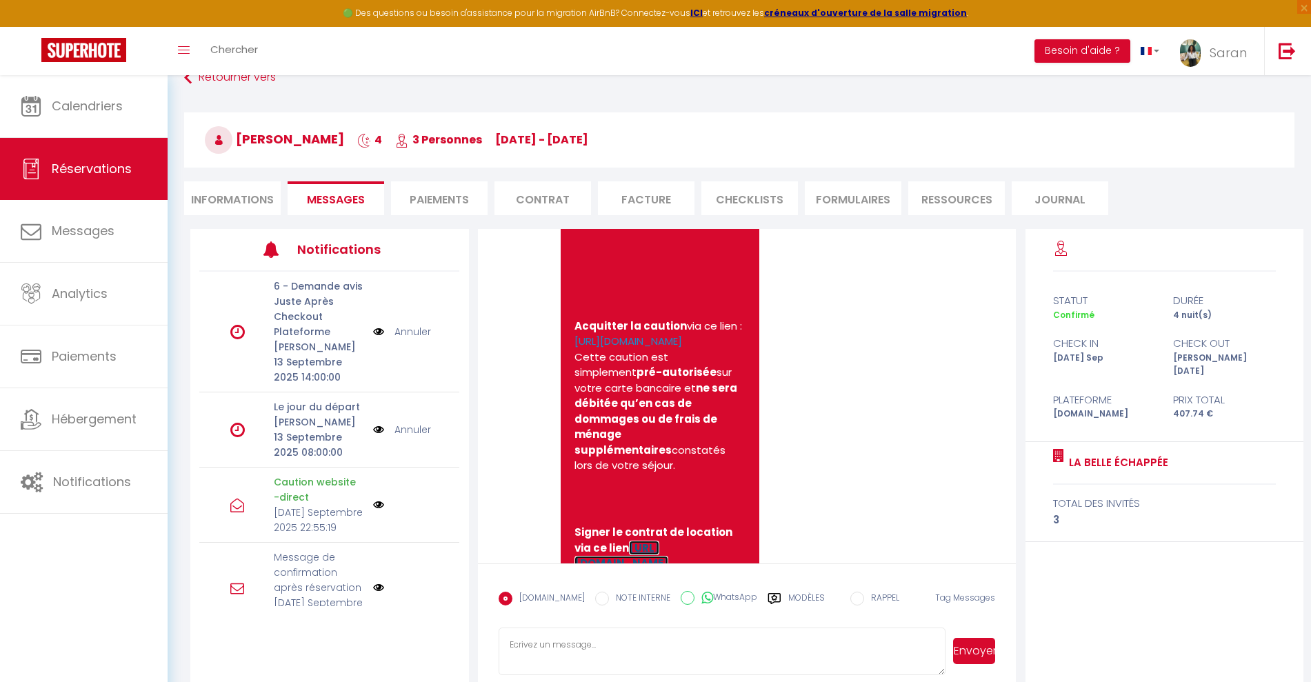
scroll to position [0, 0]
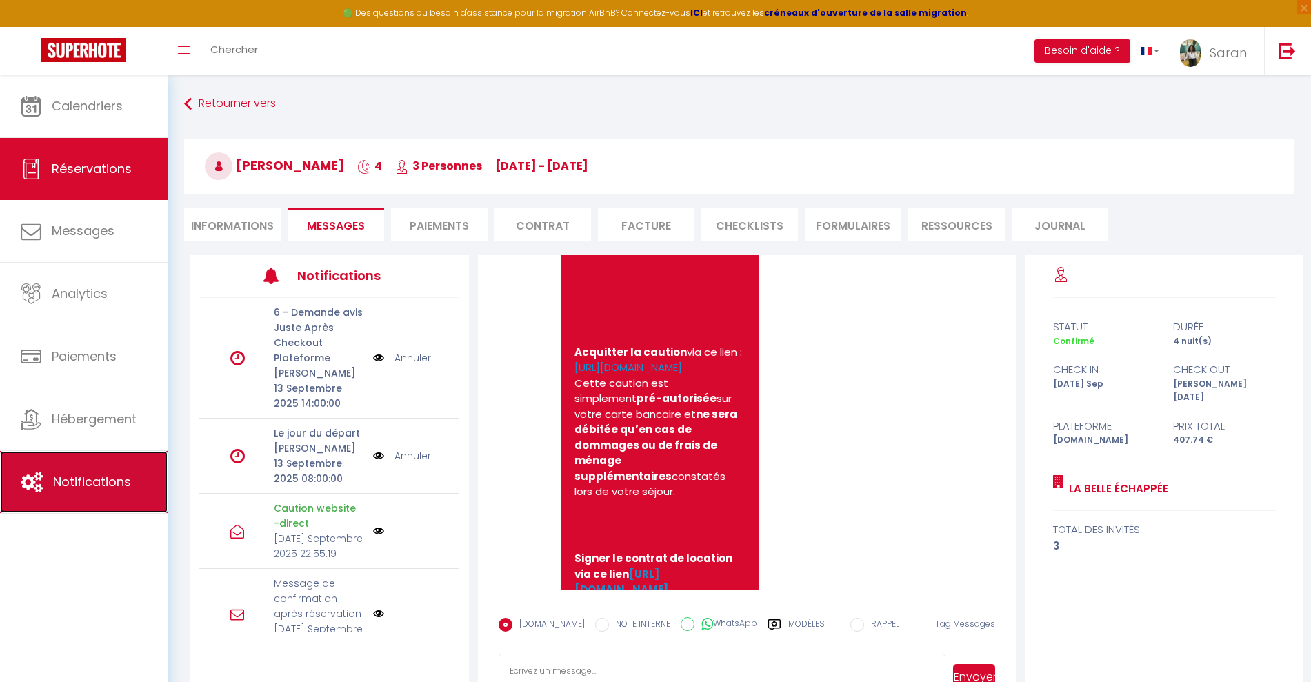
click at [78, 484] on span "Notifications" at bounding box center [92, 481] width 78 height 17
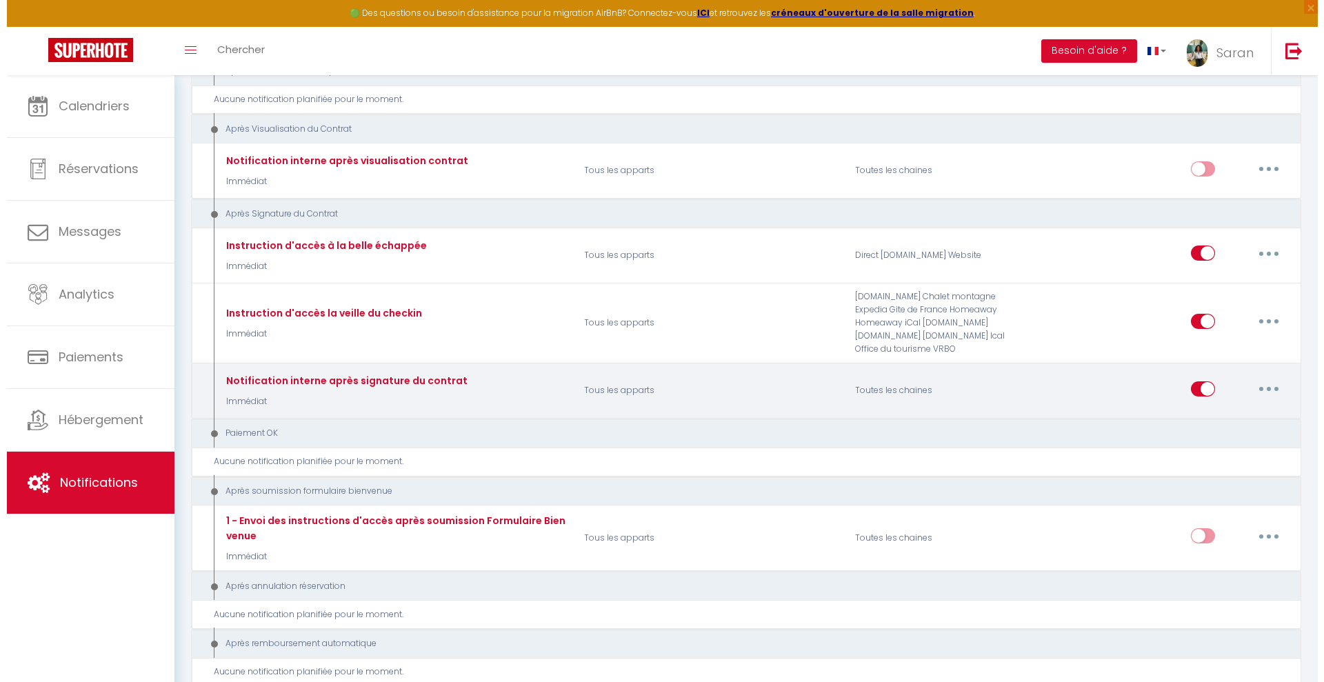
scroll to position [1402, 0]
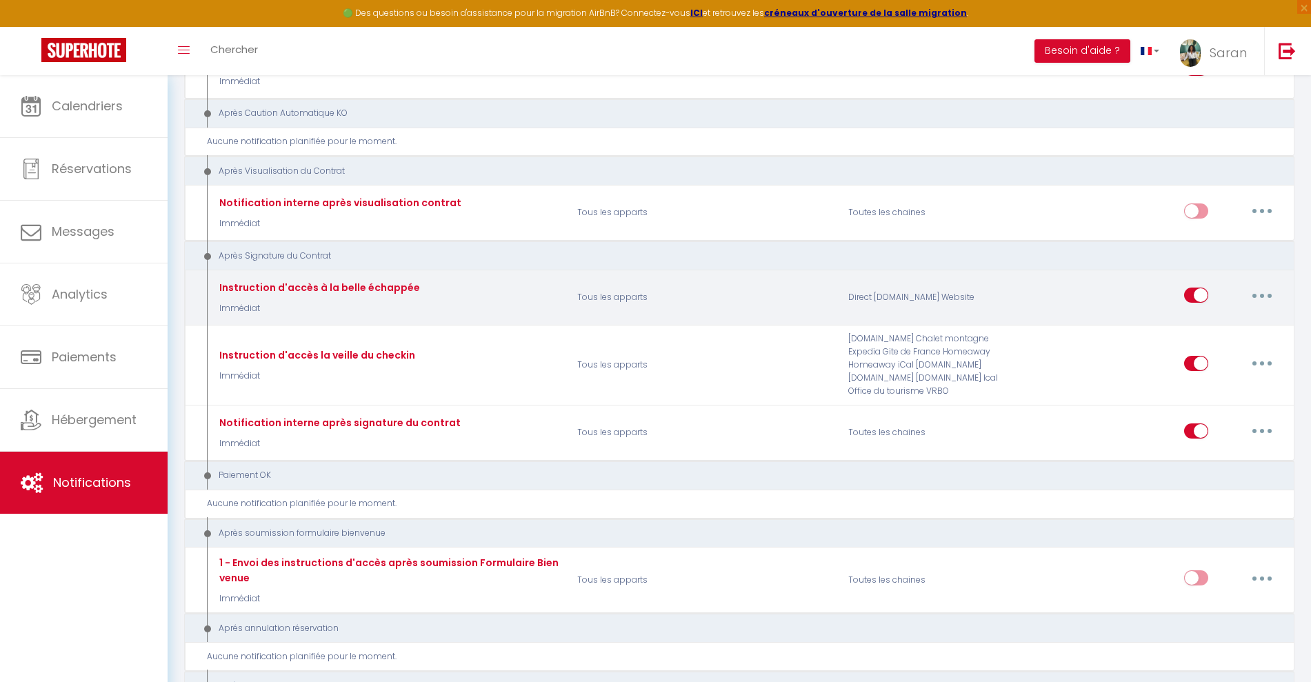
click at [1261, 294] on icon "button" at bounding box center [1262, 296] width 4 height 4
click at [1209, 325] on link "Editer" at bounding box center [1226, 326] width 102 height 23
type input "Instruction d'accès à la belle échappée"
select select "15"
select select "Immédiat"
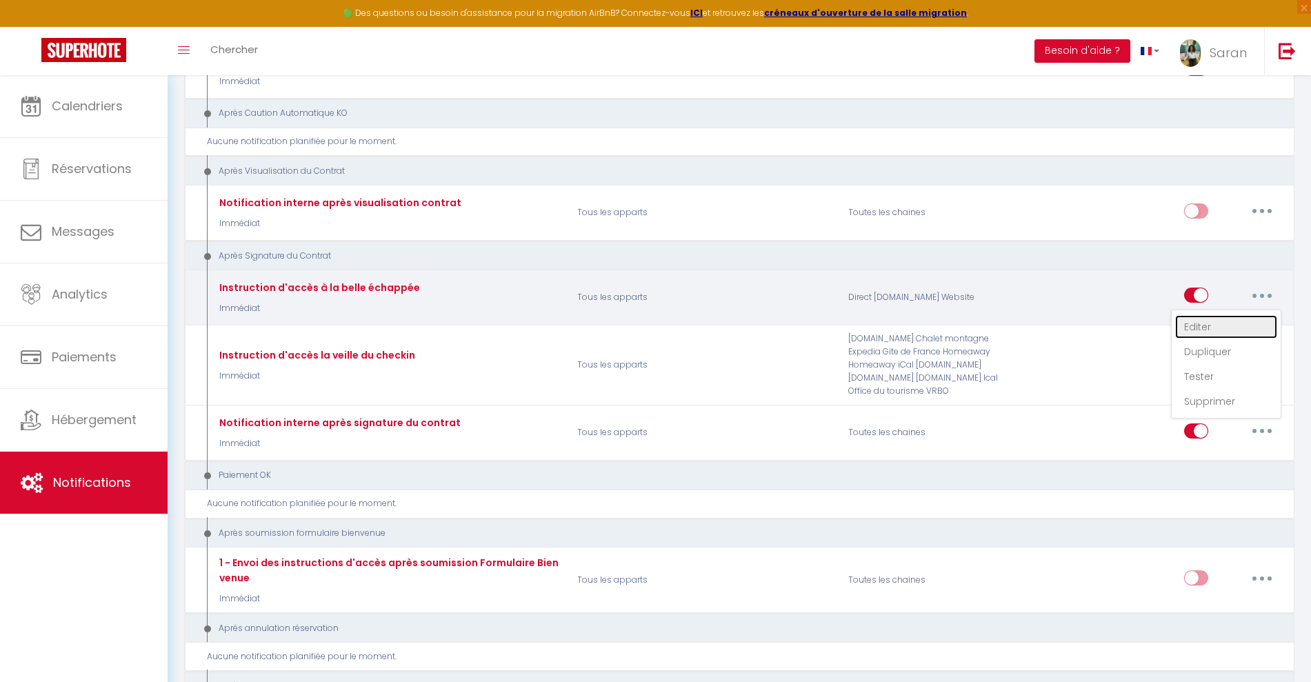
select select "if_deposit_is_paid"
checkbox input "false"
radio input "true"
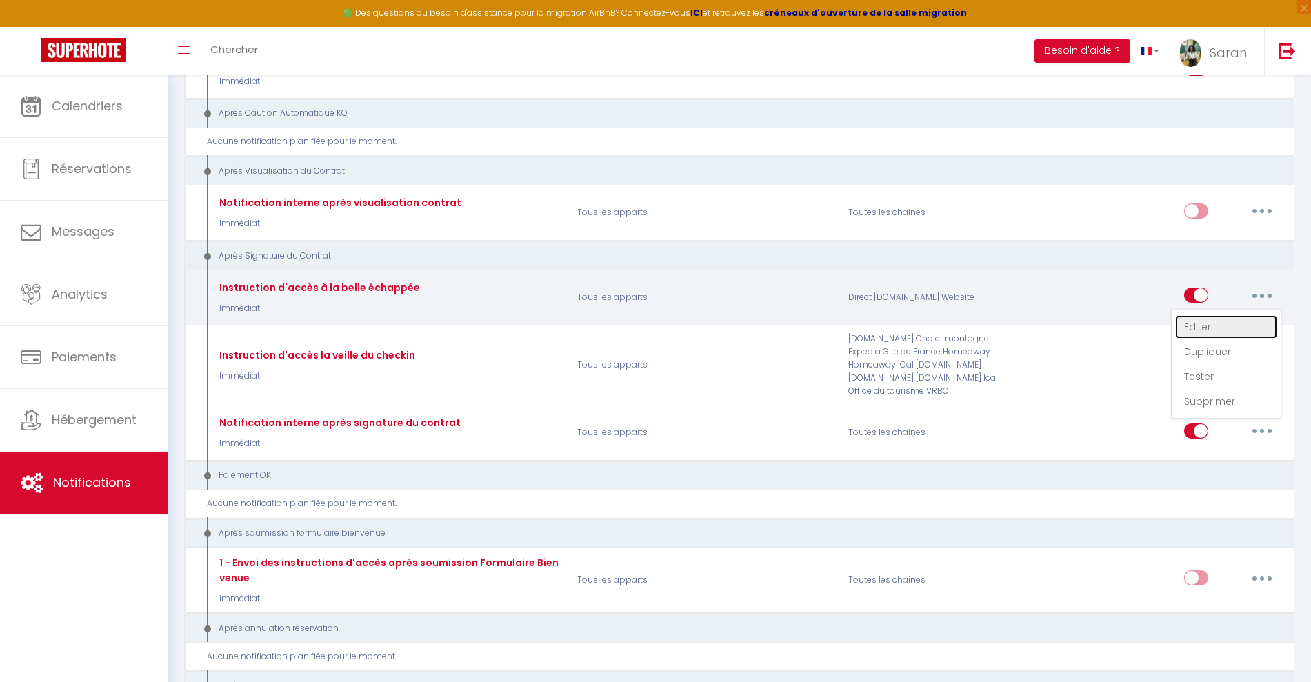
type input "Votre Instruction d'accès à la belle échappée :)"
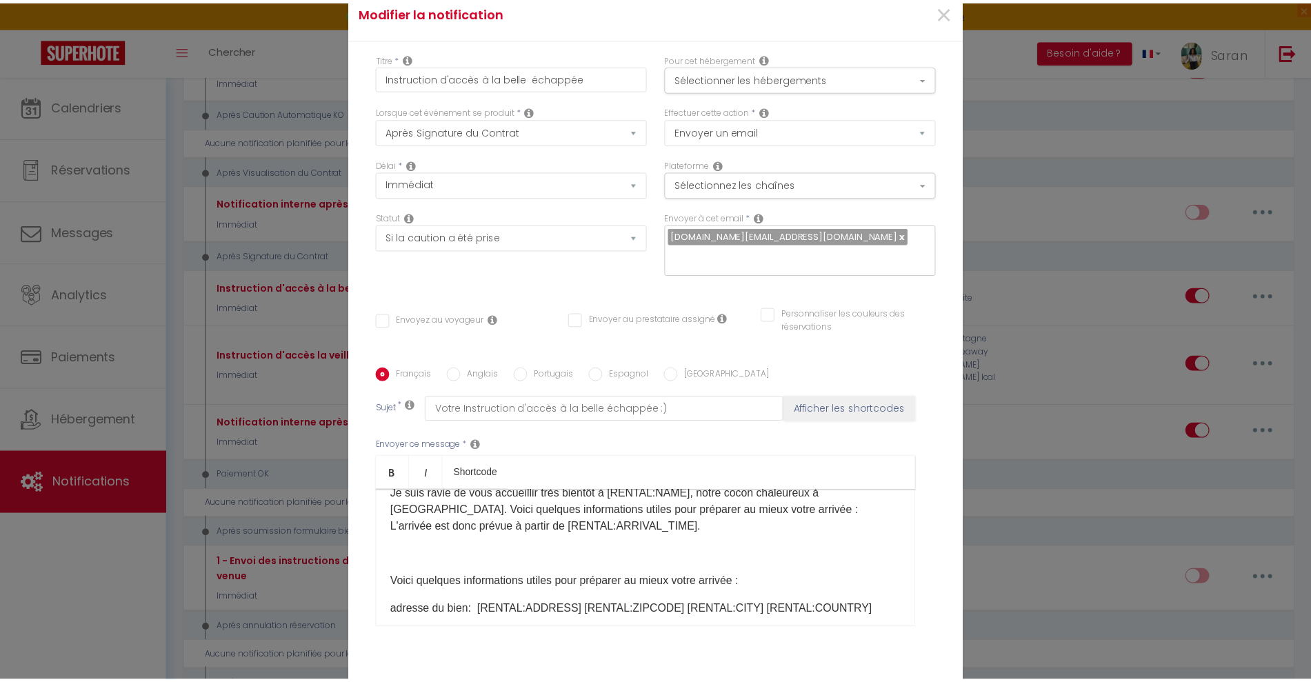
scroll to position [86, 0]
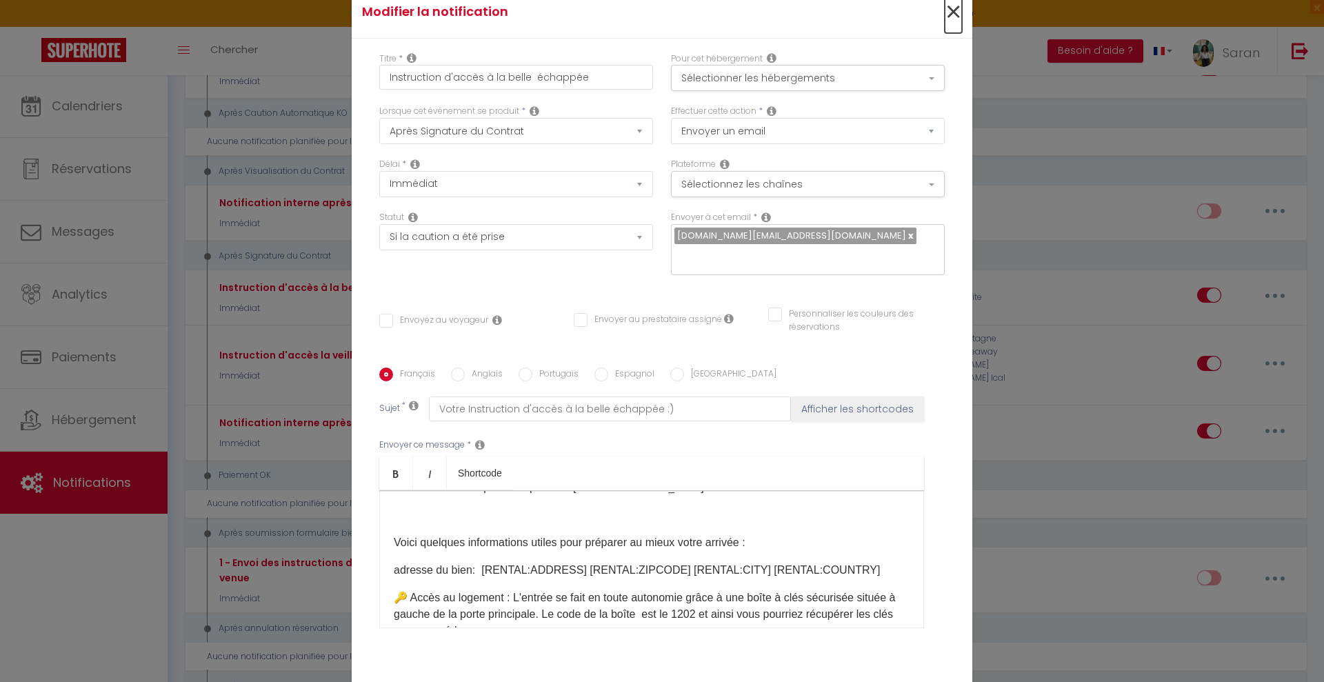
drag, startPoint x: 946, startPoint y: 14, endPoint x: 940, endPoint y: 11, distance: 7.1
click at [945, 14] on span "×" at bounding box center [953, 12] width 17 height 41
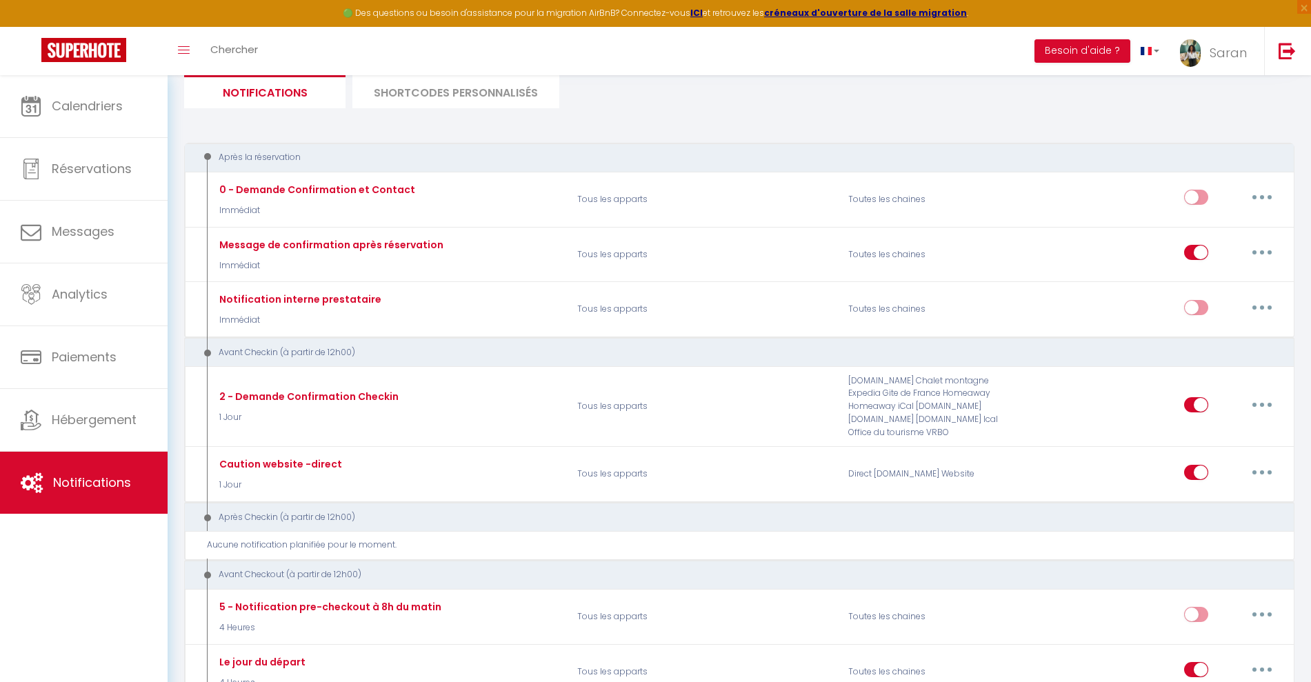
scroll to position [0, 0]
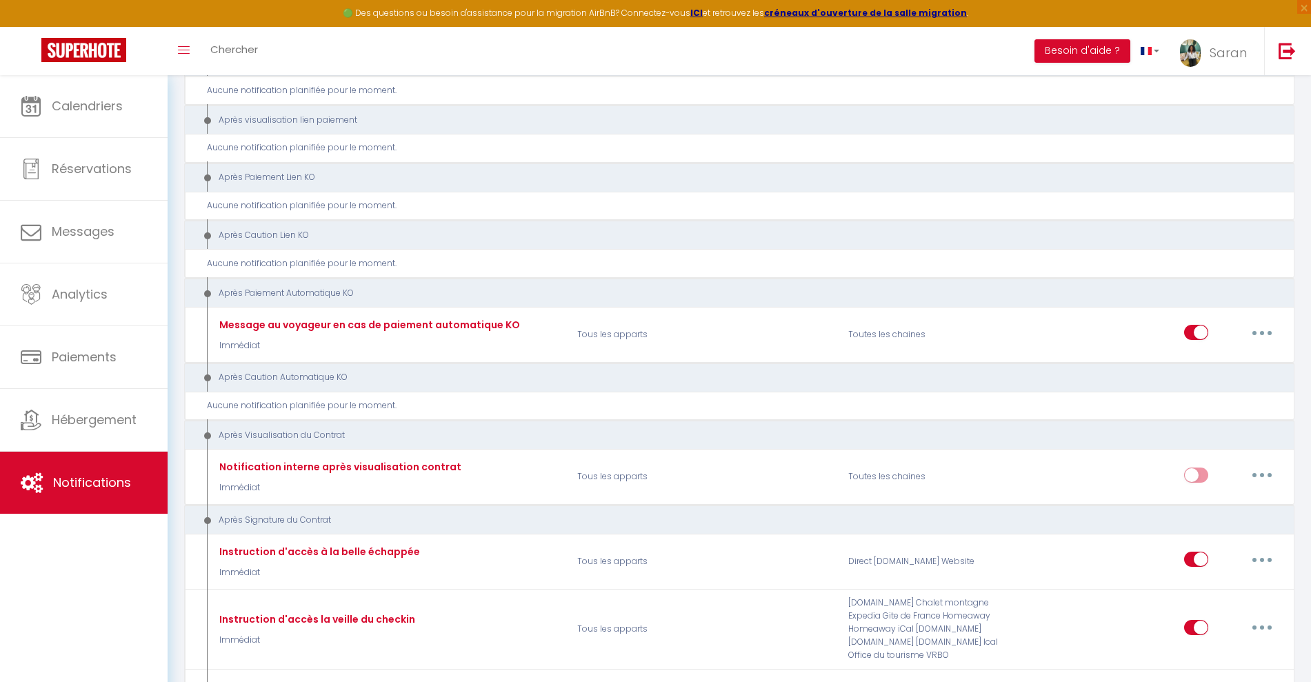
click at [868, 432] on div "Après la réservation 0 - Demande Confirmation et Contact Immédiat Tous les appa…" at bounding box center [739, 273] width 1110 height 2346
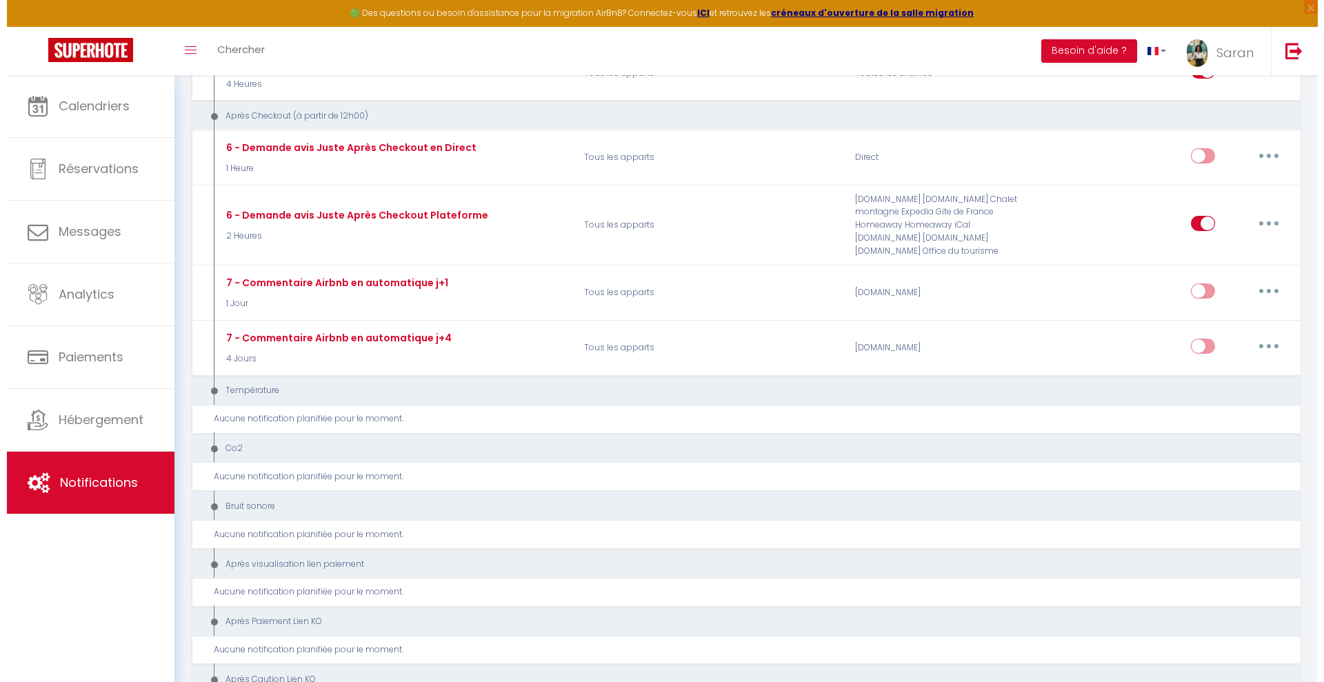
scroll to position [1920, 0]
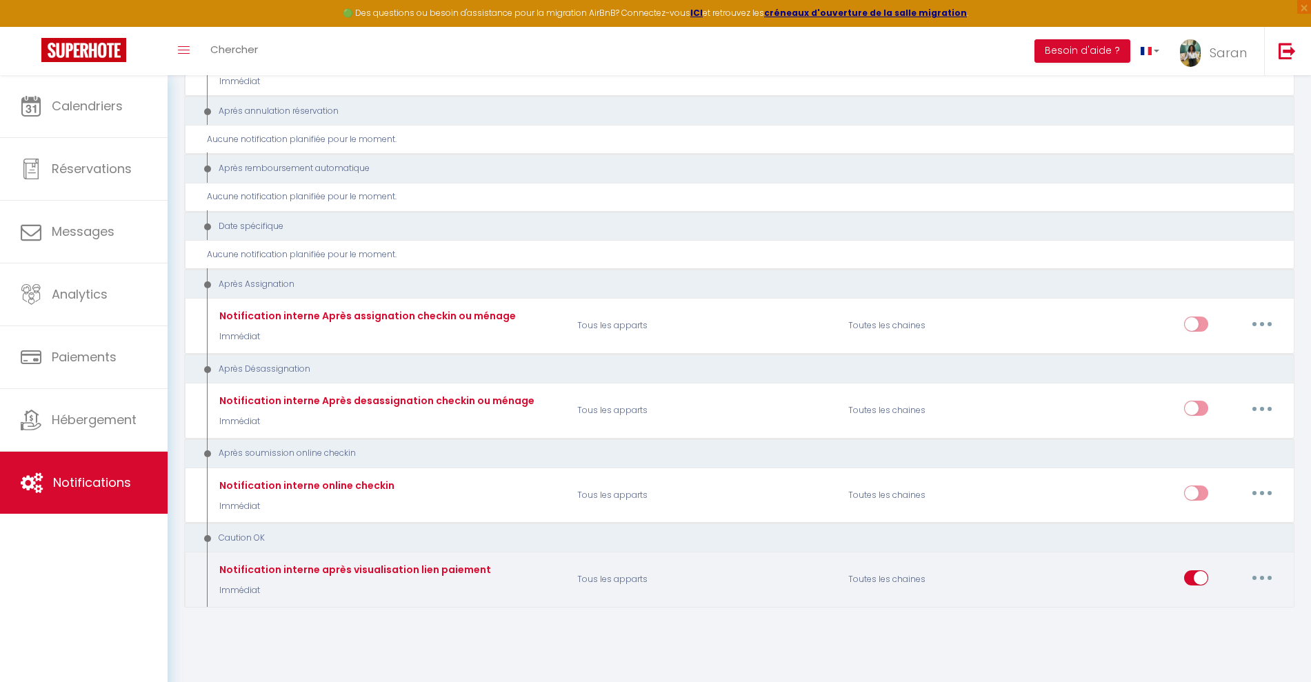
click at [1265, 575] on button "button" at bounding box center [1261, 578] width 39 height 22
click at [1227, 462] on link "Editer" at bounding box center [1226, 467] width 102 height 23
type input "Notification interne après visualisation lien paiement"
select select "24"
select select
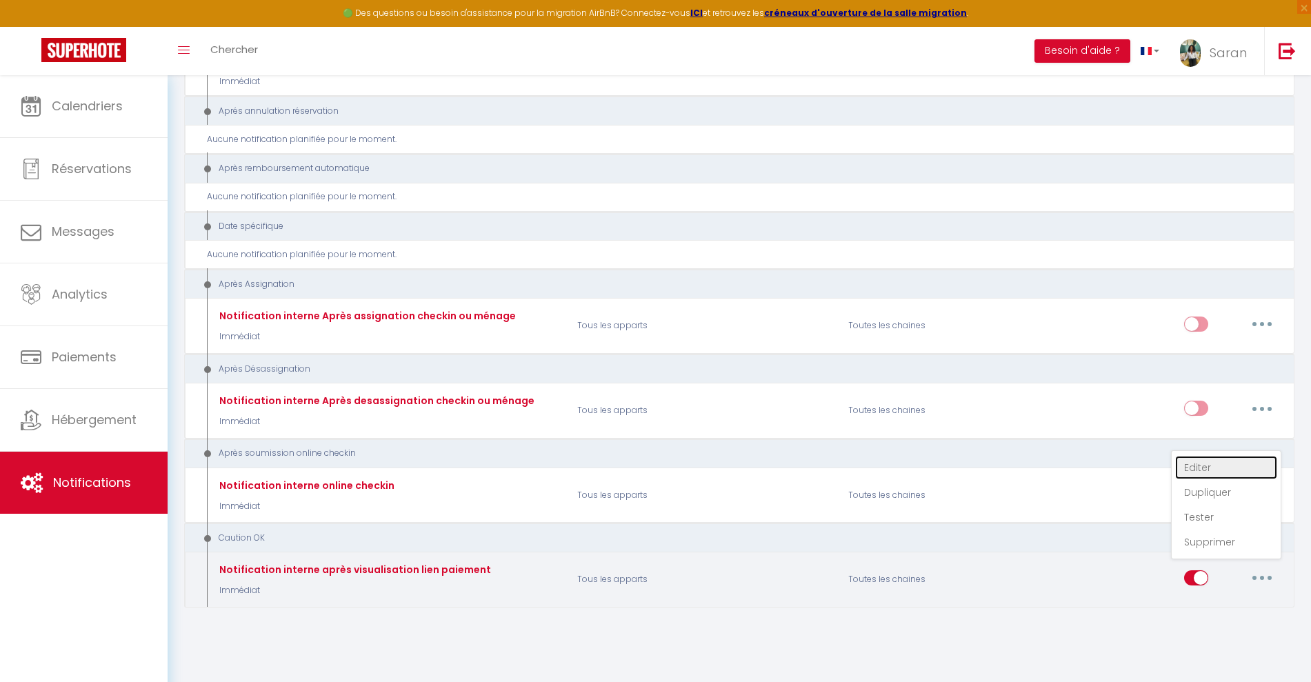
checkbox input "false"
type input "Email après visualisation lien paiement - [RENTAL:NAME] - [GUEST:NAME] - [BOOKI…"
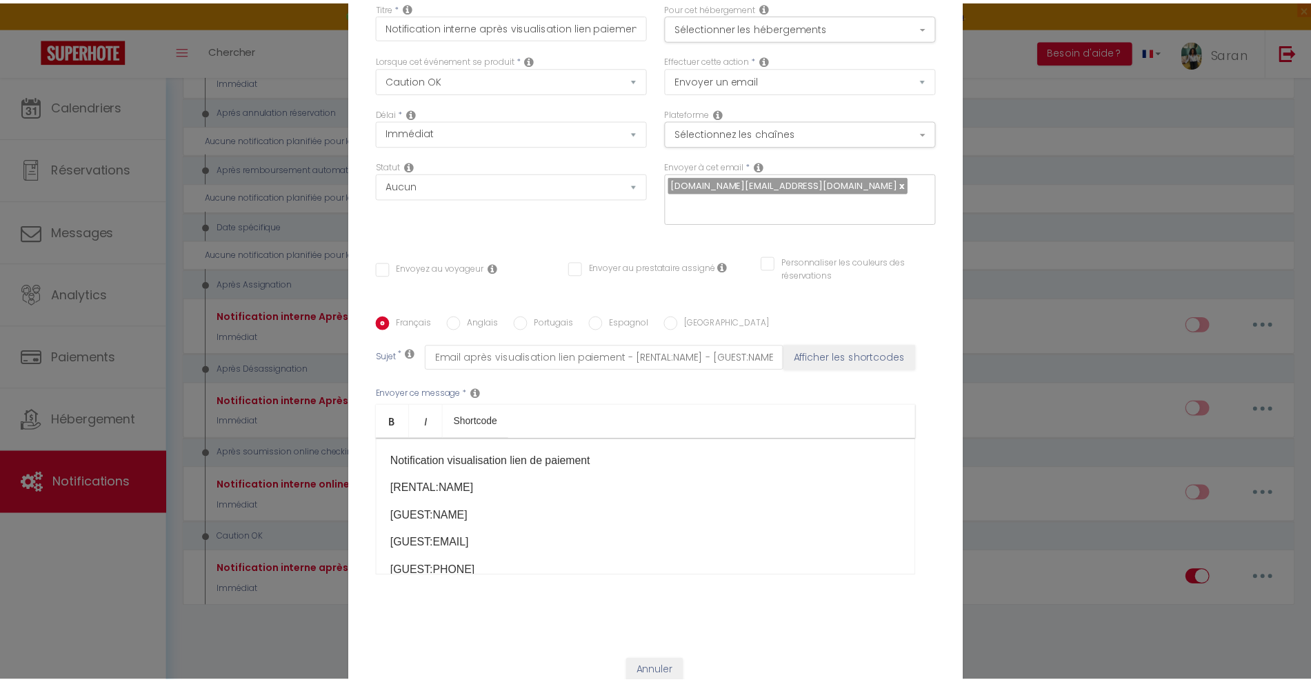
scroll to position [0, 0]
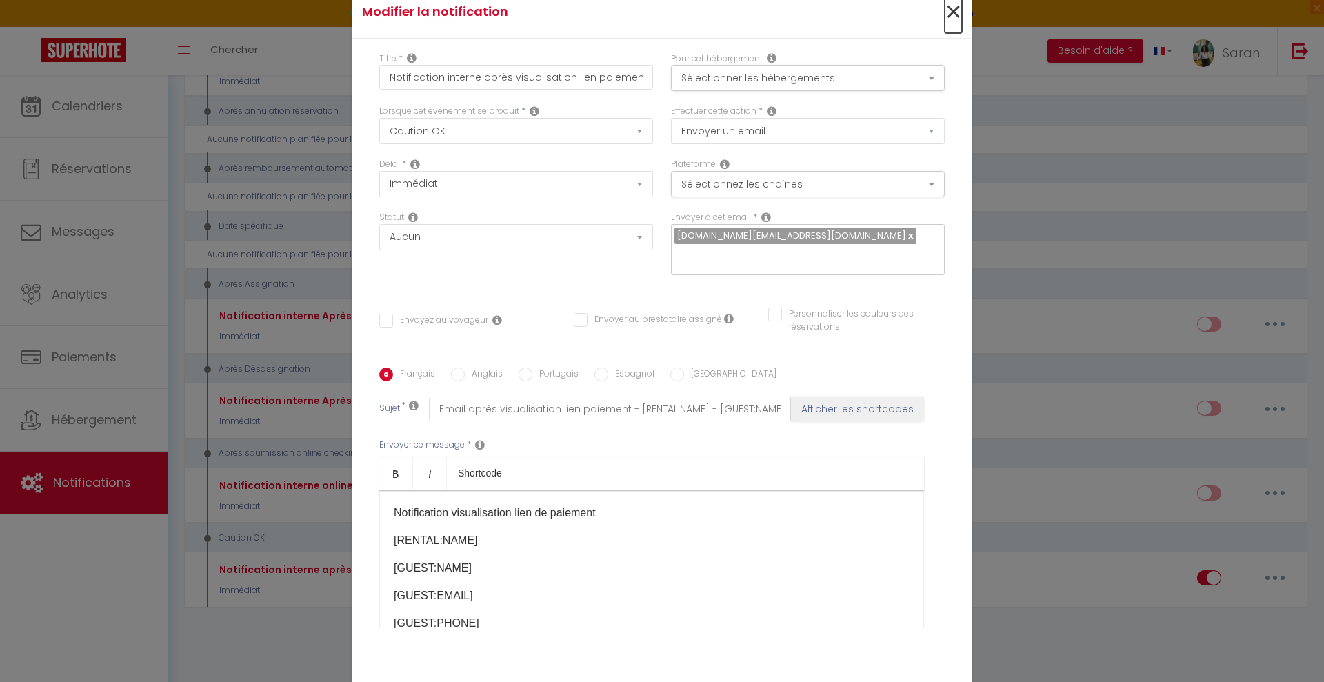
click at [949, 8] on span "×" at bounding box center [953, 12] width 17 height 41
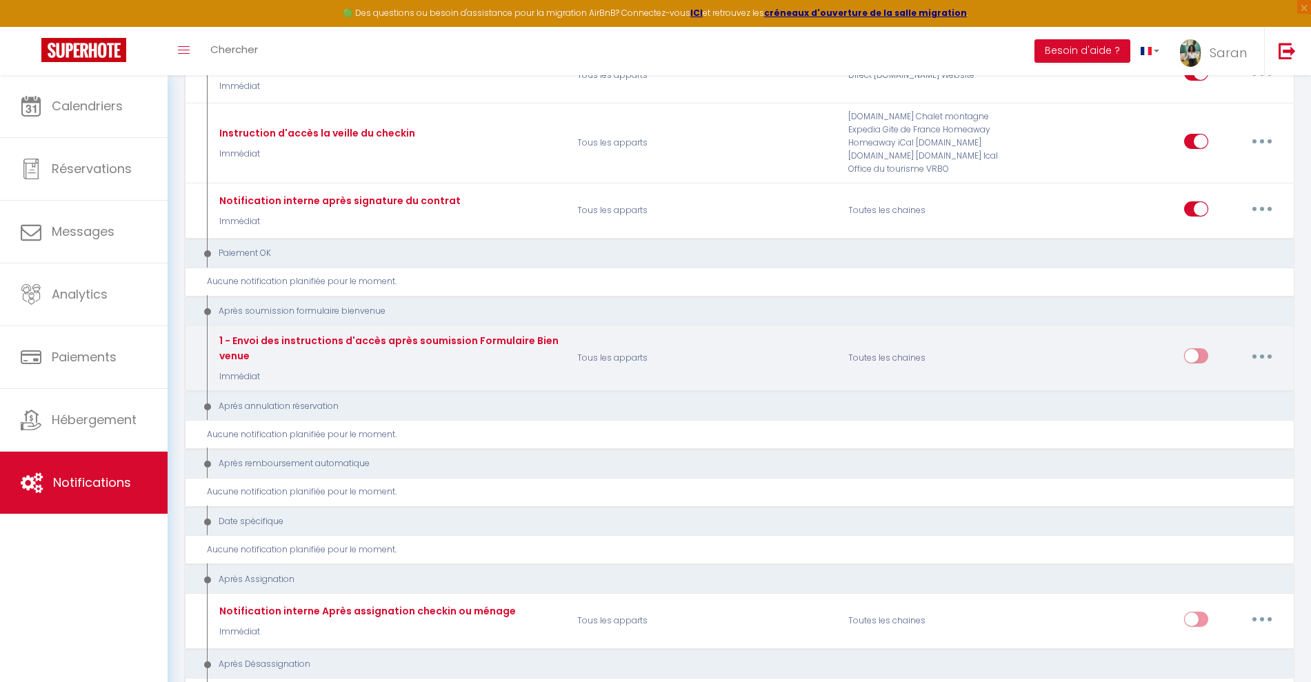
scroll to position [1661, 0]
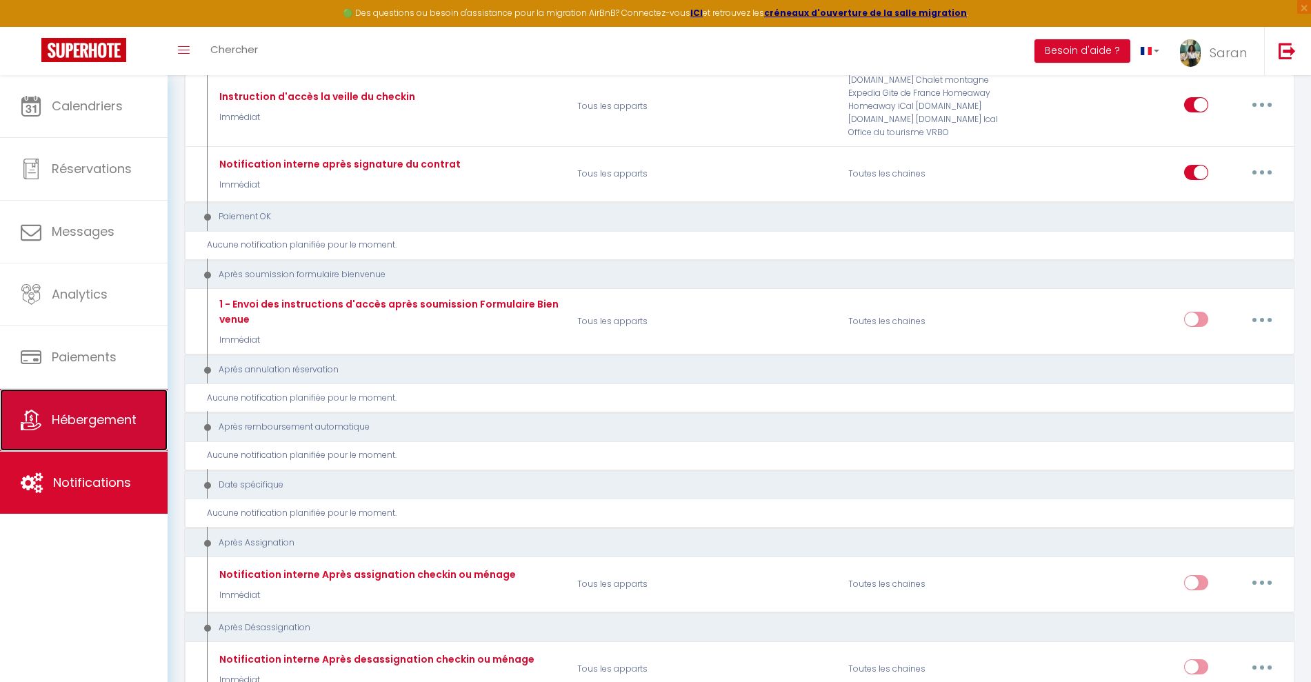
click at [77, 408] on link "Hébergement" at bounding box center [84, 420] width 168 height 62
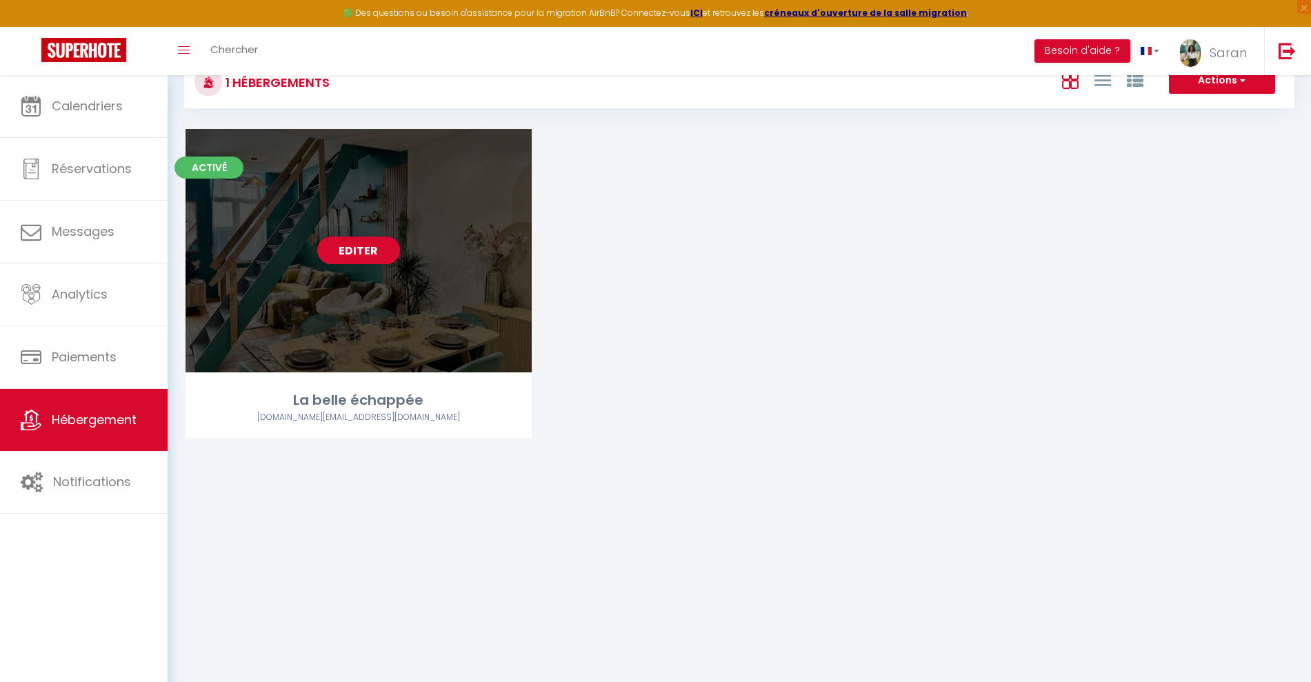
scroll to position [75, 0]
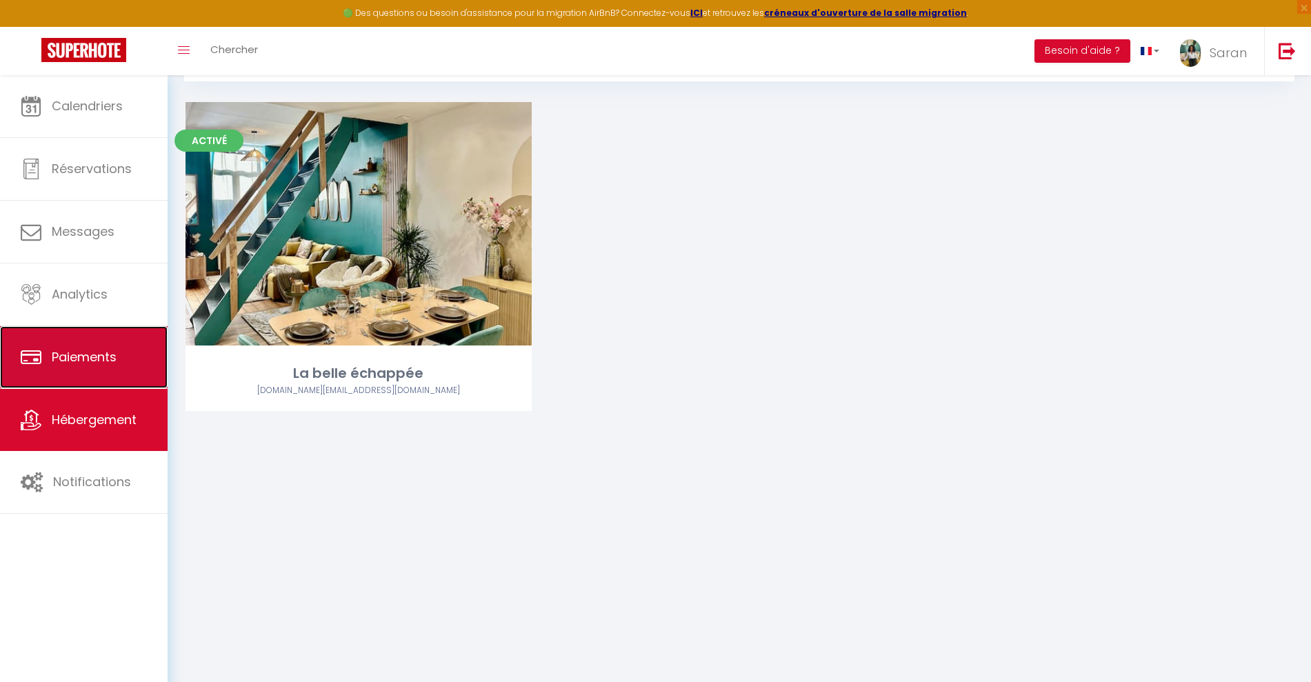
click at [88, 369] on link "Paiements" at bounding box center [84, 357] width 168 height 62
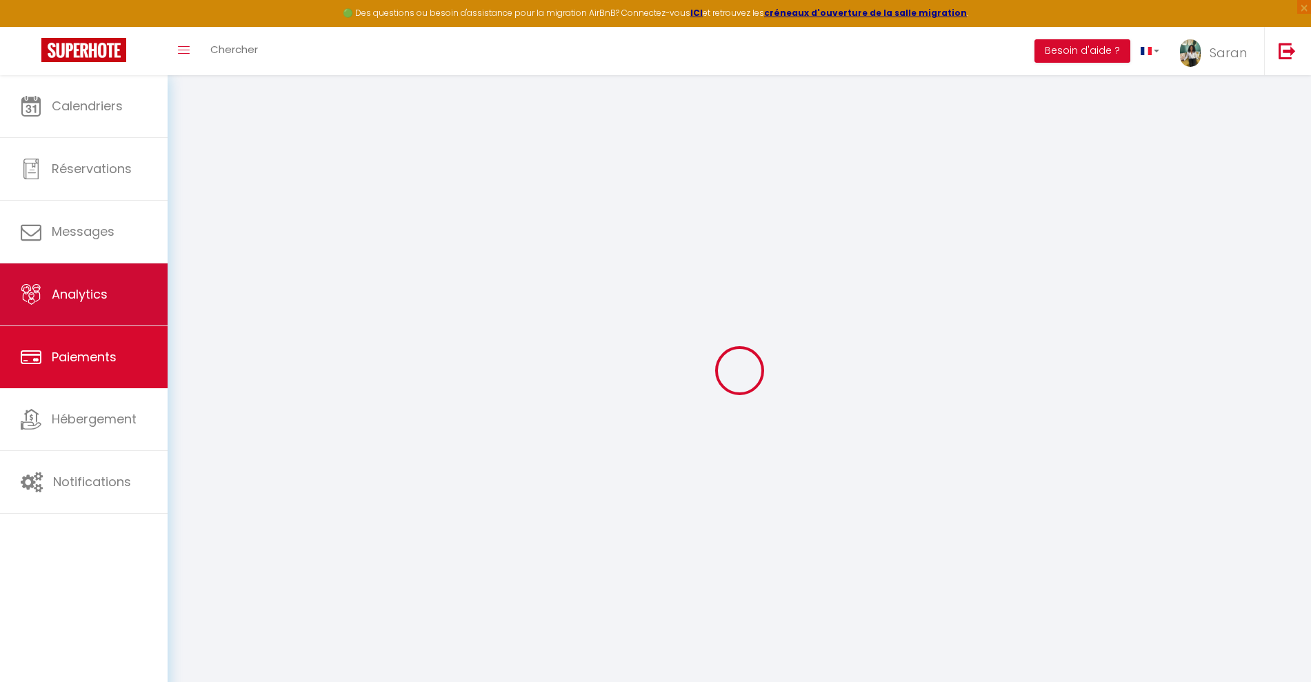
select select "2"
select select "0"
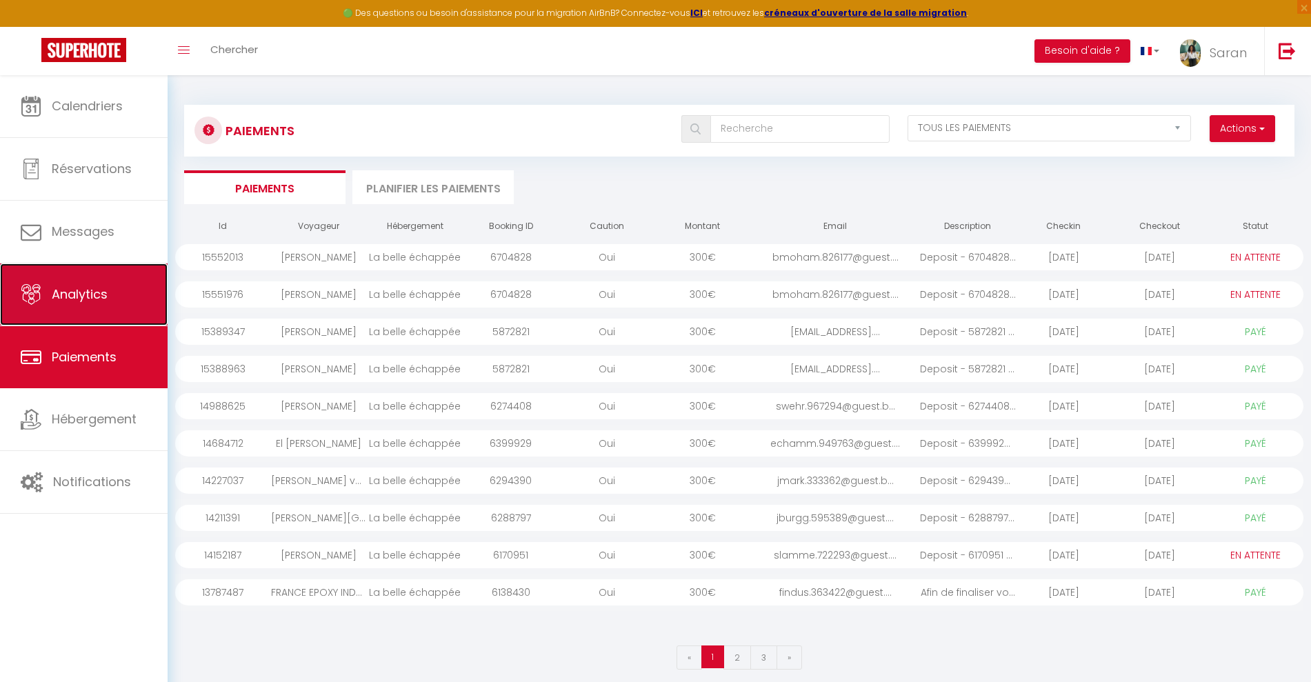
click at [92, 307] on link "Analytics" at bounding box center [84, 294] width 168 height 62
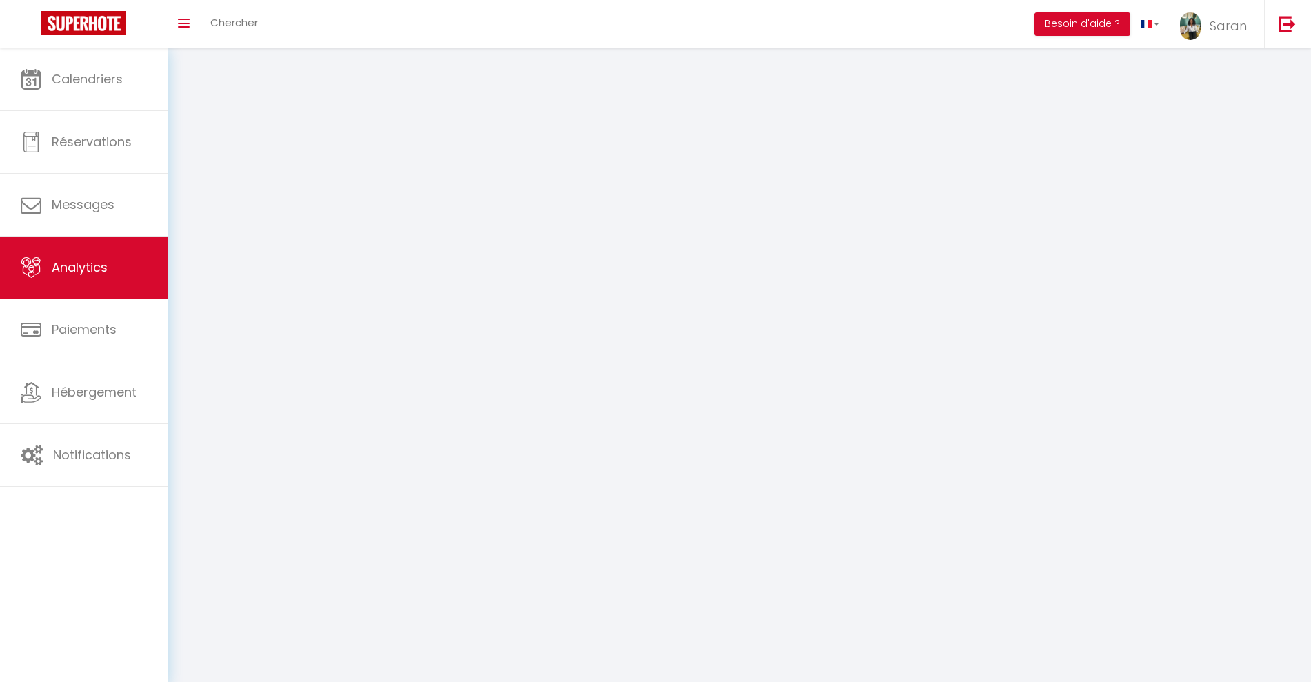
select select "2025"
select select "9"
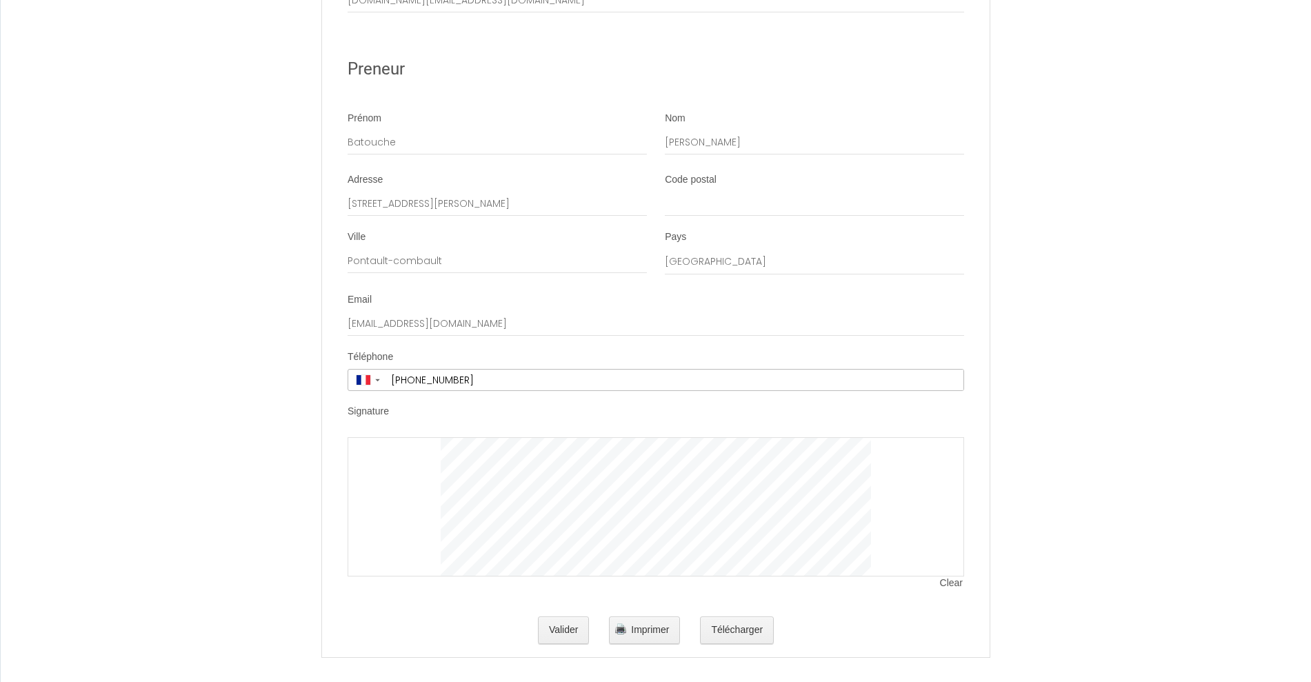
scroll to position [2593, 0]
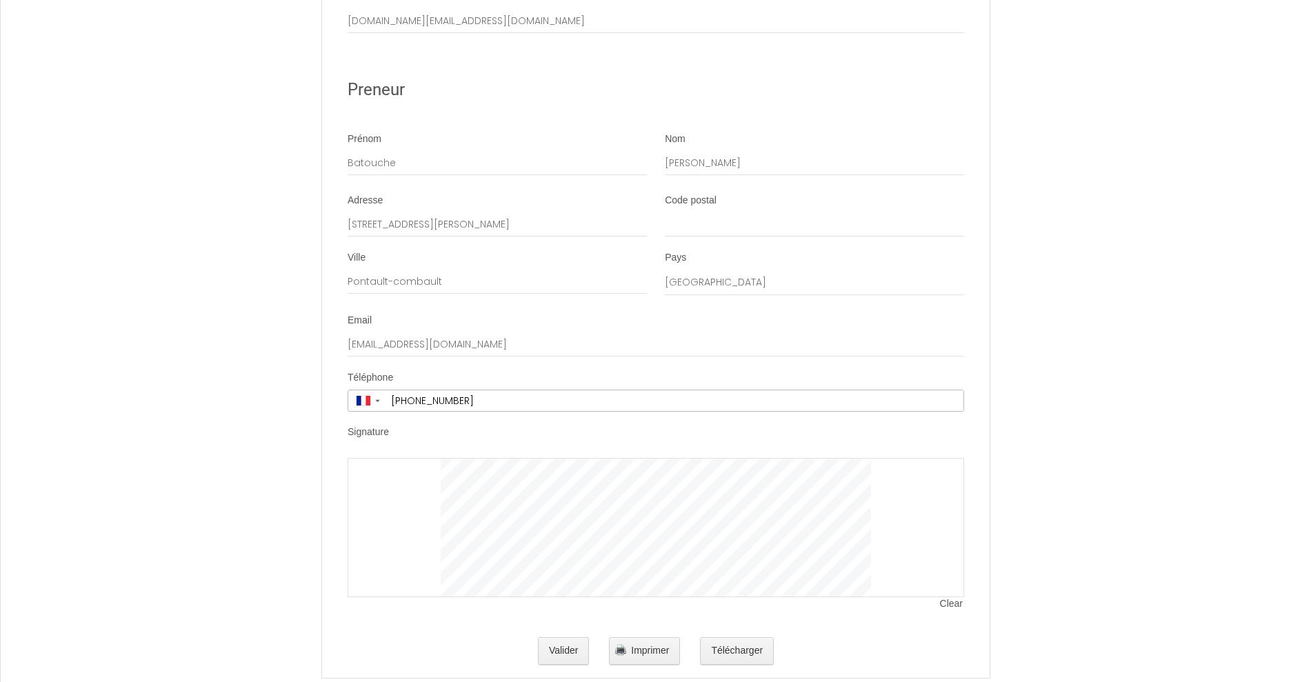
scroll to position [2593, 0]
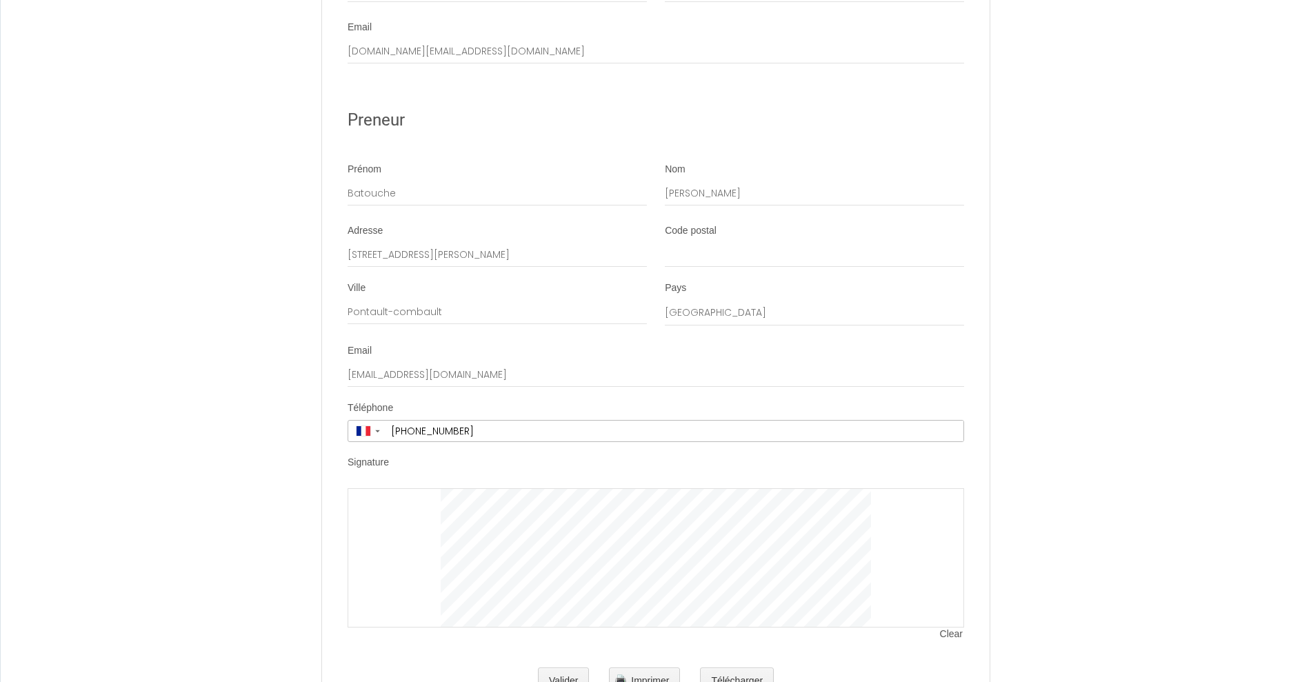
scroll to position [2593, 0]
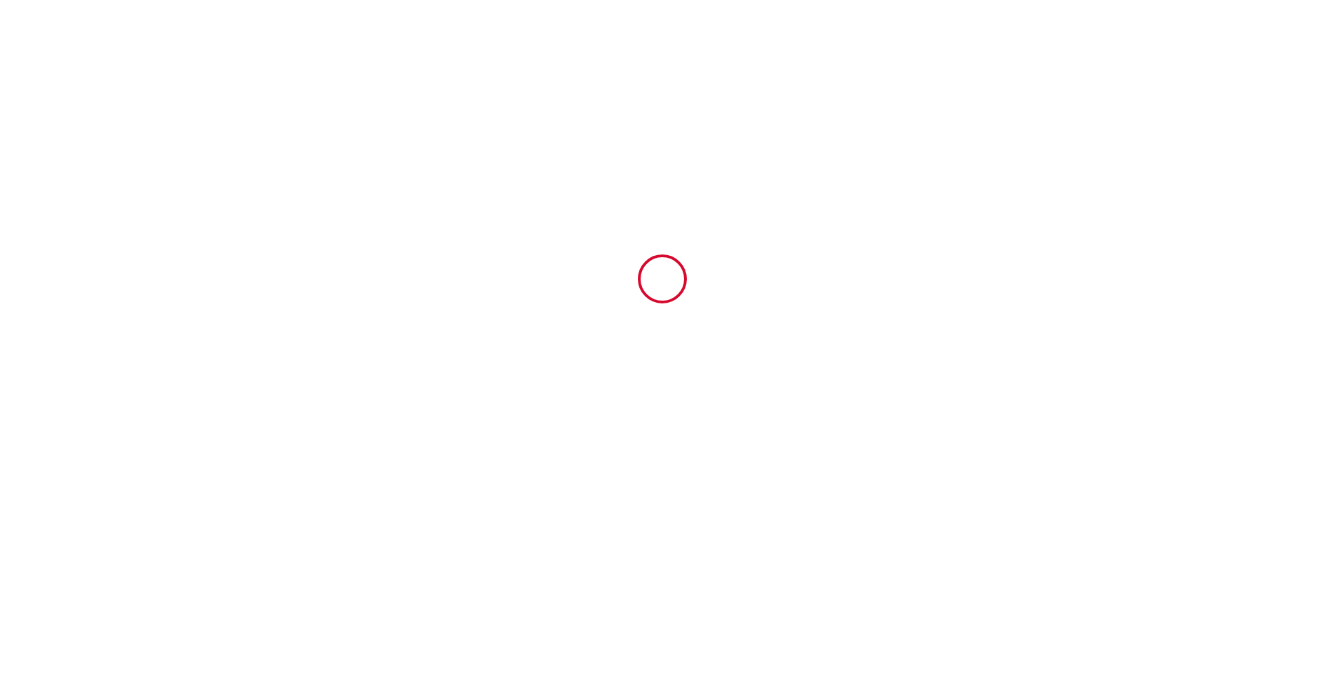
type input "6704828"
type input "La belle échappée"
type input "[STREET_ADDRESS]"
type input "59100"
type input "ROUBAIX"
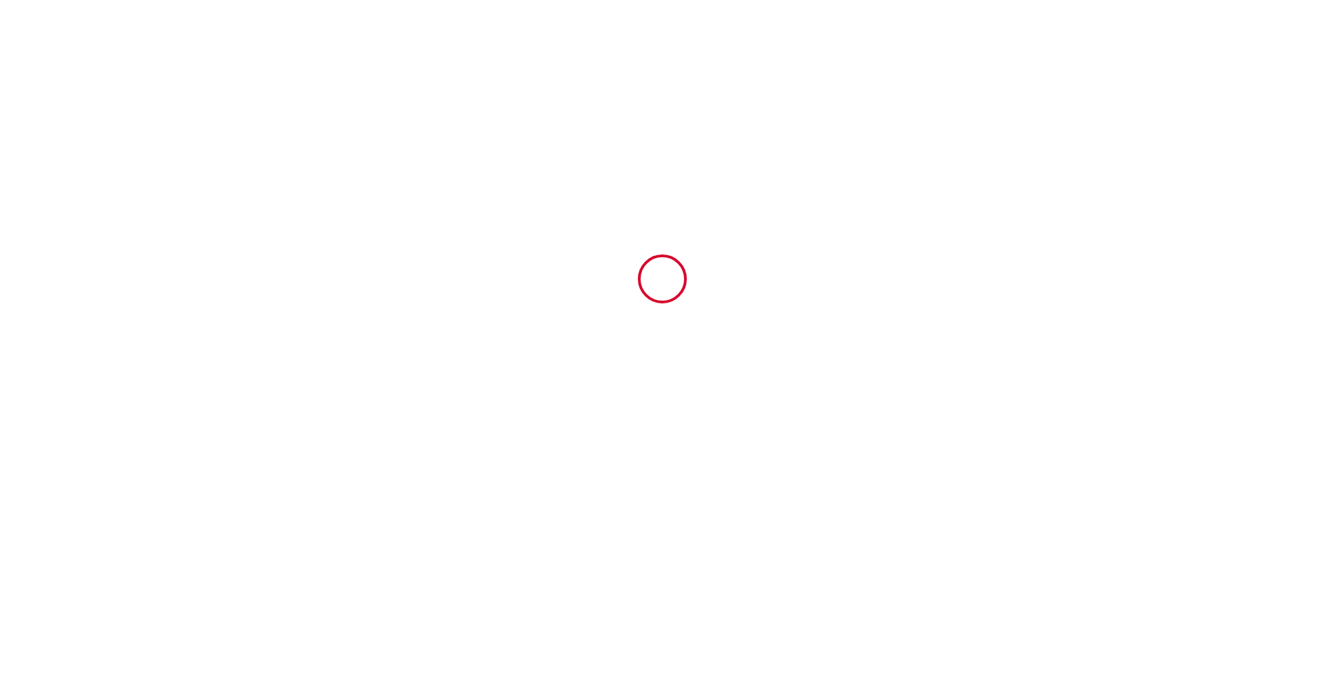
type input "[GEOGRAPHIC_DATA]"
type input "[DATE]"
type input "3"
type input "0"
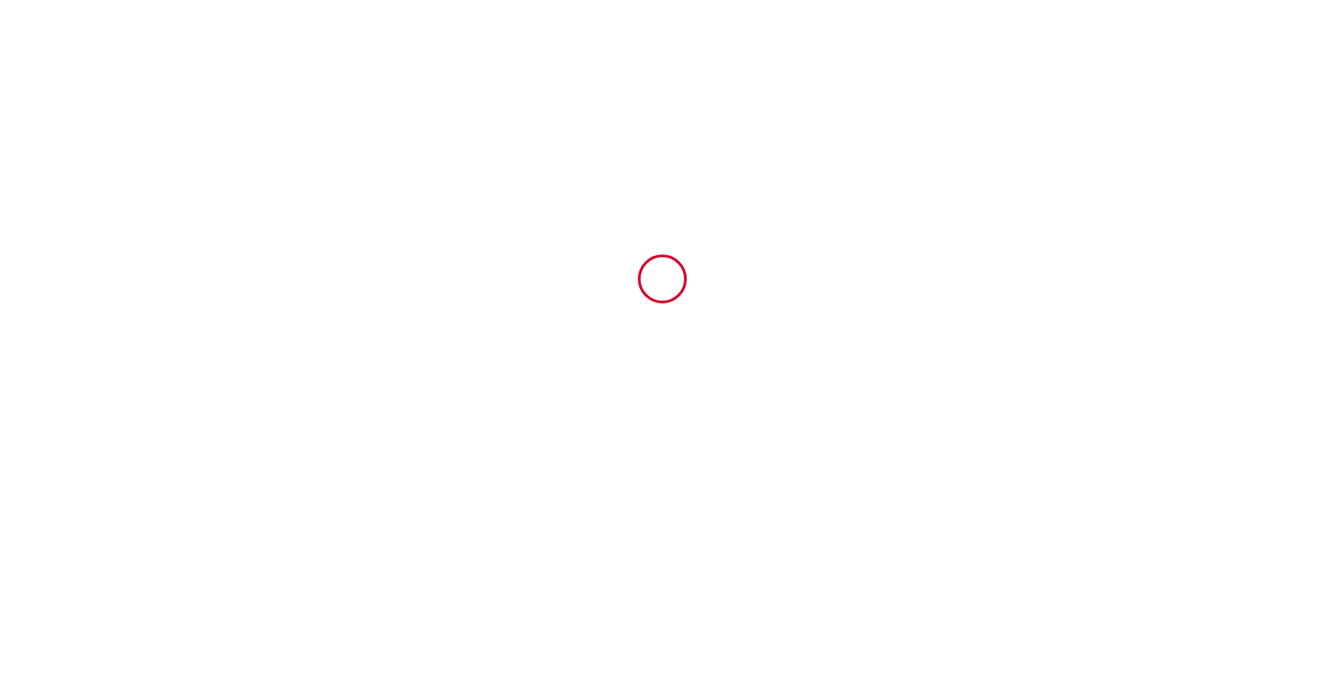
type input "300"
type input "407.74"
type input "Saran"
type input "[PERSON_NAME]"
type input "[STREET_ADDRESS][PERSON_NAME]"
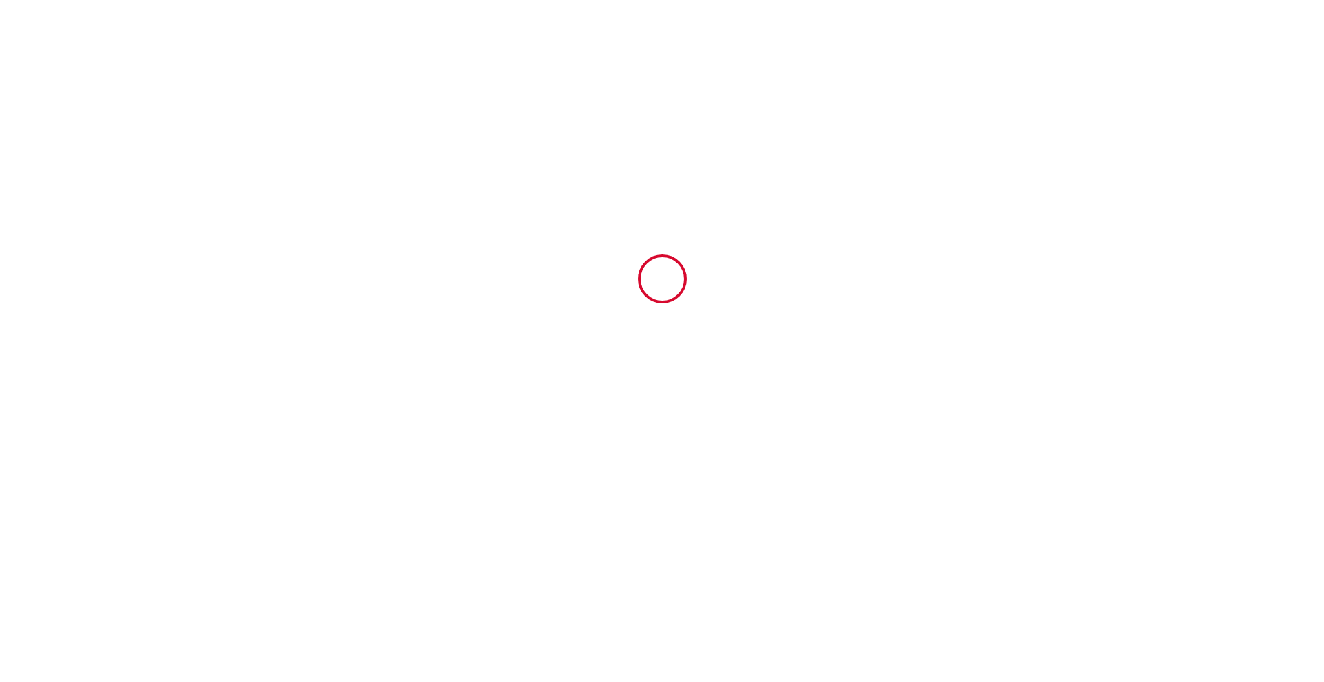
type input "59100"
type input "ROUBAIX"
type input "[GEOGRAPHIC_DATA]"
type input "[DOMAIN_NAME][EMAIL_ADDRESS][DOMAIN_NAME]"
type input "Batouche"
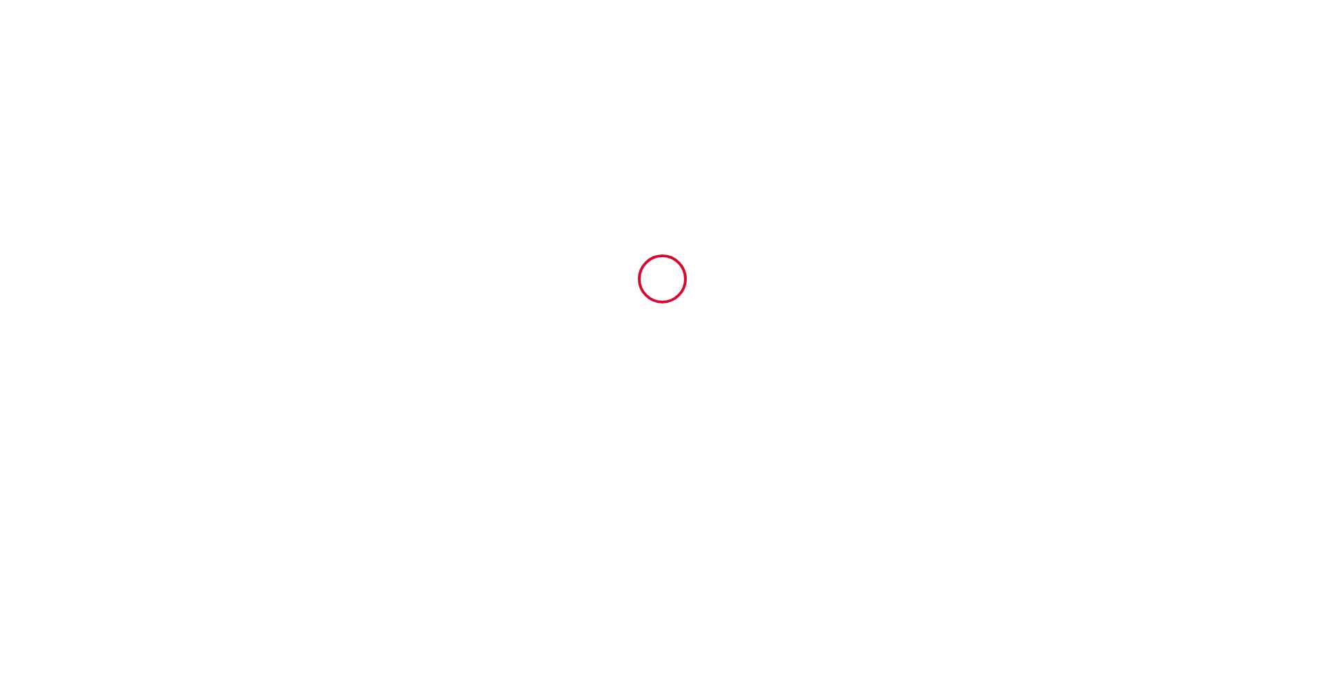
type input "Mohamed"
type input "3 rue olivier messiaen"
type input "Pontault-combault"
type input "bmoham.826177@guest.booking.com"
type input "+33 7 48 61 62 44"
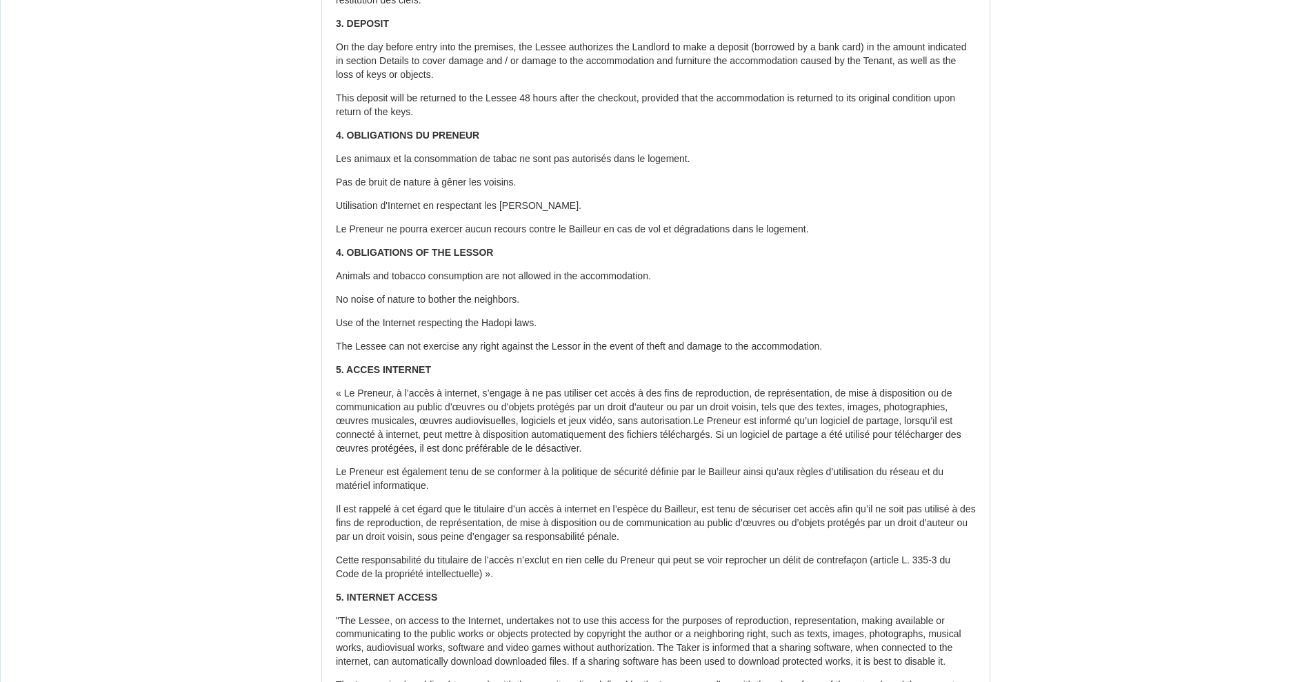
scroll to position [611, 0]
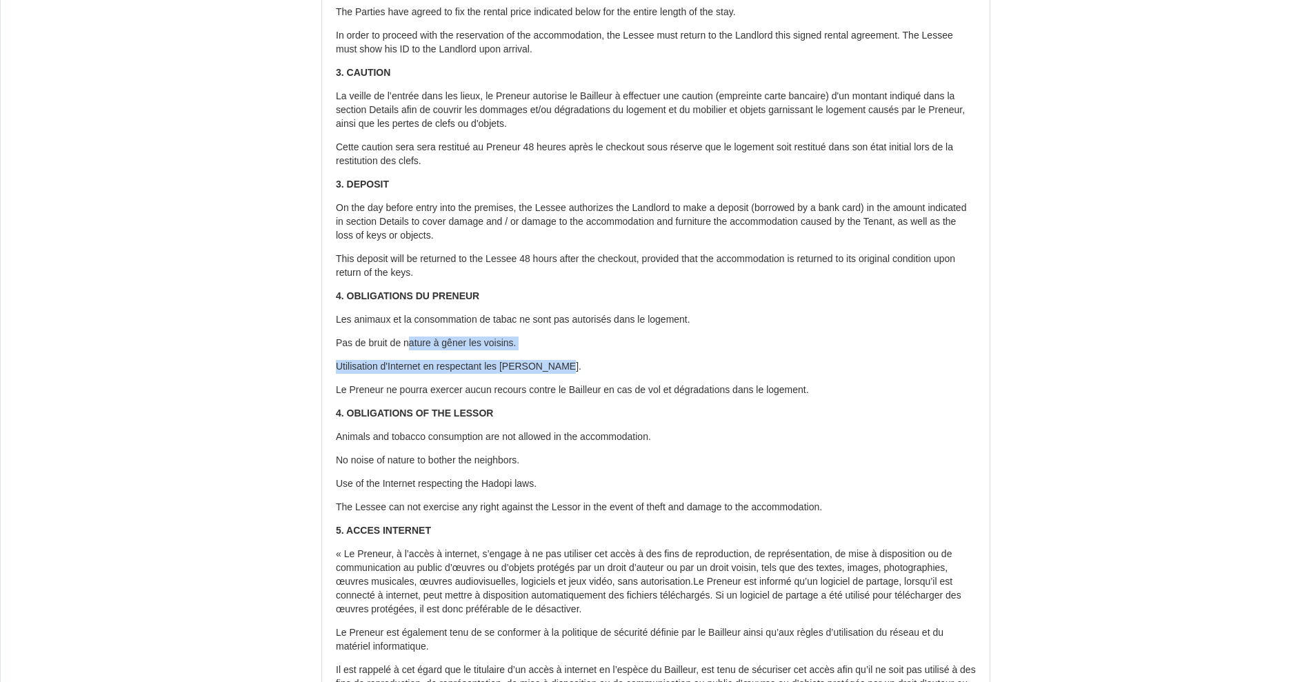
drag, startPoint x: 410, startPoint y: 333, endPoint x: 569, endPoint y: 374, distance: 164.6
click at [571, 370] on div "Il a été convenu entre les parties que le Bailleur louera au Locataire le logem…" at bounding box center [655, 244] width 667 height 1456
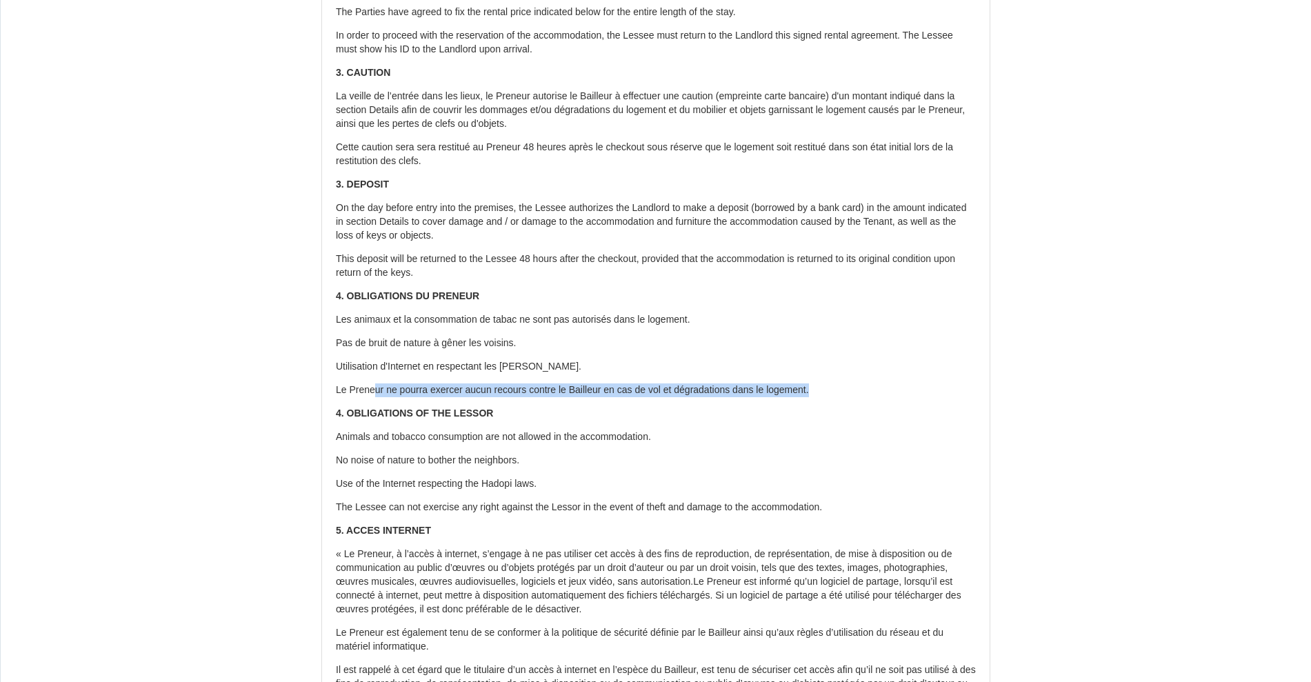
drag, startPoint x: 374, startPoint y: 383, endPoint x: 843, endPoint y: 391, distance: 468.9
click at [843, 391] on p "Le Preneur ne pourra exercer aucun recours contre le Bailleur en cas de vol et …" at bounding box center [656, 390] width 640 height 14
click at [550, 416] on p "4. OBLIGATIONS OF THE LESSOR" at bounding box center [656, 414] width 640 height 14
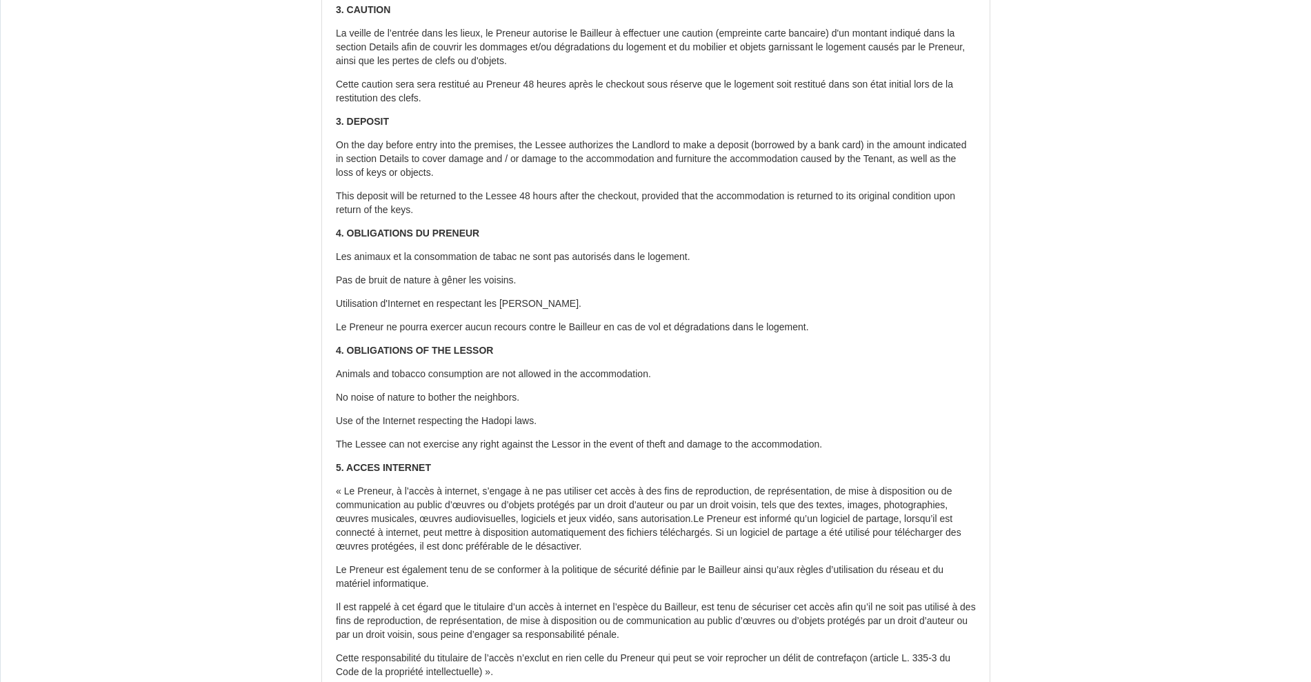
scroll to position [783, 0]
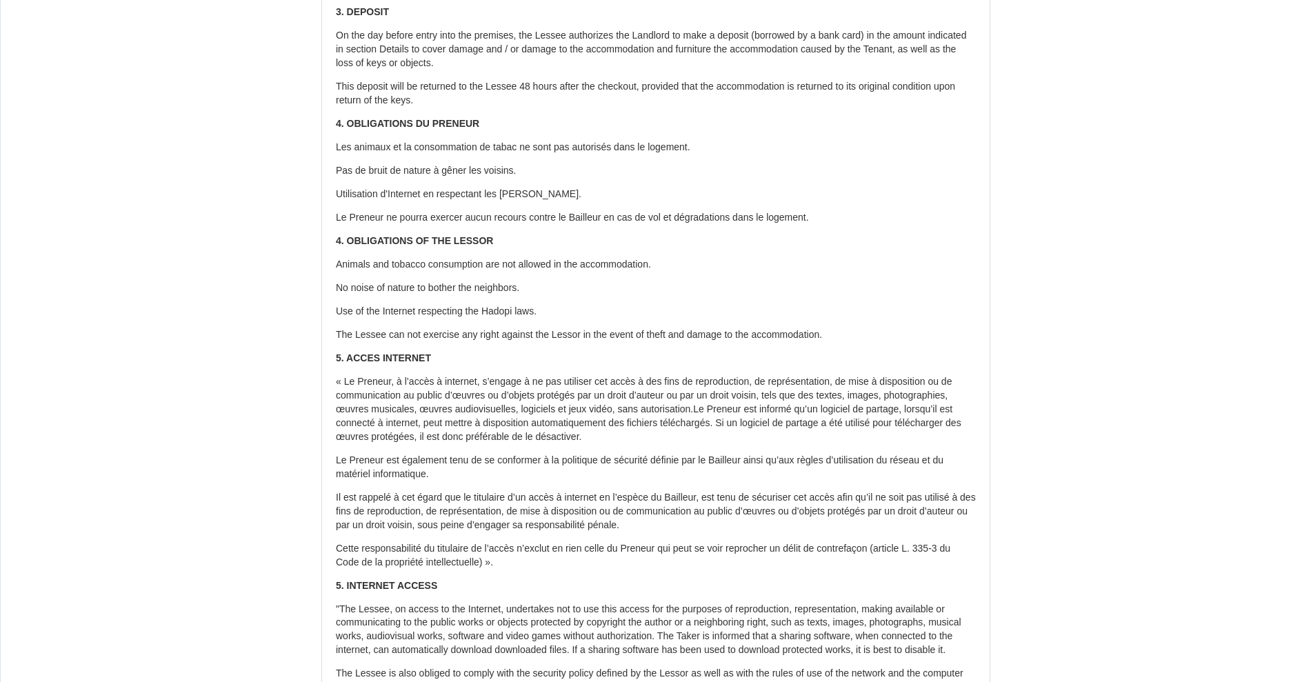
drag, startPoint x: 349, startPoint y: 385, endPoint x: 668, endPoint y: 569, distance: 368.5
click at [668, 569] on div "Il a été convenu entre les parties que le Bailleur louera au Locataire le logem…" at bounding box center [655, 72] width 667 height 1456
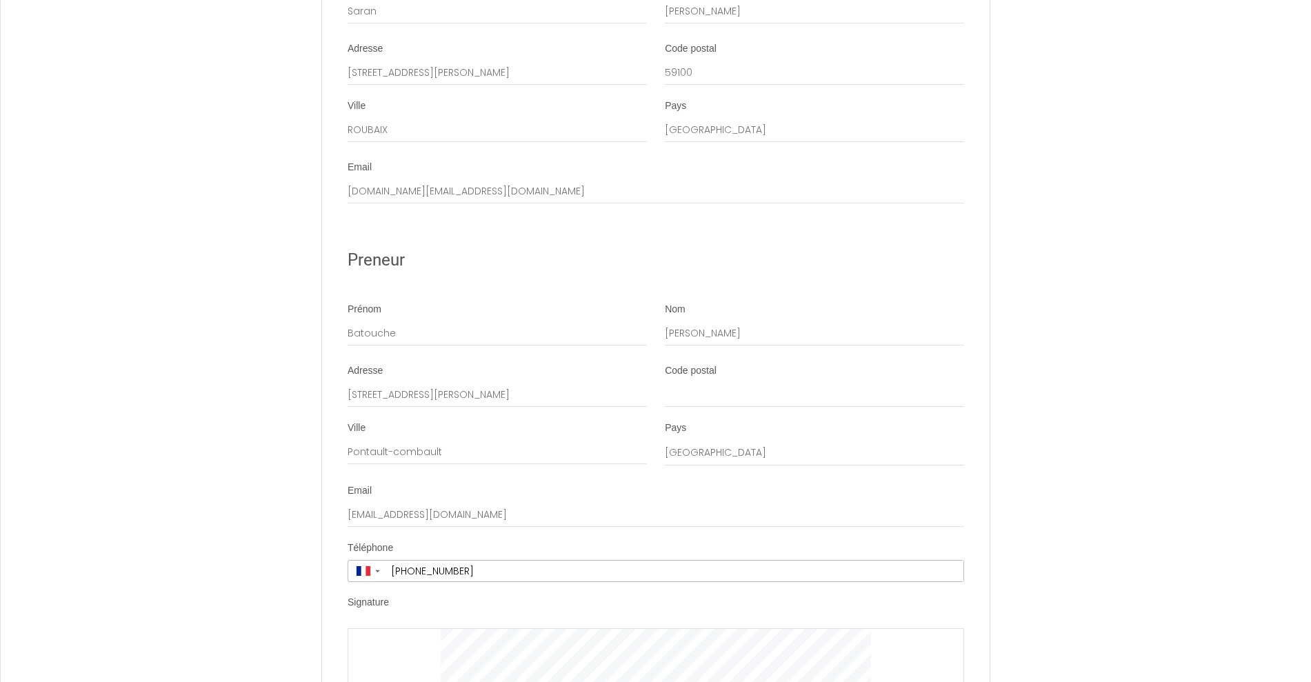
scroll to position [2593, 0]
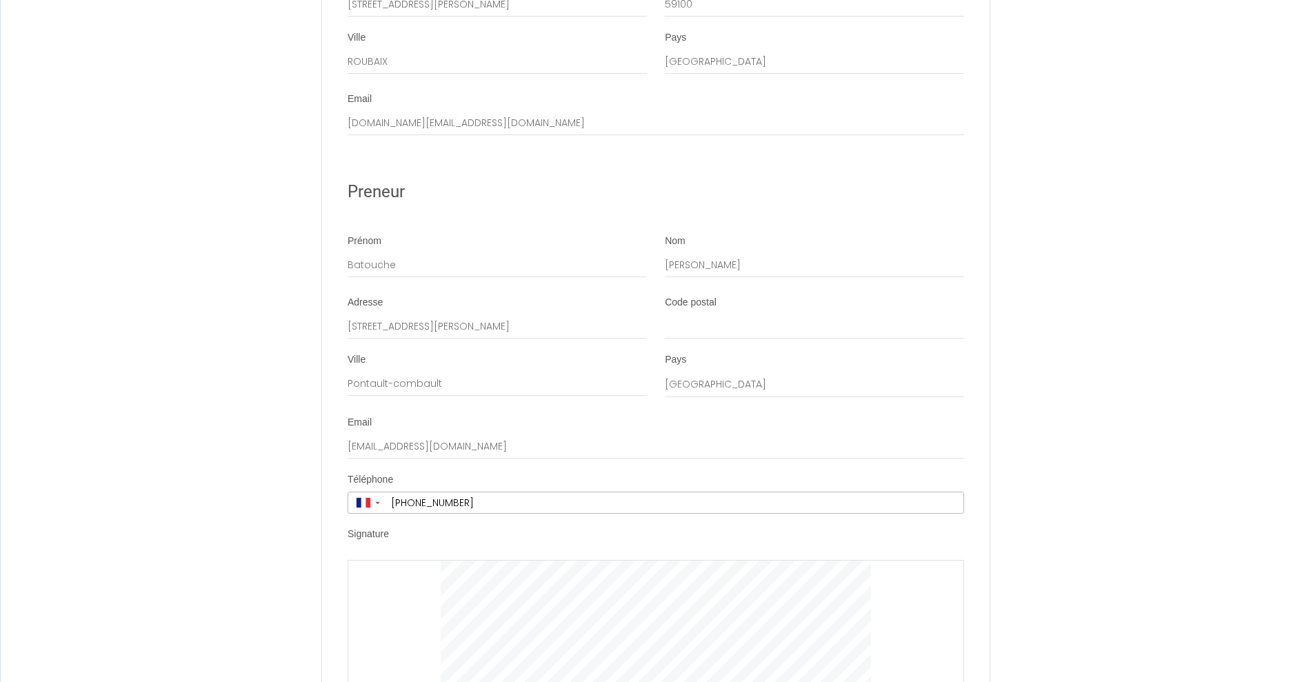
scroll to position [2593, 0]
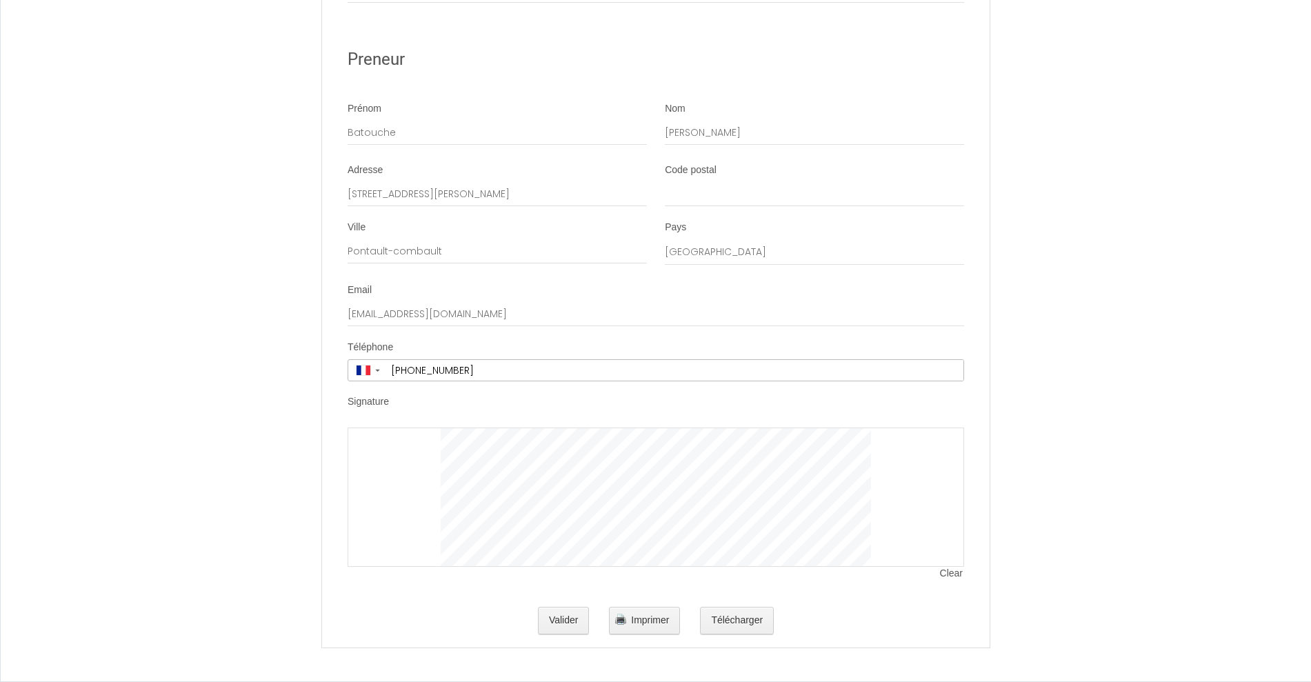
click at [509, 423] on li "Signature Clear" at bounding box center [656, 494] width 666 height 199
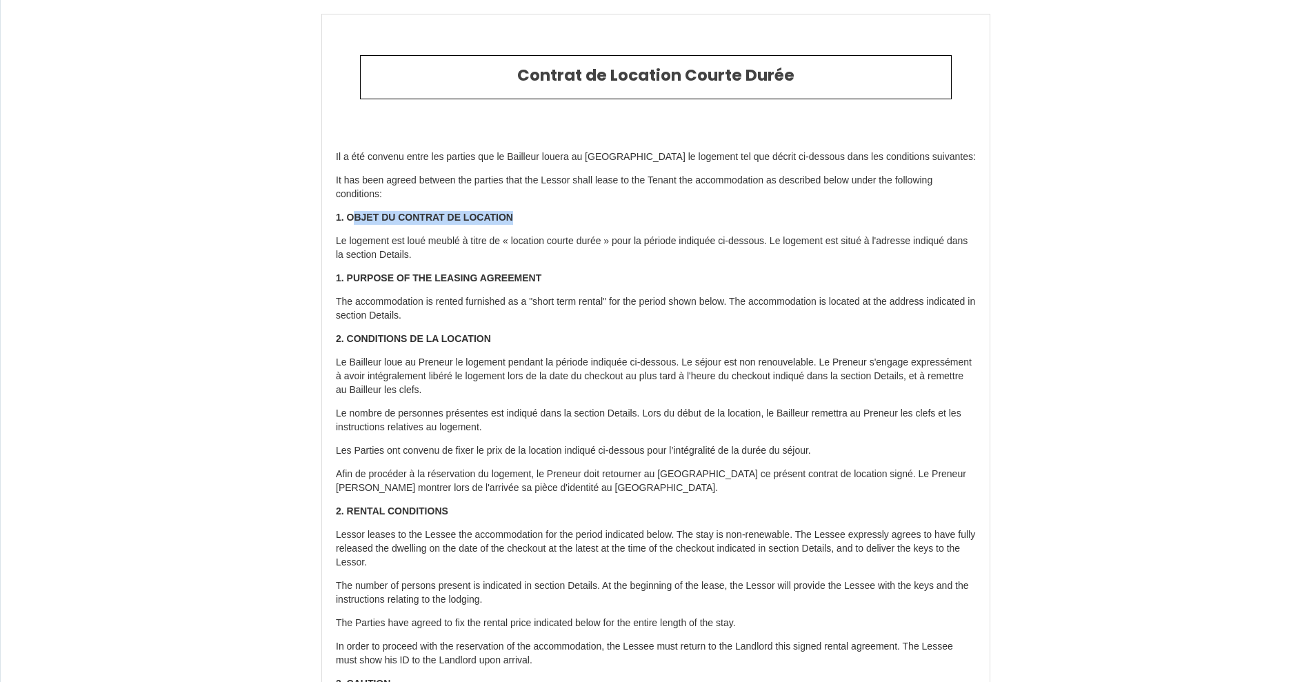
drag, startPoint x: 352, startPoint y: 217, endPoint x: 561, endPoint y: 233, distance: 209.6
click at [563, 223] on p "1. OBJET DU CONTRAT DE LOCATION" at bounding box center [656, 218] width 640 height 14
drag, startPoint x: 343, startPoint y: 277, endPoint x: 838, endPoint y: 29, distance: 554.4
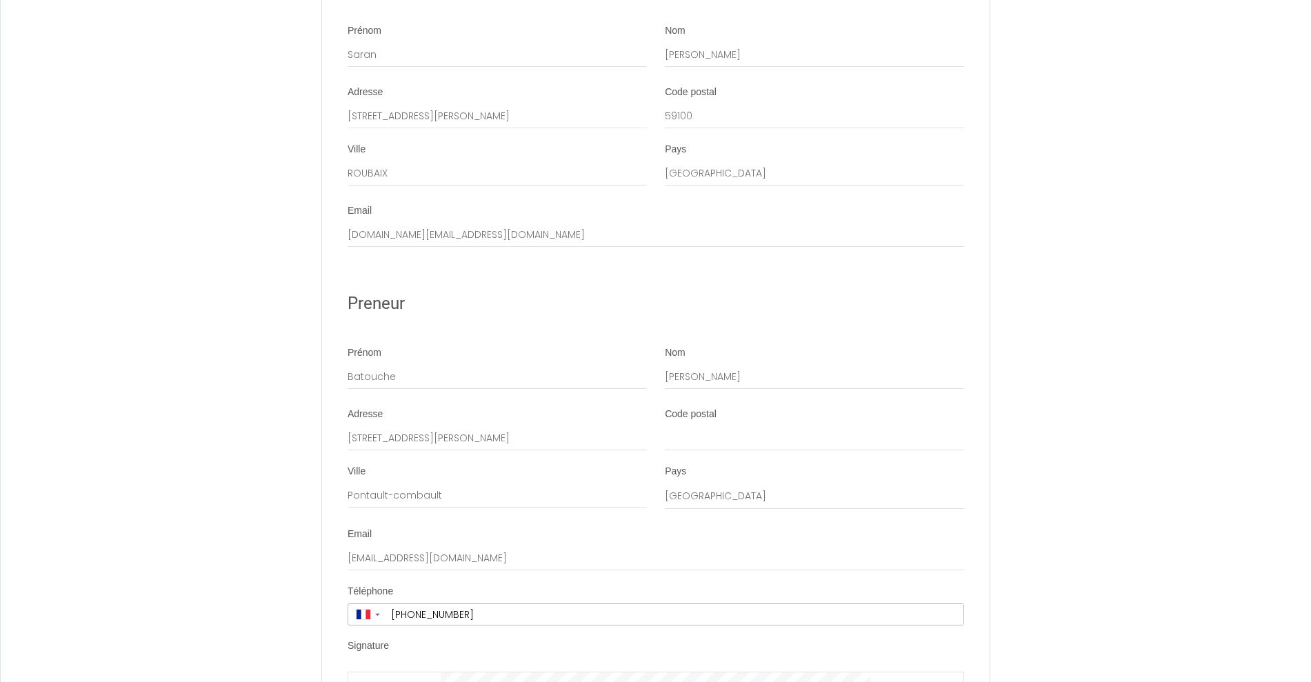
scroll to position [2593, 0]
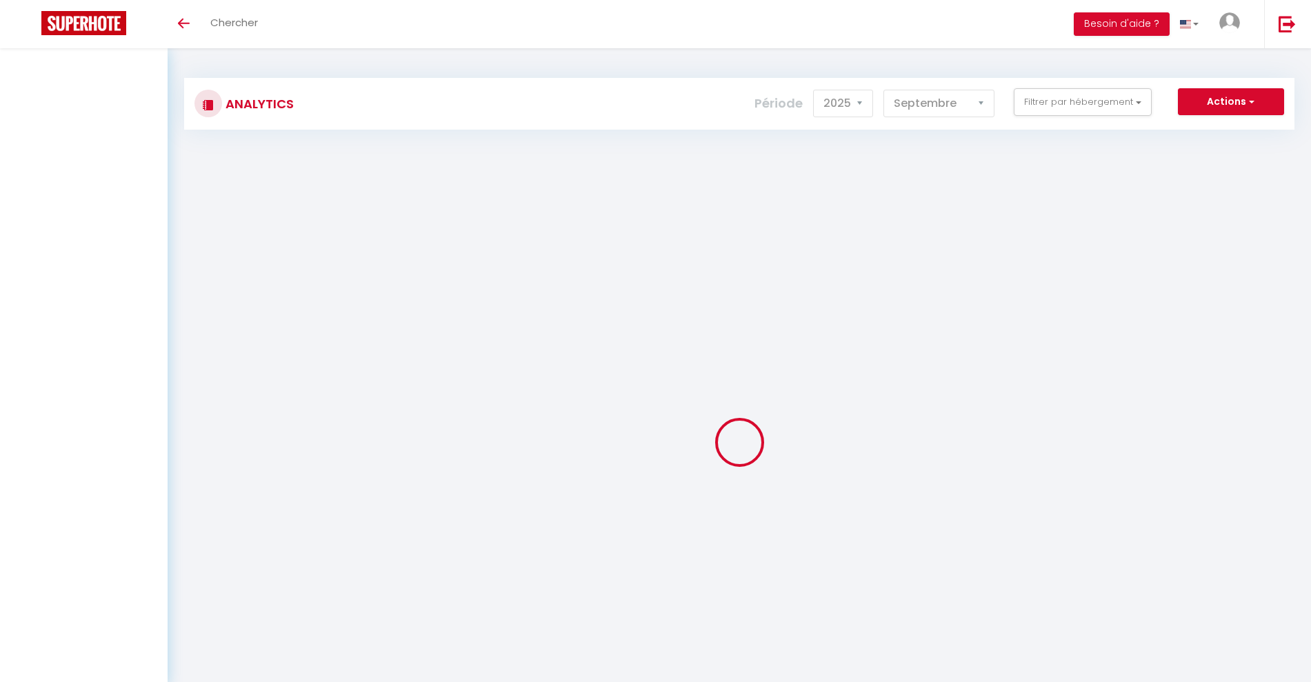
select select "2025"
select select "9"
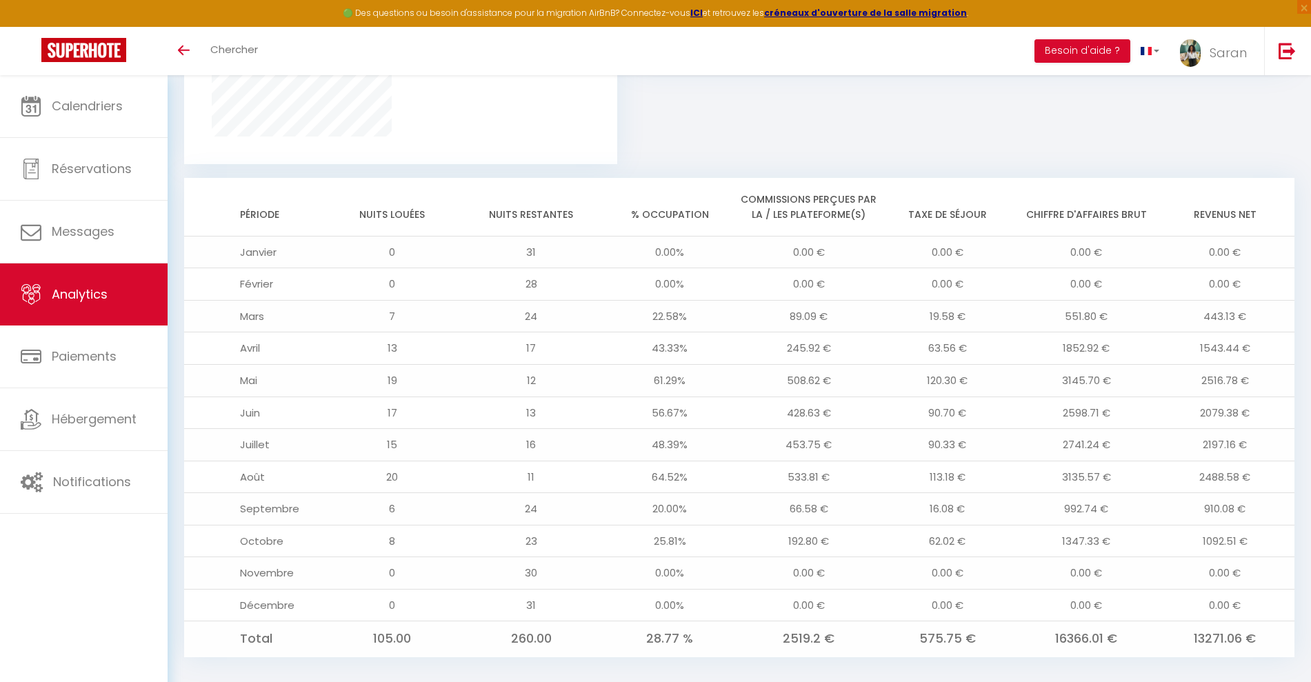
scroll to position [1008, 0]
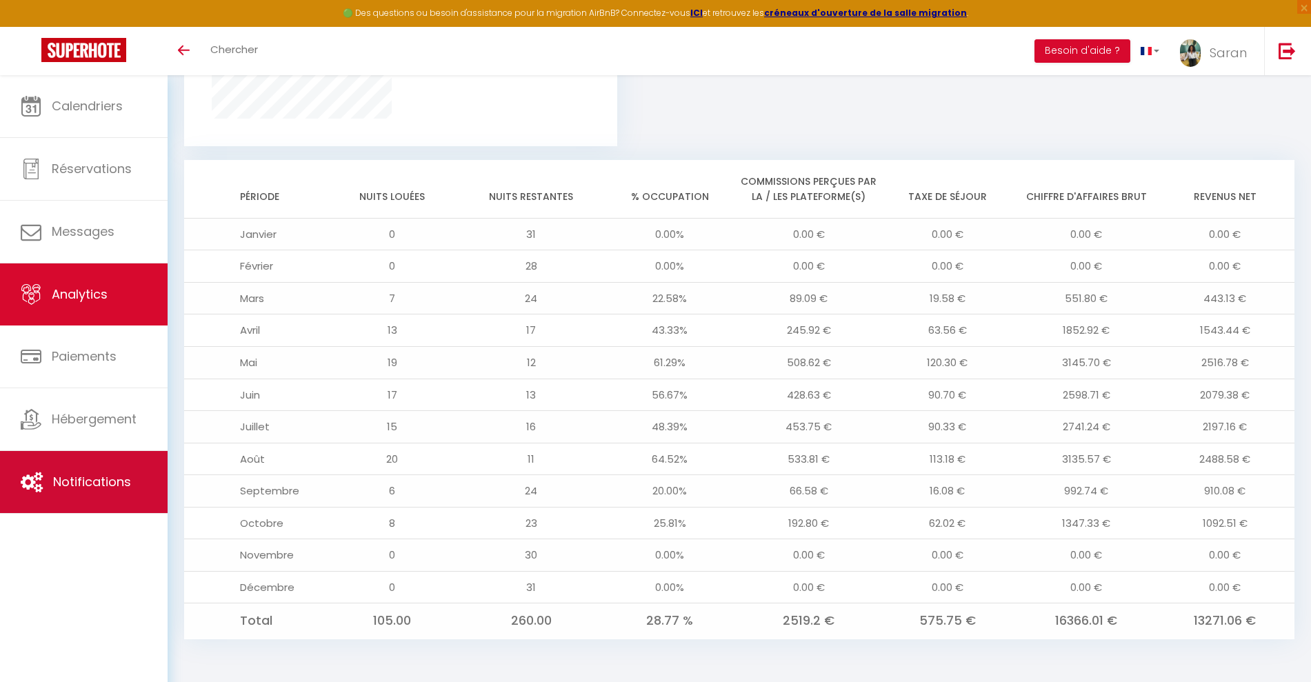
click at [120, 453] on link "Notifications" at bounding box center [84, 482] width 168 height 62
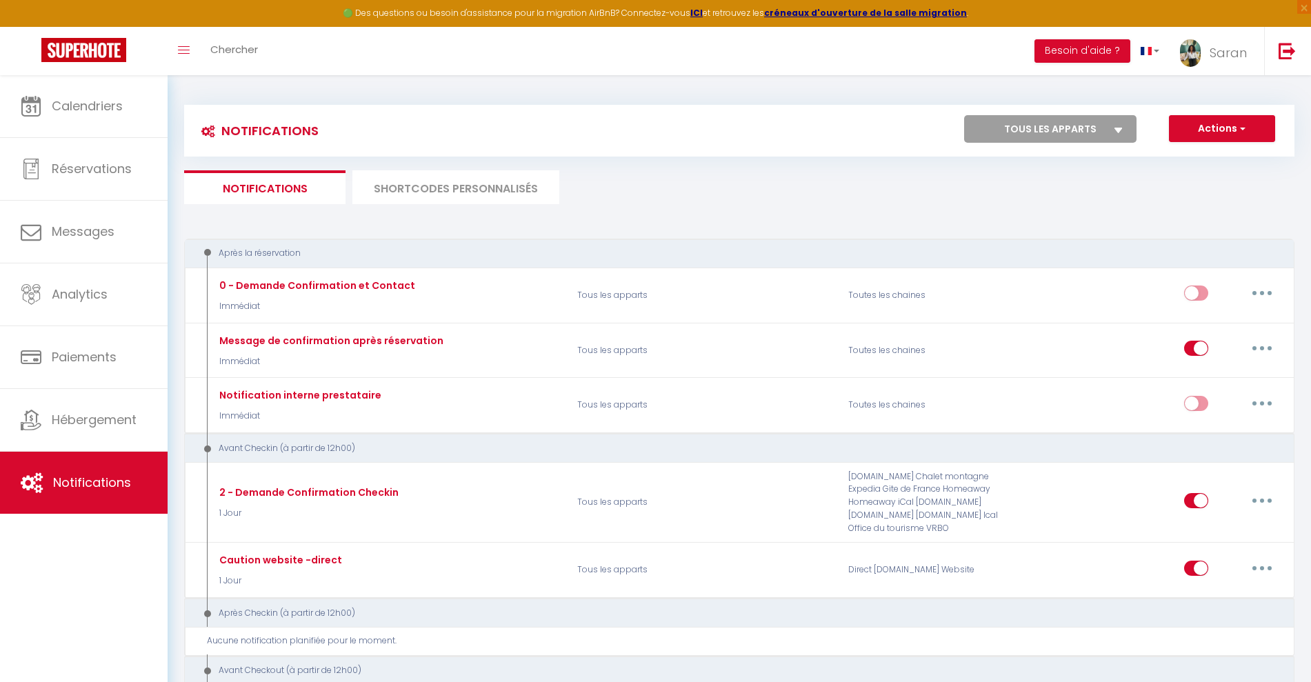
click at [441, 175] on li "SHORTCODES PERSONNALISÉS" at bounding box center [455, 187] width 207 height 34
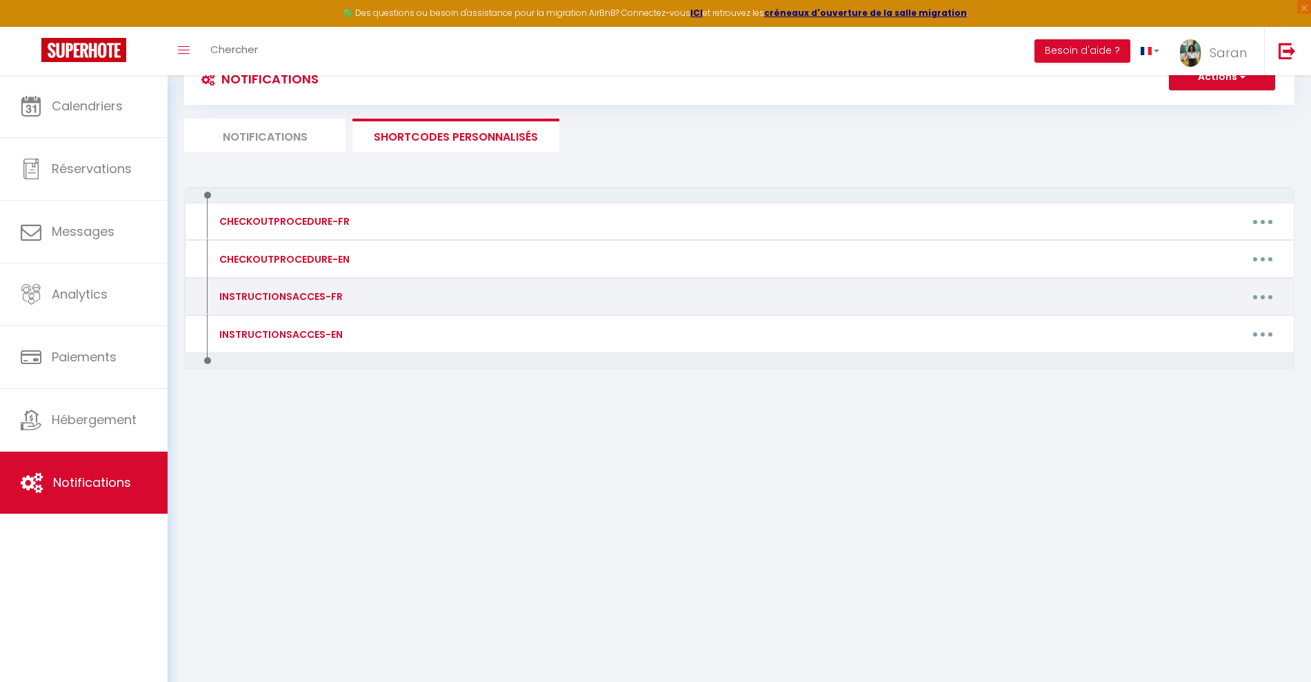
scroll to position [75, 0]
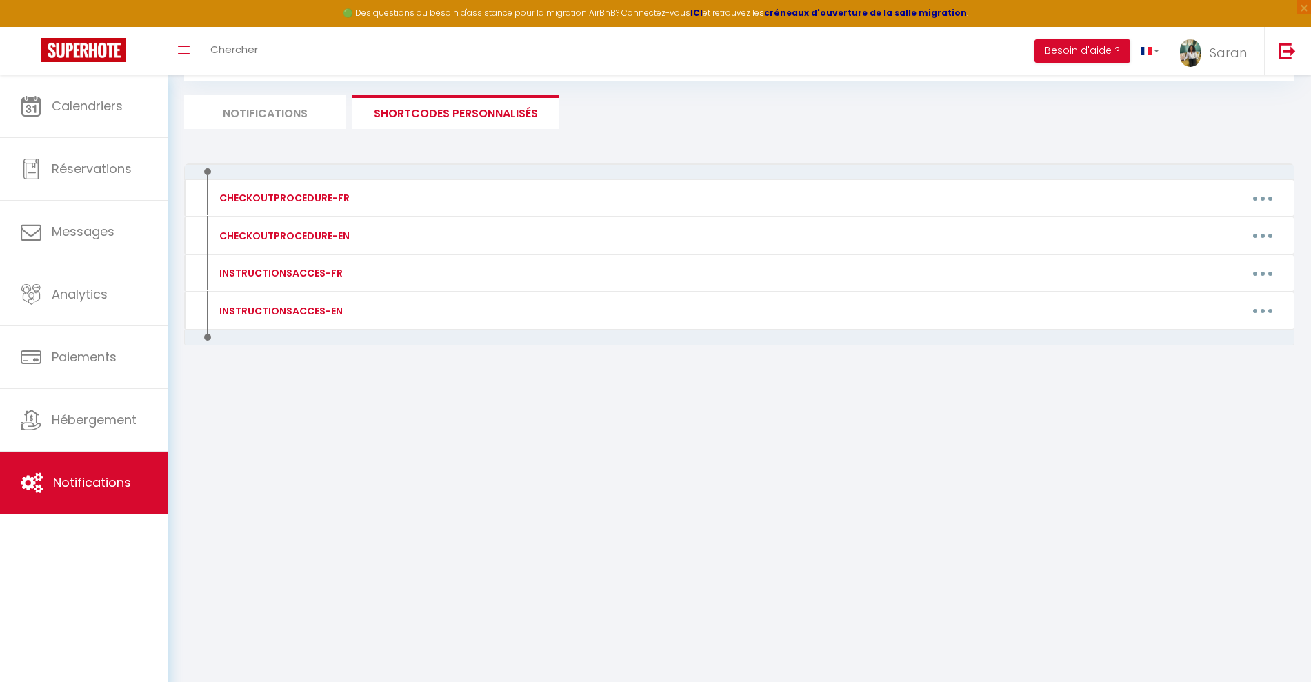
drag, startPoint x: 256, startPoint y: 123, endPoint x: 261, endPoint y: 133, distance: 10.8
click at [256, 124] on li "Notifications" at bounding box center [264, 112] width 161 height 34
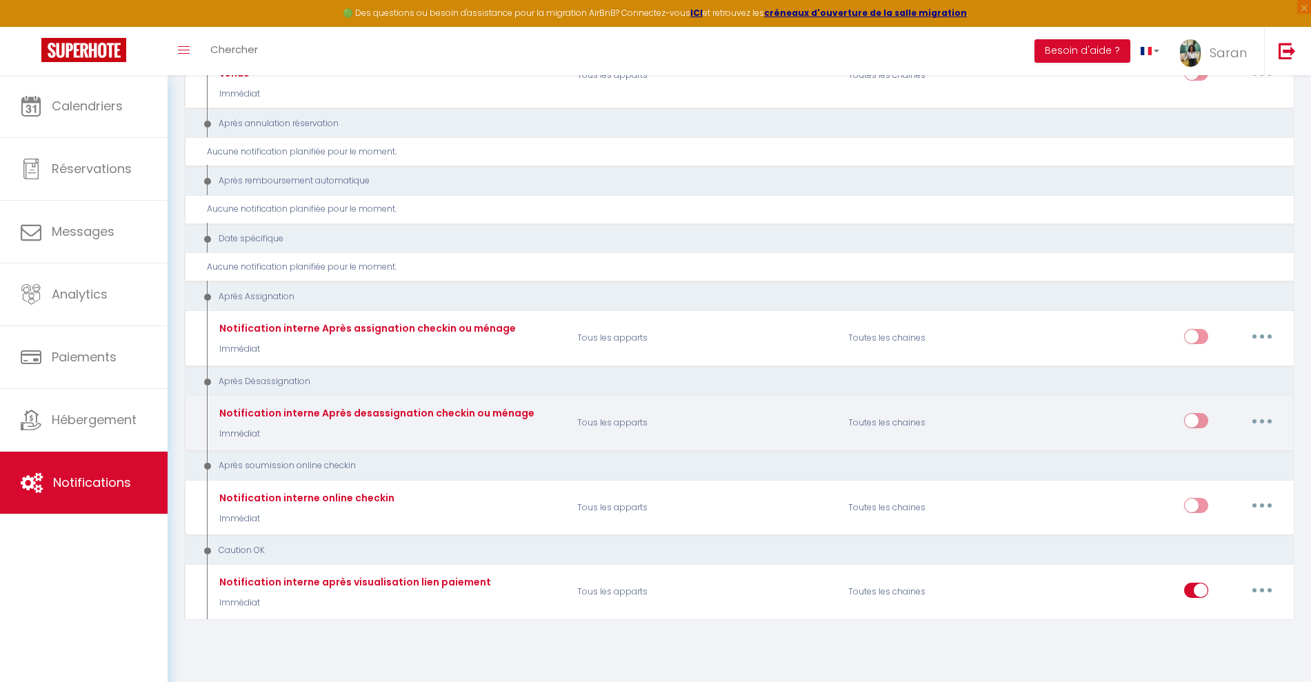
scroll to position [1920, 0]
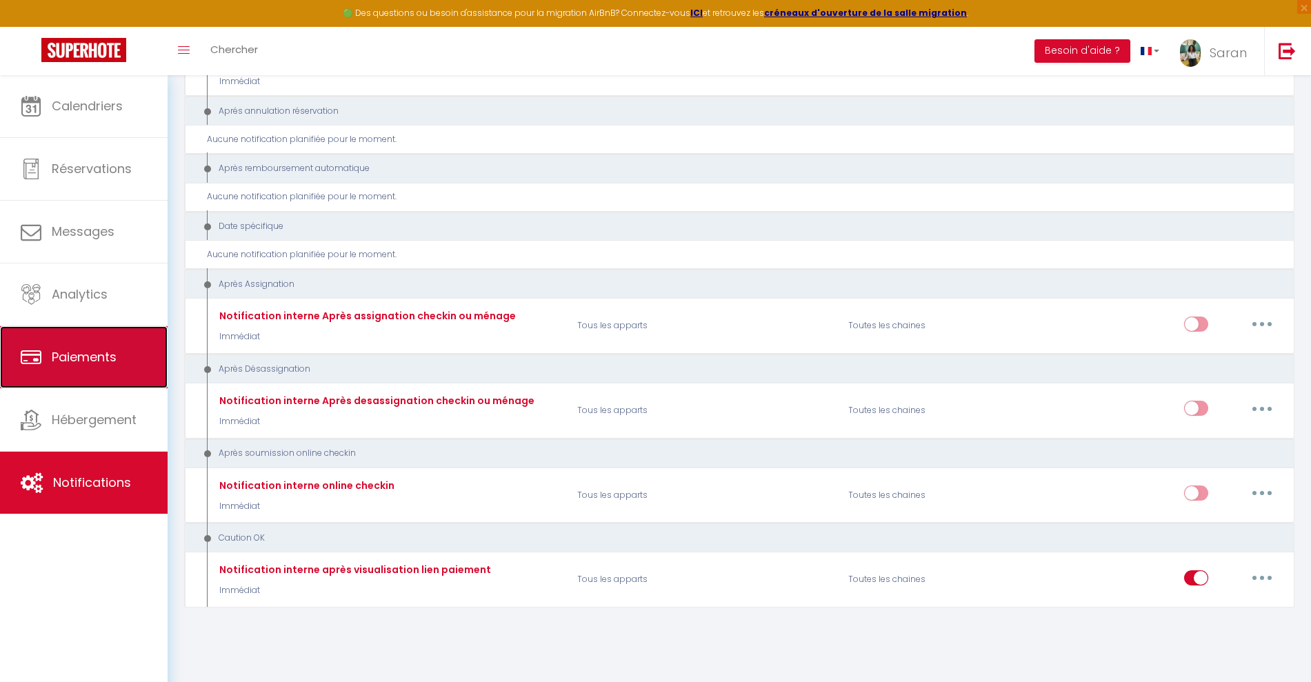
click at [70, 356] on span "Paiements" at bounding box center [84, 356] width 65 height 17
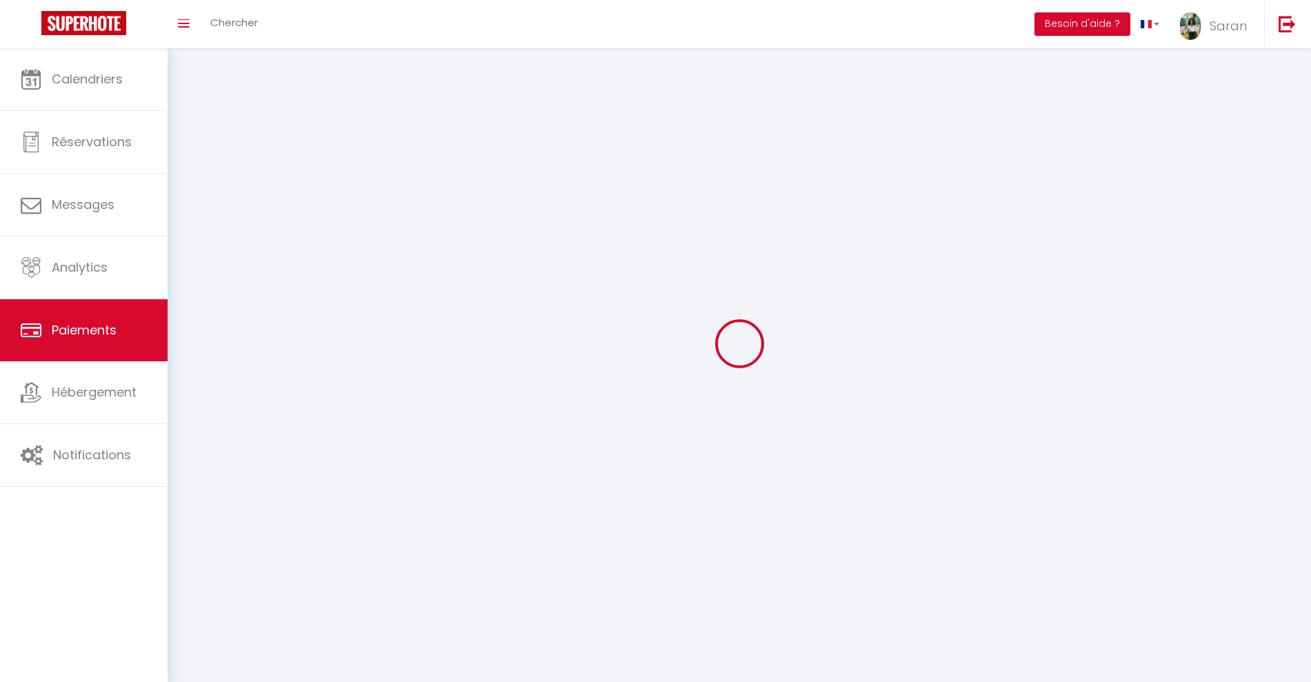
select select "2"
select select "0"
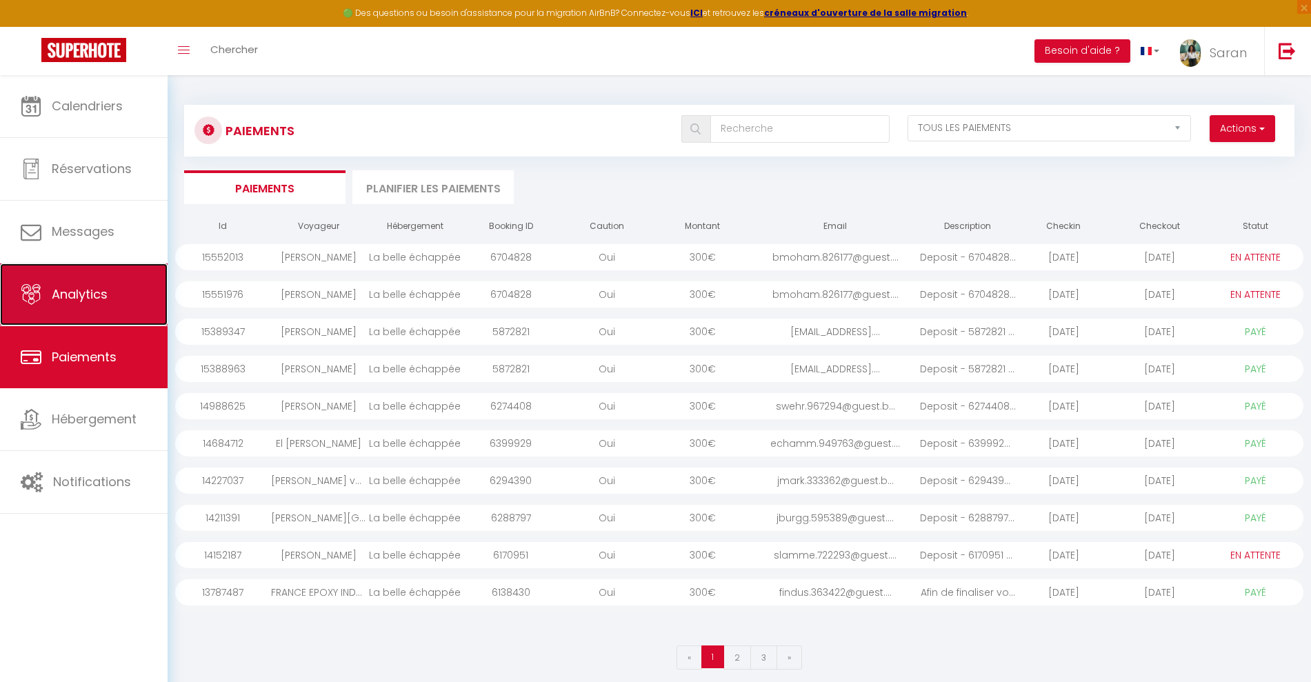
click at [88, 301] on span "Analytics" at bounding box center [80, 293] width 56 height 17
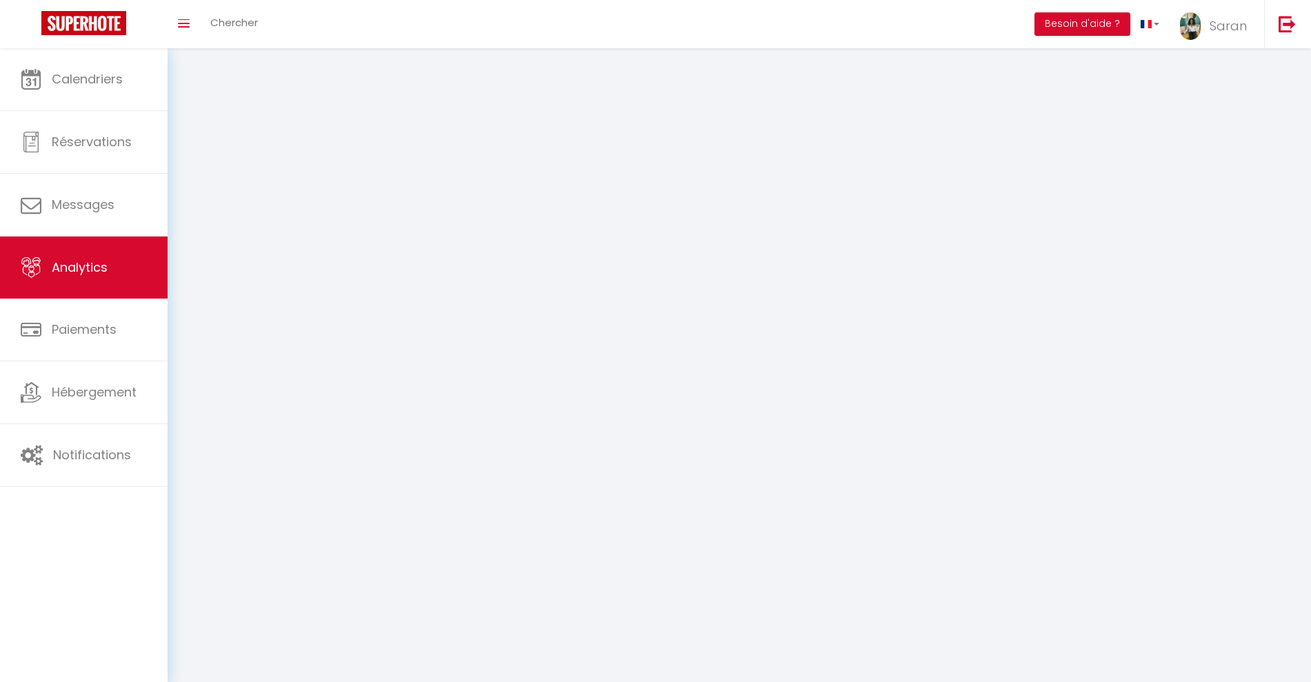
select select "2025"
select select "9"
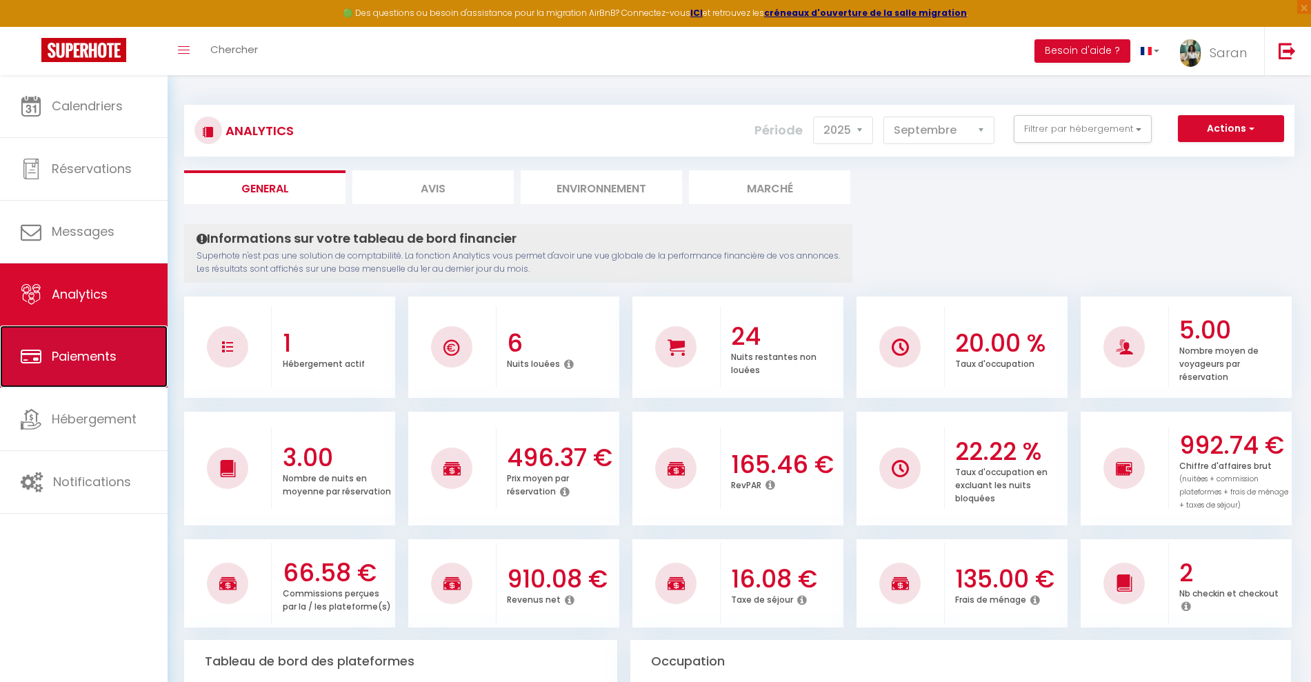
click at [90, 374] on link "Paiements" at bounding box center [84, 356] width 168 height 62
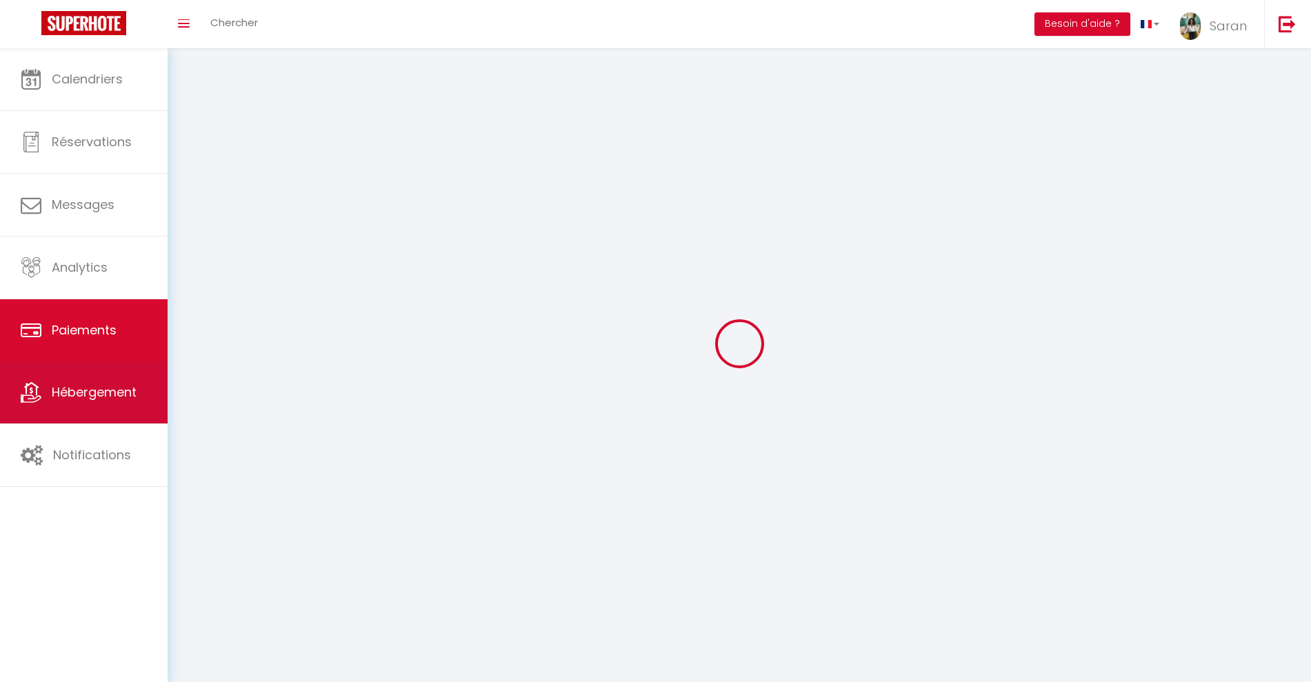
select select "2"
select select "0"
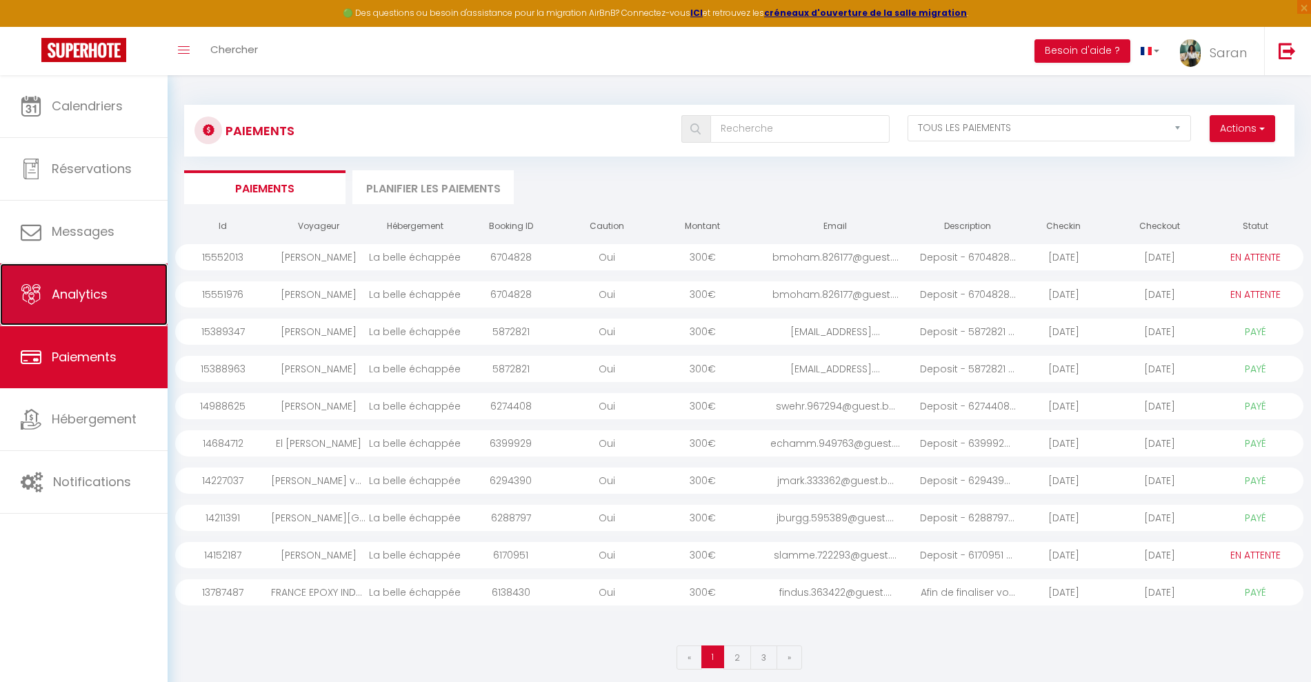
click at [108, 291] on span "Analytics" at bounding box center [80, 293] width 56 height 17
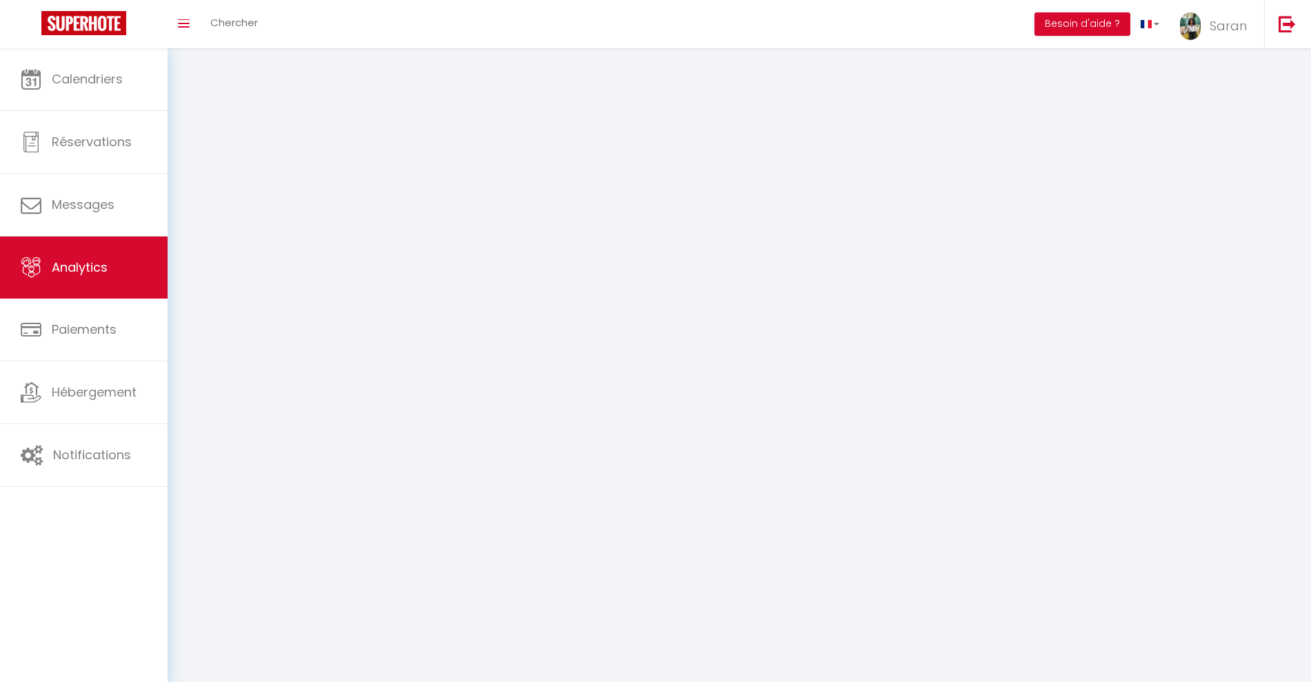
select select "2025"
select select "9"
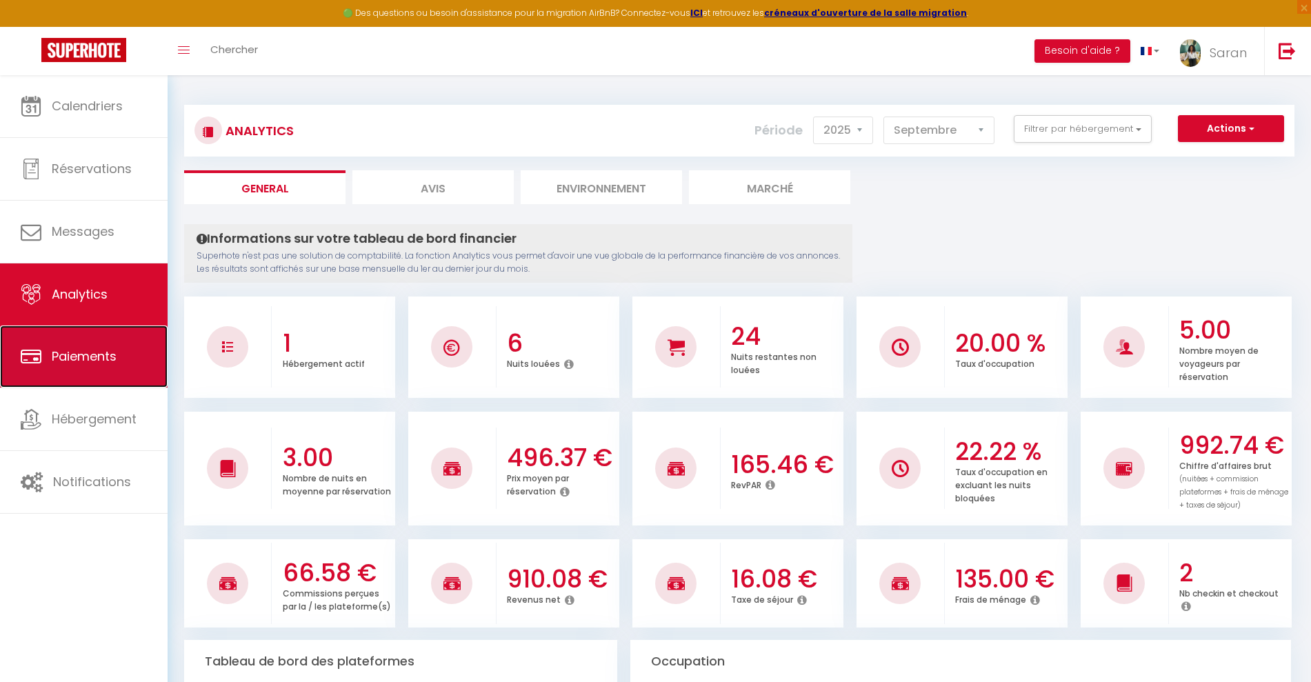
click at [92, 360] on span "Paiements" at bounding box center [84, 356] width 65 height 17
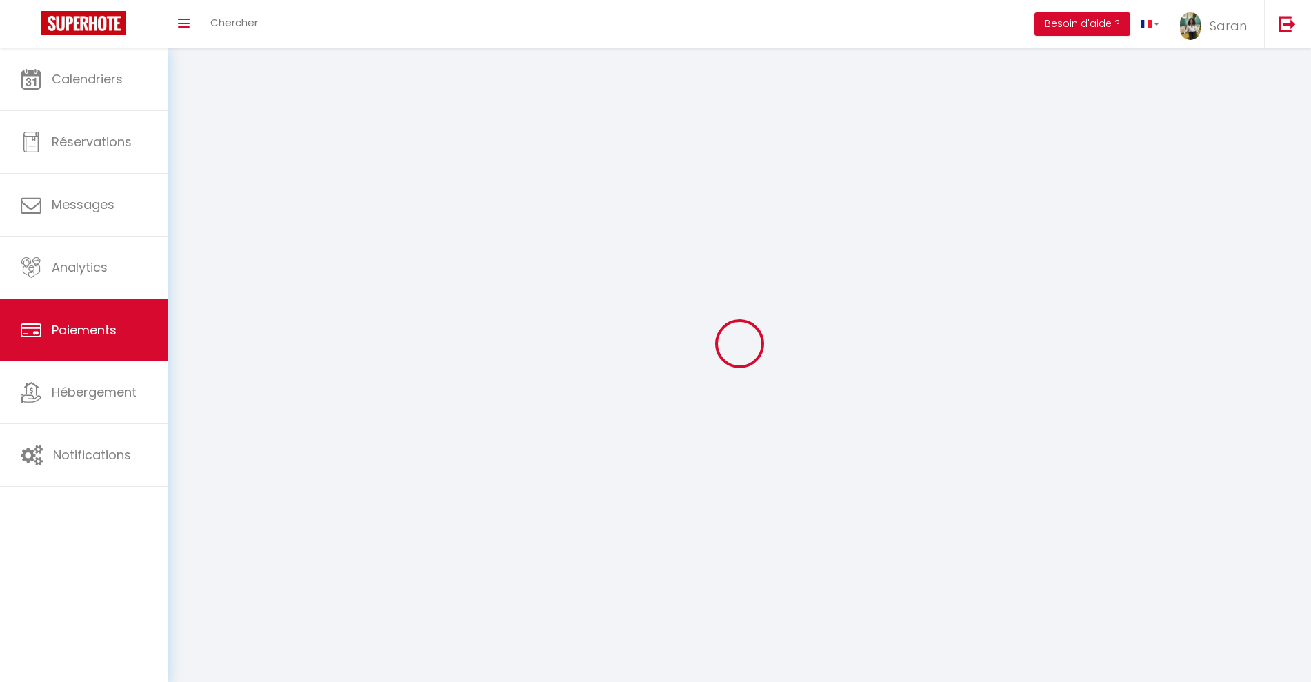
select select "2"
select select "0"
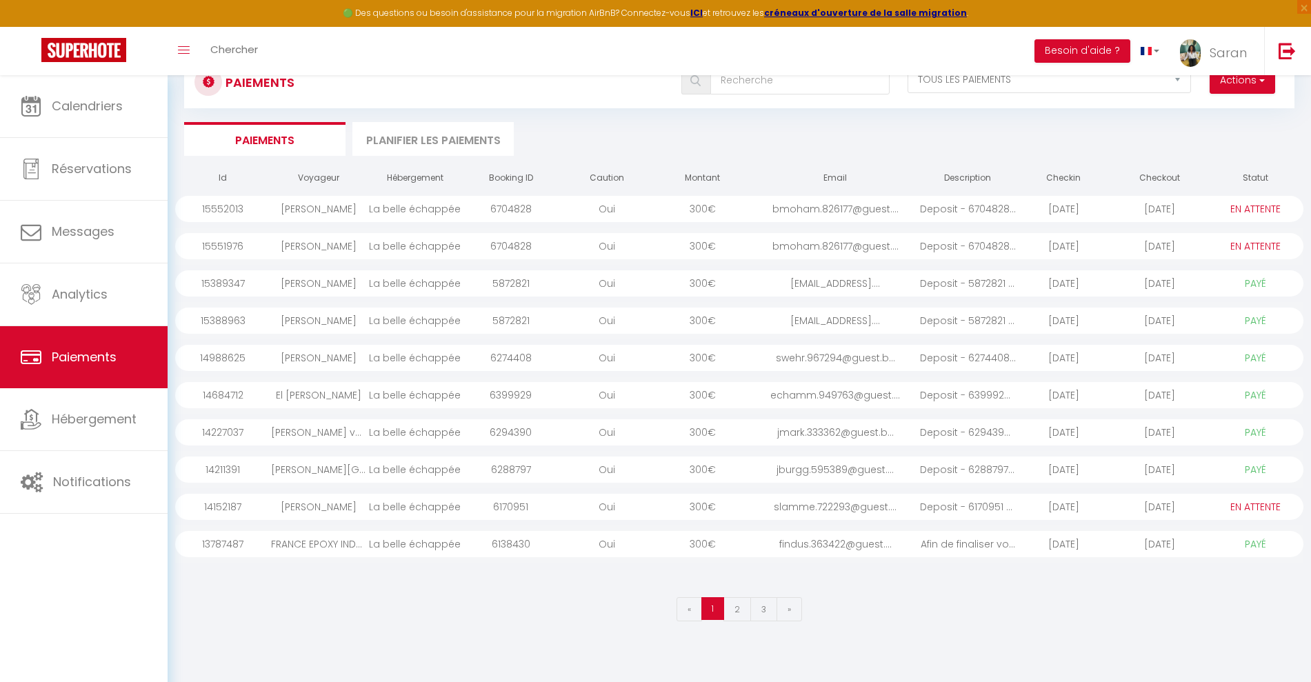
scroll to position [75, 0]
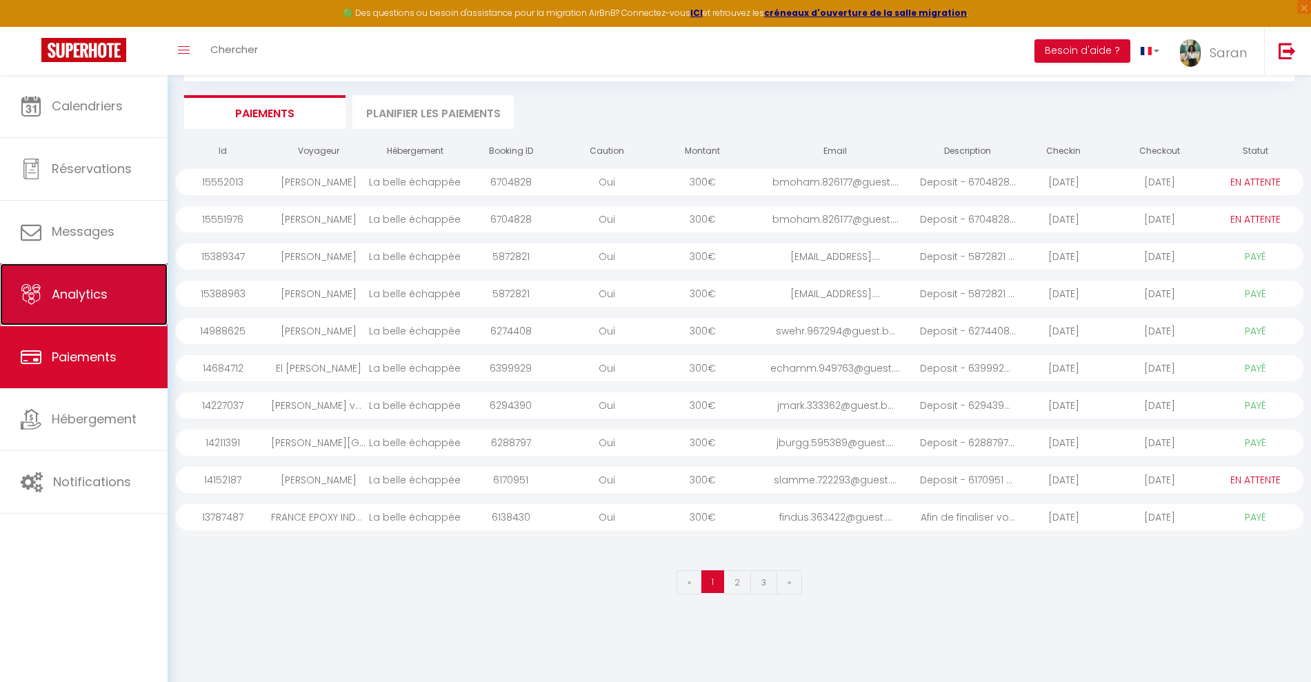
click at [90, 305] on link "Analytics" at bounding box center [84, 294] width 168 height 62
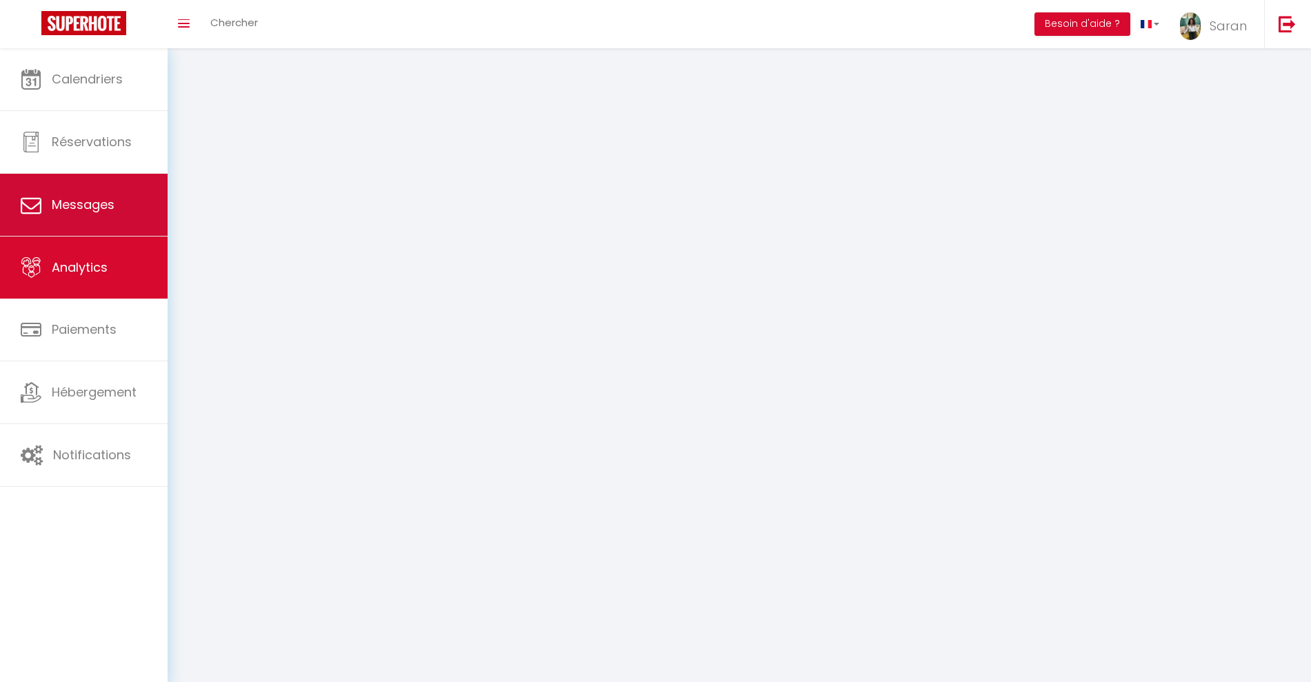
select select "2025"
select select "9"
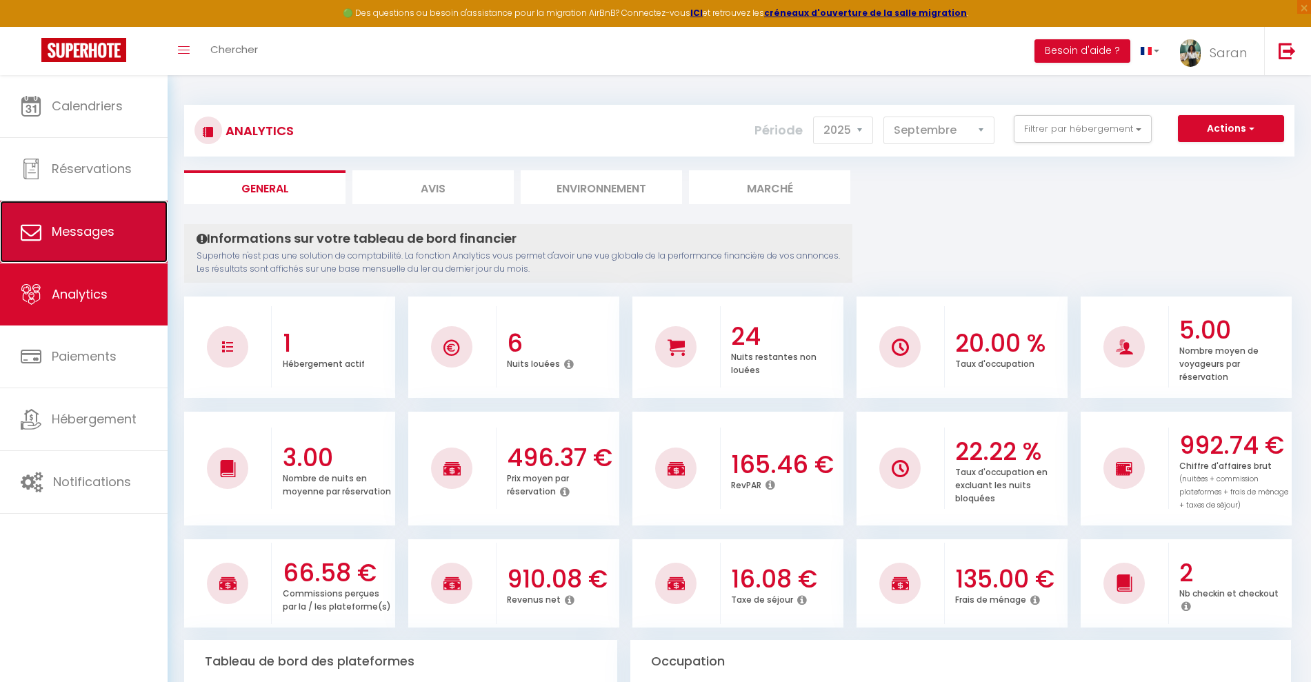
click at [102, 230] on span "Messages" at bounding box center [83, 231] width 63 height 17
select select "message"
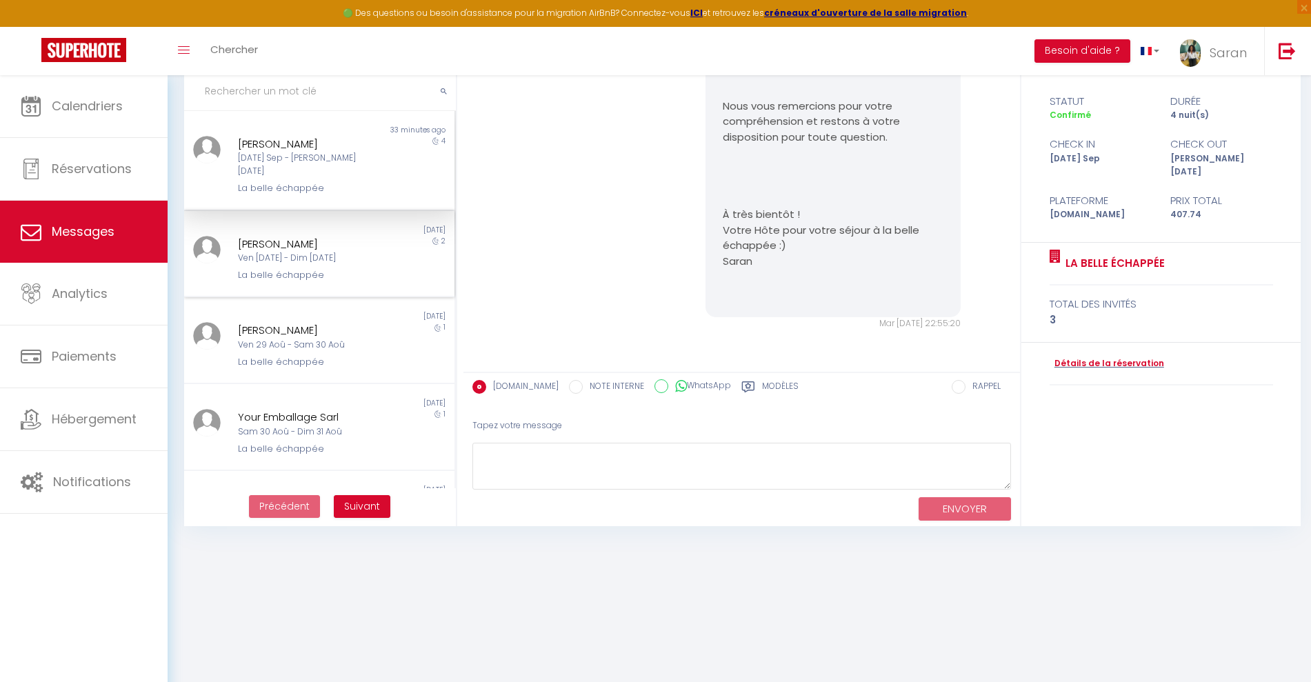
click at [294, 236] on div "[PERSON_NAME]" at bounding box center [307, 244] width 139 height 17
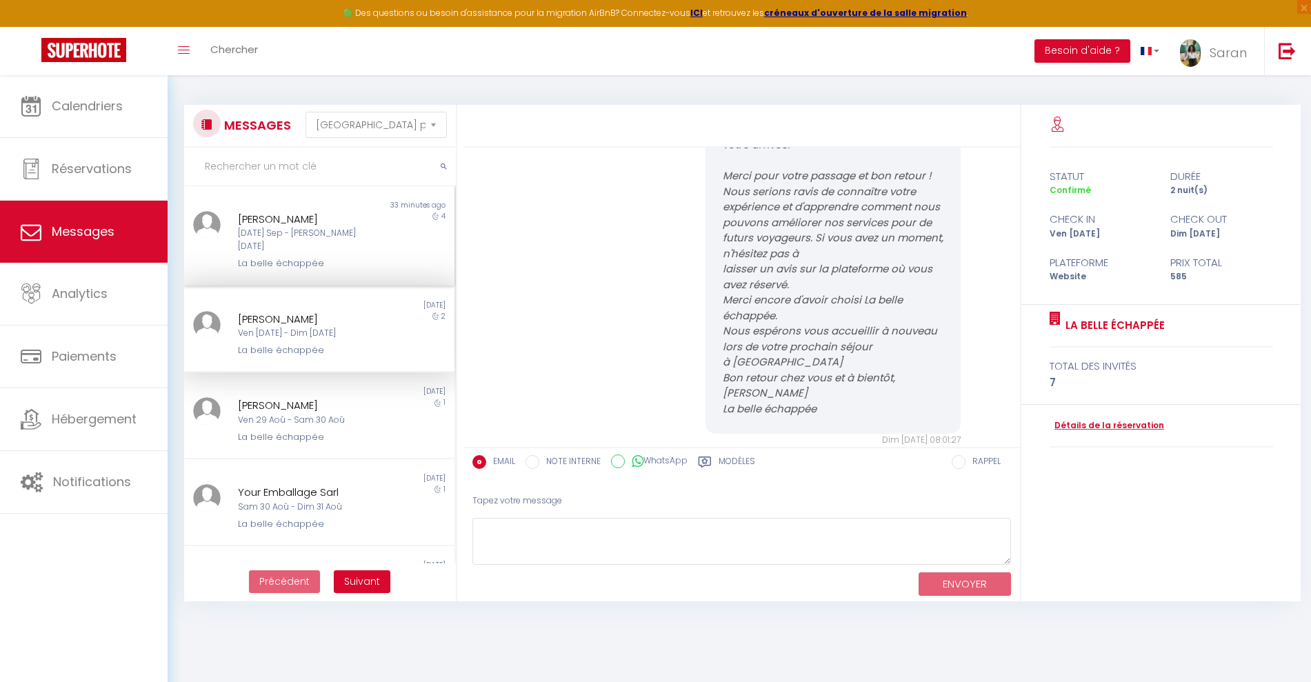
click at [303, 256] on div "La belle échappée" at bounding box center [307, 263] width 139 height 14
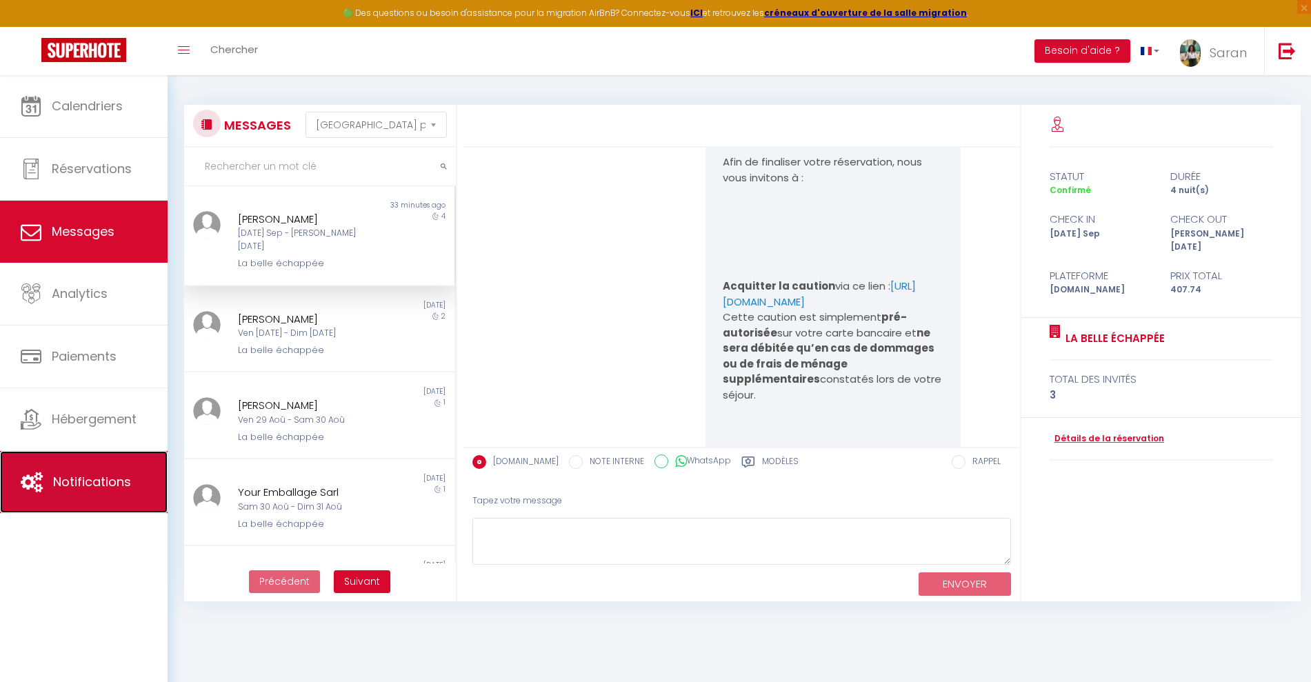
click at [37, 482] on icon at bounding box center [32, 482] width 22 height 21
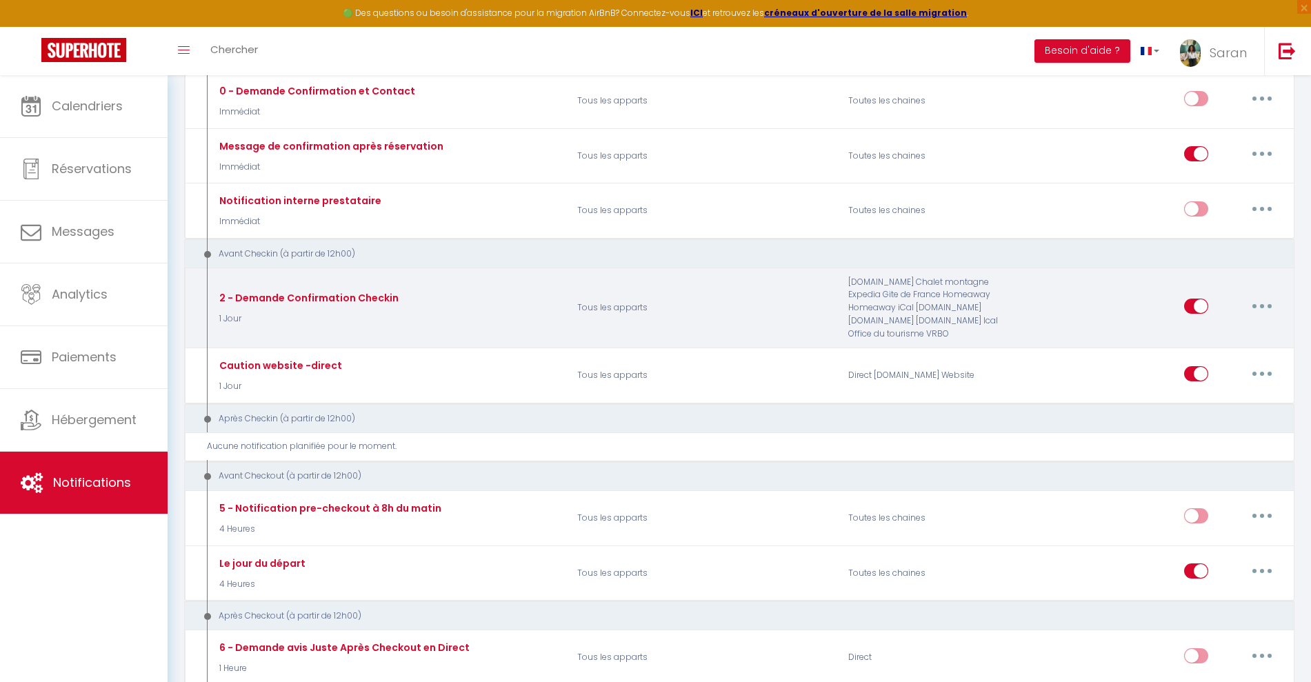
scroll to position [110, 0]
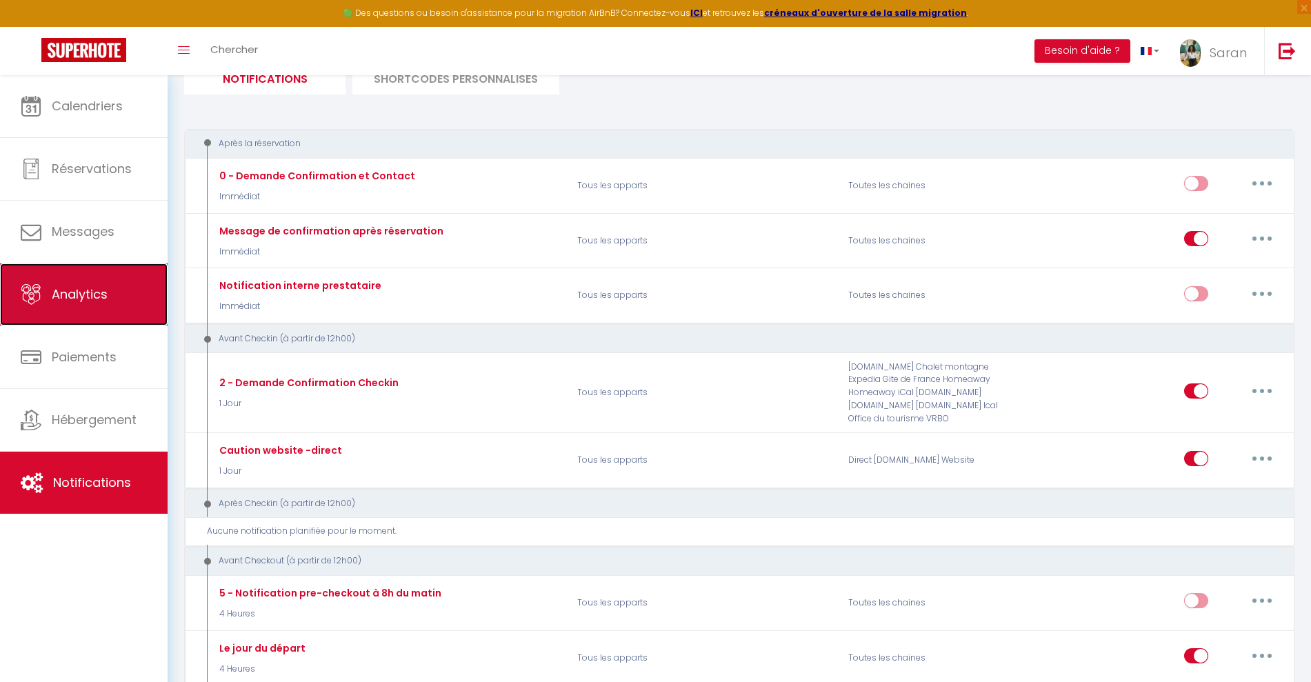
click at [87, 295] on span "Analytics" at bounding box center [80, 293] width 56 height 17
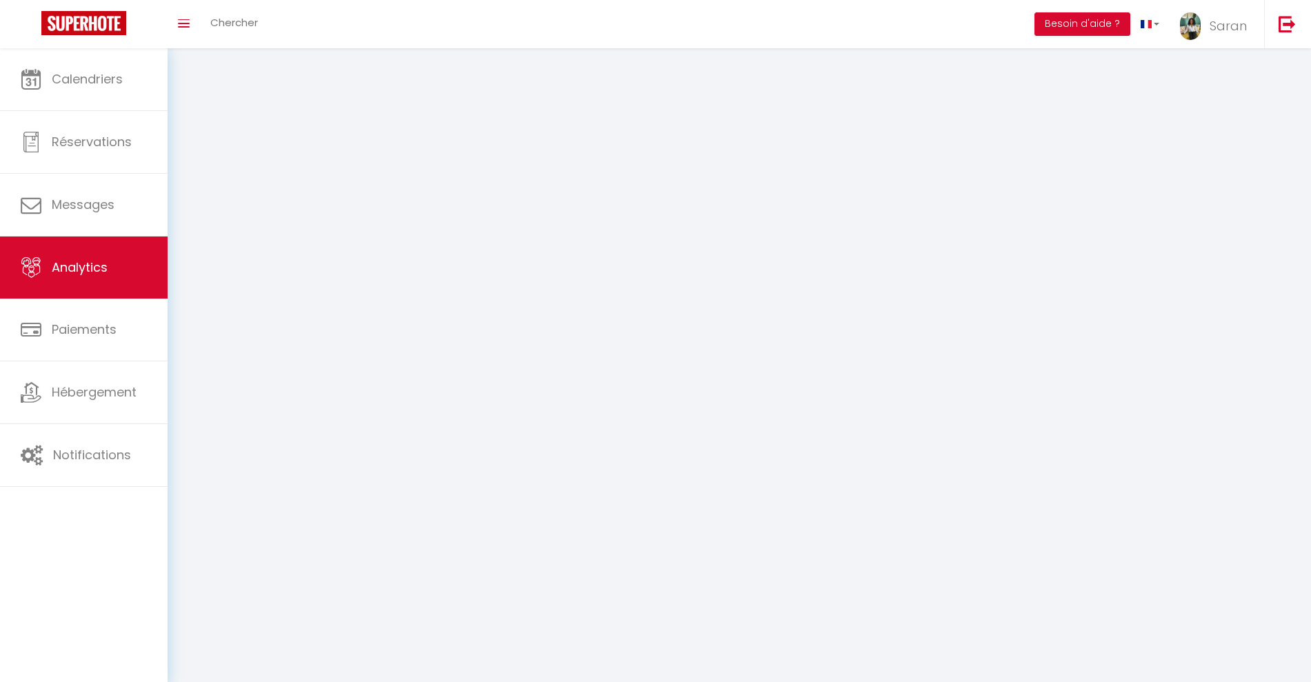
select select "2025"
select select "9"
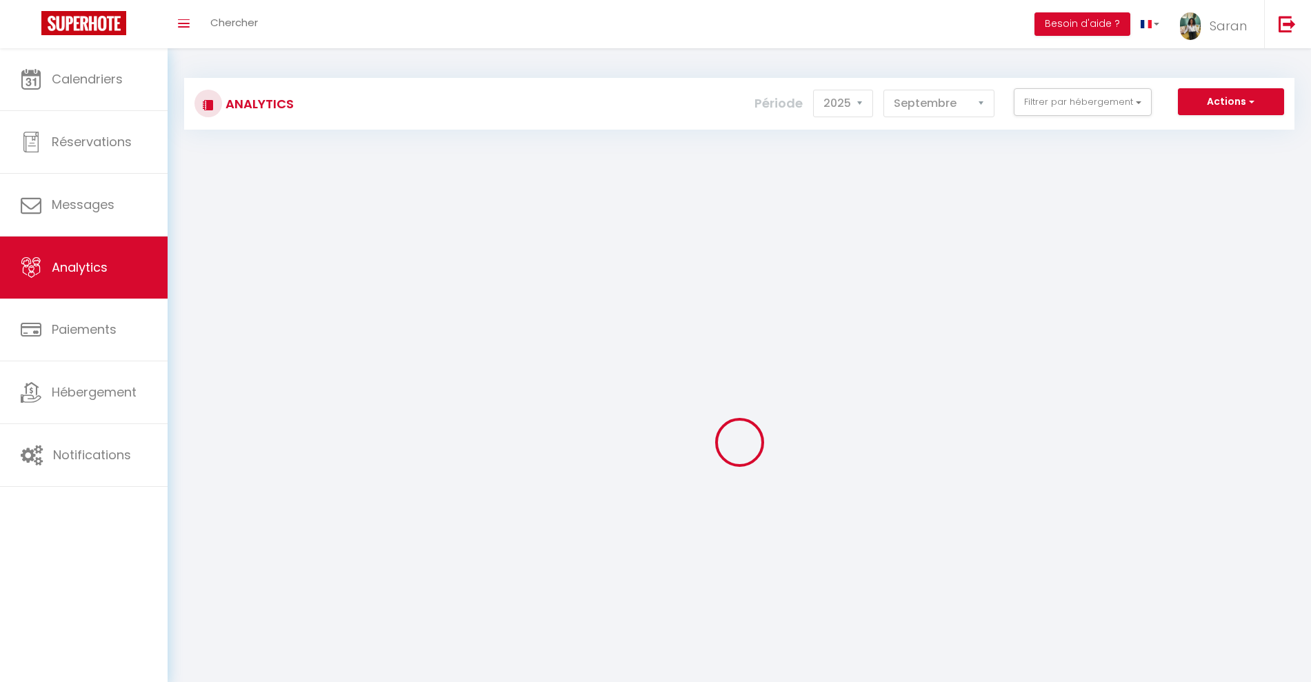
click at [85, 256] on ul "Calendriers Réservations Messages Analytics Paiements Hébergement Notifications" at bounding box center [84, 267] width 168 height 439
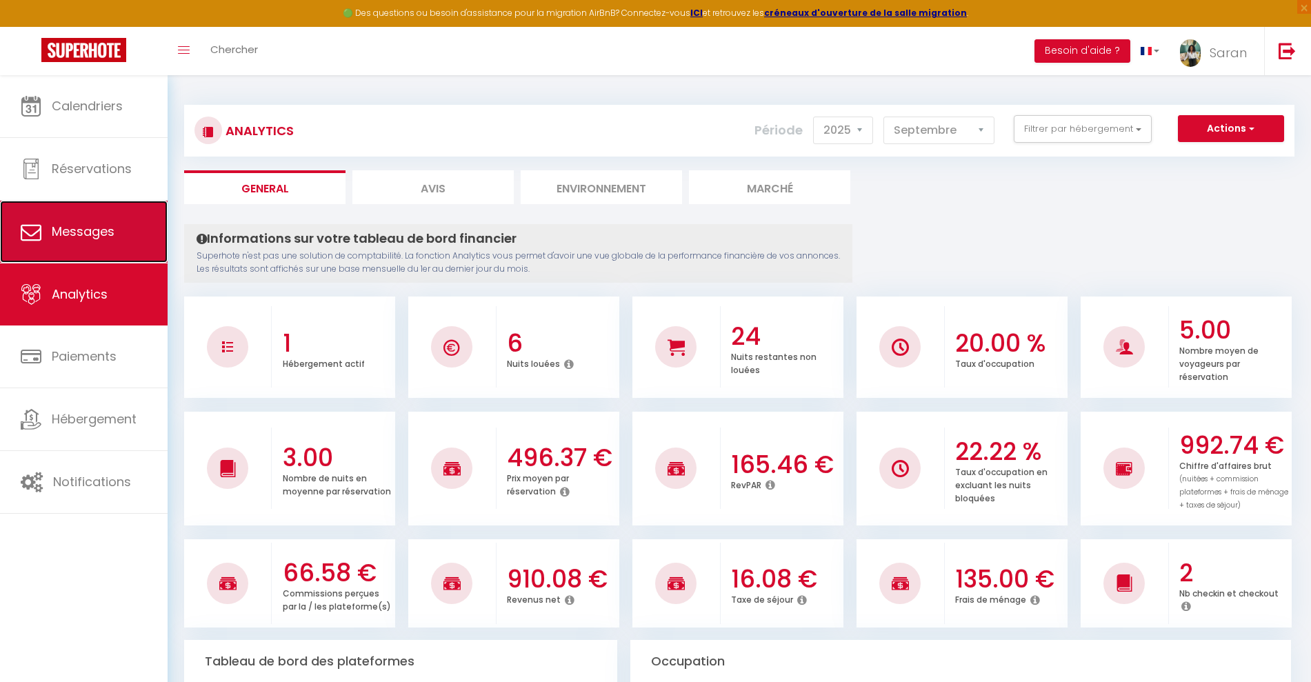
click at [97, 237] on span "Messages" at bounding box center [83, 231] width 63 height 17
select select "message"
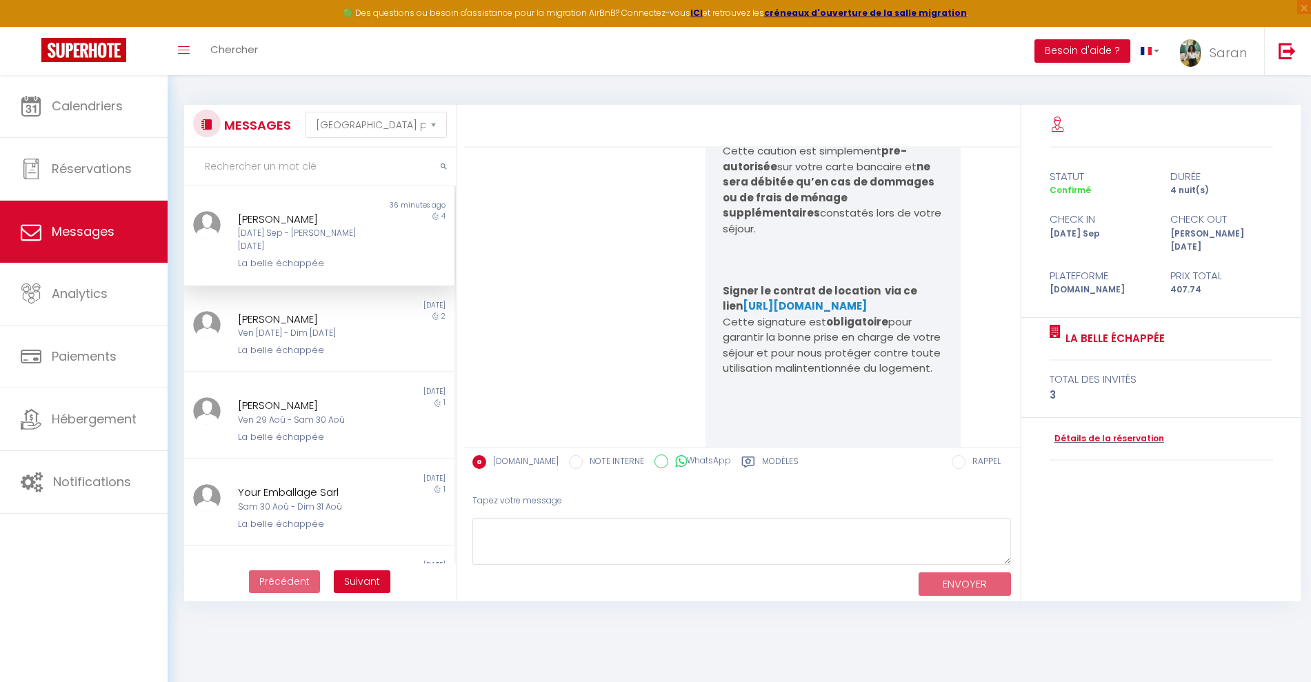
scroll to position [900, 0]
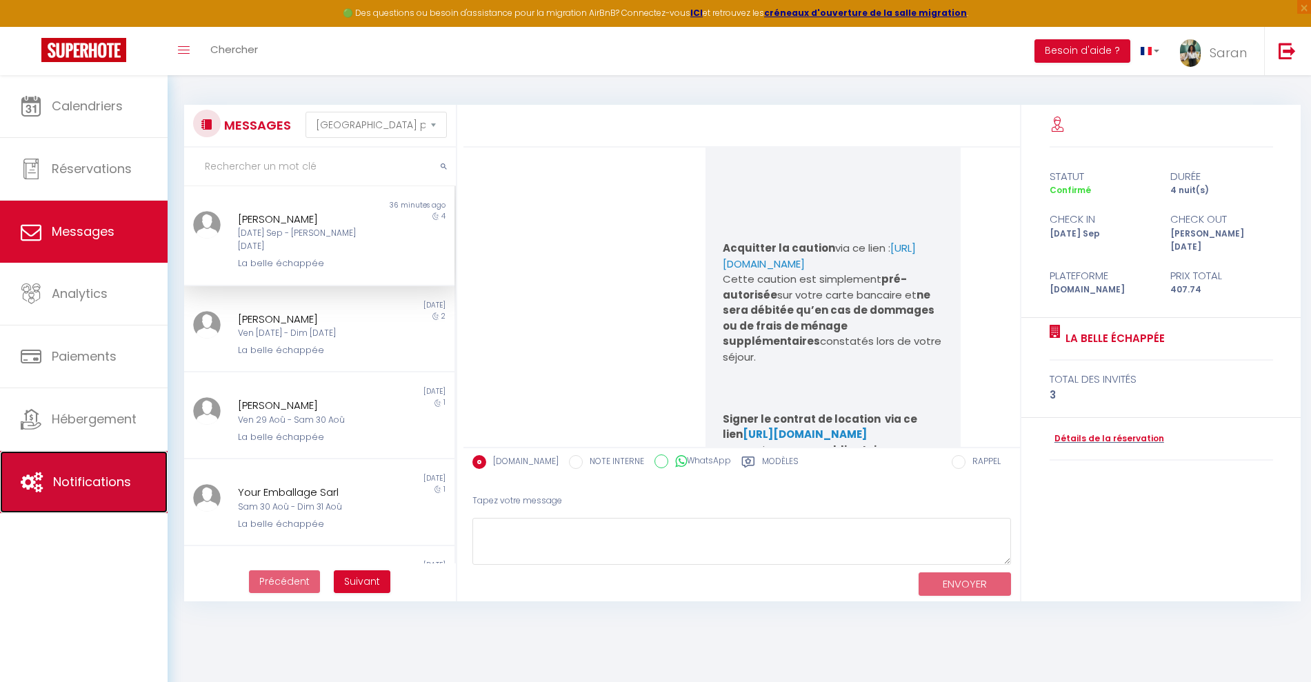
click at [61, 491] on link "Notifications" at bounding box center [84, 482] width 168 height 62
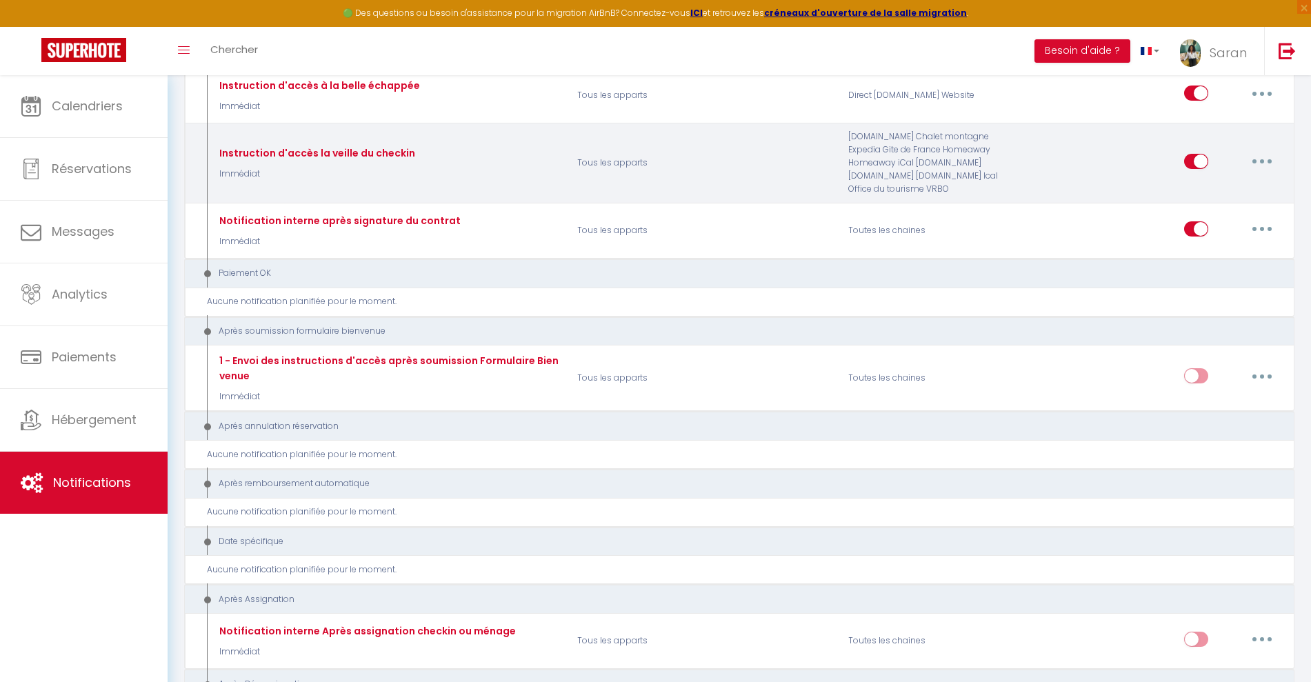
scroll to position [1575, 0]
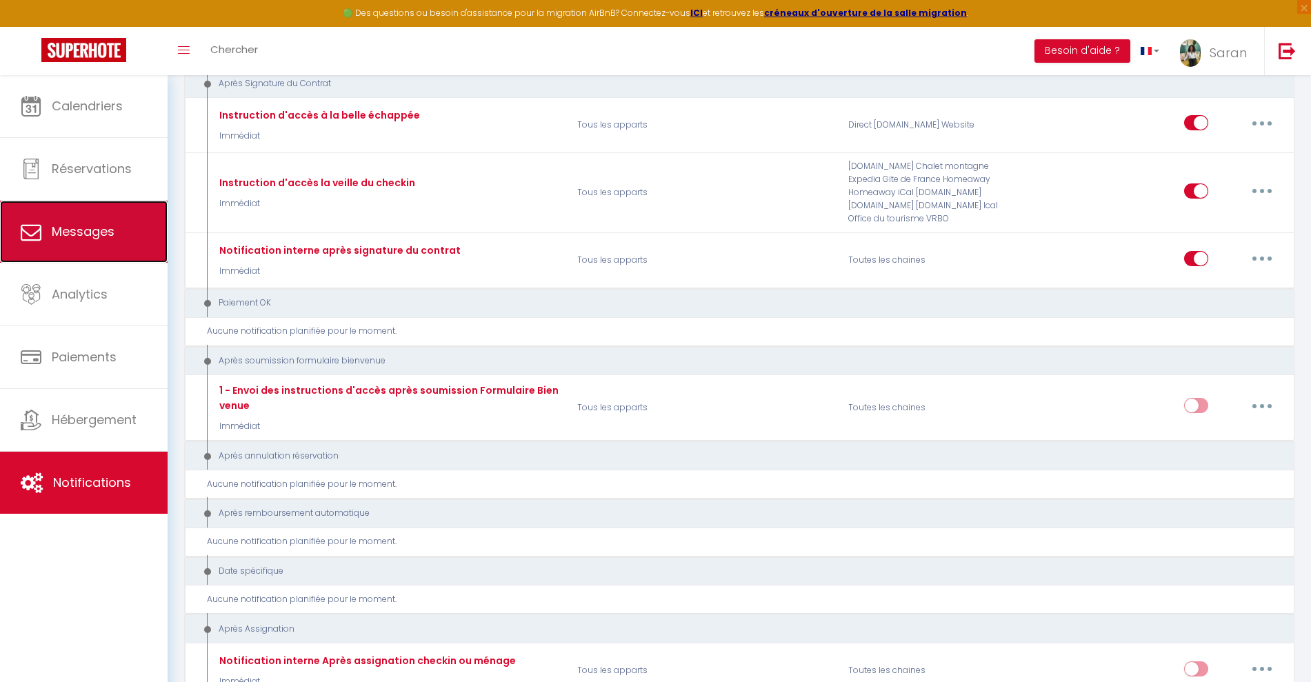
click at [103, 243] on link "Messages" at bounding box center [84, 232] width 168 height 62
select select "message"
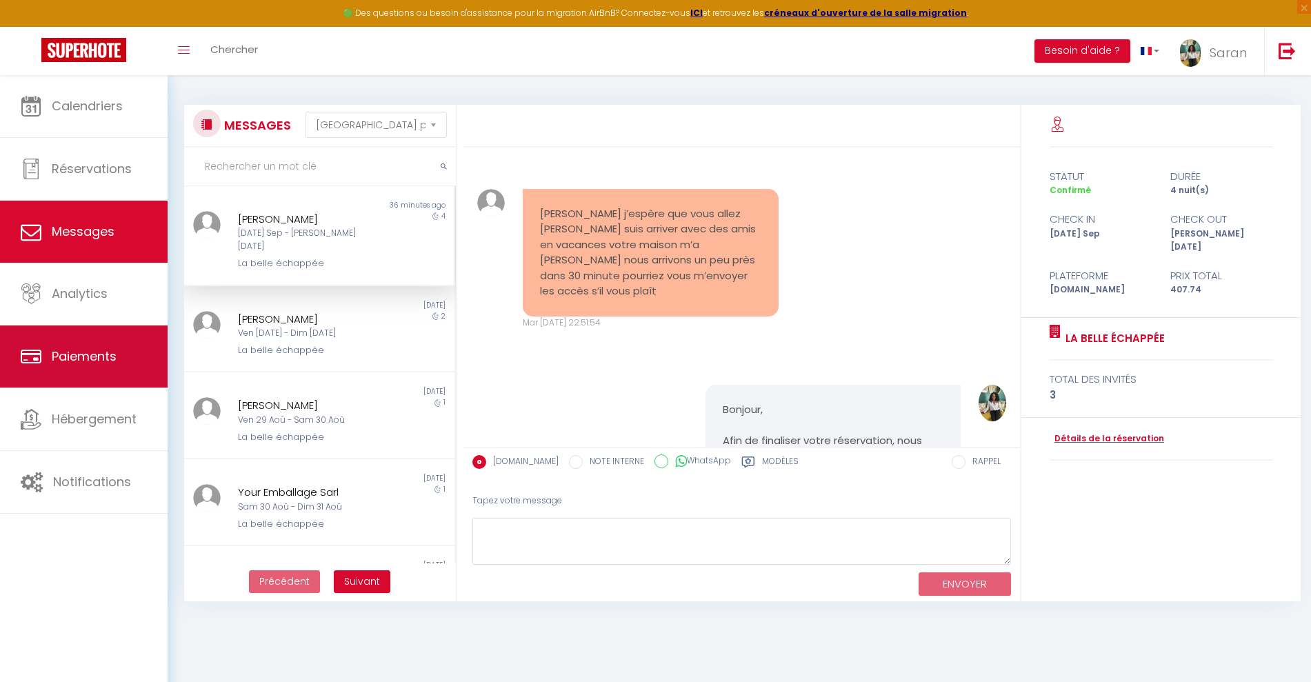
scroll to position [1417, 0]
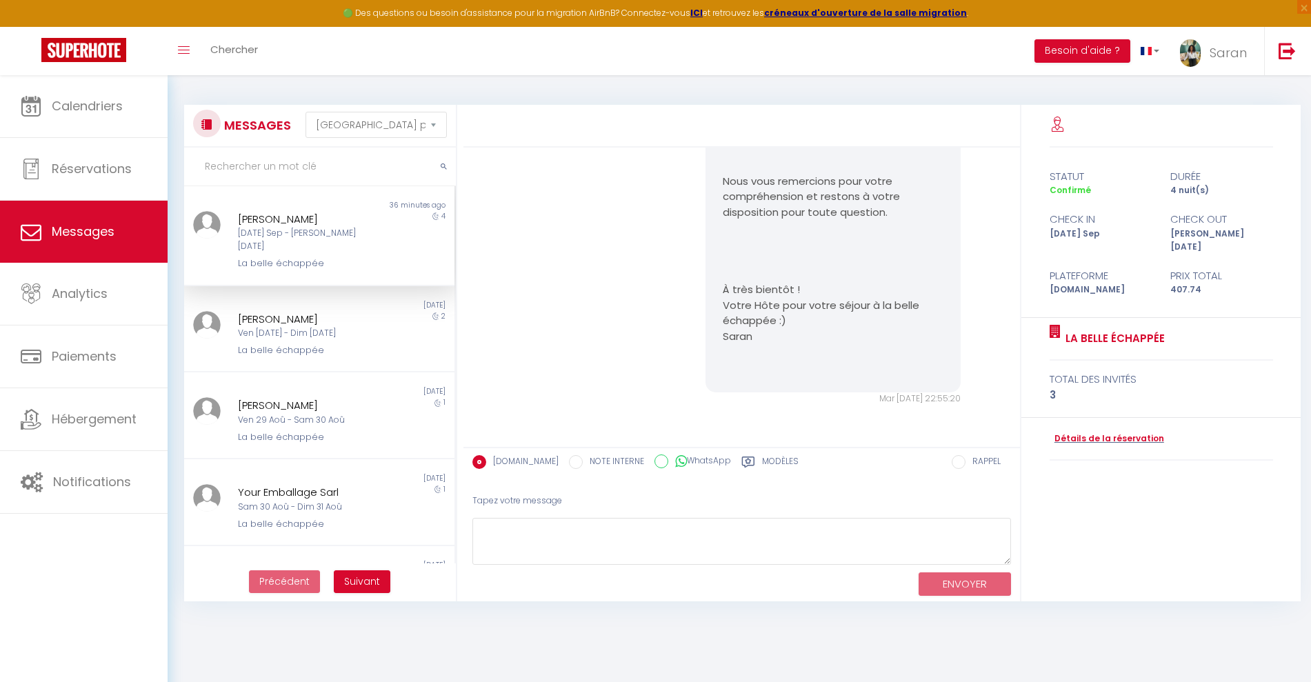
click at [296, 227] on div "[DATE] Sep - [PERSON_NAME] [DATE]" at bounding box center [307, 240] width 139 height 26
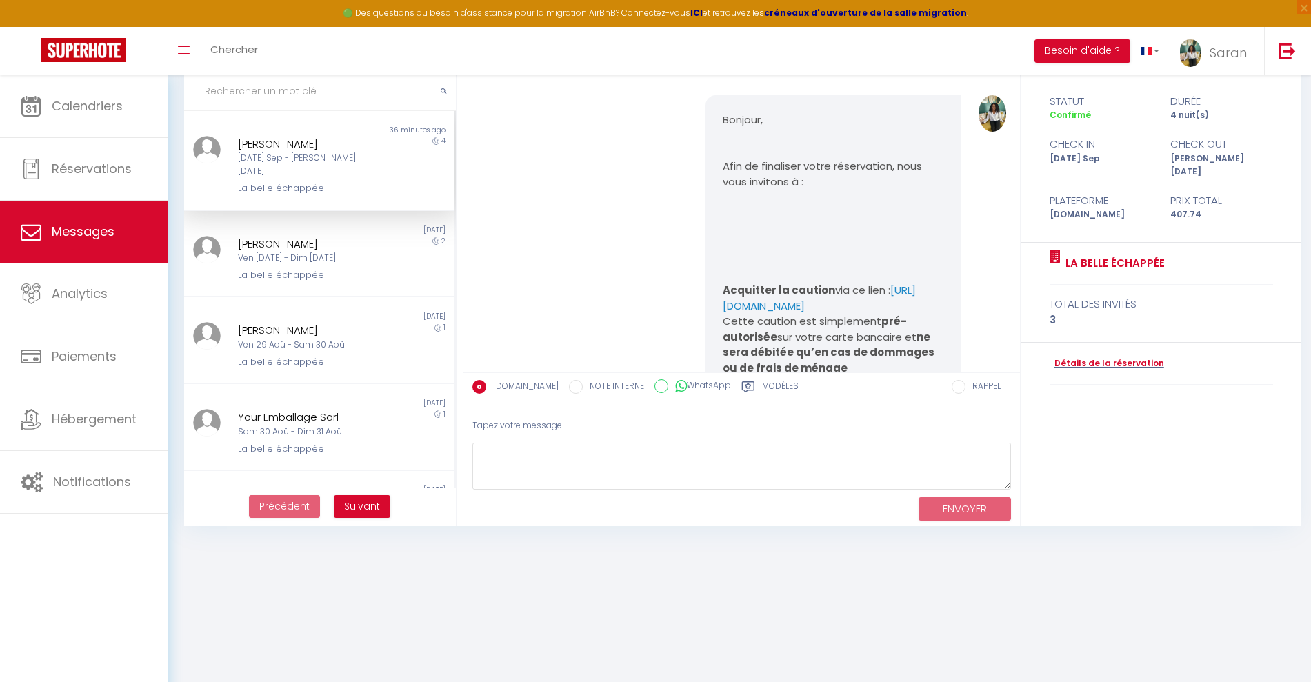
scroll to position [727, 0]
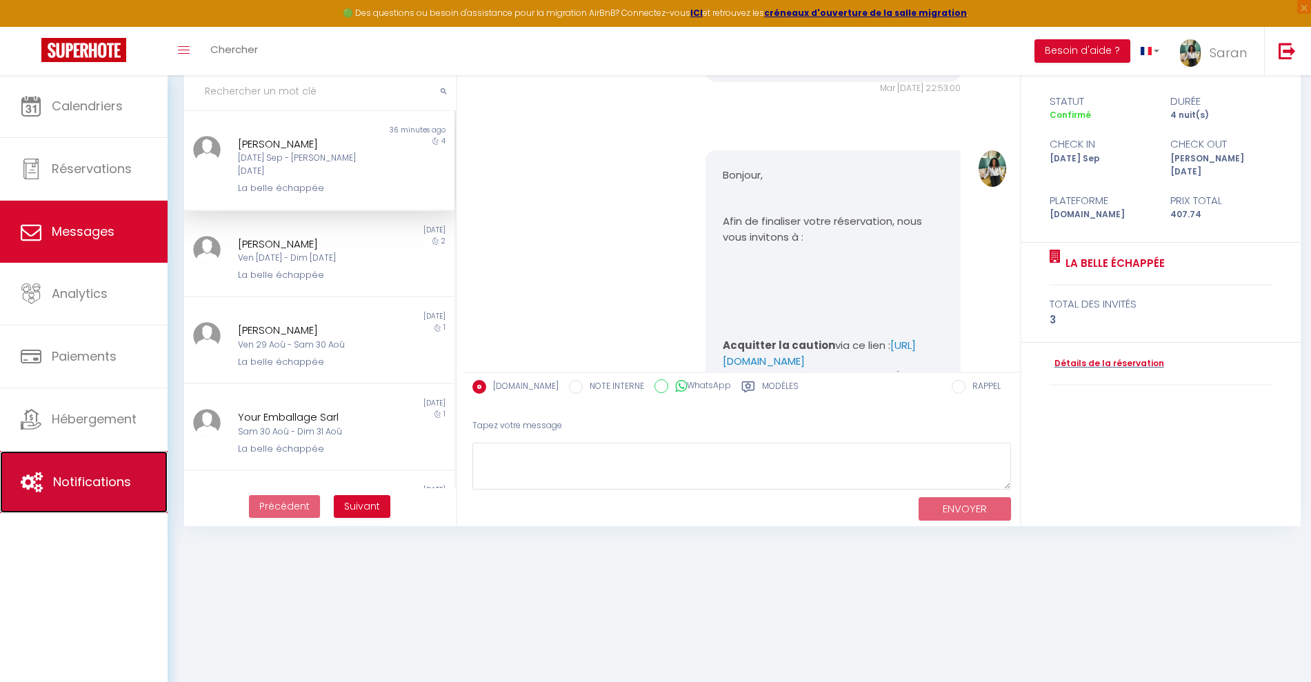
click at [98, 458] on link "Notifications" at bounding box center [84, 482] width 168 height 62
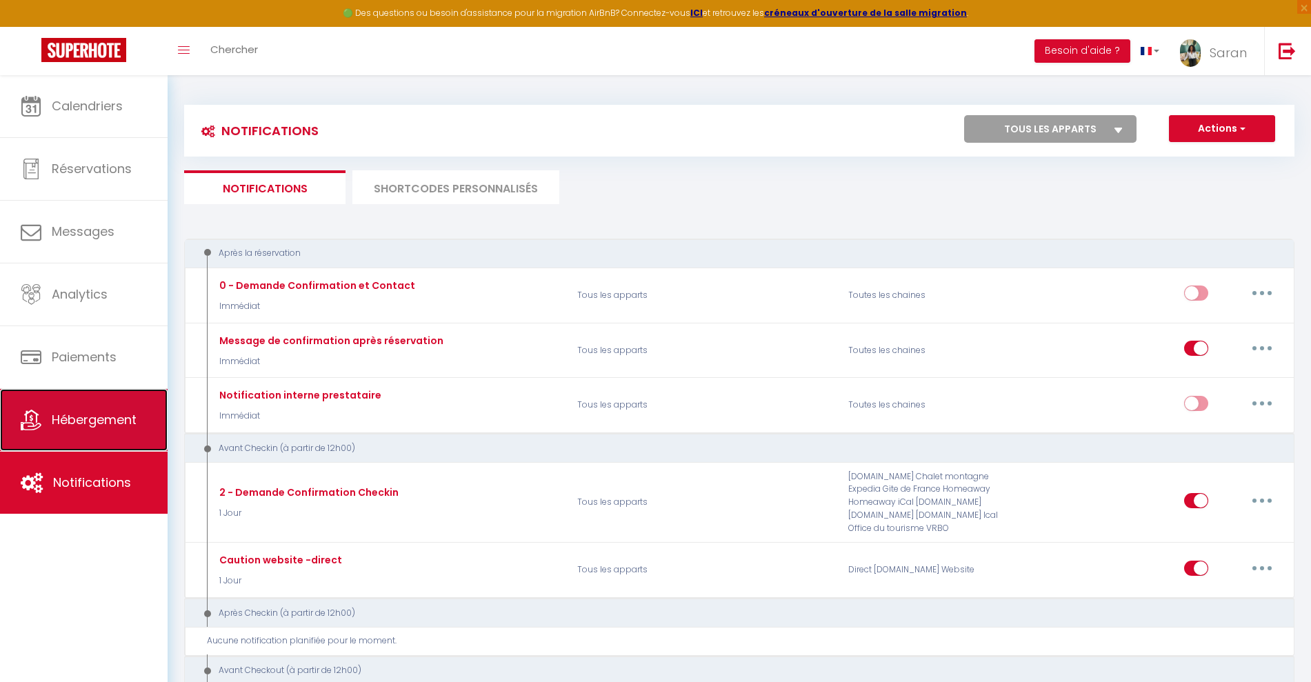
click at [148, 450] on link "Hébergement" at bounding box center [84, 420] width 168 height 62
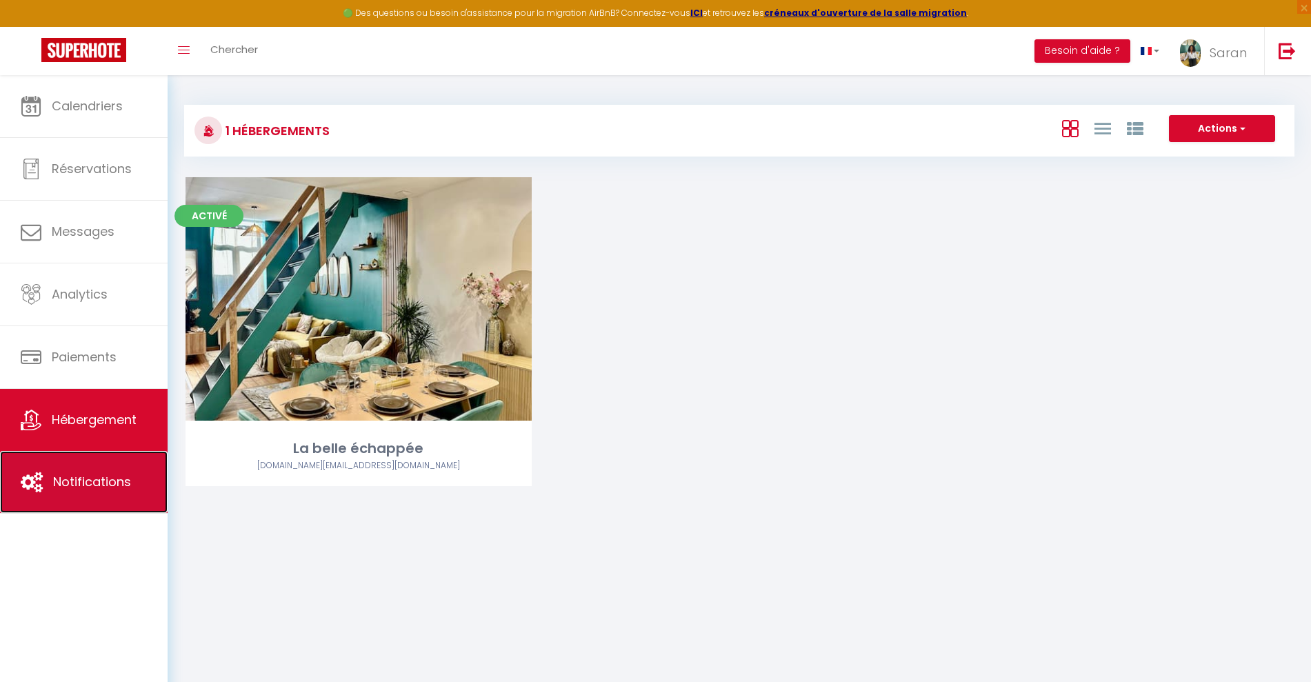
click at [85, 497] on link "Notifications" at bounding box center [84, 482] width 168 height 62
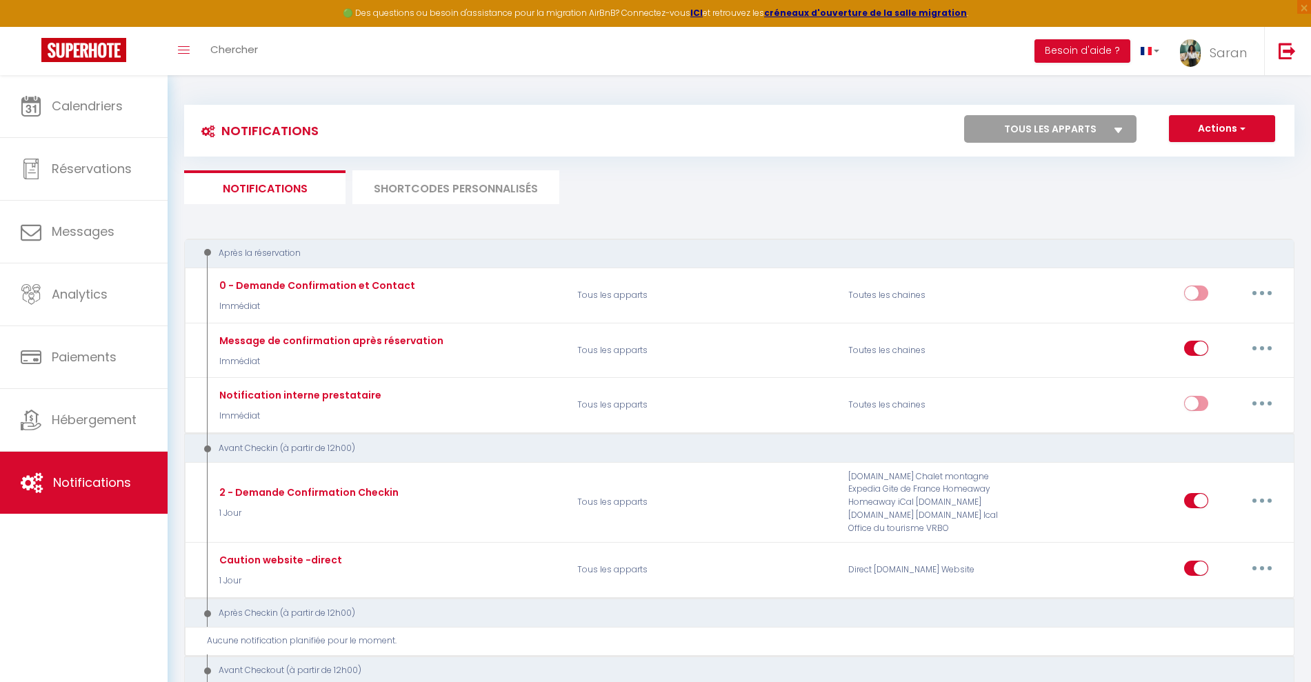
click at [401, 184] on li "SHORTCODES PERSONNALISÉS" at bounding box center [455, 187] width 207 height 34
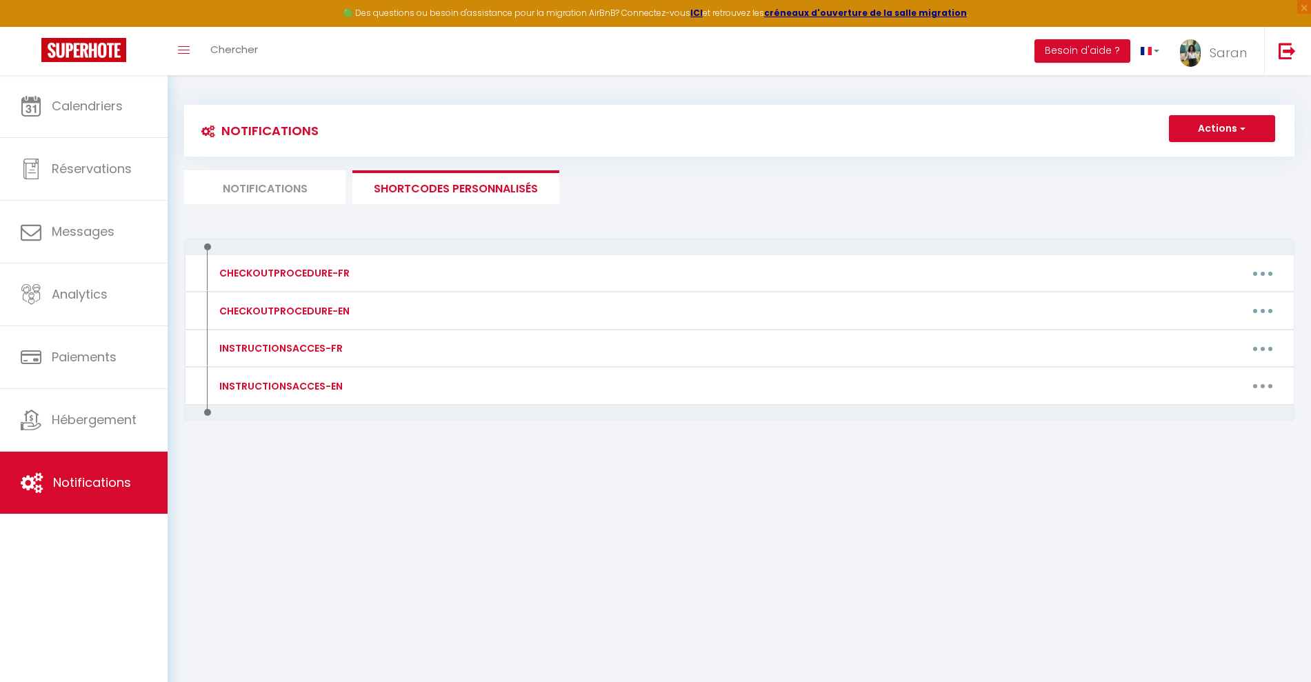
click at [250, 176] on li "Notifications" at bounding box center [264, 187] width 161 height 34
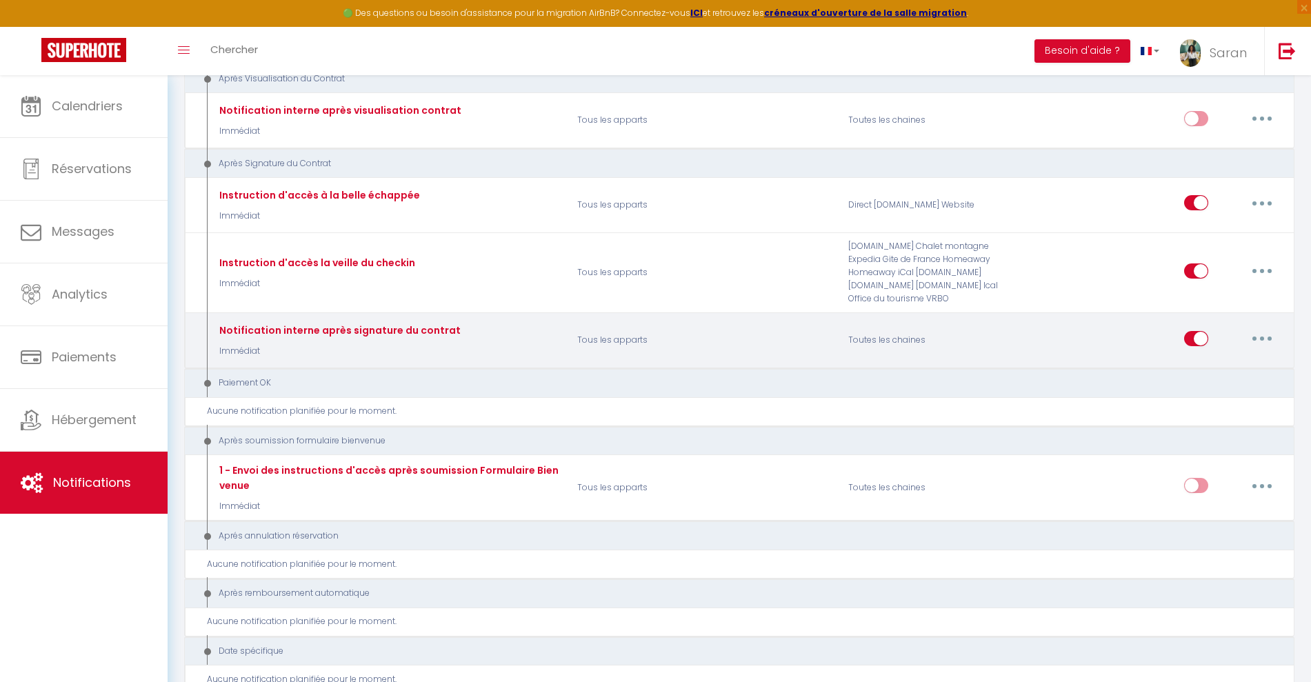
scroll to position [1465, 0]
